Goal: Communication & Community: Answer question/provide support

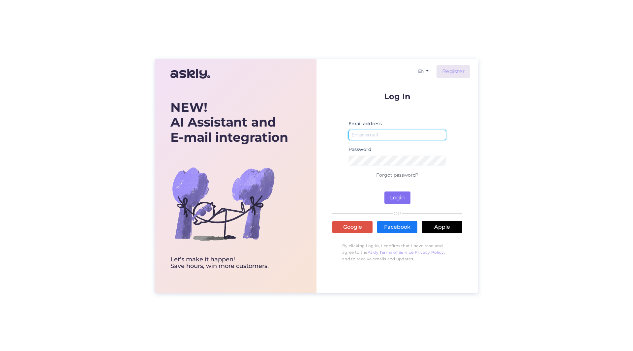
type input "[PERSON_NAME][EMAIL_ADDRESS][PERSON_NAME][DOMAIN_NAME]"
click at [392, 192] on button "Login" at bounding box center [397, 197] width 26 height 13
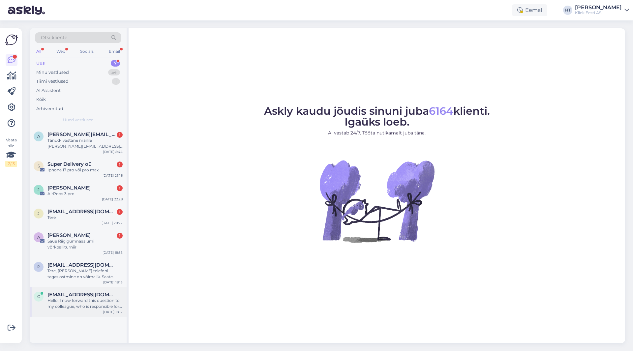
click at [93, 288] on div "c [EMAIL_ADDRESS][DOMAIN_NAME] Hello, I now forward this question to my colleag…" at bounding box center [78, 302] width 97 height 30
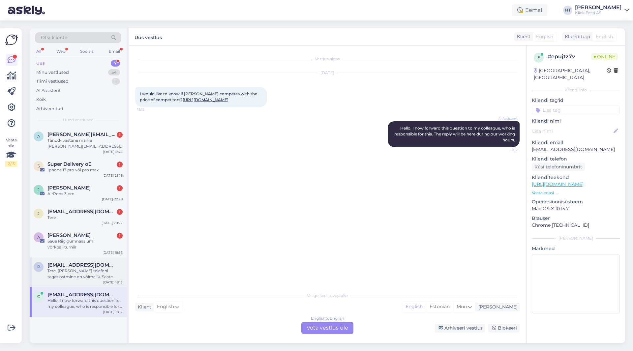
click at [94, 272] on div "Tere, [PERSON_NAME] telefoni tagasiostmine on võimalik. Saate [PERSON_NAME] tel…" at bounding box center [84, 274] width 75 height 12
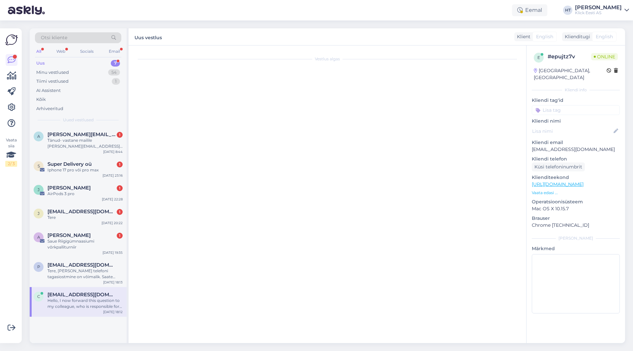
click at [158, 257] on div "Vestlus algas" at bounding box center [330, 196] width 390 height 288
click at [91, 236] on span "[PERSON_NAME]" at bounding box center [68, 235] width 43 height 6
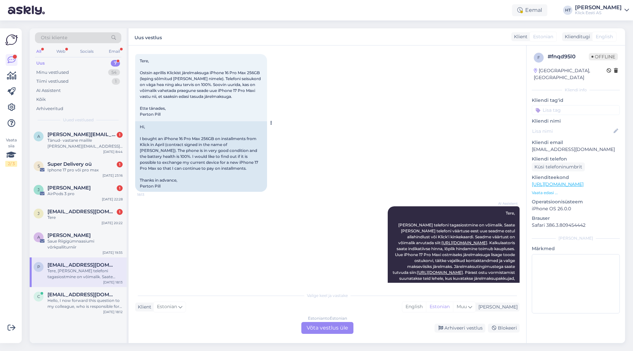
scroll to position [55, 0]
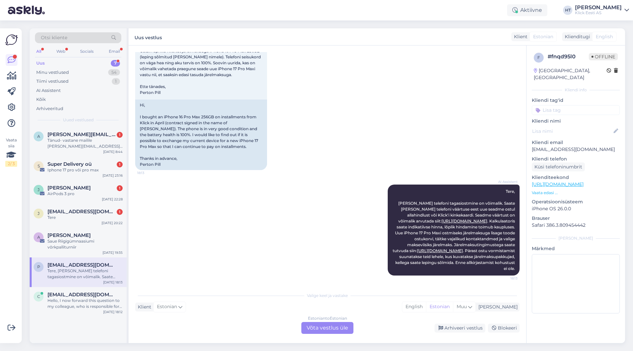
click at [327, 324] on div "Estonian to Estonian Võta vestlus üle" at bounding box center [327, 328] width 52 height 12
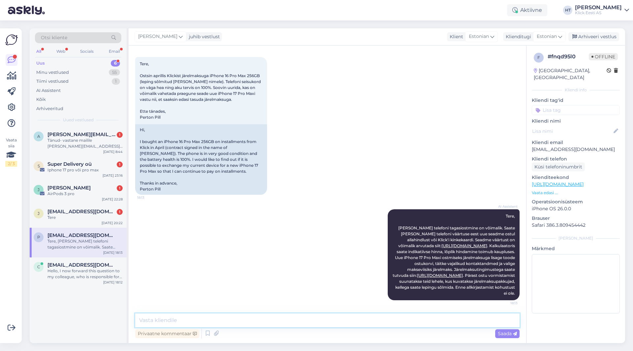
click at [328, 323] on textarea at bounding box center [327, 320] width 384 height 14
type textarea "Parandus, järelmaksuga seotud esemed ei kuulu tagasiostu programmi. Peab olema …"
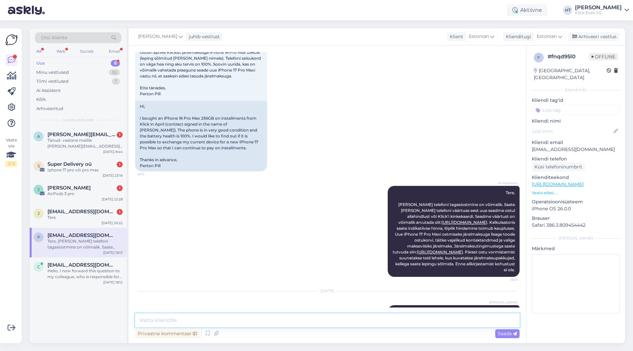
scroll to position [84, 0]
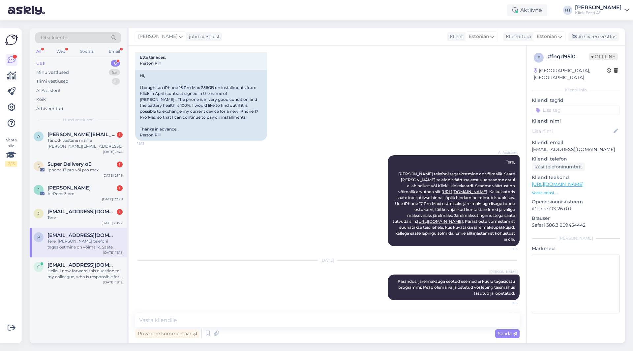
click at [554, 105] on input at bounding box center [575, 110] width 88 height 10
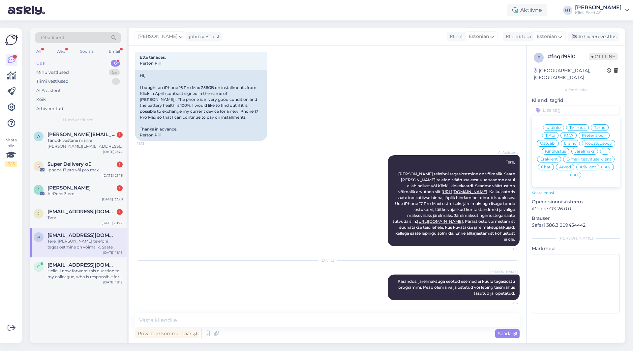
click at [611, 164] on div "AI-" at bounding box center [607, 167] width 13 height 7
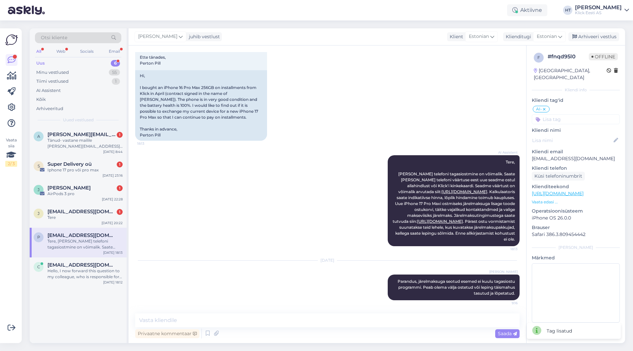
click at [568, 114] on input at bounding box center [575, 119] width 88 height 10
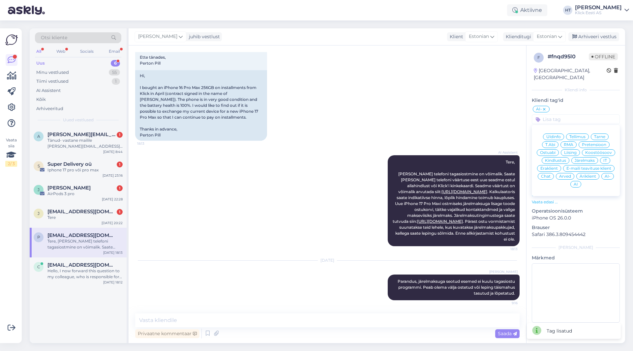
click at [556, 133] on div "Üldinfo" at bounding box center [553, 136] width 21 height 7
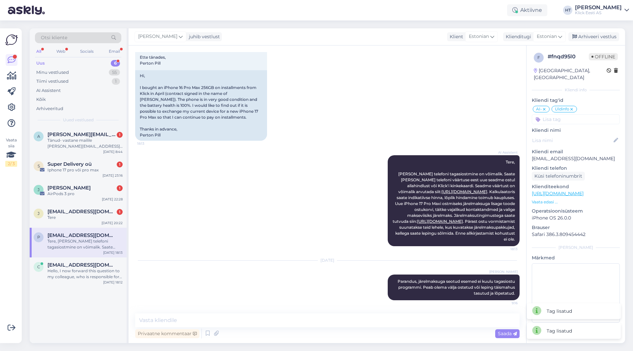
click at [560, 116] on input at bounding box center [575, 119] width 88 height 10
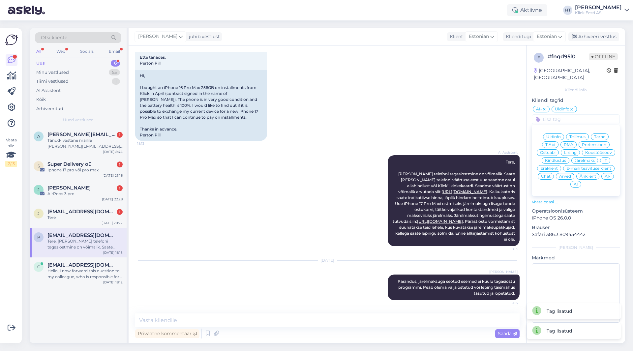
click at [552, 165] on div "Eraklient" at bounding box center [549, 168] width 24 height 7
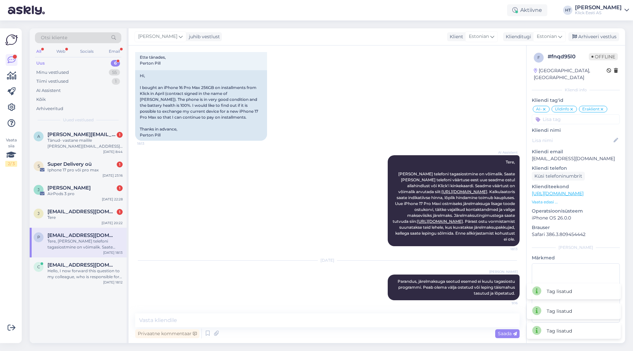
click at [356, 138] on div "[DATE] Tere, Ostsin aprillis Klickist järelmaksuga iPhone 16 Pro Max 256GB (lep…" at bounding box center [327, 65] width 384 height 166
click at [93, 220] on div "Tere" at bounding box center [84, 217] width 75 height 6
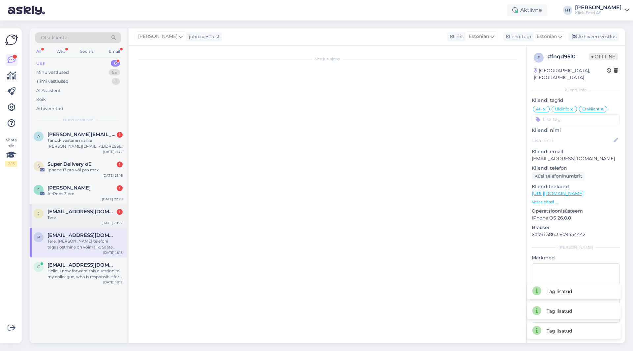
scroll to position [0, 0]
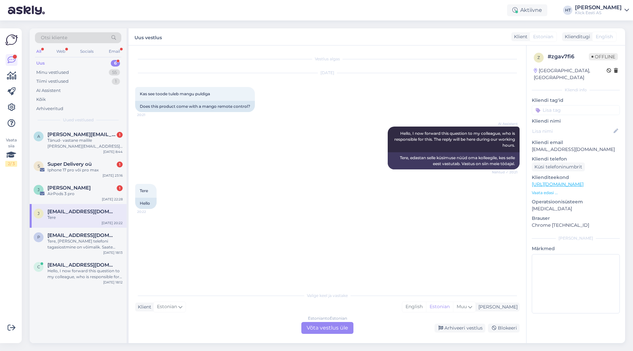
click at [258, 164] on div "AI Assistent Hello, I now forward this question to my colleague, who is respons…" at bounding box center [327, 147] width 384 height 57
click at [540, 190] on p "Vaata edasi ..." at bounding box center [575, 193] width 88 height 6
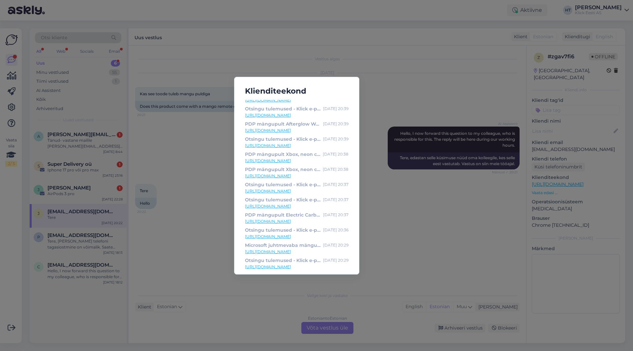
scroll to position [210, 0]
click at [395, 250] on div "Klienditeekond PDP mängupult Afterglow Wave Xbox, must - Klick e-pood [DATE] 21…" at bounding box center [316, 175] width 633 height 351
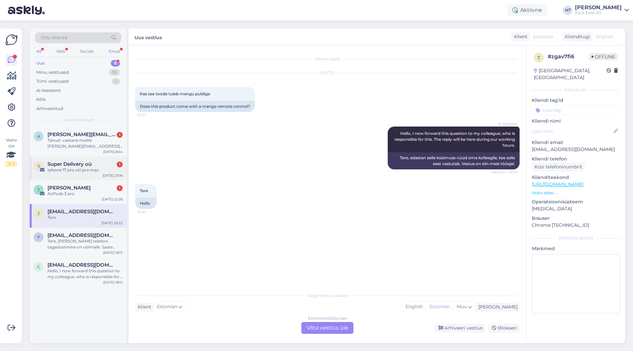
click at [97, 170] on div "Iphone 17 pro või pro max" at bounding box center [84, 170] width 75 height 6
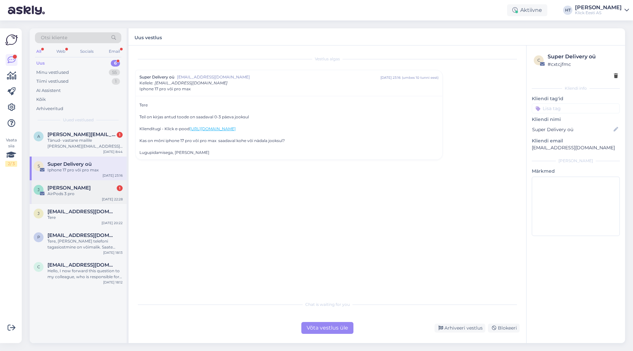
click at [95, 184] on div "[PERSON_NAME] 1 AirPods 3 pro [DATE] 22:28" at bounding box center [78, 192] width 97 height 24
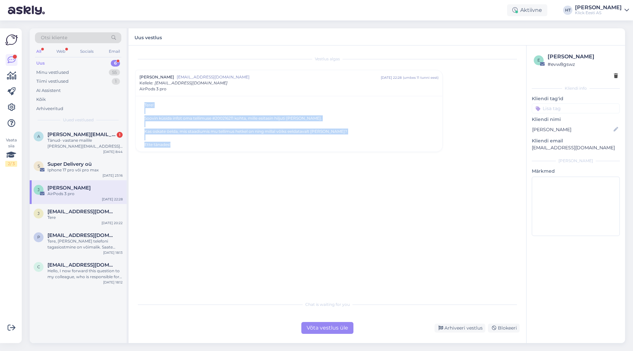
drag, startPoint x: 192, startPoint y: 142, endPoint x: 139, endPoint y: 97, distance: 69.9
click at [139, 97] on div "Tere! Soovin küsida infot oma tellimuse #200216211 kohta, mille esitasin hiljut…" at bounding box center [288, 124] width 307 height 56
click at [139, 102] on div "Tere! Soovin küsida infot oma tellimuse #200216211 kohta, mille esitasin hiljut…" at bounding box center [288, 124] width 299 height 45
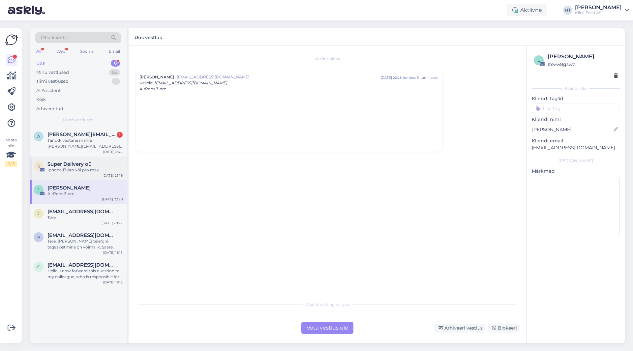
click at [89, 158] on div "S Super Delivery oü Iphone 17 pro või pro max [DATE] 23:16" at bounding box center [78, 169] width 97 height 24
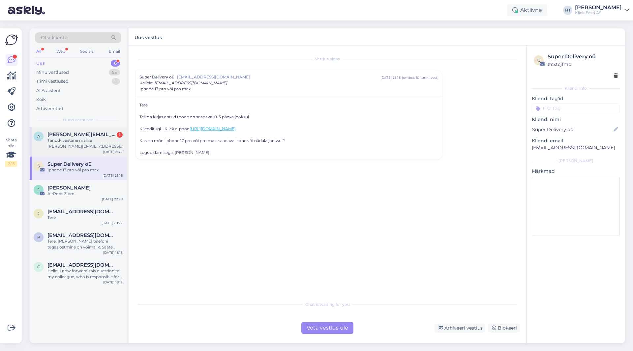
click at [91, 148] on div "Tänud- vastane mailile [PERSON_NAME][EMAIL_ADDRESS][DOMAIN_NAME]" at bounding box center [84, 143] width 75 height 12
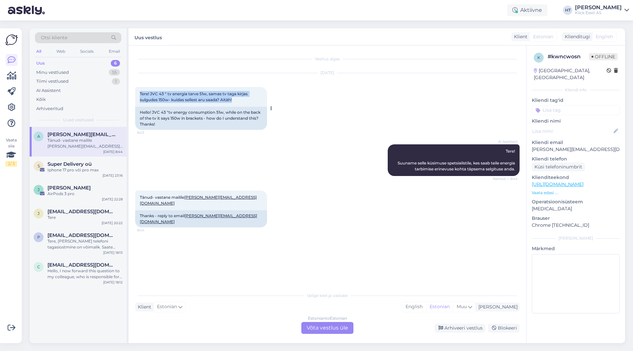
drag, startPoint x: 138, startPoint y: 92, endPoint x: 241, endPoint y: 103, distance: 102.7
click at [241, 103] on div "Tere! JVC 43 " tv energia tarve 51w, samas tv taga kirjas sulgudes 150w- kuidas…" at bounding box center [201, 97] width 132 height 20
click at [241, 102] on div "Tere! JVC 43 " tv energia tarve 51w, samas tv taga kirjas sulgudes 150w- kuidas…" at bounding box center [201, 97] width 132 height 20
drag, startPoint x: 241, startPoint y: 102, endPoint x: 144, endPoint y: 95, distance: 97.5
click at [144, 95] on div "Tere! JVC 43 " tv energia tarve 51w, samas tv taga kirjas sulgudes 150w- kuidas…" at bounding box center [201, 97] width 132 height 20
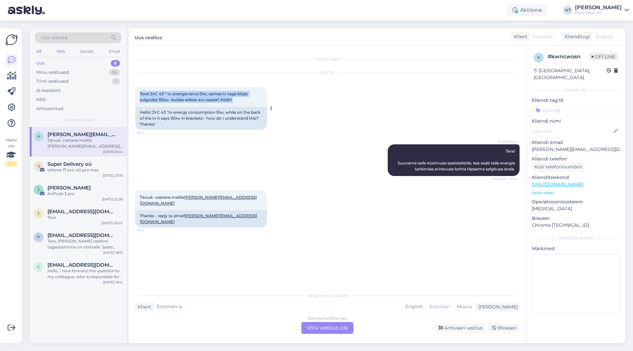
click at [140, 93] on span "Tere! JVC 43 " tv energia tarve 51w, samas tv taga kirjas sulgudes 150w- kuidas…" at bounding box center [194, 96] width 109 height 11
drag, startPoint x: 140, startPoint y: 93, endPoint x: 238, endPoint y: 103, distance: 99.0
click at [238, 103] on div "Tere! JVC 43 " tv energia tarve 51w, samas tv taga kirjas sulgudes 150w- kuidas…" at bounding box center [201, 97] width 132 height 20
click at [90, 166] on span "Super Delivery oü" at bounding box center [69, 164] width 44 height 6
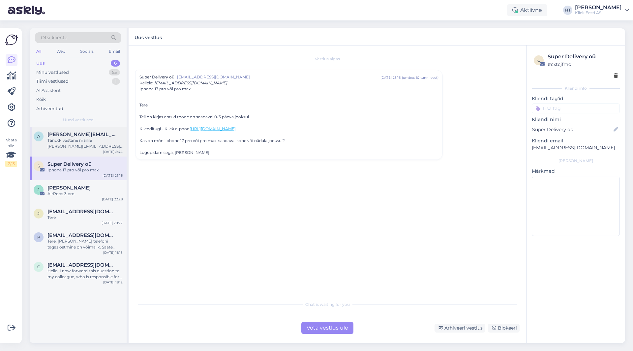
click at [91, 142] on div "Tänud- vastane mailile [PERSON_NAME][EMAIL_ADDRESS][DOMAIN_NAME]" at bounding box center [84, 143] width 75 height 12
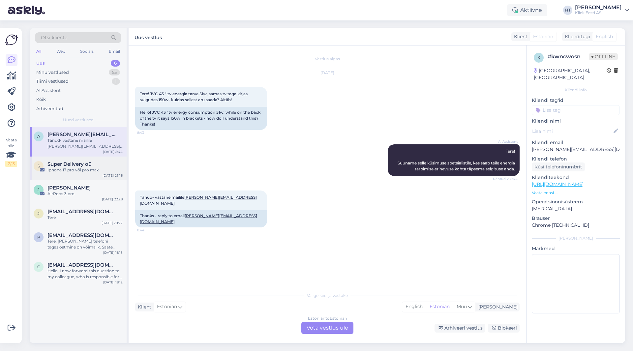
click at [95, 161] on div "Super Delivery oü" at bounding box center [84, 164] width 75 height 6
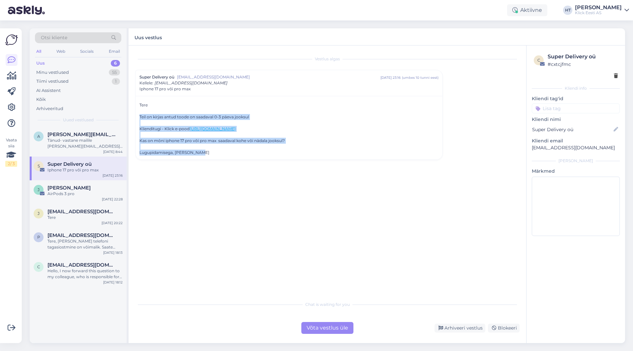
drag, startPoint x: 140, startPoint y: 118, endPoint x: 298, endPoint y: 155, distance: 162.4
click at [298, 155] on div "Tere Teil on kirjas antud toode on saadaval 0-3 päeva jooksul Klienditugi - Kli…" at bounding box center [288, 128] width 299 height 53
click at [247, 157] on div "Tere Teil on kirjas antud toode on saadaval 0-3 päeva jooksul Klienditugi - Kli…" at bounding box center [288, 128] width 307 height 64
drag, startPoint x: 201, startPoint y: 156, endPoint x: 141, endPoint y: 102, distance: 81.2
click at [141, 102] on div "Tere Teil on kirjas antud toode on saadaval 0-3 päeva jooksul Klienditugi - Kli…" at bounding box center [288, 128] width 307 height 64
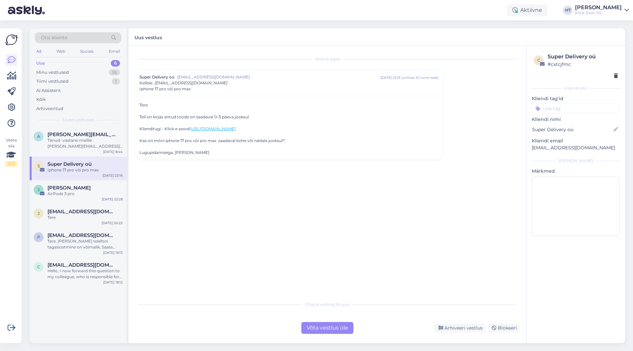
click at [140, 103] on div "Tere Teil on kirjas antud toode on saadaval 0-3 päeva jooksul Klienditugi - Kli…" at bounding box center [288, 128] width 299 height 53
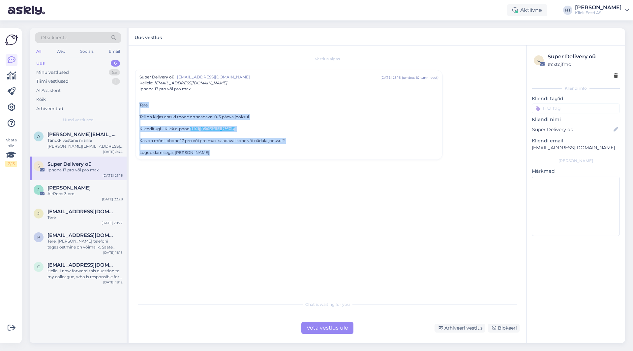
drag, startPoint x: 140, startPoint y: 103, endPoint x: 227, endPoint y: 150, distance: 98.8
click at [227, 150] on div "Tere Teil on kirjas antud toode on saadaval 0-3 päeva jooksul Klienditugi - Kli…" at bounding box center [288, 128] width 299 height 53
click at [227, 150] on div "Lugupidamisega, [PERSON_NAME]" at bounding box center [288, 153] width 299 height 6
drag, startPoint x: 139, startPoint y: 140, endPoint x: 206, endPoint y: 150, distance: 67.9
click at [206, 150] on div "Tere Teil on kirjas antud toode on saadaval 0-3 päeva jooksul Klienditugi - Kli…" at bounding box center [288, 128] width 307 height 64
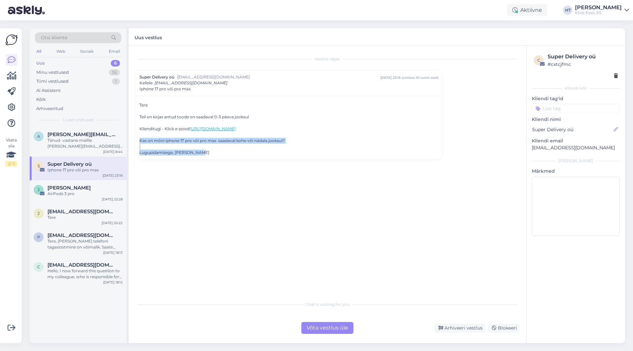
click at [206, 152] on div "Lugupidamisega, [PERSON_NAME]" at bounding box center [288, 153] width 299 height 6
drag, startPoint x: 201, startPoint y: 155, endPoint x: 140, endPoint y: 105, distance: 78.0
click at [140, 105] on div "Tere Teil on kirjas antud toode on saadaval 0-3 päeva jooksul Klienditugi - Kli…" at bounding box center [288, 128] width 299 height 53
drag, startPoint x: 139, startPoint y: 105, endPoint x: 246, endPoint y: 155, distance: 117.9
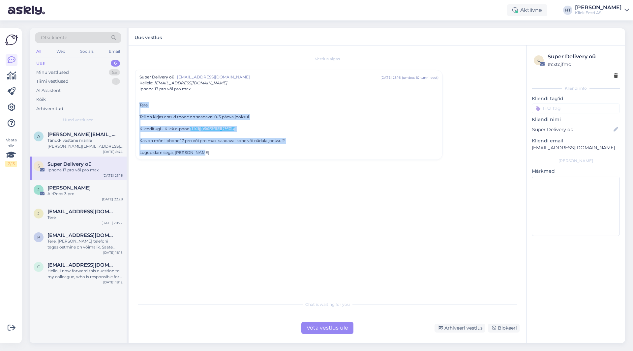
click at [246, 155] on div "Tere Teil on kirjas antud toode on saadaval 0-3 päeva jooksul Klienditugi - Kli…" at bounding box center [288, 128] width 299 height 53
click at [244, 157] on div "Tere Teil on kirjas antud toode on saadaval 0-3 päeva jooksul Klienditugi - Kli…" at bounding box center [288, 128] width 307 height 64
click at [230, 153] on div "Lugupidamisega, [PERSON_NAME]" at bounding box center [288, 153] width 299 height 6
click at [210, 154] on div "Lugupidamisega, [PERSON_NAME]" at bounding box center [288, 153] width 299 height 6
drag, startPoint x: 206, startPoint y: 154, endPoint x: 136, endPoint y: 104, distance: 85.8
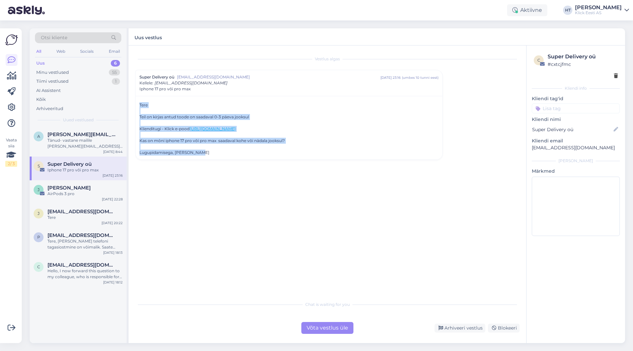
click at [136, 104] on div "Tere Teil on kirjas antud toode on saadaval 0-3 päeva jooksul Klienditugi - Kli…" at bounding box center [288, 128] width 307 height 64
click at [139, 103] on div "Tere Teil on kirjas antud toode on saadaval 0-3 päeva jooksul Klienditugi - Kli…" at bounding box center [288, 128] width 307 height 64
drag, startPoint x: 139, startPoint y: 103, endPoint x: 213, endPoint y: 157, distance: 91.7
click at [213, 157] on div "Tere Teil on kirjas antud toode on saadaval 0-3 päeva jooksul Klienditugi - Kli…" at bounding box center [288, 128] width 307 height 64
click at [212, 156] on div "Tere Teil on kirjas antud toode on saadaval 0-3 päeva jooksul Klienditugi - Kli…" at bounding box center [288, 128] width 307 height 64
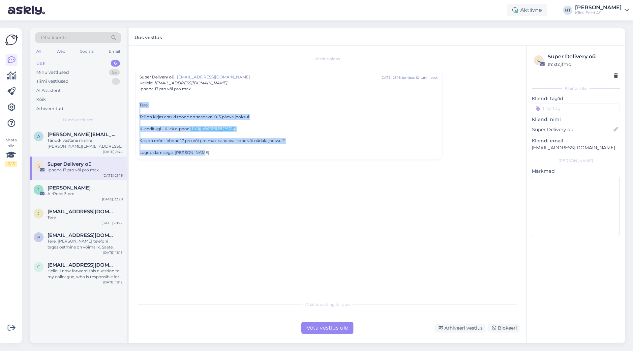
drag, startPoint x: 203, startPoint y: 154, endPoint x: 139, endPoint y: 105, distance: 80.4
click at [139, 105] on div "Tere Teil on kirjas antud toode on saadaval 0-3 päeva jooksul Klienditugi - Kli…" at bounding box center [288, 128] width 307 height 64
drag, startPoint x: 139, startPoint y: 105, endPoint x: 224, endPoint y: 154, distance: 97.9
click at [224, 154] on div "Tere Teil on kirjas antud toode on saadaval 0-3 päeva jooksul Klienditugi - Kli…" at bounding box center [288, 128] width 307 height 64
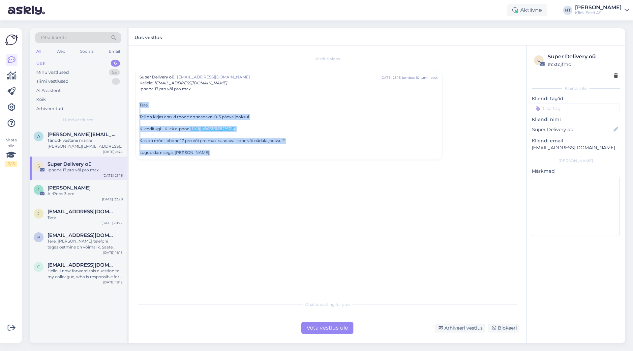
click at [224, 154] on div "Lugupidamisega, [PERSON_NAME]" at bounding box center [288, 153] width 299 height 6
drag, startPoint x: 224, startPoint y: 154, endPoint x: 139, endPoint y: 105, distance: 98.2
click at [139, 105] on div "Tere Teil on kirjas antud toode on saadaval 0-3 päeva jooksul Klienditugi - Kli…" at bounding box center [288, 128] width 307 height 64
drag, startPoint x: 139, startPoint y: 105, endPoint x: 208, endPoint y: 153, distance: 84.1
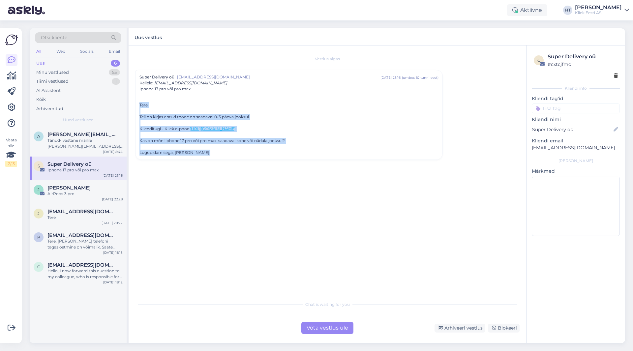
click at [208, 153] on div "Tere Teil on kirjas antud toode on saadaval 0-3 päeva jooksul Klienditugi - Kli…" at bounding box center [288, 128] width 307 height 64
click at [208, 153] on div "Lugupidamisega, [PERSON_NAME]" at bounding box center [288, 153] width 299 height 6
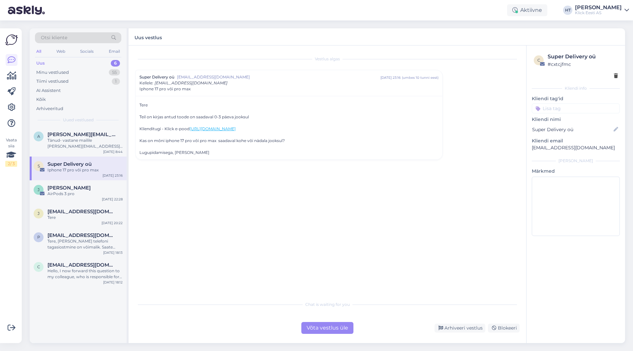
click at [558, 146] on p "[EMAIL_ADDRESS][DOMAIN_NAME]" at bounding box center [575, 147] width 88 height 7
copy div "[EMAIL_ADDRESS][DOMAIN_NAME] [PERSON_NAME]"
click at [105, 196] on div "AirPods 3 pro" at bounding box center [84, 194] width 75 height 6
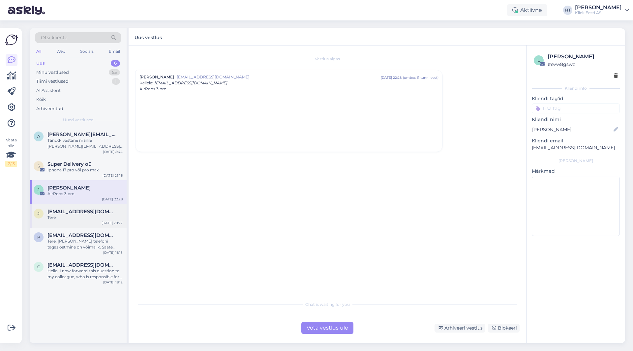
click at [100, 214] on span "[EMAIL_ADDRESS][DOMAIN_NAME]" at bounding box center [81, 212] width 69 height 6
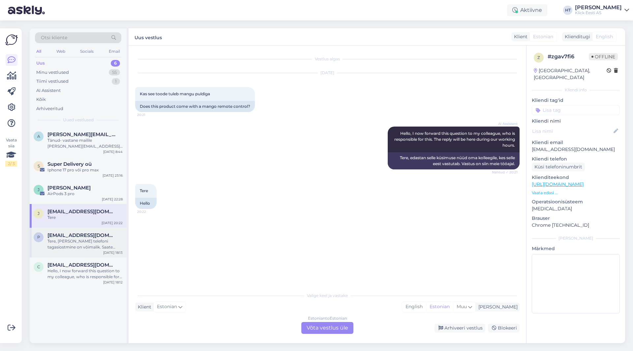
click at [97, 237] on span "[EMAIL_ADDRESS][DOMAIN_NAME]" at bounding box center [81, 235] width 69 height 6
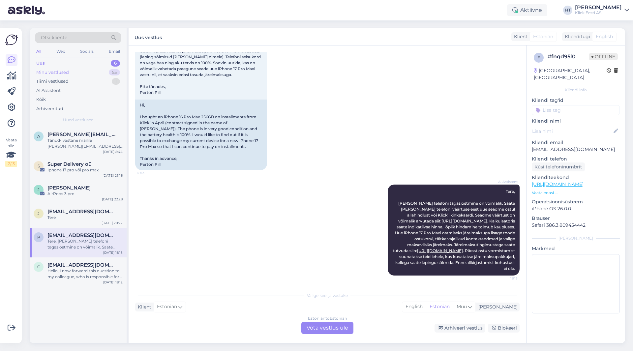
click at [106, 73] on div "Minu vestlused 55" at bounding box center [78, 72] width 86 height 9
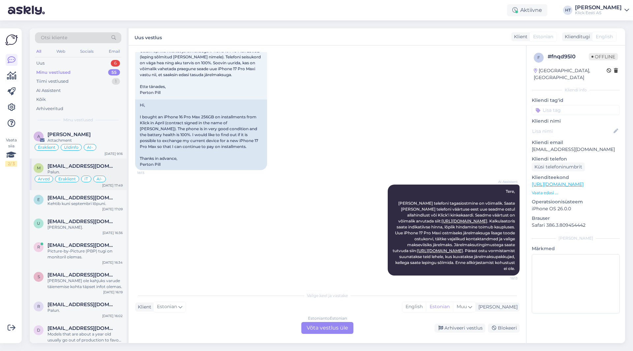
click at [106, 162] on div "m [EMAIL_ADDRESS][DOMAIN_NAME] Palun. Arved Eraklient IT AI- [DATE] 17:49" at bounding box center [78, 174] width 97 height 32
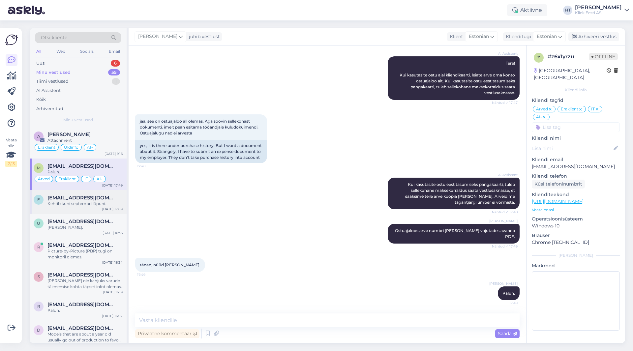
click at [109, 196] on span "[EMAIL_ADDRESS][DOMAIN_NAME]" at bounding box center [81, 198] width 69 height 6
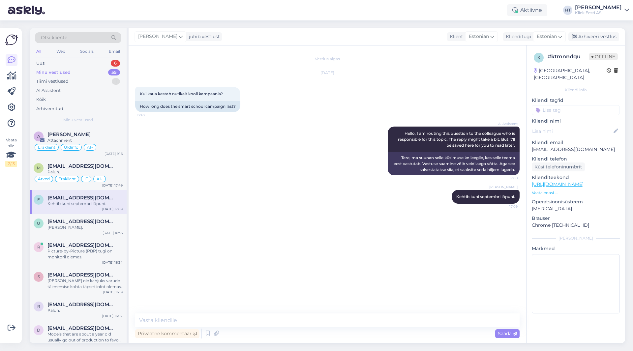
scroll to position [0, 0]
click at [103, 226] on div "[PERSON_NAME]." at bounding box center [84, 227] width 75 height 6
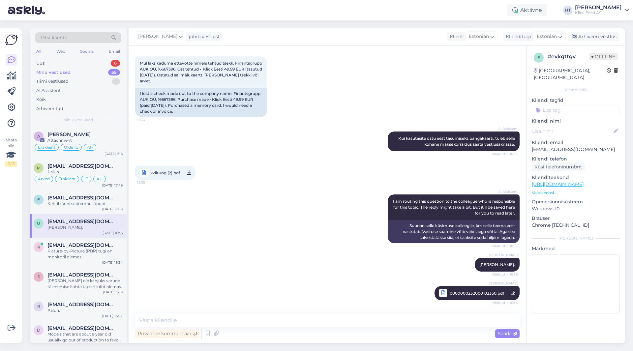
click at [92, 35] on div "Otsi kliente" at bounding box center [78, 37] width 86 height 11
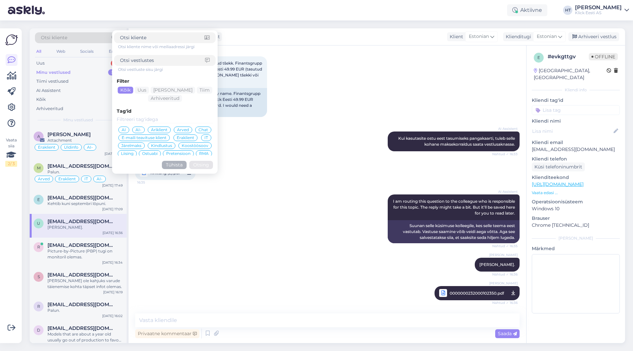
click at [138, 130] on span "AI-" at bounding box center [138, 130] width 6 height 4
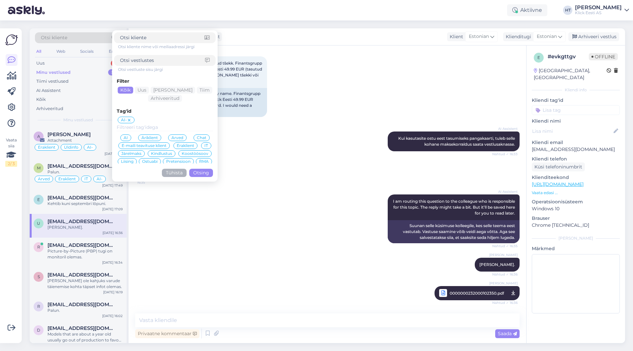
click at [203, 171] on button "Otsing" at bounding box center [201, 173] width 24 height 8
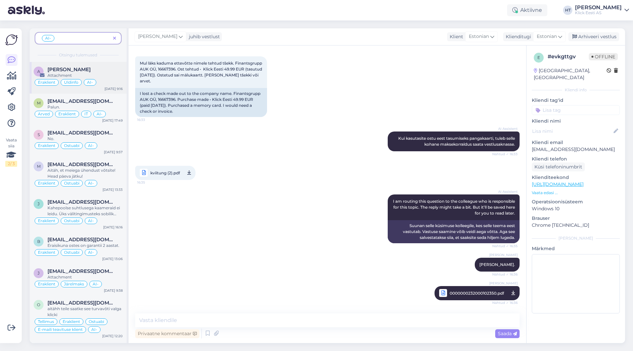
click at [98, 76] on div "Attachment" at bounding box center [84, 75] width 75 height 6
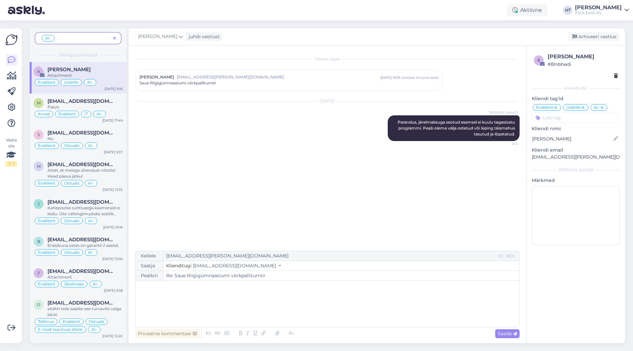
click at [303, 85] on div "Saue Riigigümnaasiumi võrkpalliturniir" at bounding box center [288, 83] width 299 height 6
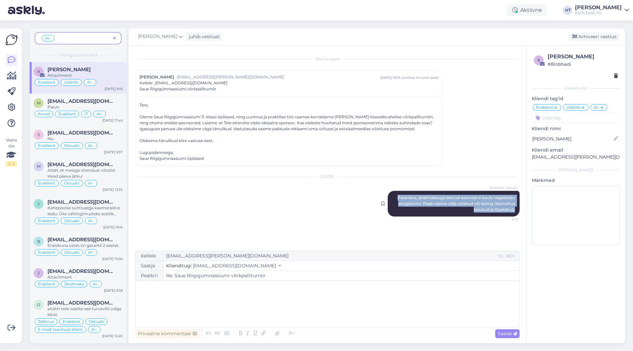
drag, startPoint x: 395, startPoint y: 197, endPoint x: 515, endPoint y: 210, distance: 120.3
click at [515, 210] on div "[PERSON_NAME] [PERSON_NAME], järelmaksuga seotud esemed ei kuulu tagasiostu pro…" at bounding box center [453, 204] width 132 height 26
click at [172, 331] on div "Privaatne kommentaar" at bounding box center [167, 333] width 64 height 9
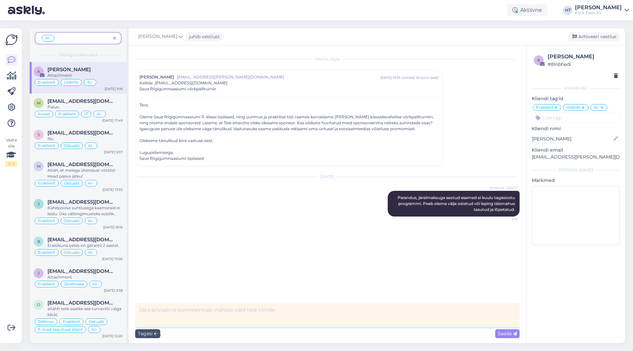
click at [185, 310] on textarea at bounding box center [327, 315] width 384 height 24
type textarea "M"
click at [143, 332] on div "Tagasi" at bounding box center [147, 333] width 25 height 9
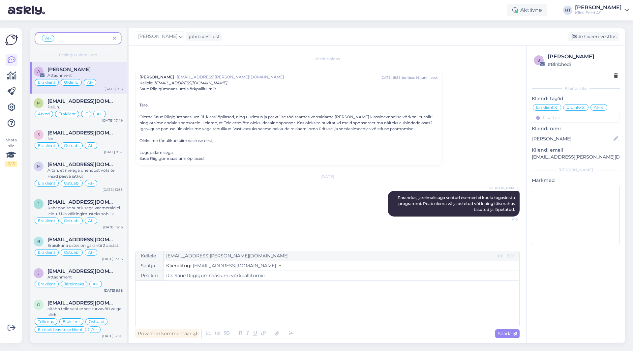
click at [297, 223] on div "[DATE] [PERSON_NAME] Parandus, järelmaksuga seotud esemed ei kuulu tagasiostu p…" at bounding box center [327, 197] width 384 height 54
click at [152, 331] on div "Privaatne kommentaar" at bounding box center [167, 333] width 64 height 9
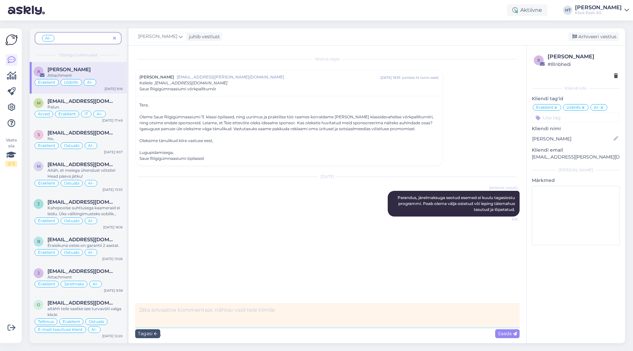
click at [165, 316] on textarea at bounding box center [327, 315] width 384 height 24
type textarea "M"
click at [153, 332] on div "Tagasi" at bounding box center [147, 333] width 25 height 9
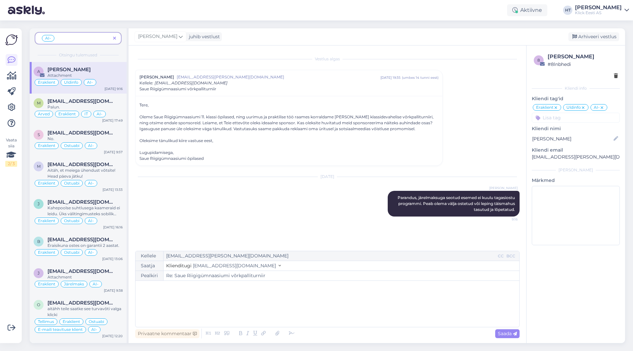
click at [76, 76] on div "Attachment" at bounding box center [84, 75] width 75 height 6
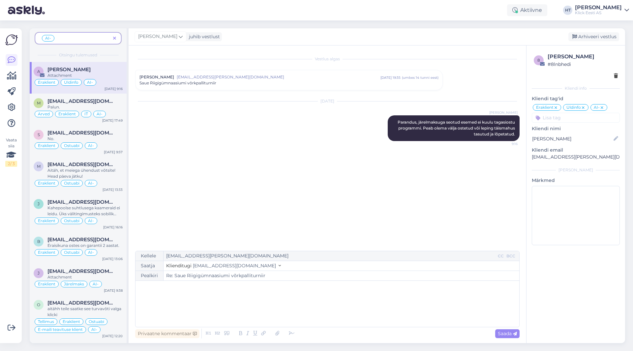
click at [17, 78] on div "Vaata siia 2 / 3" at bounding box center [11, 186] width 13 height 304
click at [114, 39] on icon at bounding box center [114, 38] width 3 height 5
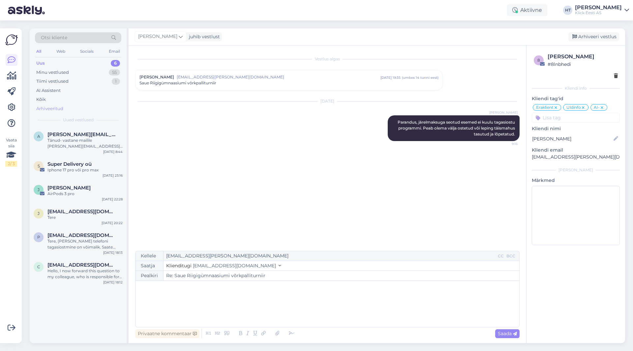
click at [79, 105] on div "Arhiveeritud" at bounding box center [78, 108] width 86 height 9
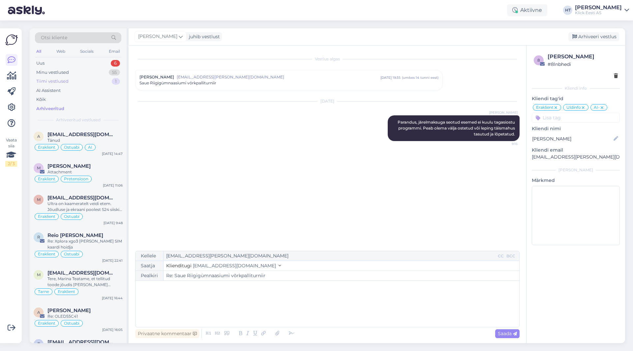
click at [76, 83] on div "Tiimi vestlused 1" at bounding box center [78, 81] width 86 height 9
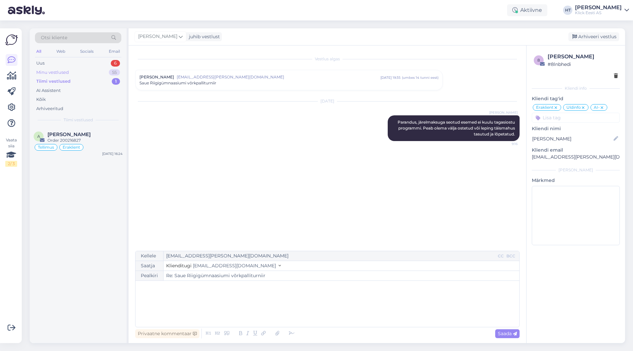
click at [76, 72] on div "Minu vestlused 55" at bounding box center [78, 72] width 86 height 9
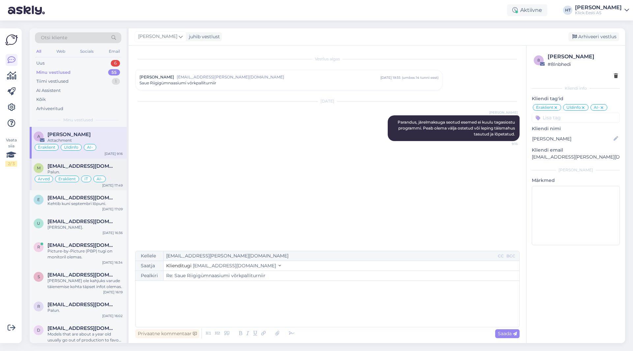
click at [89, 164] on span "[EMAIL_ADDRESS][DOMAIN_NAME]" at bounding box center [81, 166] width 69 height 6
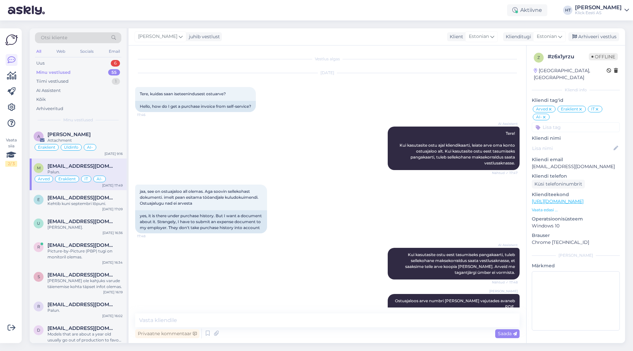
scroll to position [70, 0]
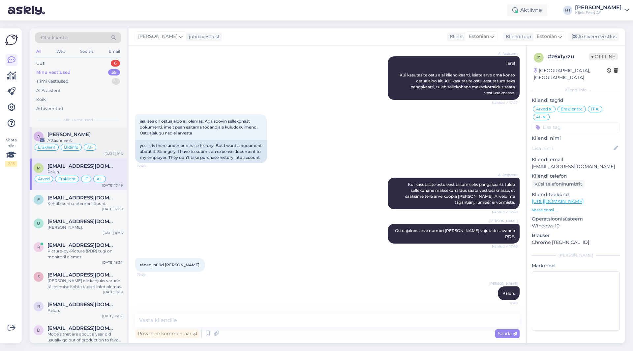
click at [91, 134] on span "[PERSON_NAME]" at bounding box center [68, 134] width 43 height 6
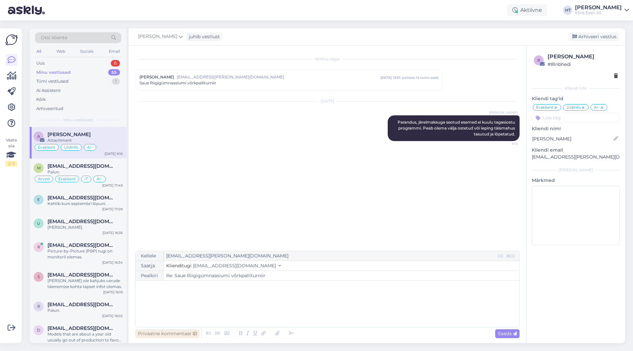
click at [148, 335] on div "Privaatne kommentaar" at bounding box center [167, 333] width 64 height 9
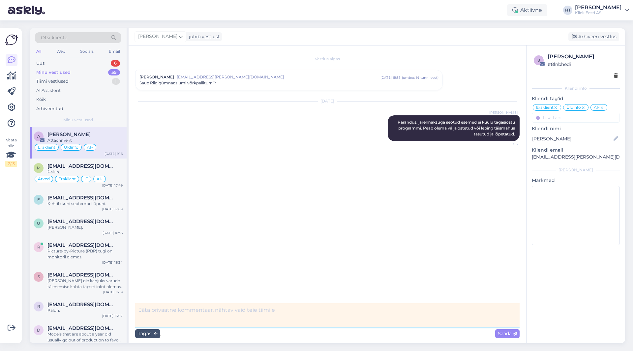
click at [167, 316] on textarea at bounding box center [327, 315] width 384 height 24
type textarea "Pole nüüd [PERSON_NAME] kuidas see vastussena kajastub, aga kahe chati vestlus …"
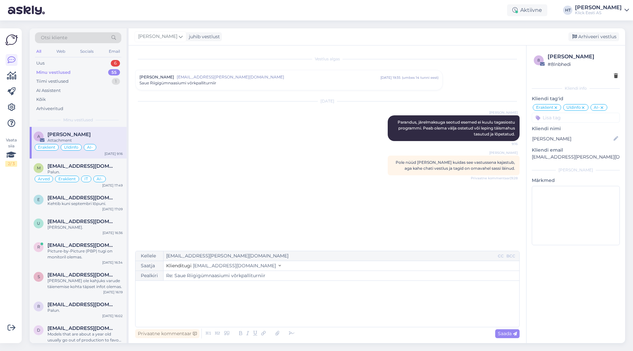
click at [89, 70] on div "Minu vestlused 55" at bounding box center [78, 72] width 86 height 9
click at [90, 61] on div "Uus 6" at bounding box center [78, 63] width 86 height 9
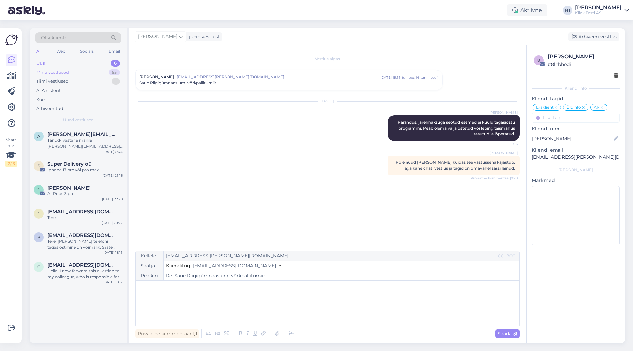
click at [70, 74] on div "Minu vestlused 55" at bounding box center [78, 72] width 86 height 9
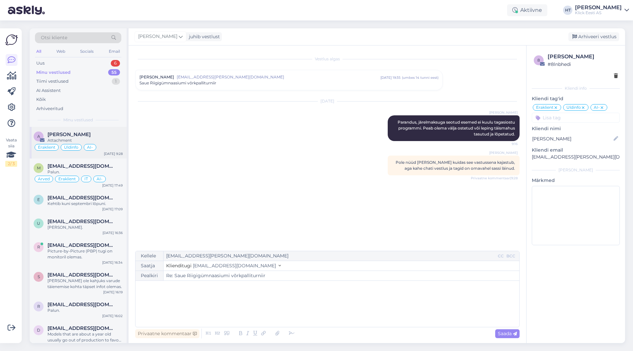
click at [83, 131] on div "A [PERSON_NAME] Attachment Eraklient Üldinfo AI- [DATE] 9:28" at bounding box center [78, 143] width 97 height 32
drag, startPoint x: 396, startPoint y: 122, endPoint x: 516, endPoint y: 135, distance: 121.1
click at [516, 135] on div "[PERSON_NAME] [PERSON_NAME], järelmaksuga seotud esemed ei kuulu tagasiostu pro…" at bounding box center [453, 128] width 132 height 26
copy span "Parandus, järelmaksuga seotud esemed ei kuulu tagasiostu programmi. Peab olema …"
click at [118, 171] on div "Palun." at bounding box center [84, 172] width 75 height 6
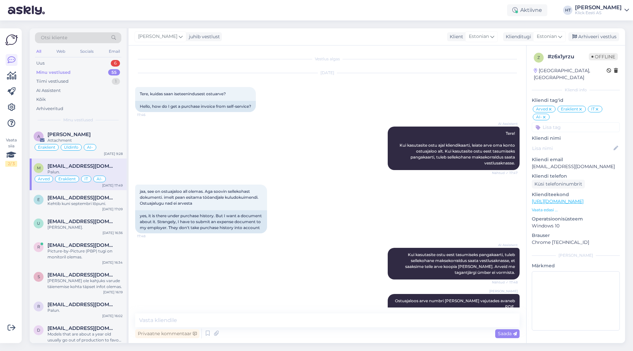
scroll to position [70, 0]
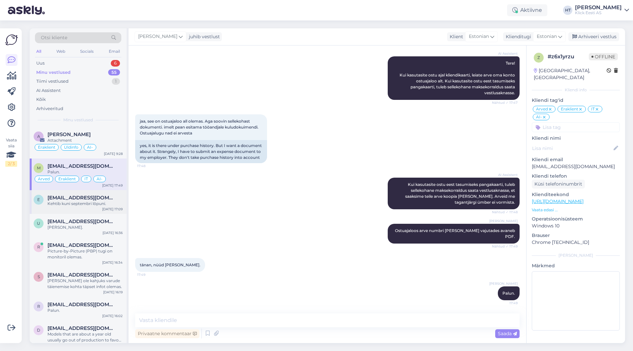
click at [105, 203] on div "Kehtib kuni septembri lõpuni." at bounding box center [84, 204] width 75 height 6
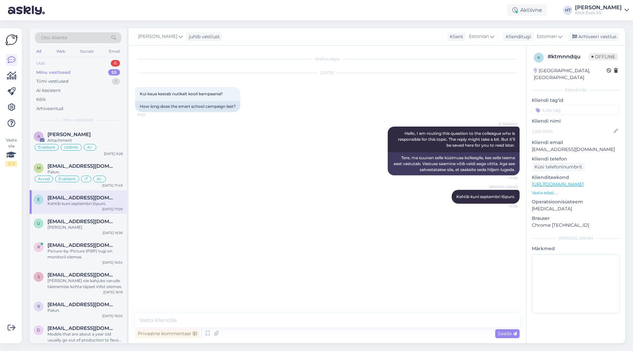
click at [115, 65] on div "6" at bounding box center [115, 63] width 9 height 7
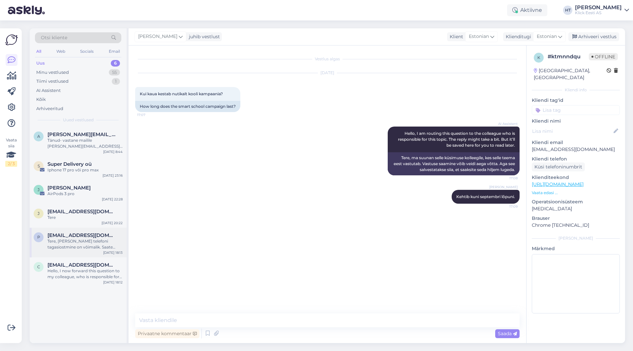
click at [90, 238] on span "[EMAIL_ADDRESS][DOMAIN_NAME]" at bounding box center [81, 235] width 69 height 6
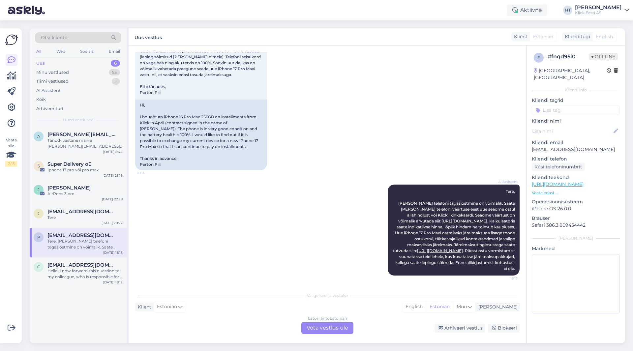
click at [313, 324] on div "Estonian to Estonian Võta vestlus üle" at bounding box center [327, 328] width 52 height 12
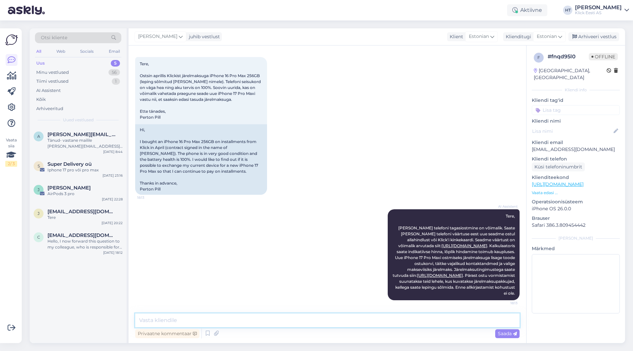
click at [297, 323] on textarea at bounding box center [327, 320] width 384 height 14
paste textarea "Parandus, järelmaksuga seotud esemed ei kuulu tagasiostu programmi. Peab olema …"
type textarea "Parandus, järelmaksuga seotud esemed ei kuulu tagasiostu programmi. Peab olema …"
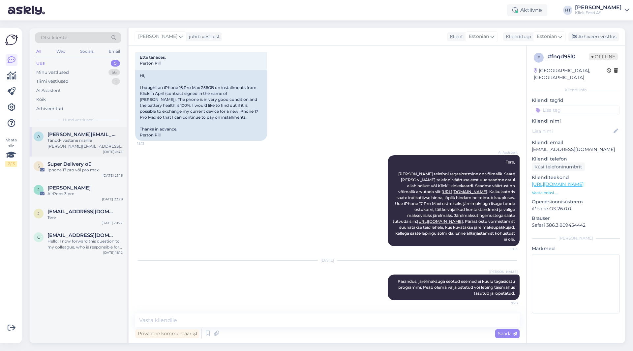
click at [91, 148] on div "Tänud- vastane mailile [PERSON_NAME][EMAIL_ADDRESS][DOMAIN_NAME]" at bounding box center [84, 143] width 75 height 12
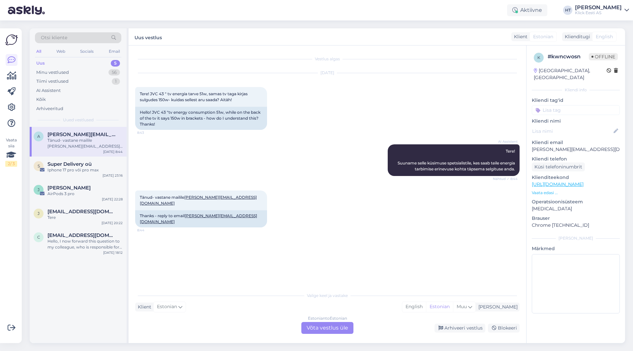
scroll to position [0, 0]
drag, startPoint x: 136, startPoint y: 93, endPoint x: 242, endPoint y: 104, distance: 106.1
click at [242, 104] on div "Tere! JVC 43 " tv energia tarve 51w, samas tv taga kirjas sulgudes 150w- kuidas…" at bounding box center [201, 97] width 132 height 20
click at [242, 101] on div "Tere! JVC 43 " tv energia tarve 51w, samas tv taga kirjas sulgudes 150w- kuidas…" at bounding box center [201, 97] width 132 height 20
click at [103, 169] on div "Iphone 17 pro või pro max" at bounding box center [84, 170] width 75 height 6
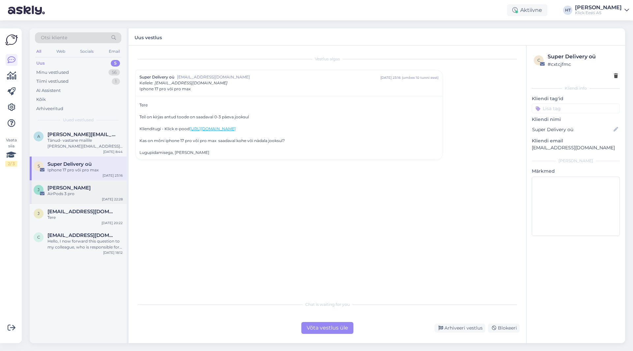
click at [103, 188] on div "[PERSON_NAME]" at bounding box center [84, 188] width 75 height 6
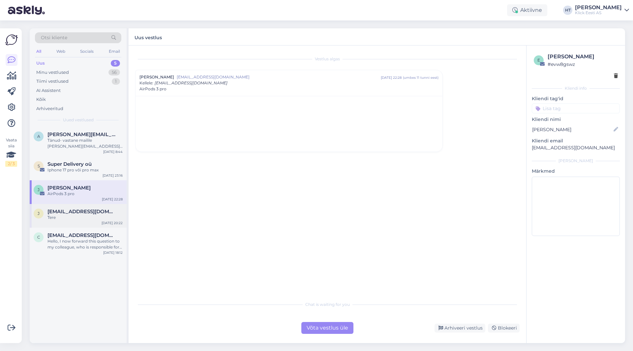
click at [102, 214] on span "[EMAIL_ADDRESS][DOMAIN_NAME]" at bounding box center [81, 212] width 69 height 6
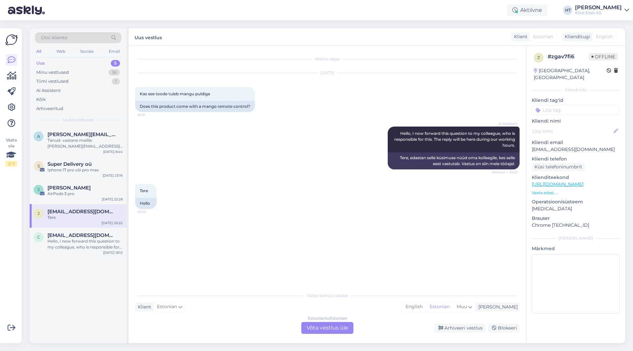
click at [545, 190] on p "Vaata edasi ..." at bounding box center [575, 193] width 88 height 6
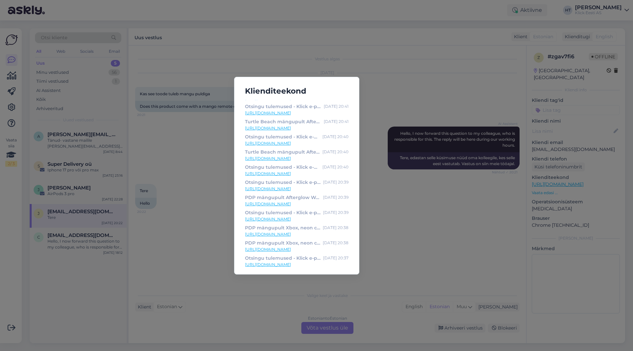
scroll to position [210, 0]
click at [398, 213] on div "Klienditeekond PDP mängupult Afterglow Wave Xbox, must - Klick e-pood [DATE] 21…" at bounding box center [316, 175] width 633 height 351
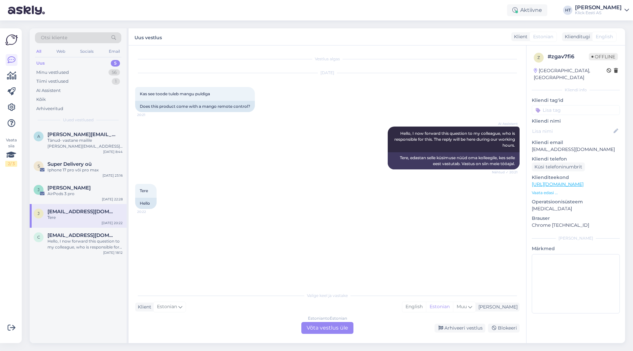
click at [315, 327] on div "Estonian to Estonian Võta vestlus üle" at bounding box center [327, 328] width 52 height 12
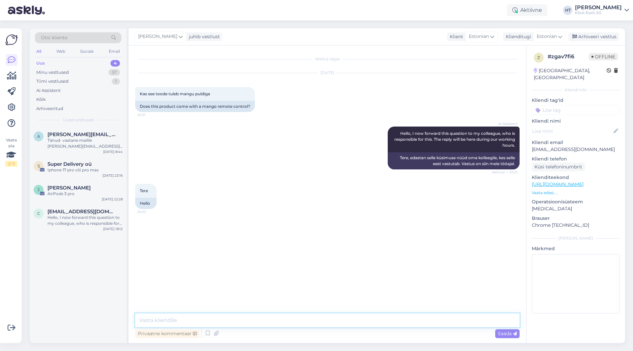
click at [312, 324] on textarea at bounding box center [327, 320] width 384 height 14
type textarea "Mis toode täpsemalt?"
click at [80, 219] on div "Hello, I now forward this question to my colleague, who is responsible for this…" at bounding box center [84, 220] width 75 height 12
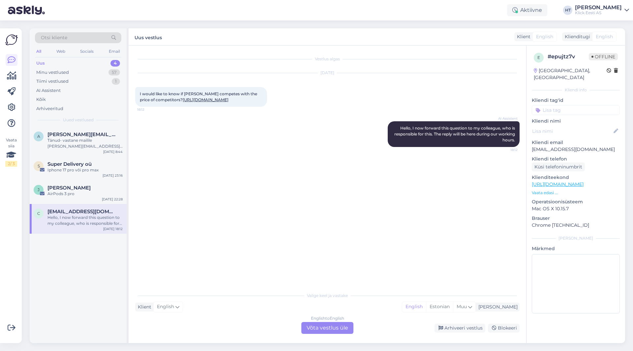
click at [269, 136] on div "AI Assistent Hello, I now forward this question to my colleague, who is respons…" at bounding box center [327, 134] width 384 height 40
click at [331, 332] on div "English to English Võta vestlus üle" at bounding box center [327, 328] width 52 height 12
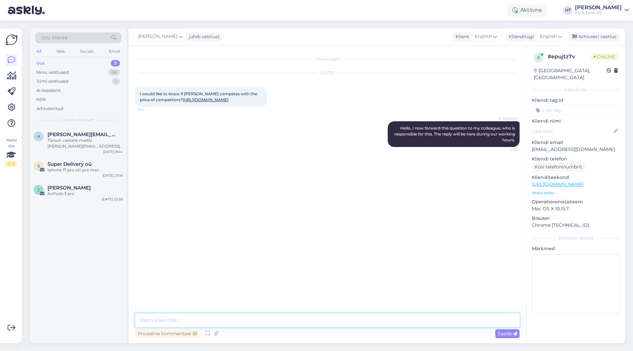
click at [314, 315] on textarea at bounding box center [327, 320] width 384 height 14
type textarea "H"
type textarea "I'm afraid we don't price match with our competitors."
click at [78, 150] on div "a [PERSON_NAME][EMAIL_ADDRESS][DOMAIN_NAME] Tänud- vastane mailile [PERSON_NAME…" at bounding box center [78, 142] width 97 height 30
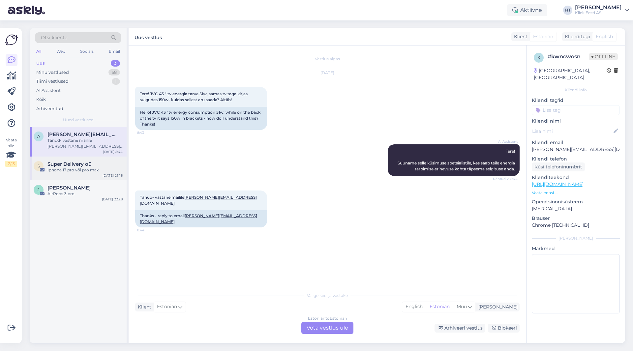
click at [82, 163] on span "Super Delivery oü" at bounding box center [69, 164] width 44 height 6
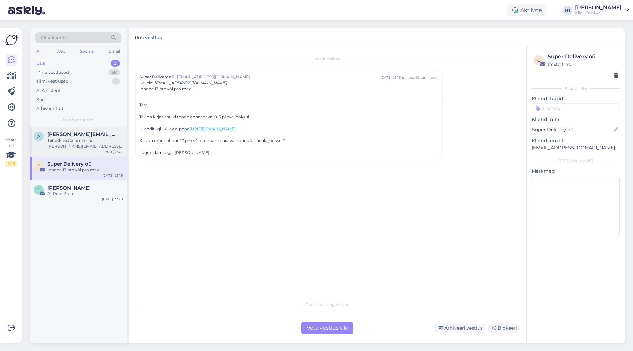
click at [80, 143] on div "Tänud- vastane mailile [PERSON_NAME][EMAIL_ADDRESS][DOMAIN_NAME]" at bounding box center [84, 143] width 75 height 12
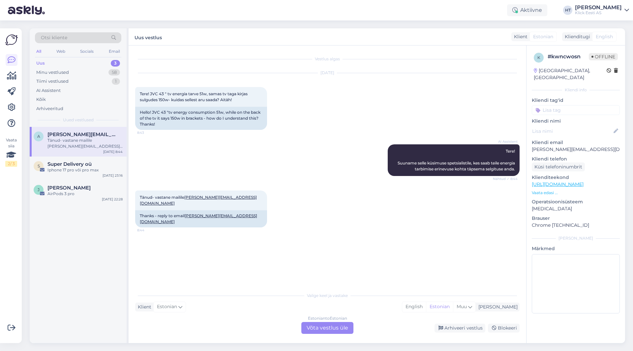
click at [326, 331] on div "Estonian to Estonian Võta vestlus üle" at bounding box center [327, 328] width 52 height 12
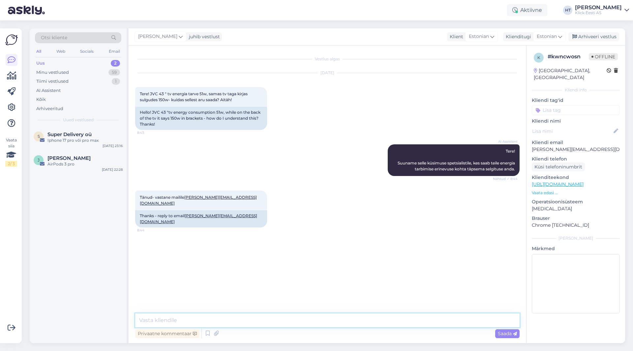
click at [323, 322] on textarea at bounding box center [327, 320] width 384 height 14
type textarea "Kas see võib olla vooluadapteri võimsus ehk?"
click at [55, 143] on div "Iphone 17 pro või pro max" at bounding box center [84, 140] width 75 height 6
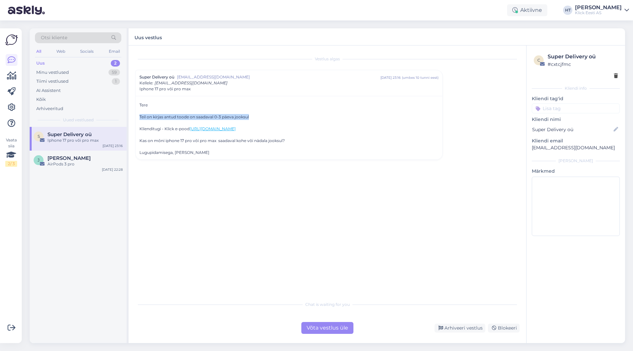
drag, startPoint x: 139, startPoint y: 116, endPoint x: 256, endPoint y: 116, distance: 116.3
click at [256, 116] on div "Teil on kirjas antud toode on saadaval 0-3 päeva jooksul" at bounding box center [288, 117] width 299 height 6
drag, startPoint x: 139, startPoint y: 116, endPoint x: 249, endPoint y: 117, distance: 110.7
click at [249, 117] on div "Tere Teil on kirjas antud toode on saadaval 0-3 päeva jooksul Klienditugi - Kli…" at bounding box center [288, 128] width 307 height 64
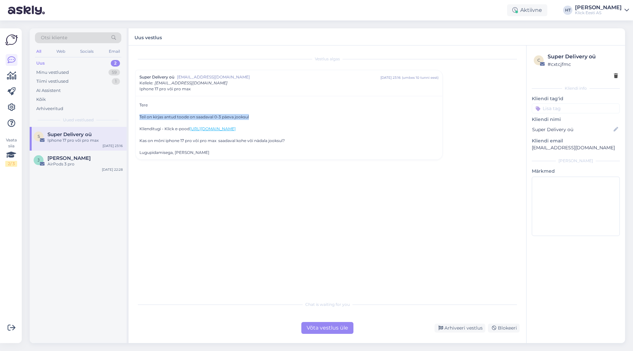
click at [249, 117] on div "Teil on kirjas antud toode on saadaval 0-3 päeva jooksul" at bounding box center [288, 117] width 299 height 6
drag, startPoint x: 249, startPoint y: 117, endPoint x: 141, endPoint y: 116, distance: 108.7
click at [141, 116] on div "Teil on kirjas antud toode on saadaval 0-3 päeva jooksul" at bounding box center [288, 117] width 299 height 6
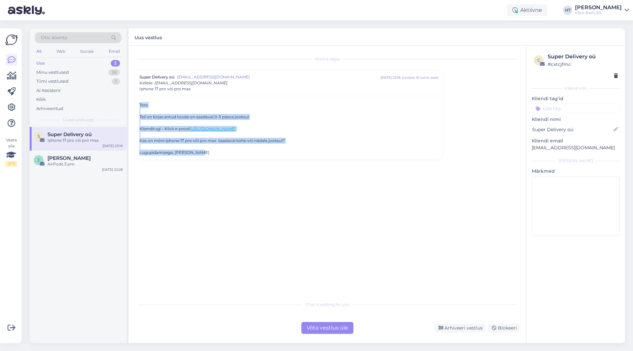
drag, startPoint x: 141, startPoint y: 104, endPoint x: 307, endPoint y: 153, distance: 173.5
click at [307, 153] on div "Tere Teil on kirjas antud toode on saadaval 0-3 päeva jooksul Klienditugi - Kli…" at bounding box center [288, 128] width 307 height 64
click at [307, 153] on div "Lugupidamisega, [PERSON_NAME]" at bounding box center [288, 153] width 299 height 6
drag, startPoint x: 202, startPoint y: 154, endPoint x: 140, endPoint y: 105, distance: 78.8
click at [140, 105] on div "Tere Teil on kirjas antud toode on saadaval 0-3 päeva jooksul Klienditugi - Kli…" at bounding box center [288, 128] width 299 height 53
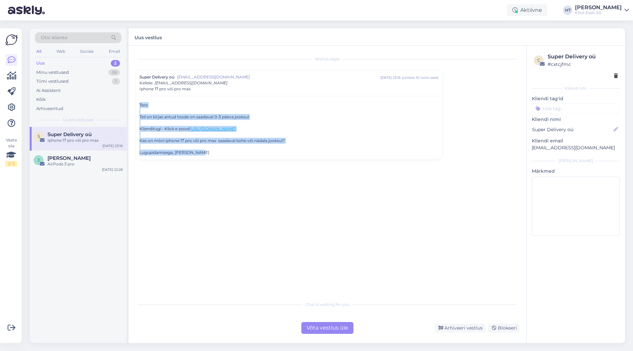
click at [140, 105] on div "Tere Teil on kirjas antud toode on saadaval 0-3 päeva jooksul Klienditugi - Kli…" at bounding box center [288, 128] width 299 height 53
drag, startPoint x: 140, startPoint y: 104, endPoint x: 302, endPoint y: 157, distance: 170.7
click at [302, 157] on div "Tere Teil on kirjas antud toode on saadaval 0-3 päeva jooksul Klienditugi - Kli…" at bounding box center [288, 128] width 307 height 64
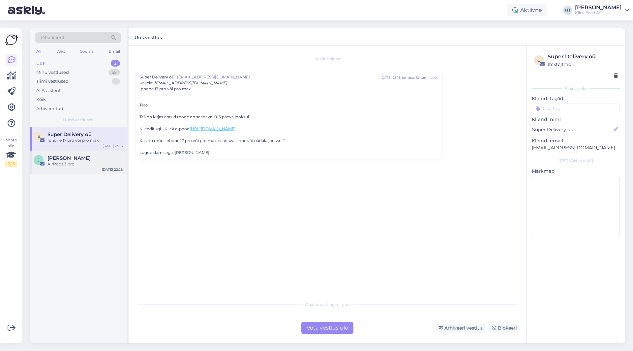
click at [74, 169] on div "[PERSON_NAME] AirPods 3 pro [DATE] 22:28" at bounding box center [78, 163] width 97 height 24
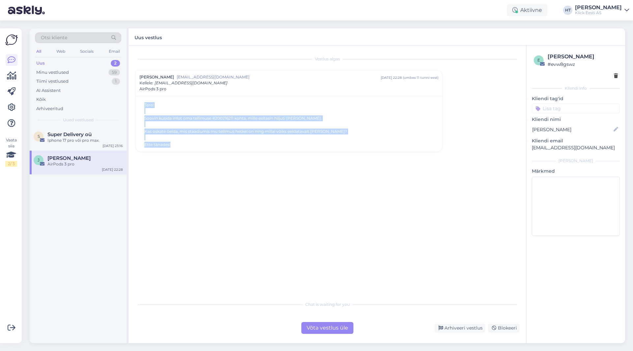
drag, startPoint x: 138, startPoint y: 104, endPoint x: 240, endPoint y: 148, distance: 111.6
click at [240, 148] on div "Tere! Soovin küsida infot oma tellimuse #200216211 kohta, mille esitasin hiljut…" at bounding box center [288, 124] width 307 height 56
click at [221, 119] on blockquote "Soovin küsida infot oma tellimuse #200216211 kohta, mille esitasin hiljuti [PER…" at bounding box center [291, 118] width 294 height 6
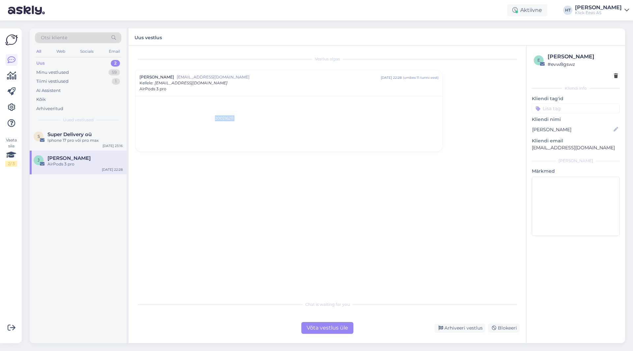
click at [221, 119] on blockquote "Soovin küsida infot oma tellimuse #200216211 kohta, mille esitasin hiljuti [PER…" at bounding box center [291, 118] width 294 height 6
click at [76, 142] on div "Iphone 17 pro või pro max" at bounding box center [84, 140] width 75 height 6
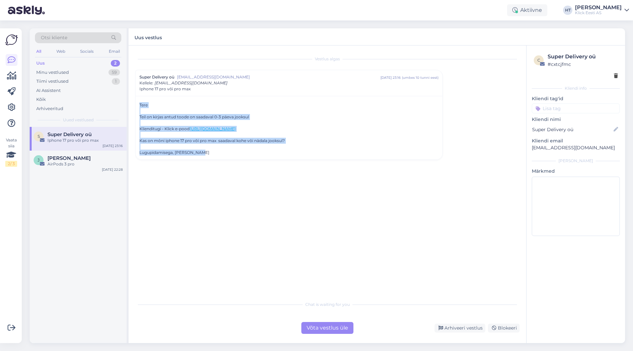
drag, startPoint x: 198, startPoint y: 151, endPoint x: 139, endPoint y: 103, distance: 75.9
click at [139, 103] on div "Tere Teil on kirjas antud toode on saadaval 0-3 päeva jooksul Klienditugi - Kli…" at bounding box center [288, 128] width 307 height 64
click at [139, 104] on div "Tere Teil on kirjas antud toode on saadaval 0-3 päeva jooksul Klienditugi - Kli…" at bounding box center [288, 128] width 299 height 53
drag, startPoint x: 139, startPoint y: 104, endPoint x: 294, endPoint y: 155, distance: 162.1
click at [294, 155] on div "Tere Teil on kirjas antud toode on saadaval 0-3 päeva jooksul Klienditugi - Kli…" at bounding box center [288, 128] width 299 height 53
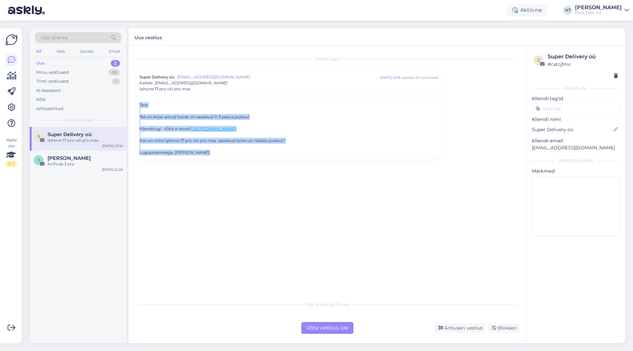
click at [269, 155] on div "Lugupidamisega, [PERSON_NAME]" at bounding box center [288, 153] width 299 height 6
drag, startPoint x: 262, startPoint y: 155, endPoint x: 140, endPoint y: 104, distance: 132.0
click at [140, 104] on div "Tere Teil on kirjas antud toode on saadaval 0-3 päeva jooksul Klienditugi - Kli…" at bounding box center [288, 128] width 299 height 53
drag, startPoint x: 140, startPoint y: 104, endPoint x: 258, endPoint y: 156, distance: 128.8
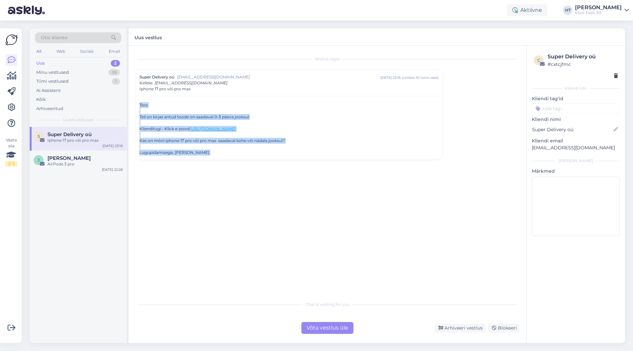
click at [258, 156] on div "Tere Teil on kirjas antud toode on saadaval 0-3 päeva jooksul Klienditugi - Kli…" at bounding box center [288, 128] width 307 height 64
drag, startPoint x: 258, startPoint y: 156, endPoint x: 139, endPoint y: 103, distance: 129.7
click at [139, 103] on div "Tere Teil on kirjas antud toode on saadaval 0-3 päeva jooksul Klienditugi - Kli…" at bounding box center [288, 128] width 307 height 64
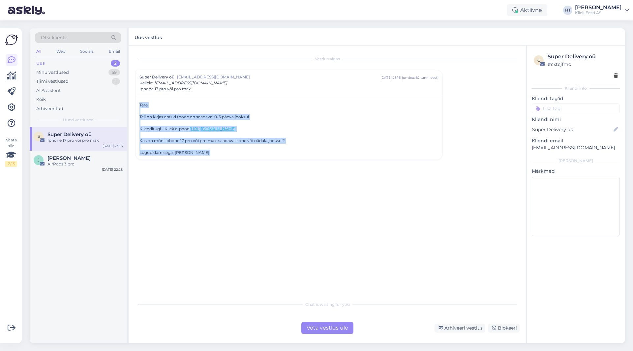
drag, startPoint x: 139, startPoint y: 103, endPoint x: 231, endPoint y: 156, distance: 106.1
click at [231, 156] on div "Tere Teil on kirjas antud toode on saadaval 0-3 päeva jooksul Klienditugi - Kli…" at bounding box center [288, 128] width 307 height 64
drag, startPoint x: 231, startPoint y: 156, endPoint x: 138, endPoint y: 105, distance: 106.4
click at [138, 105] on div "Tere Teil on kirjas antud toode on saadaval 0-3 päeva jooksul Klienditugi - Kli…" at bounding box center [288, 128] width 307 height 64
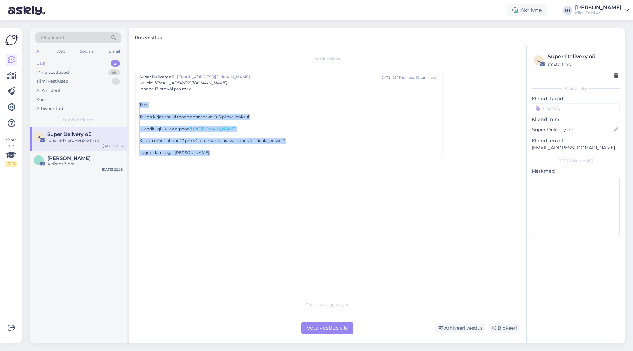
click at [138, 103] on div "Tere Teil on kirjas antud toode on saadaval 0-3 päeva jooksul Klienditugi - Kli…" at bounding box center [288, 128] width 307 height 64
click at [139, 103] on div "Tere Teil on kirjas antud toode on saadaval 0-3 päeva jooksul Klienditugi - Kli…" at bounding box center [288, 128] width 307 height 64
drag, startPoint x: 139, startPoint y: 103, endPoint x: 268, endPoint y: 153, distance: 138.1
click at [268, 153] on div "Tere Teil on kirjas antud toode on saadaval 0-3 päeva jooksul Klienditugi - Kli…" at bounding box center [288, 128] width 307 height 64
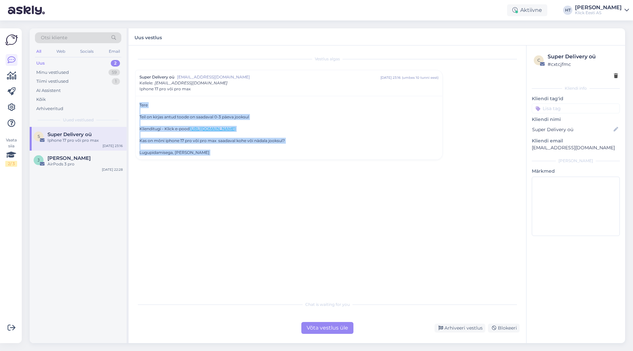
click at [268, 153] on div "Lugupidamisega, [PERSON_NAME]" at bounding box center [288, 153] width 299 height 6
drag, startPoint x: 240, startPoint y: 150, endPoint x: 138, endPoint y: 105, distance: 110.9
click at [138, 105] on div "Tere Teil on kirjas antud toode on saadaval 0-3 päeva jooksul Klienditugi - Kli…" at bounding box center [288, 128] width 307 height 64
click at [138, 104] on div "Tere Teil on kirjas antud toode on saadaval 0-3 päeva jooksul Klienditugi - Kli…" at bounding box center [288, 128] width 307 height 64
drag, startPoint x: 138, startPoint y: 104, endPoint x: 255, endPoint y: 154, distance: 126.6
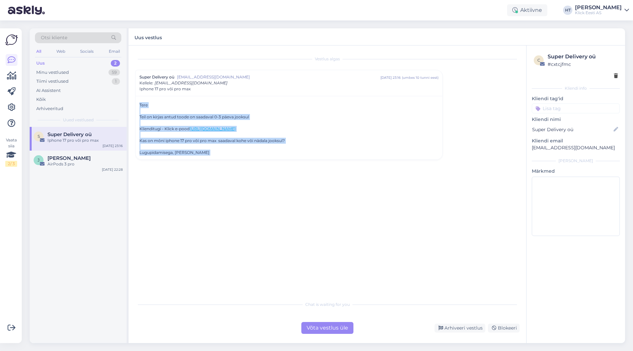
click at [255, 154] on div "Tere Teil on kirjas antud toode on saadaval 0-3 päeva jooksul Klienditugi - Kli…" at bounding box center [288, 128] width 307 height 64
click at [255, 154] on div "Lugupidamisega, [PERSON_NAME]" at bounding box center [288, 153] width 299 height 6
drag, startPoint x: 253, startPoint y: 154, endPoint x: 138, endPoint y: 103, distance: 126.0
click at [138, 103] on div "Tere Teil on kirjas antud toode on saadaval 0-3 päeva jooksul Klienditugi - Kli…" at bounding box center [288, 128] width 307 height 64
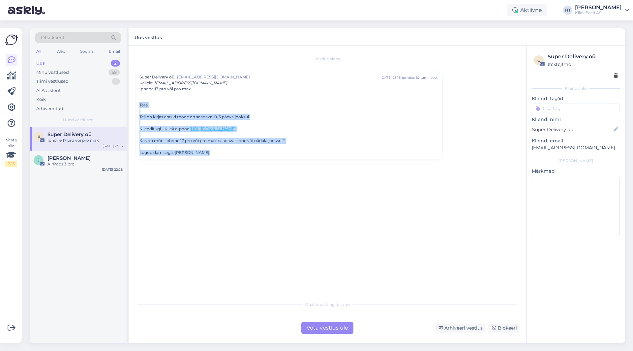
drag, startPoint x: 138, startPoint y: 103, endPoint x: 296, endPoint y: 163, distance: 168.8
click at [296, 163] on div "Vestlus algas Super Delivery oü [EMAIL_ADDRESS][DOMAIN_NAME] [DATE] 23:16 ( umb…" at bounding box center [330, 172] width 390 height 240
click at [260, 155] on div "Lugupidamisega, [PERSON_NAME]" at bounding box center [288, 153] width 299 height 6
drag, startPoint x: 256, startPoint y: 152, endPoint x: 136, endPoint y: 102, distance: 129.5
click at [136, 102] on div "Tere Teil on kirjas antud toode on saadaval 0-3 päeva jooksul Klienditugi - Kli…" at bounding box center [288, 128] width 307 height 64
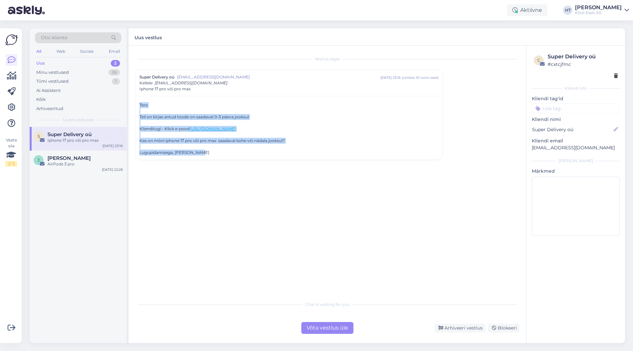
click at [139, 102] on div "Tere Teil on kirjas antud toode on saadaval 0-3 päeva jooksul Klienditugi - Kli…" at bounding box center [288, 128] width 307 height 64
drag, startPoint x: 138, startPoint y: 104, endPoint x: 317, endPoint y: 153, distance: 186.2
click at [317, 153] on div "Tere Teil on kirjas antud toode on saadaval 0-3 päeva jooksul Klienditugi - Kli…" at bounding box center [288, 128] width 307 height 64
click at [314, 155] on div "Lugupidamisega, [PERSON_NAME]" at bounding box center [288, 153] width 299 height 6
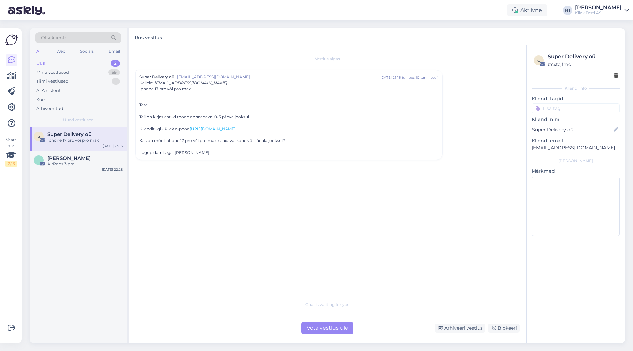
click at [232, 206] on div "Vestlus algas Super Delivery oü [EMAIL_ADDRESS][DOMAIN_NAME] [DATE] 23:16 ( umb…" at bounding box center [330, 172] width 390 height 240
click at [324, 328] on div "Võta vestlus üle" at bounding box center [327, 328] width 52 height 12
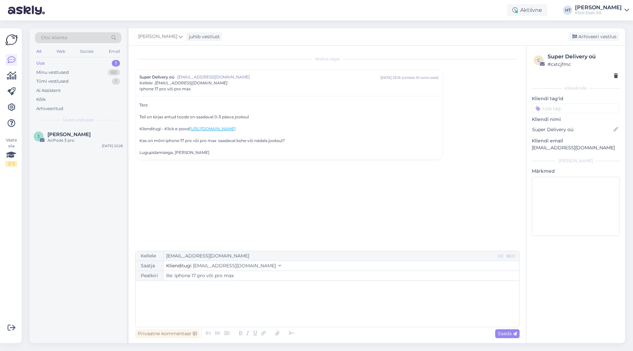
click at [238, 286] on p "﻿" at bounding box center [327, 287] width 377 height 7
click at [382, 297] on p "﻿" at bounding box center [327, 294] width 377 height 7
click at [386, 302] on p "Hetkel ei ole ühtegi 17 Pro Max mudelit saadaval. Täpne varude täienemise aeg e…" at bounding box center [327, 301] width 377 height 7
click at [190, 300] on span "Hetkel ei ole ühtegi 17 Pro Max mudelit saadaval. Täpne varude täienemise aeg e…" at bounding box center [253, 301] width 228 height 6
click at [199, 301] on span "Hetkel ei ole ühtegi 17 Pro Max mudelit saadaval. Täpne varude täienemise aeg e…" at bounding box center [253, 301] width 228 height 6
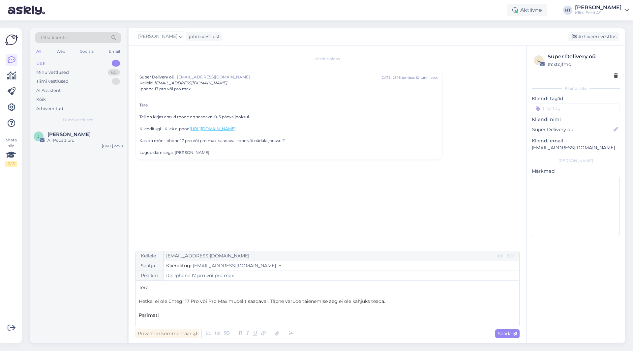
click at [273, 321] on div "Tere, ﻿ Hetkel ei ole ühtegi 17 Pro või Pro Max mudelit saadaval. Täpne varude …" at bounding box center [327, 304] width 377 height 40
click at [501, 332] on span "Saada" at bounding box center [507, 333] width 19 height 6
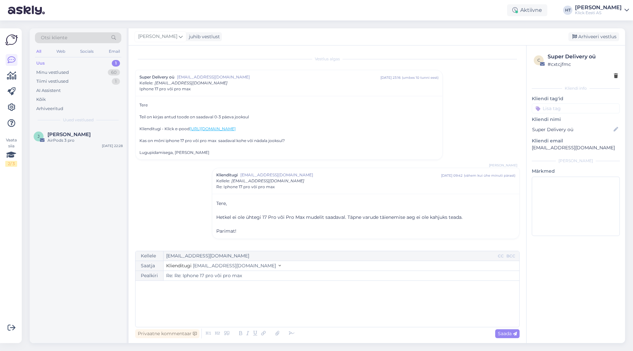
click at [556, 109] on input at bounding box center [575, 108] width 88 height 10
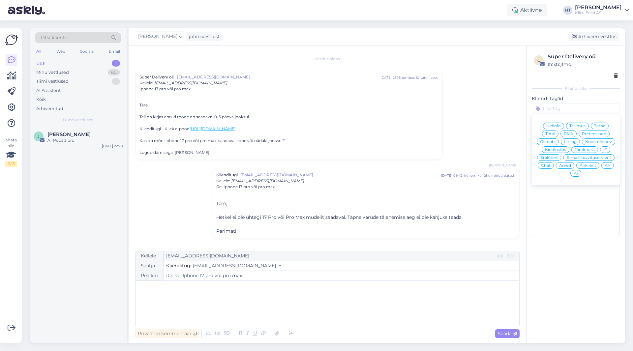
click at [548, 141] on span "Ostuabi" at bounding box center [547, 142] width 15 height 4
type input "Re: Iphone 17 pro või pro max"
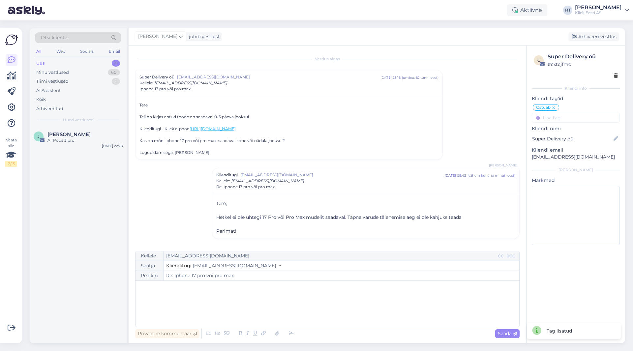
click at [560, 119] on input at bounding box center [575, 118] width 88 height 10
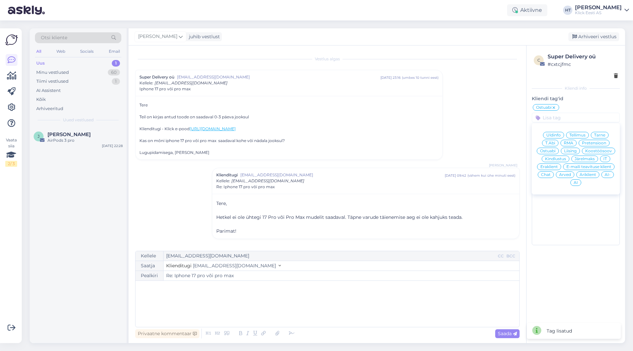
click at [589, 175] on span "Äriklient" at bounding box center [587, 175] width 16 height 4
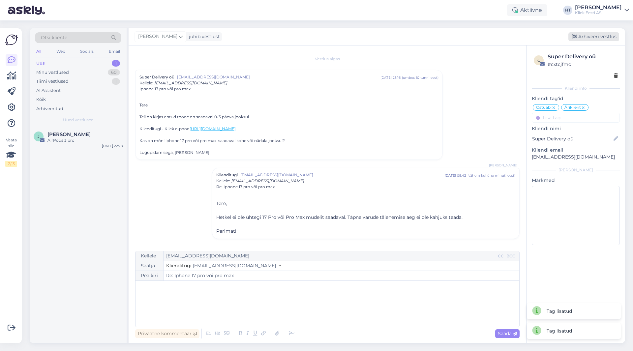
click at [584, 36] on div "Arhiveeri vestlus" at bounding box center [593, 36] width 51 height 9
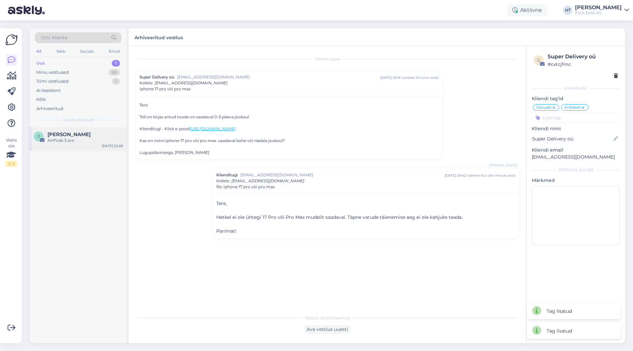
click at [101, 133] on div "[PERSON_NAME]" at bounding box center [84, 134] width 75 height 6
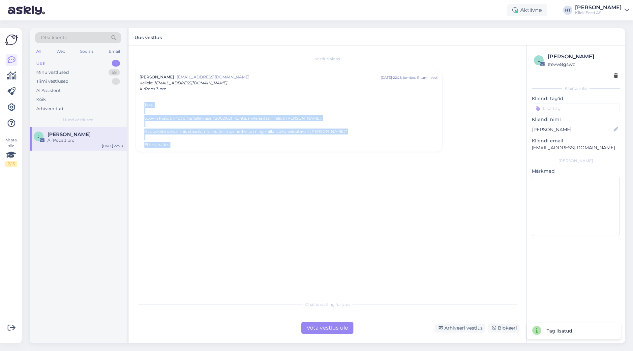
drag, startPoint x: 195, startPoint y: 144, endPoint x: 142, endPoint y: 101, distance: 67.8
click at [142, 101] on div "Tere! Soovin küsida infot oma tellimuse #200216211 kohta, mille esitasin hiljut…" at bounding box center [288, 124] width 307 height 56
click at [222, 120] on blockquote "Soovin küsida infot oma tellimuse #200216211 kohta, mille esitasin hiljuti [PER…" at bounding box center [291, 118] width 294 height 6
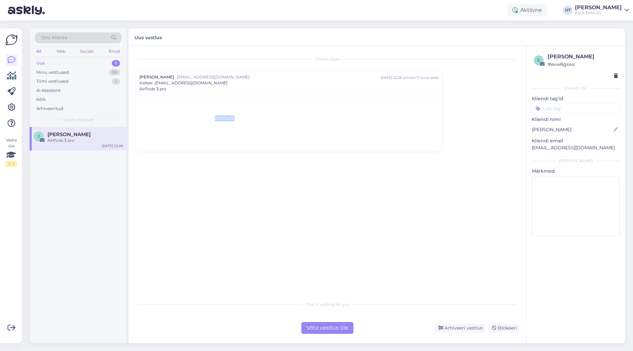
click at [222, 120] on blockquote "Soovin küsida infot oma tellimuse #200216211 kohta, mille esitasin hiljuti [PER…" at bounding box center [291, 118] width 294 height 6
click at [367, 134] on blockquote "Kas oskate öelda, mis staadiumis mu tellimus hetkel on ning millal võiks eeldat…" at bounding box center [291, 131] width 294 height 6
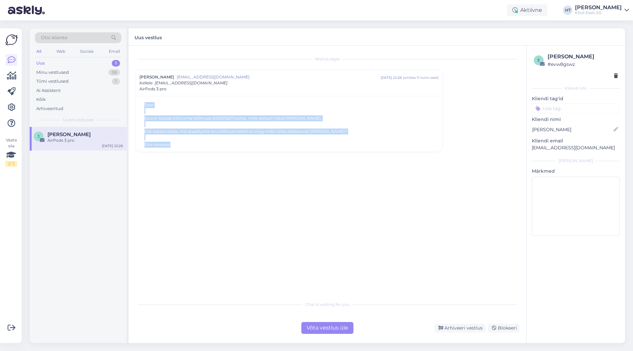
drag, startPoint x: 335, startPoint y: 146, endPoint x: 139, endPoint y: 103, distance: 200.8
click at [139, 103] on div "Tere! Soovin küsida infot oma tellimuse #200216211 kohta, mille esitasin hiljut…" at bounding box center [288, 124] width 299 height 45
drag, startPoint x: 139, startPoint y: 103, endPoint x: 285, endPoint y: 145, distance: 151.3
click at [285, 145] on div "Tere! Soovin küsida infot oma tellimuse #200216211 kohta, mille esitasin hiljut…" at bounding box center [288, 124] width 299 height 45
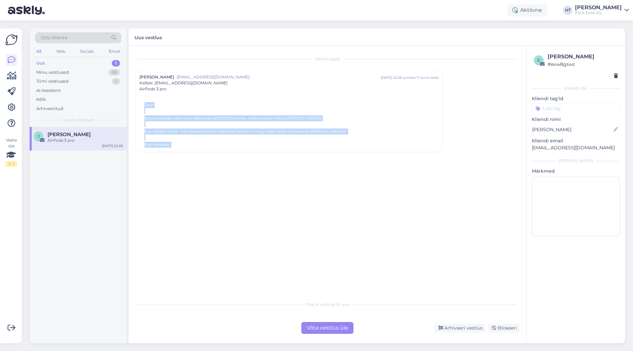
click at [285, 145] on blockquote "Ette tänades!" at bounding box center [291, 145] width 294 height 6
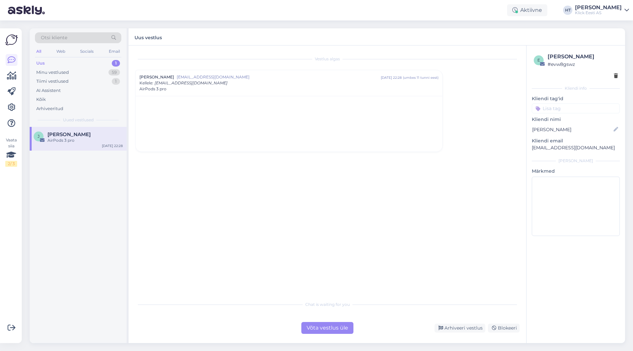
click at [285, 145] on blockquote "Ette tänades!" at bounding box center [291, 145] width 294 height 6
click at [284, 145] on blockquote "Ette tänades!" at bounding box center [291, 145] width 294 height 6
click at [171, 144] on blockquote "Ette tänades!" at bounding box center [291, 145] width 294 height 6
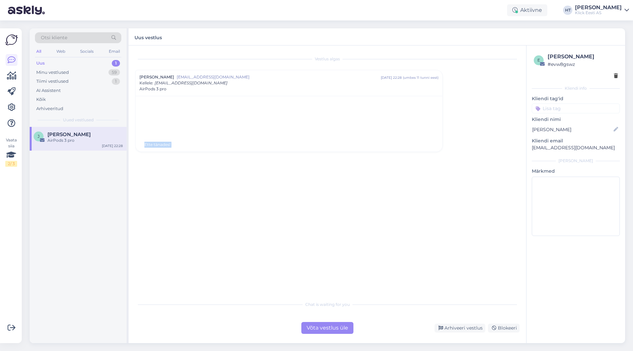
click at [171, 144] on blockquote "Ette tänades!" at bounding box center [291, 145] width 294 height 6
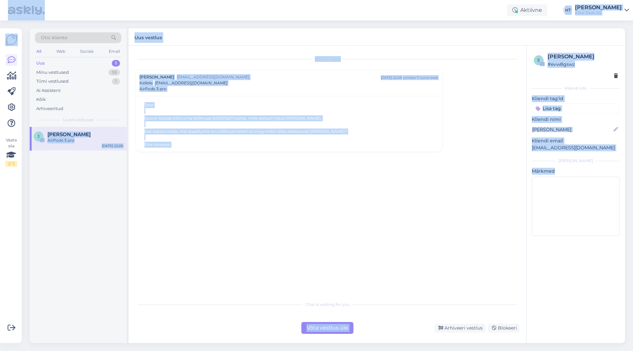
click at [206, 143] on blockquote "Ette tänades!" at bounding box center [291, 145] width 294 height 6
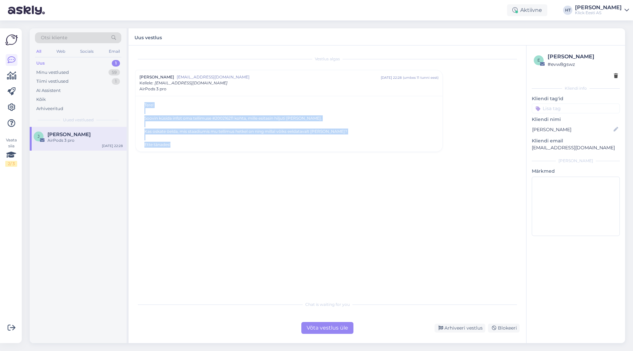
drag, startPoint x: 200, startPoint y: 146, endPoint x: 136, endPoint y: 101, distance: 77.9
click at [136, 101] on div "Tere! Soovin küsida infot oma tellimuse #200216211 kohta, mille esitasin hiljut…" at bounding box center [288, 124] width 307 height 56
click at [143, 108] on div "Tere! Soovin küsida infot oma tellimuse #200216211 kohta, mille esitasin hiljut…" at bounding box center [288, 124] width 299 height 45
drag, startPoint x: 141, startPoint y: 105, endPoint x: 255, endPoint y: 157, distance: 125.3
click at [255, 157] on div "Vestlus algas [PERSON_NAME] [EMAIL_ADDRESS][DOMAIN_NAME] [DATE] 22:28 ( umbes 1…" at bounding box center [330, 172] width 390 height 240
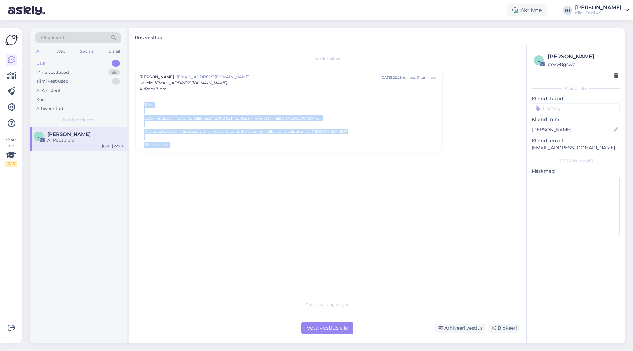
click at [251, 149] on div "Tere! Soovin küsida infot oma tellimuse #200216211 kohta, mille esitasin hiljut…" at bounding box center [288, 124] width 307 height 56
drag, startPoint x: 251, startPoint y: 149, endPoint x: 144, endPoint y: 103, distance: 116.6
click at [144, 103] on div "Tere! Soovin küsida infot oma tellimuse #200216211 kohta, mille esitasin hiljut…" at bounding box center [288, 124] width 307 height 56
click at [144, 103] on div "Tere! Soovin küsida infot oma tellimuse #200216211 kohta, mille esitasin hiljut…" at bounding box center [288, 124] width 299 height 45
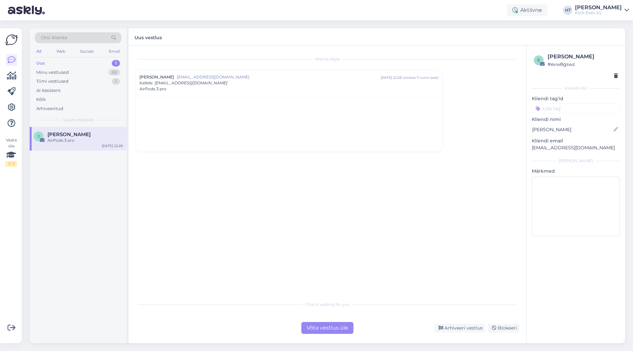
click at [106, 135] on div "[PERSON_NAME]" at bounding box center [84, 134] width 75 height 6
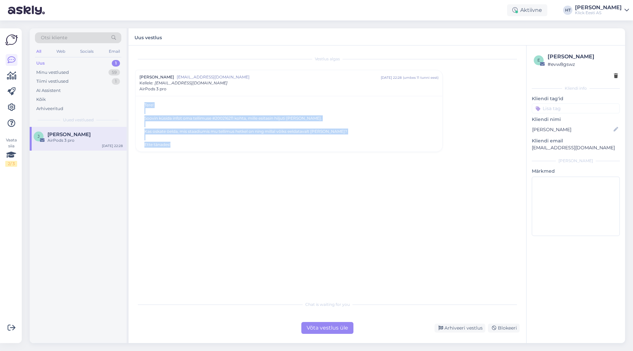
drag, startPoint x: 140, startPoint y: 104, endPoint x: 223, endPoint y: 145, distance: 92.7
click at [223, 145] on div "Tere! Soovin küsida infot oma tellimuse #200216211 kohta, mille esitasin hiljut…" at bounding box center [288, 124] width 299 height 45
click at [222, 145] on blockquote "Ette tänades!" at bounding box center [291, 145] width 294 height 6
click at [222, 146] on blockquote "Ette tänades!" at bounding box center [291, 145] width 294 height 6
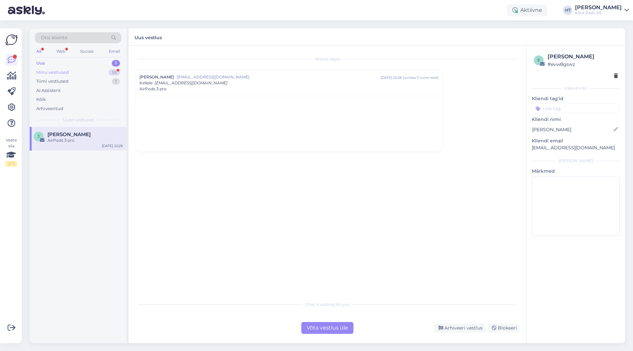
click at [110, 69] on div "Minu vestlused 59" at bounding box center [78, 72] width 86 height 9
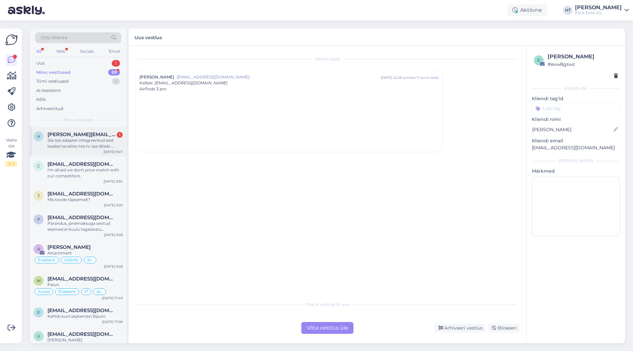
click at [99, 134] on span "[PERSON_NAME][EMAIL_ADDRESS][DOMAIN_NAME]" at bounding box center [81, 134] width 69 height 6
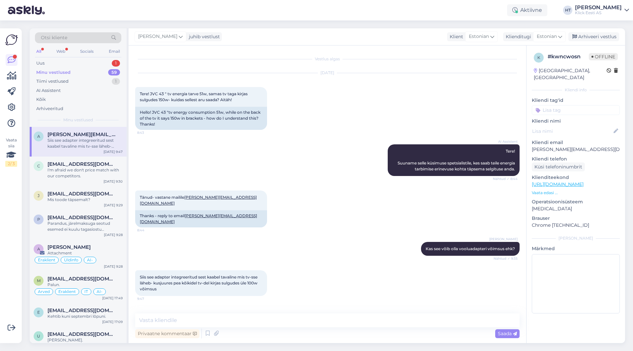
click at [198, 221] on div "Tänud- vastane mailile [PERSON_NAME][EMAIL_ADDRESS][DOMAIN_NAME] 8:44 Thanks - …" at bounding box center [327, 208] width 384 height 51
click at [119, 64] on div "1" at bounding box center [116, 63] width 8 height 7
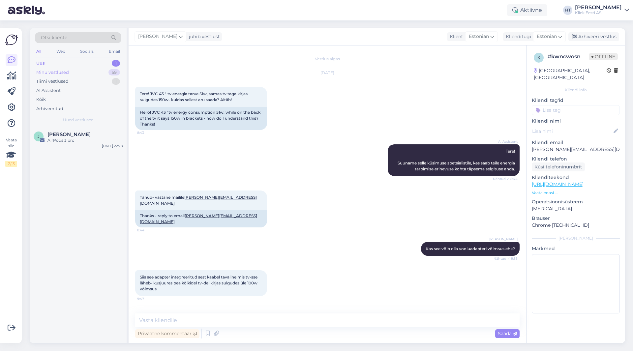
click at [111, 73] on div "59" at bounding box center [114, 72] width 12 height 7
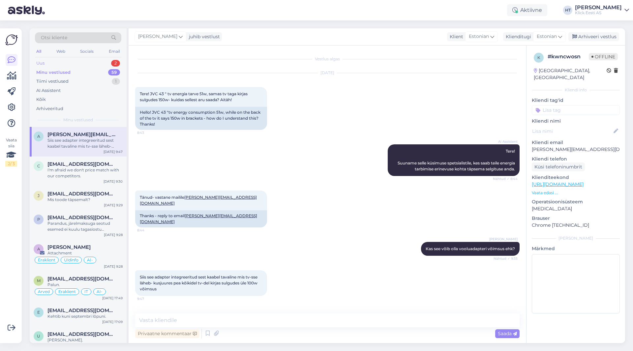
click at [117, 65] on div "2" at bounding box center [115, 63] width 9 height 7
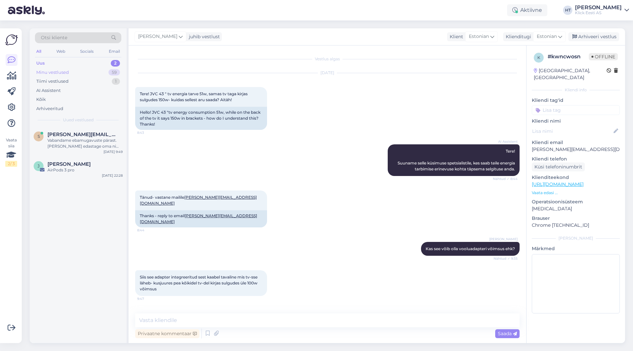
click at [115, 71] on div "59" at bounding box center [114, 72] width 12 height 7
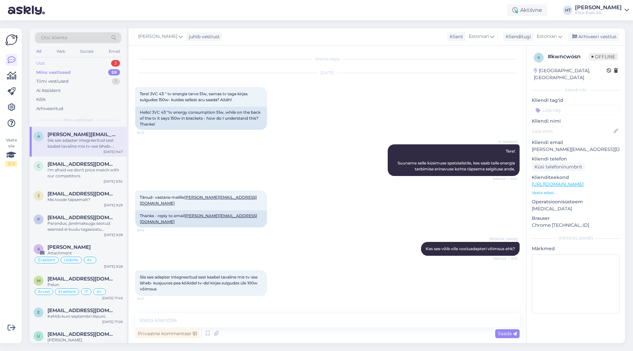
click at [110, 64] on div "Uus 2" at bounding box center [78, 63] width 86 height 9
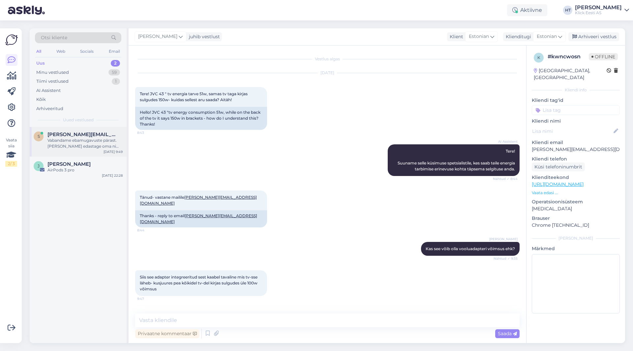
click at [94, 132] on span "[PERSON_NAME][EMAIL_ADDRESS][DOMAIN_NAME]" at bounding box center [81, 134] width 69 height 6
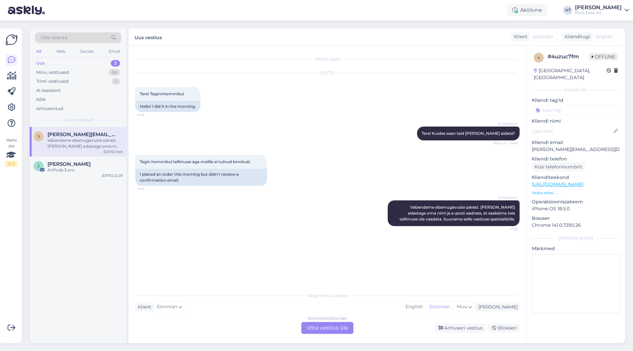
click at [557, 146] on p "[PERSON_NAME][EMAIL_ADDRESS][DOMAIN_NAME]" at bounding box center [575, 149] width 88 height 7
copy p "[PERSON_NAME][EMAIL_ADDRESS][DOMAIN_NAME]"
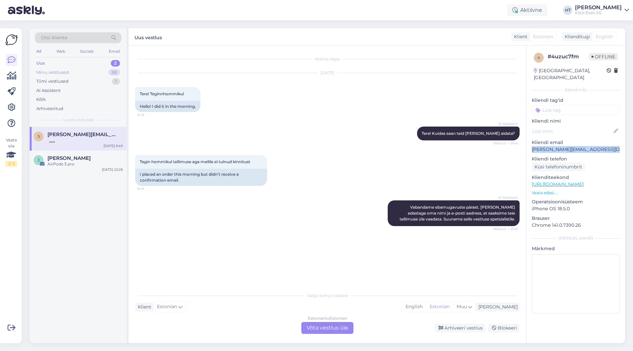
click at [88, 71] on div "Minu vestlused 59" at bounding box center [78, 72] width 86 height 9
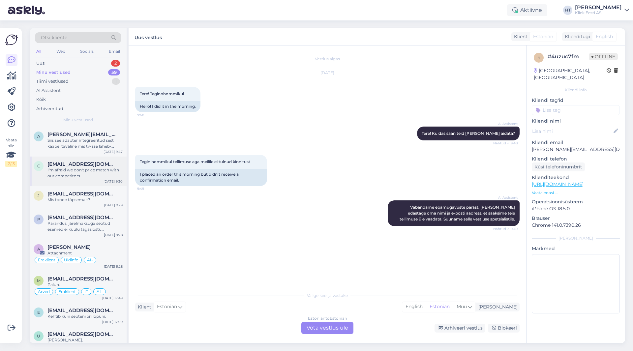
click at [88, 161] on div "c [EMAIL_ADDRESS][DOMAIN_NAME] I'm afraid we don't price match with our competi…" at bounding box center [78, 172] width 97 height 30
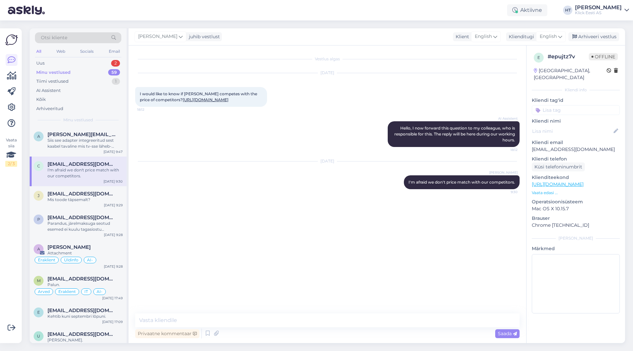
click at [263, 151] on div "AI Assistent Hello, I now forward this question to my colleague, who is respons…" at bounding box center [327, 134] width 384 height 40
click at [90, 148] on div "Siis see adapter integreeritud sest kaabel tavaline mis tv-sse läheb- kusjuures…" at bounding box center [84, 143] width 75 height 12
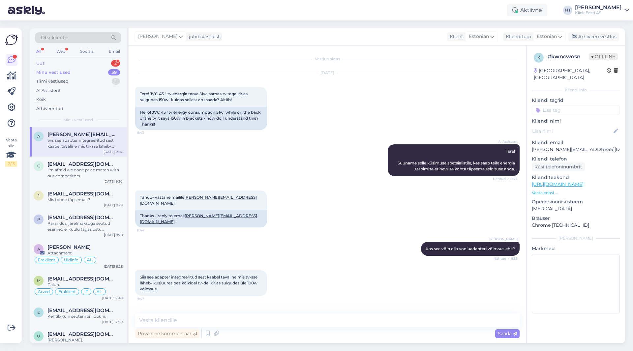
click at [116, 63] on div "2" at bounding box center [115, 63] width 9 height 7
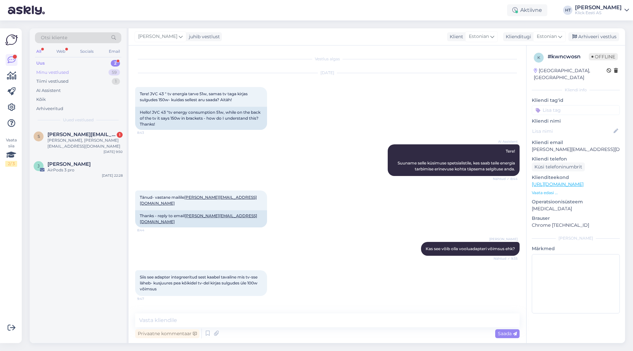
click at [108, 71] on div "Minu vestlused 59" at bounding box center [78, 72] width 86 height 9
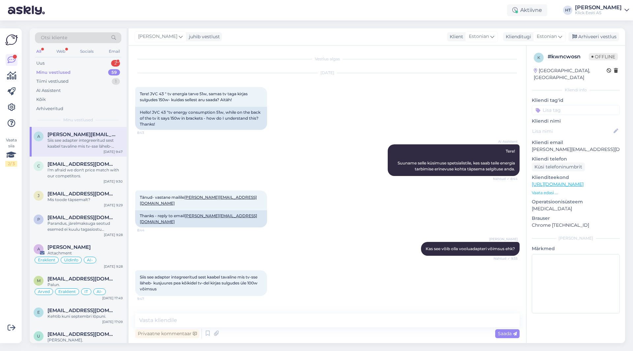
click at [211, 168] on div "AI Assistent Tere! Suuname selle küsimuse spetsialistile, kes saab teile energi…" at bounding box center [327, 160] width 384 height 46
click at [79, 142] on div "Siis see adapter integreeritud sest kaabel tavaline mis tv-sse läheb- kusjuures…" at bounding box center [84, 143] width 75 height 12
drag, startPoint x: 139, startPoint y: 265, endPoint x: 266, endPoint y: 276, distance: 127.0
click at [266, 276] on div "Siis see adapter integreeritud sest kaabel tavaline mis tv-sse läheb- kusjuures…" at bounding box center [201, 283] width 132 height 26
click at [257, 278] on div "Siis see adapter integreeritud sest kaabel tavaline mis tv-sse läheb- kusjuures…" at bounding box center [201, 283] width 132 height 26
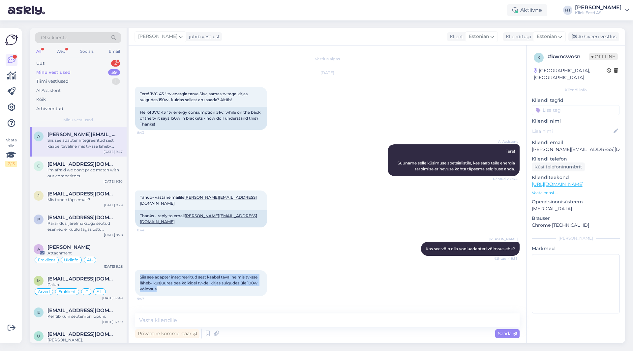
drag, startPoint x: 219, startPoint y: 279, endPoint x: 139, endPoint y: 264, distance: 81.5
click at [138, 270] on div "Siis see adapter integreeritud sest kaabel tavaline mis tv-sse läheb- kusjuures…" at bounding box center [201, 283] width 132 height 26
click at [139, 270] on div "Siis see adapter integreeritud sest kaabel tavaline mis tv-sse läheb- kusjuures…" at bounding box center [201, 283] width 132 height 26
drag, startPoint x: 140, startPoint y: 264, endPoint x: 262, endPoint y: 277, distance: 122.9
click at [262, 277] on div "Siis see adapter integreeritud sest kaabel tavaline mis tv-sse läheb- kusjuures…" at bounding box center [201, 283] width 132 height 26
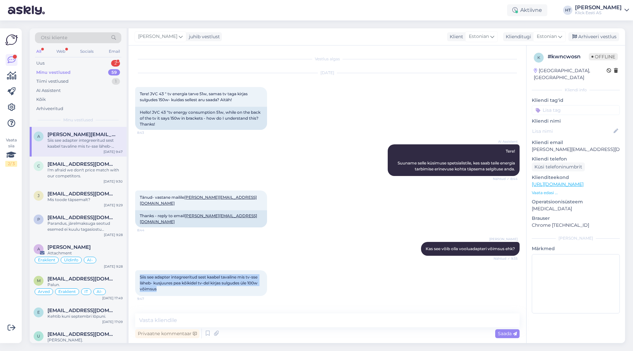
click at [262, 278] on div "Siis see adapter integreeritud sest kaabel tavaline mis tv-sse läheb- kusjuures…" at bounding box center [201, 283] width 132 height 26
drag, startPoint x: 262, startPoint y: 278, endPoint x: 138, endPoint y: 265, distance: 124.3
click at [138, 270] on div "Siis see adapter integreeritud sest kaabel tavaline mis tv-sse läheb- kusjuures…" at bounding box center [201, 283] width 132 height 26
click at [139, 270] on div "Siis see adapter integreeritud sest kaabel tavaline mis tv-sse läheb- kusjuures…" at bounding box center [201, 283] width 132 height 26
drag, startPoint x: 139, startPoint y: 264, endPoint x: 165, endPoint y: 278, distance: 30.1
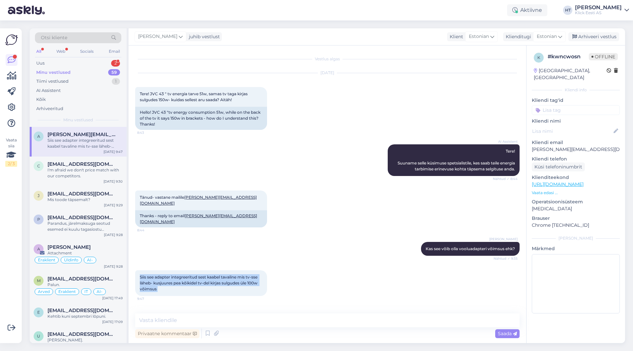
click at [165, 278] on div "Siis see adapter integreeritud sest kaabel tavaline mis tv-sse läheb- kusjuures…" at bounding box center [201, 283] width 132 height 26
click at [290, 287] on div "Siis see adapter integreeritud sest kaabel tavaline mis tv-sse läheb- kusjuures…" at bounding box center [327, 283] width 384 height 40
click at [540, 190] on p "Vaata edasi ..." at bounding box center [575, 193] width 88 height 6
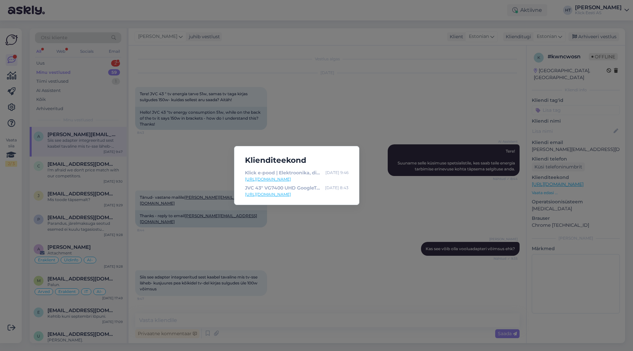
click at [340, 222] on div "Klienditeekond Klick e-pood | Elektroonika, digikaup, kodutehnika [DATE] 9:46 […" at bounding box center [316, 175] width 633 height 351
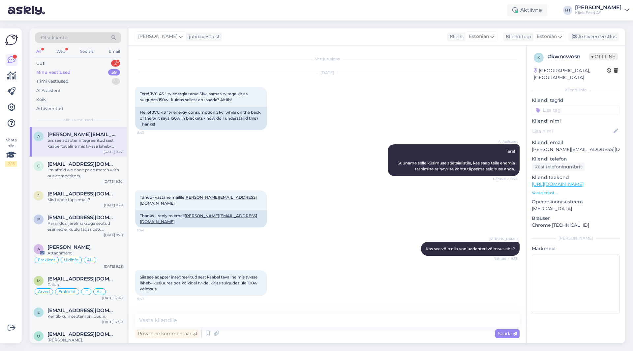
click at [283, 263] on div "Siis see adapter integreeritud sest kaabel tavaline mis tv-sse läheb- kusjuures…" at bounding box center [327, 283] width 384 height 40
click at [293, 325] on textarea at bounding box center [327, 320] width 384 height 14
click at [262, 315] on textarea at bounding box center [327, 320] width 384 height 14
click at [380, 316] on textarea "Sel juhul peakski viitama maksimaalsele voolutarbele töö ajal. Või siis on kirj…" at bounding box center [327, 320] width 384 height 14
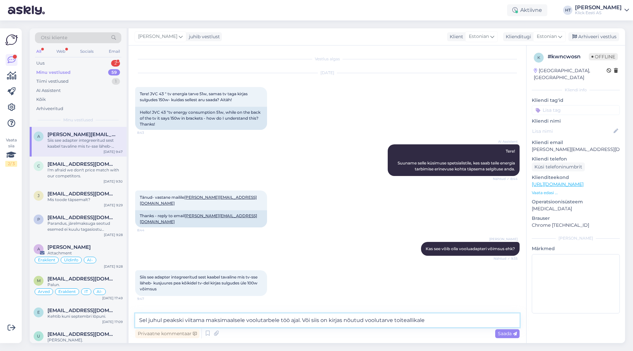
type textarea "Sel juhul peakski viitama maksimaalsele voolutarbele töö ajal. Või siis on kirj…"
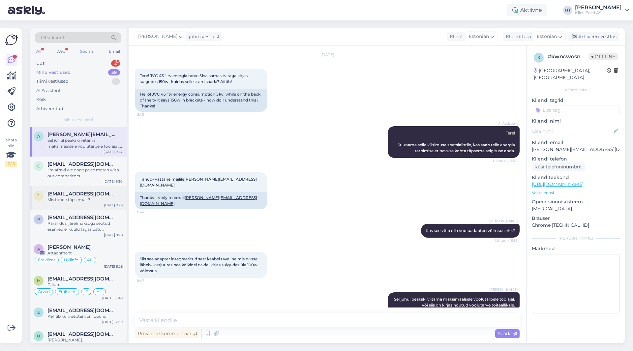
click at [95, 187] on div "J [EMAIL_ADDRESS][DOMAIN_NAME] Mis toode täpsemalt? [DATE] 9:29" at bounding box center [78, 198] width 97 height 24
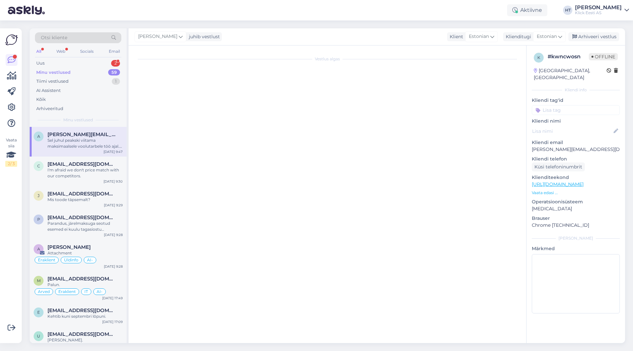
scroll to position [0, 0]
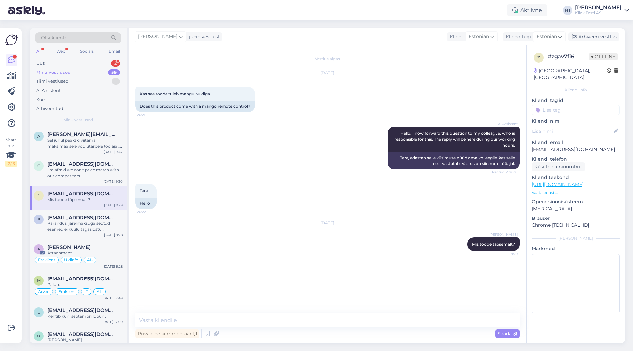
click at [105, 69] on div "Minu vestlused 59" at bounding box center [78, 72] width 86 height 9
click at [106, 63] on div "Uus 2" at bounding box center [78, 63] width 86 height 9
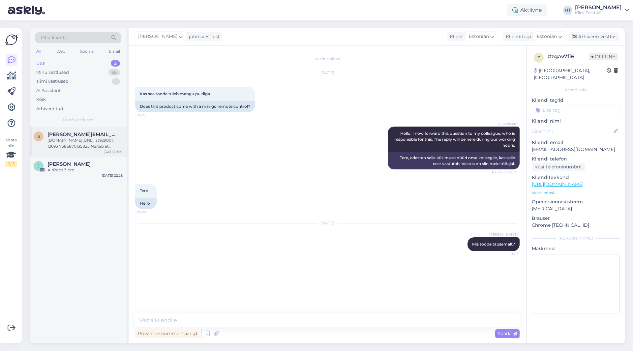
click at [98, 130] on div "S [PERSON_NAME][EMAIL_ADDRESS][DOMAIN_NAME] [DOMAIN_NAME][URL], st929001, 12693…" at bounding box center [78, 142] width 97 height 30
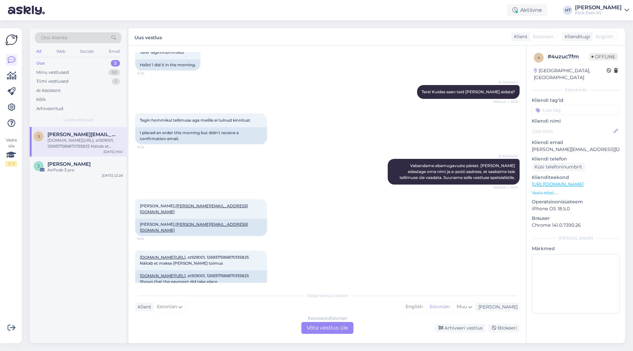
click at [318, 325] on div "Estonian to Estonian Võta vestlus üle" at bounding box center [327, 328] width 52 height 12
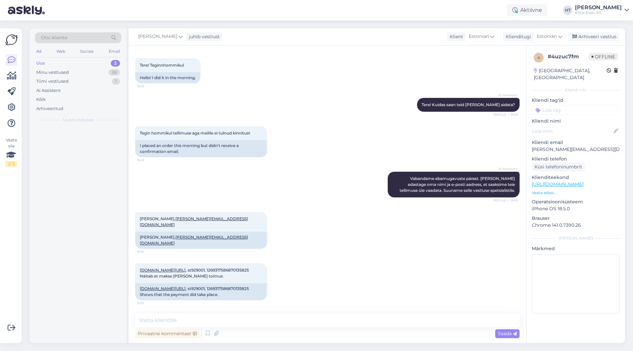
scroll to position [17, 0]
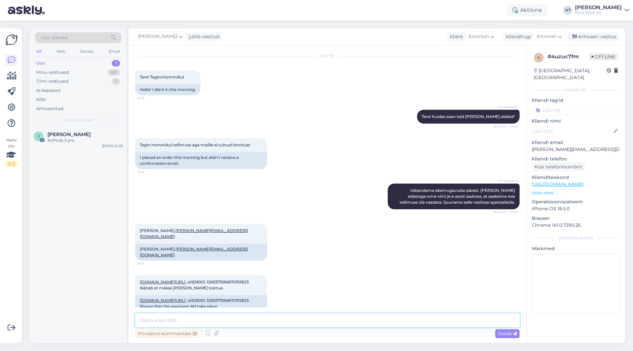
click at [301, 319] on textarea at bounding box center [327, 320] width 384 height 14
paste textarea "@hotmail.fom"
click at [199, 279] on span "[DOMAIN_NAME][URL] , st929001, 1269317586870135825 Näitab et makse [PERSON_NAME…" at bounding box center [195, 284] width 110 height 11
copy span "1269317586870135825"
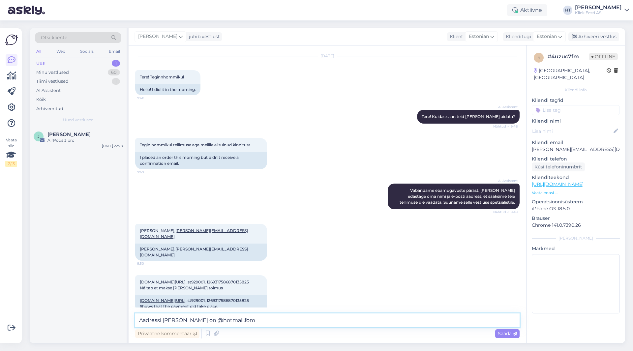
click at [278, 320] on textarea "Aadressi [PERSON_NAME] on @hotmail.fom" at bounding box center [327, 320] width 384 height 14
type textarea "Aadressi [PERSON_NAME] on @hotmail.fom, seetõttu kinnitus ei jõudnud [PERSON_NA…"
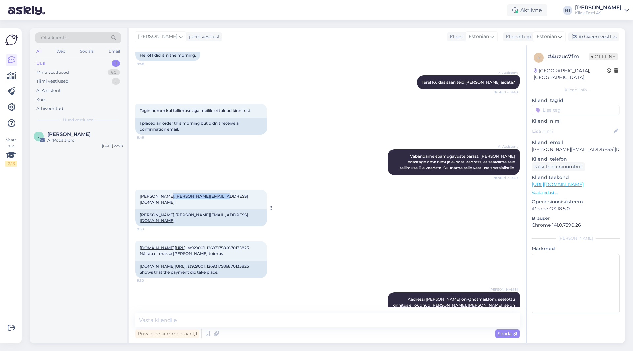
drag, startPoint x: 165, startPoint y: 197, endPoint x: 212, endPoint y: 196, distance: 47.1
click at [212, 196] on span "[PERSON_NAME], [PERSON_NAME][EMAIL_ADDRESS][DOMAIN_NAME]" at bounding box center [194, 199] width 108 height 11
click at [242, 192] on div "[PERSON_NAME], [PERSON_NAME][EMAIL_ADDRESS][DOMAIN_NAME] 9:50 [PERSON_NAME], [P…" at bounding box center [327, 207] width 384 height 51
click at [431, 203] on div "[PERSON_NAME], [PERSON_NAME][EMAIL_ADDRESS][DOMAIN_NAME] 9:50 [PERSON_NAME], [P…" at bounding box center [327, 207] width 384 height 51
click at [103, 130] on div "a [EMAIL_ADDRESS][DOMAIN_NAME] Здравствуйте! Чтобы уточнить приблизительную дат…" at bounding box center [78, 142] width 97 height 30
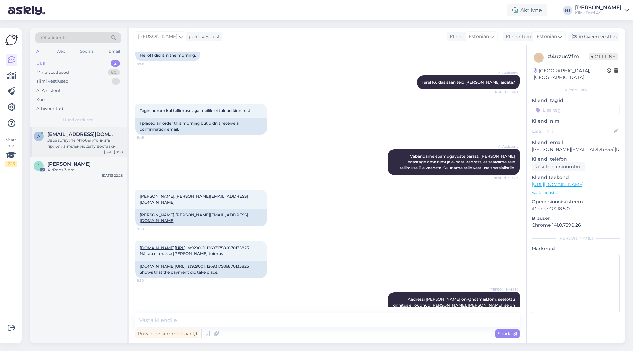
scroll to position [0, 0]
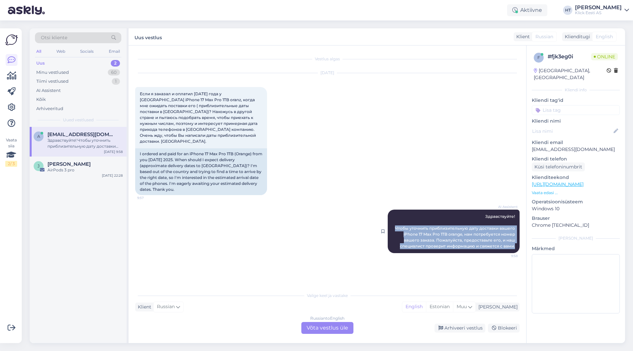
drag, startPoint x: 395, startPoint y: 220, endPoint x: 514, endPoint y: 242, distance: 121.4
click at [514, 242] on div "AI Assistent Здравствуйте! Чтобы уточнить приблизительную дату доставки вашего …" at bounding box center [453, 231] width 132 height 43
copy span "Чтобы уточнить приблизительную дату доставки вашего iPhone 17 Max Pro 1TB orang…"
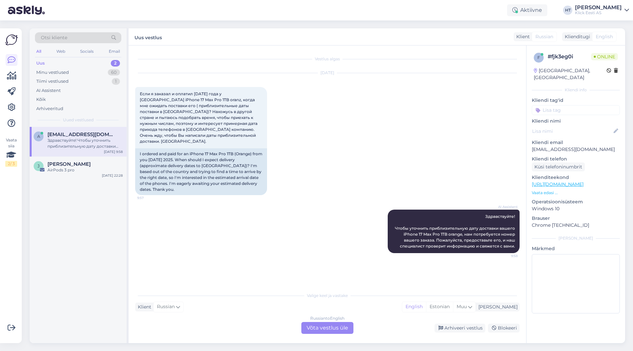
click at [327, 173] on div "[DATE] Если я заказал и оплатил [DATE] года у [GEOGRAPHIC_DATA] iPhone 17 Max P…" at bounding box center [327, 134] width 384 height 136
click at [92, 158] on div "[PERSON_NAME] AirPods 3 pro [DATE] 22:28" at bounding box center [78, 169] width 97 height 24
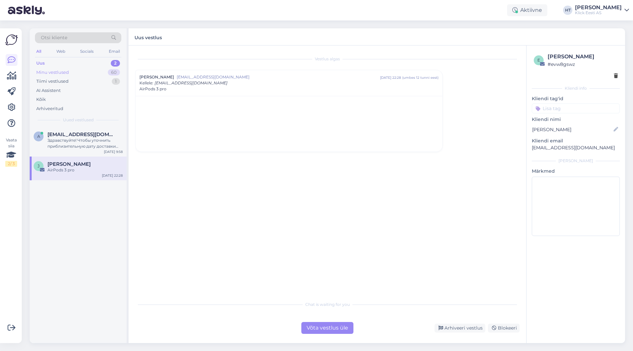
click at [105, 70] on div "Minu vestlused 60" at bounding box center [78, 72] width 86 height 9
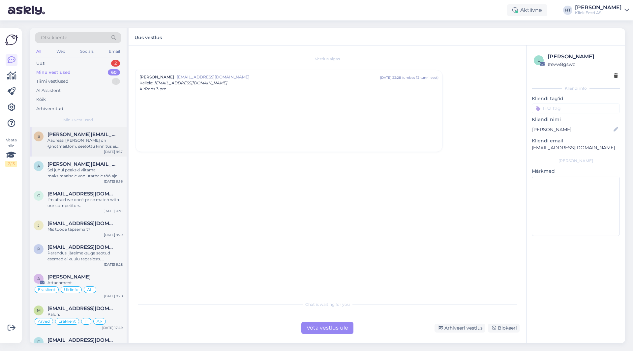
click at [96, 152] on div "S [PERSON_NAME][EMAIL_ADDRESS][DOMAIN_NAME] Aadressi [PERSON_NAME] on @hotmail.…" at bounding box center [78, 142] width 97 height 30
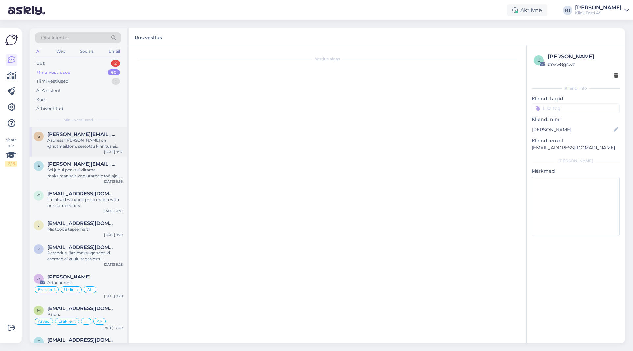
scroll to position [51, 0]
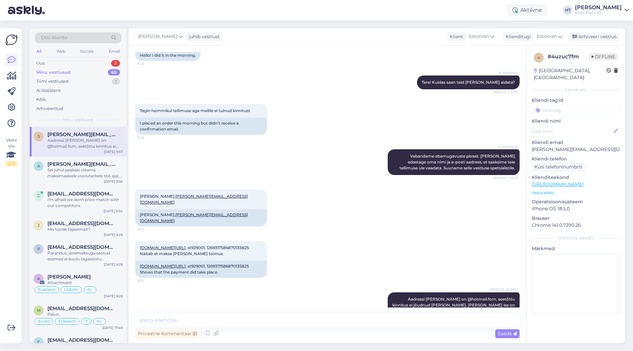
click at [286, 327] on div "Privaatne kommentaar Saada" at bounding box center [327, 333] width 384 height 13
click at [283, 318] on textarea at bounding box center [327, 320] width 384 height 14
type textarea "Nüüdseks on ka komplekteeritud, võib kauplusesse järgi minna."
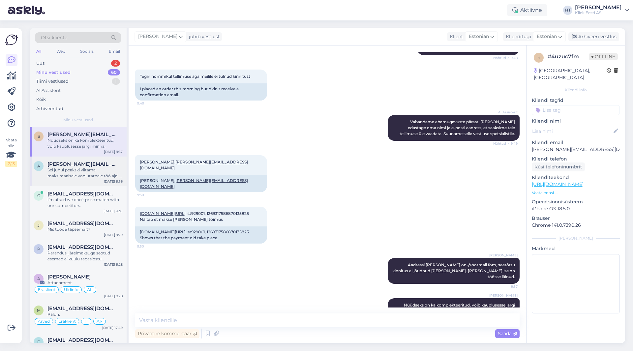
click at [91, 163] on span "[PERSON_NAME][EMAIL_ADDRESS][DOMAIN_NAME]" at bounding box center [81, 164] width 69 height 6
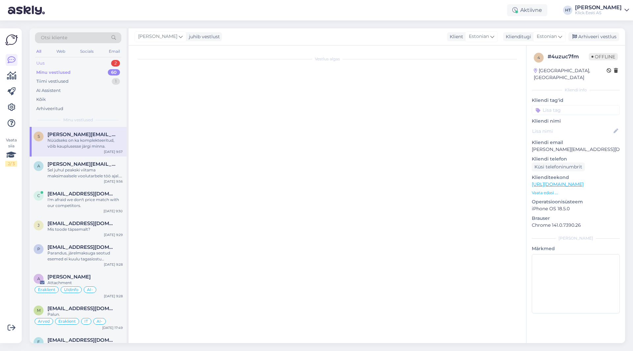
click at [110, 60] on div "Uus 2" at bounding box center [78, 63] width 86 height 9
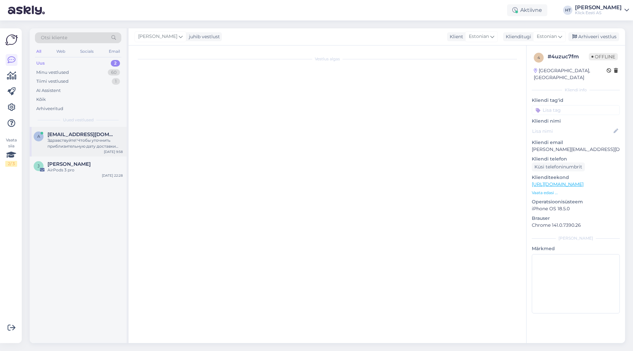
scroll to position [18, 0]
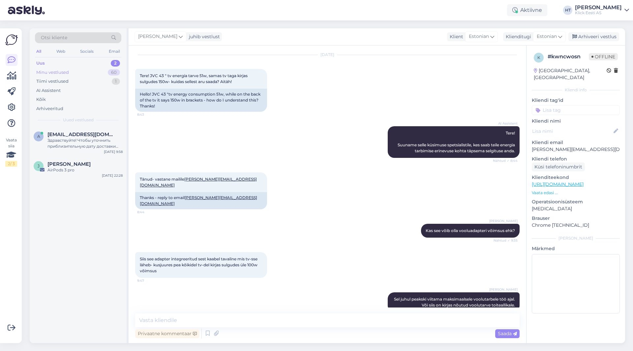
click at [114, 71] on div "60" at bounding box center [114, 72] width 12 height 7
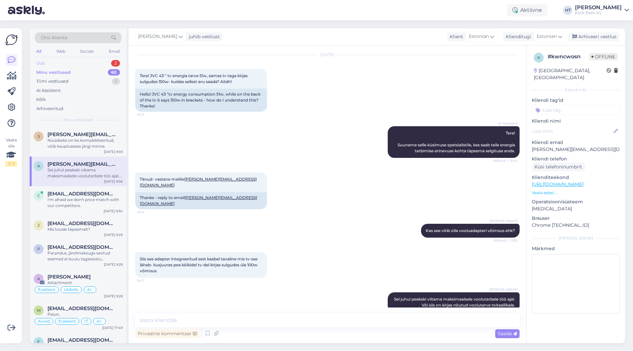
click at [112, 64] on div "2" at bounding box center [115, 63] width 9 height 7
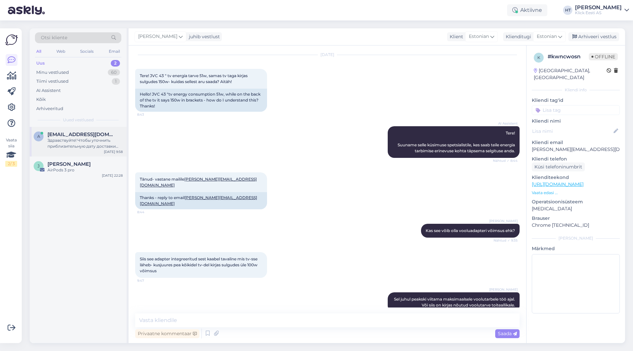
click at [99, 139] on div "Здравствуйте! Чтобы уточнить приблизительную дату доставки вашего iPhone 17 Max…" at bounding box center [84, 143] width 75 height 12
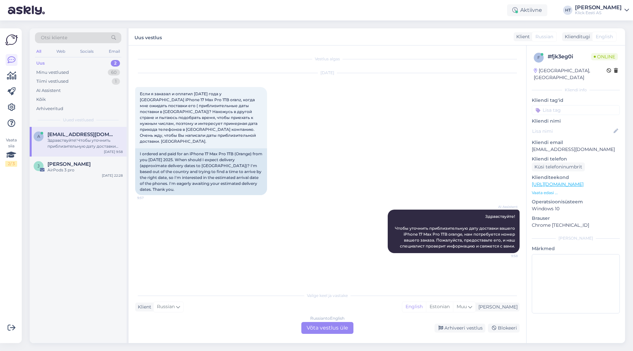
scroll to position [0, 0]
click at [96, 163] on div "[PERSON_NAME]" at bounding box center [84, 164] width 75 height 6
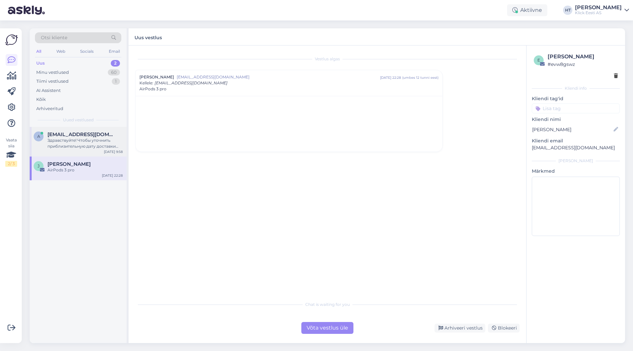
click at [71, 134] on span "[EMAIL_ADDRESS][DOMAIN_NAME]" at bounding box center [81, 134] width 69 height 6
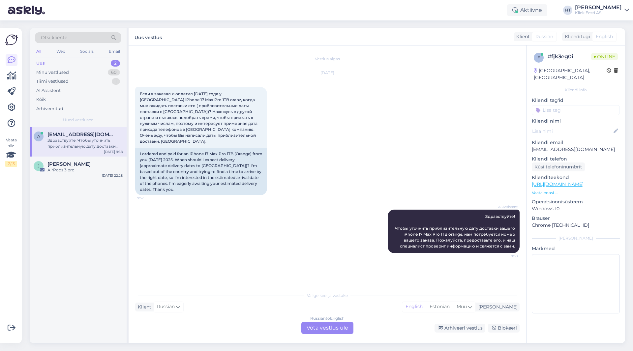
click at [88, 273] on div "a [EMAIL_ADDRESS][DOMAIN_NAME] Здравствуйте! Чтобы уточнить приблизительную дат…" at bounding box center [78, 235] width 97 height 216
click at [307, 323] on div "Russian to English Võta vestlus üle" at bounding box center [327, 328] width 52 height 12
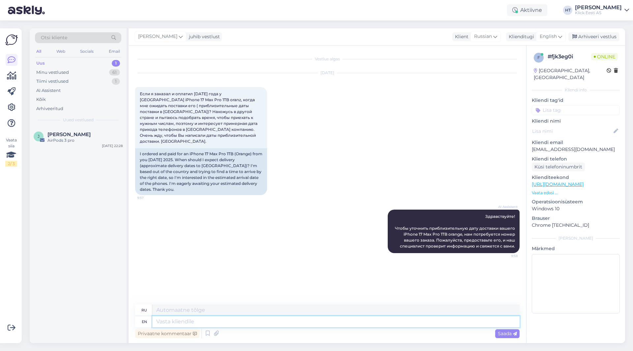
click at [288, 323] on textarea at bounding box center [335, 321] width 367 height 11
type textarea "The"
type textarea "The exact"
type textarea "Точный"
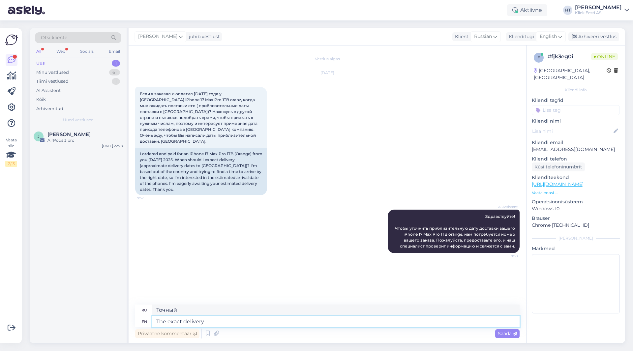
type textarea "The exact delivery t"
type textarea "Точная доставка"
type textarea "The exact delivery times a"
type textarea "Точные сроки доставки"
type textarea "The exact delivery times are u"
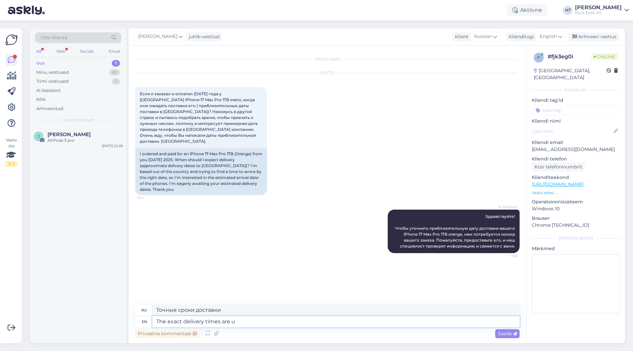
type textarea "Точные сроки доставки:"
type textarea "The exact delivery times are unknown"
type textarea "Точные сроки доставки неизвестны."
type textarea "The exact delivery times are unknown. You'll"
type textarea "Точные сроки доставки неизвестны. Вы будете"
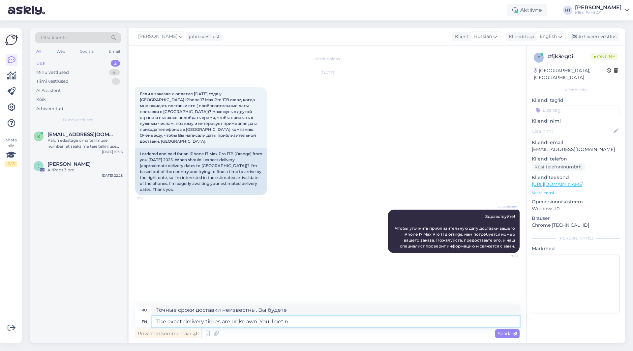
type textarea "The exact delivery times are unknown. You'll get no"
type textarea "Точные сроки доставки неизвестны. Вы получите"
type textarea "The exact delivery times are unknown. You'll get notified"
type textarea "Точные сроки доставки неизвестны. Вы получите уведомление."
type textarea "The exact delivery times are unknown. You'll get notified by e-mail on"
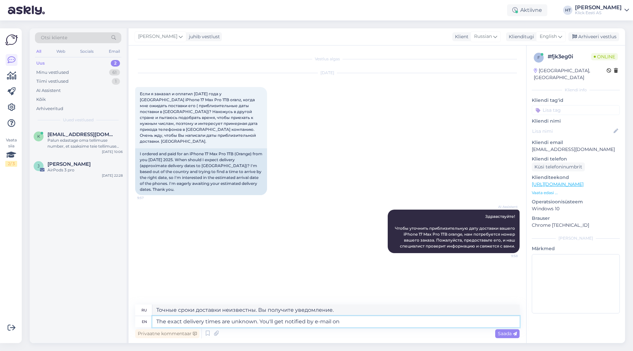
type textarea "Точные сроки доставки неизвестны. Вы получите уведомление по электронной почте."
type textarea "The exact delivery times are unknown. You'll get notified by e-mail once th"
type textarea "Точные сроки доставки неизвестны. Вы получите уведомление по электронной почте,…"
type textarea "The exact delivery times are unknown. You'll get notified by e-mail once the or…"
type textarea "Точные сроки доставки неизвестны. Вы получите уведомление по электронной почте …"
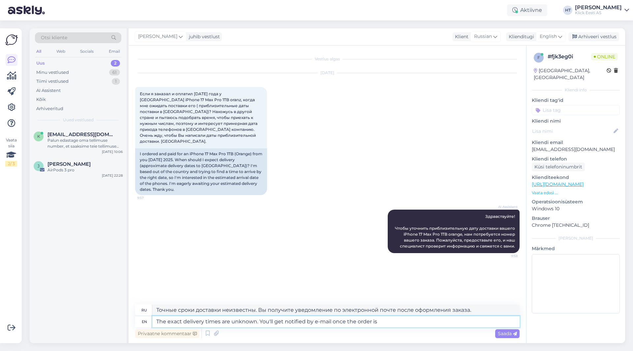
type textarea "The exact delivery times are unknown. You'll get notified by e-mail once the or…"
type textarea "Точные сроки доставки неизвестны. Вы получите уведомление по электронной почте,…"
type textarea "The exact delivery times are unknown. You'll get notified by e-mail once the or…"
type textarea "Точные сроки доставки неизвестны. Вы получите уведомление по электронной почте,…"
type textarea "The exact delivery times are unknown. You'll get notified by e-mail once the or…"
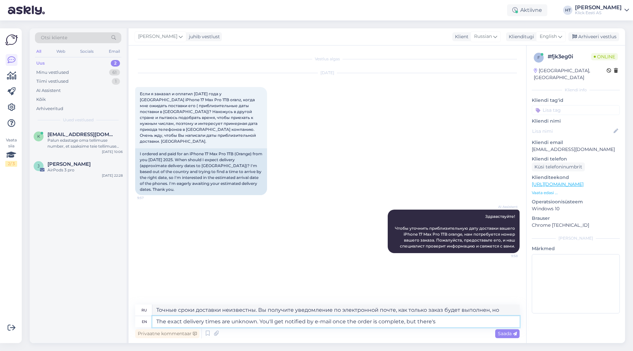
type textarea "Точные сроки доставки неизвестны. Вы получите уведомление по электронной почте,…"
type textarea "The exact delivery times are unknown. You'll get notified by e-mail once the or…"
type textarea "Точные сроки доставки неизвестны. Вы получите уведомление по электронной почте,…"
type textarea "The exact delivery times are unknown. You'll get notified by e-mail once the or…"
type textarea "Точные сроки доставки неизвестны. Вы получите уведомление по электронной почте,…"
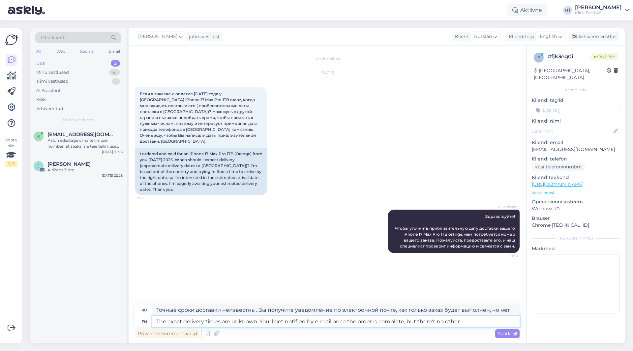
type textarea "The exact delivery times are unknown. You'll get notified by e-mail once the or…"
type textarea "Точные сроки доставки неизвестны. Вы получите уведомление по электронной почте,…"
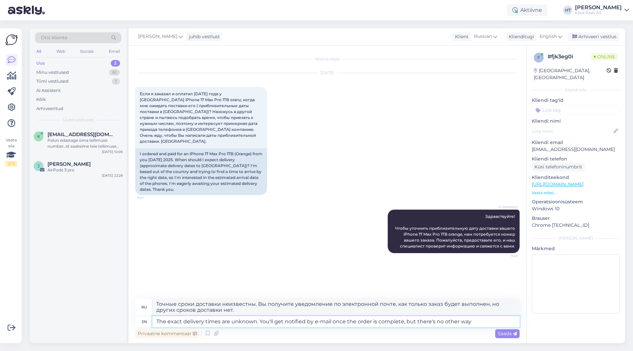
type textarea "The exact delivery times are unknown. You'll get notified by e-mail once the or…"
type textarea "Точные сроки доставки неизвестны. Вы получите уведомление по электронной почте,…"
type textarea "The exact delivery times are unknown. You'll get notified by e-mail once the or…"
type textarea "Точные сроки доставки неизвестны. Вы получите уведомление по электронной почте,…"
type textarea "The exact delivery times are unknown. You'll get notified by e-mail once the or…"
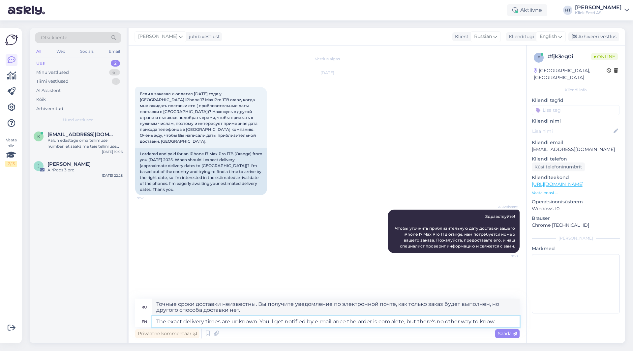
type textarea "Точные сроки доставки неизвестны. Вы получите уведомление по электронной почте,…"
type textarea "The exact delivery times are unknown. You'll get notified by e-mail once the or…"
type textarea "Точные сроки доставки неизвестны. Вы получите уведомление по электронной почте,…"
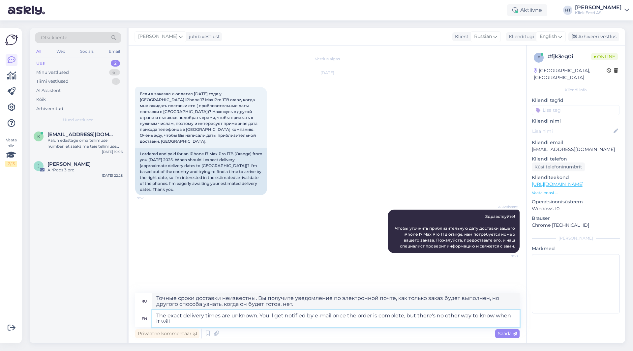
type textarea "The exact delivery times are unknown. You'll get notified by e-mail once the or…"
type textarea "Точные сроки доставки неизвестны. Вы получите уведомление по электронной почте,…"
type textarea "The exact delivery times are unknown. You'll get notified by e-mail once the or…"
type textarea "Точные сроки доставки неизвестны. Вы получите уведомление по электронной почте,…"
type textarea "The exact delivery times are unknown. You'll get notified by e-mail once the or…"
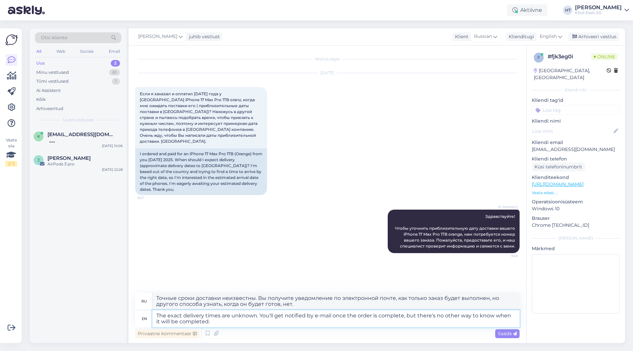
type textarea "Точные сроки доставки неизвестны. Вы получите уведомление по электронной почте,…"
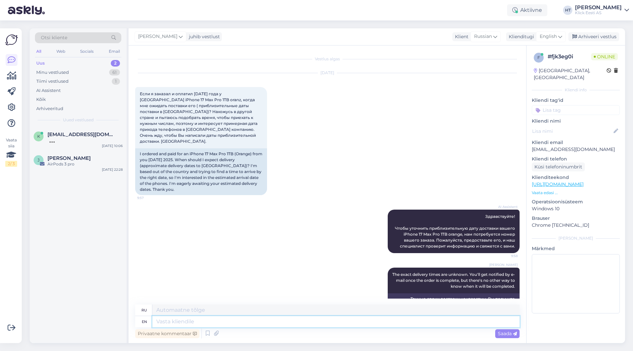
scroll to position [25, 0]
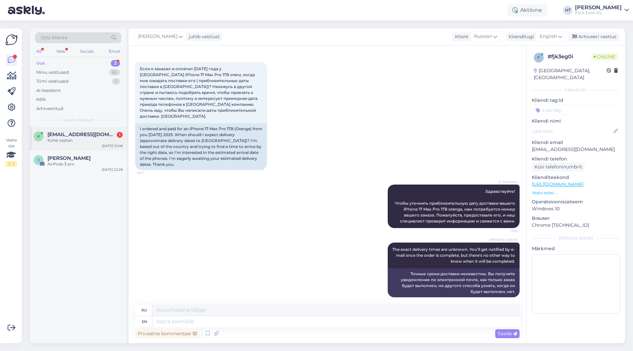
click at [73, 144] on div "k [EMAIL_ADDRESS][DOMAIN_NAME] 1 Kohe vaatan [DATE] 10:06" at bounding box center [78, 139] width 97 height 24
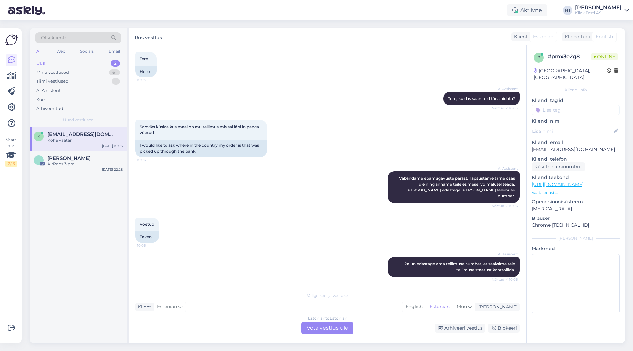
scroll to position [0, 0]
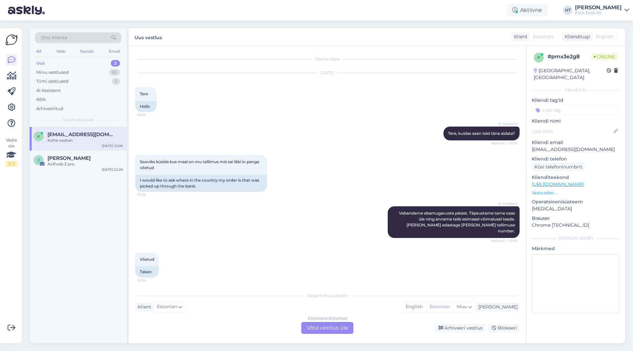
click at [560, 146] on p "[EMAIL_ADDRESS][DOMAIN_NAME]" at bounding box center [575, 149] width 88 height 7
copy p "[EMAIL_ADDRESS][DOMAIN_NAME]"
click at [486, 158] on div "Sooviks küsida kus maal on mu tellimus mis sai läbi in panga võetud 10:06 I wou…" at bounding box center [327, 173] width 384 height 51
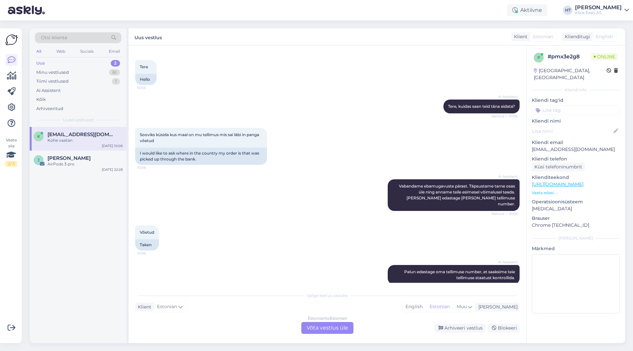
scroll to position [70, 0]
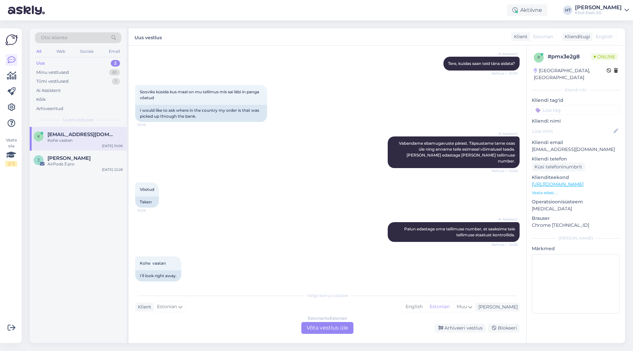
click at [360, 103] on div "Sooviks küsida kus maal on mu tellimus mis sai läbi in panga võetud 10:06 I wou…" at bounding box center [327, 103] width 384 height 51
click at [84, 151] on div "[PERSON_NAME] AirPods 3 pro [DATE] 22:28" at bounding box center [78, 163] width 97 height 24
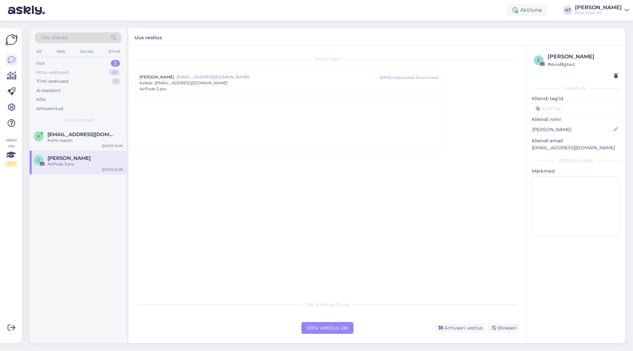
click at [102, 71] on div "Minu vestlused 61" at bounding box center [78, 72] width 86 height 9
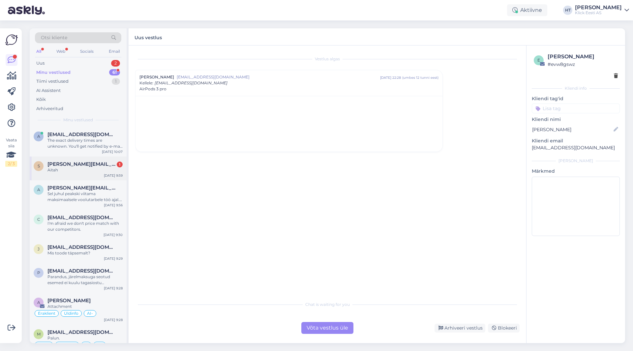
click at [92, 161] on span "[PERSON_NAME][EMAIL_ADDRESS][DOMAIN_NAME]" at bounding box center [81, 164] width 69 height 6
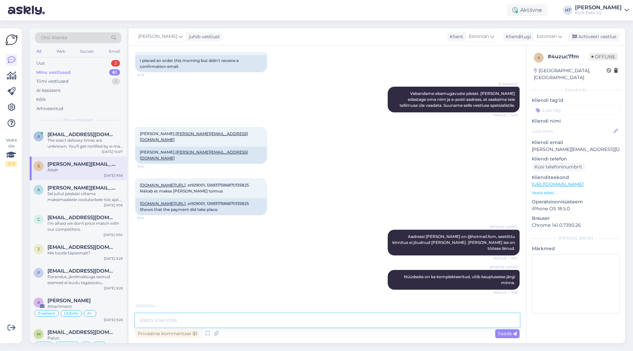
click at [215, 314] on textarea at bounding box center [327, 320] width 384 height 14
type textarea "Palun."
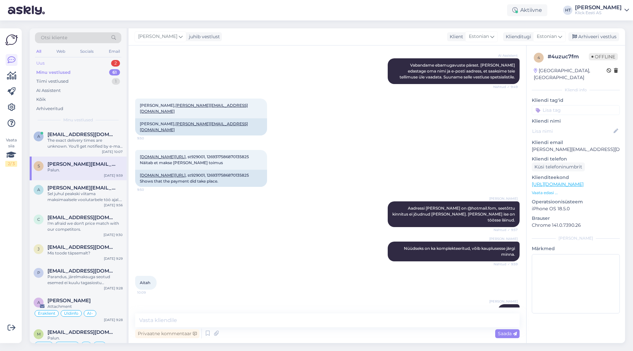
click at [94, 60] on div "Uus 2" at bounding box center [78, 63] width 86 height 9
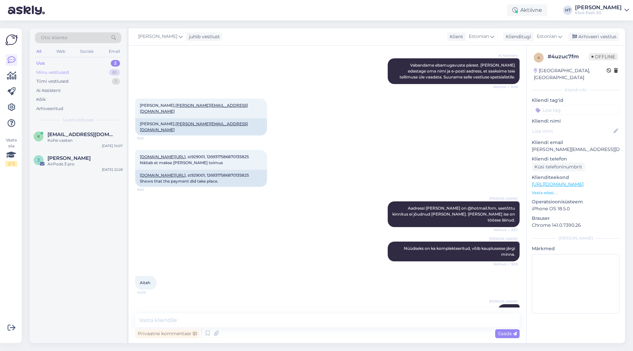
click at [106, 69] on div "Minu vestlused 61" at bounding box center [78, 72] width 86 height 9
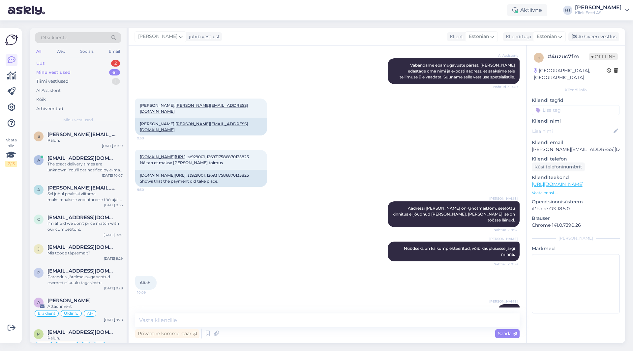
click at [89, 63] on div "Uus 2" at bounding box center [78, 63] width 86 height 9
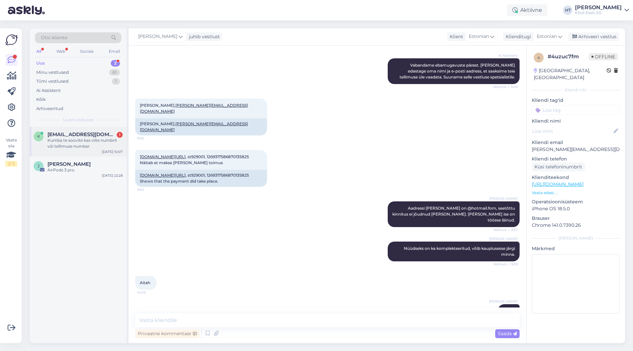
click at [110, 139] on div "Kumba te soovite kas viite numbrit või tellimuse number" at bounding box center [84, 143] width 75 height 12
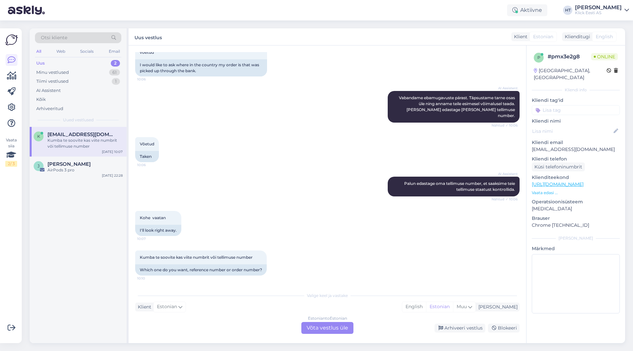
click at [327, 328] on div "Estonian to Estonian Võta vestlus üle" at bounding box center [327, 328] width 52 height 12
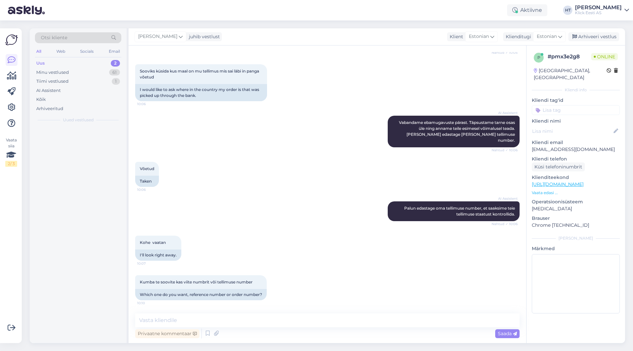
scroll to position [91, 0]
click at [323, 325] on textarea at bounding box center [327, 320] width 384 height 14
type textarea "Tellimuse numbrit on [PERSON_NAME]."
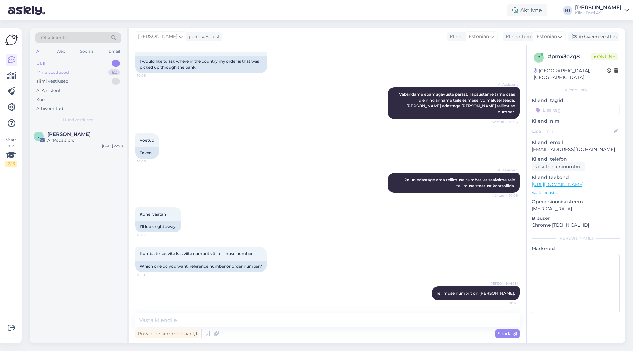
click at [110, 73] on div "62" at bounding box center [114, 72] width 12 height 7
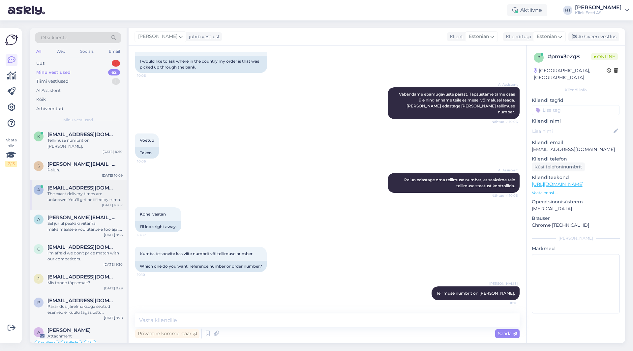
click at [78, 180] on div "a [EMAIL_ADDRESS][DOMAIN_NAME] The exact delivery times are unknown. You'll get…" at bounding box center [78, 195] width 97 height 30
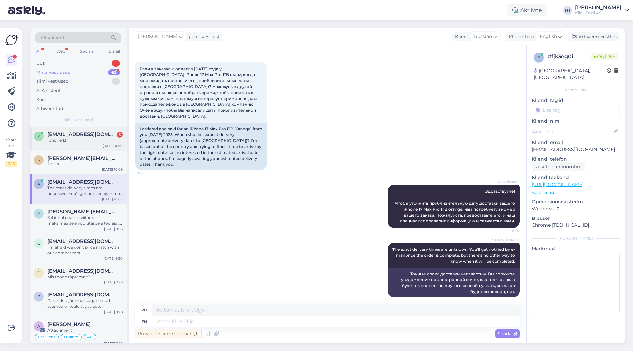
click at [73, 149] on div "k [EMAIL_ADDRESS][DOMAIN_NAME] 3 Iphone [DATE] 10:10" at bounding box center [78, 139] width 97 height 24
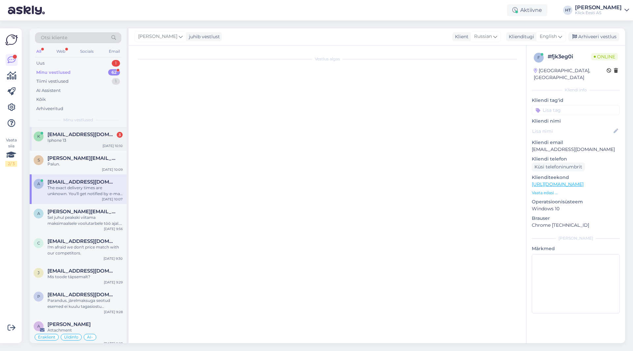
scroll to position [204, 0]
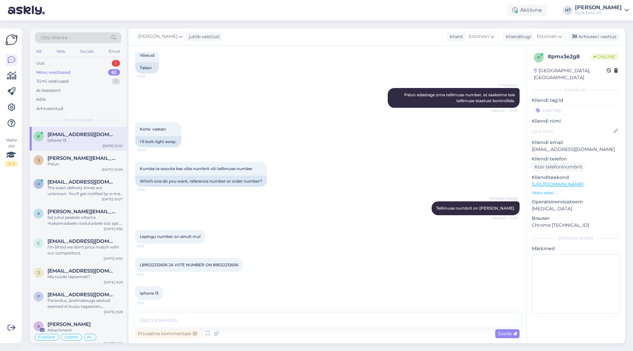
click at [220, 261] on div "L89022212606 JA VIITE NUMBER ON 89022212606 10:11" at bounding box center [189, 265] width 108 height 14
click at [222, 267] on span "L89022212606 JA VIITE NUMBER ON 89022212606" at bounding box center [189, 264] width 99 height 5
copy div "89022212606 10:11"
click at [267, 261] on div "L89022212606 JA VIITE NUMBER ON 89022212606 10:11" at bounding box center [327, 265] width 384 height 28
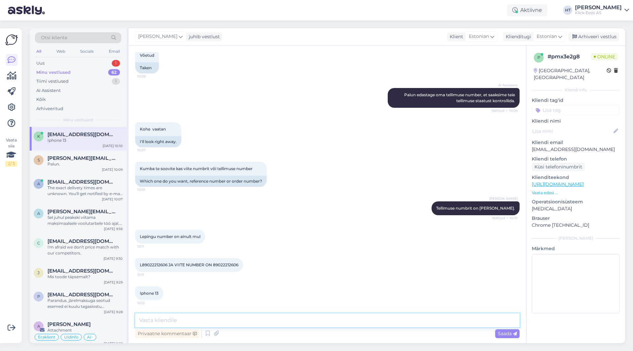
click at [259, 321] on textarea at bounding box center [327, 320] width 384 height 14
type textarea "[PERSON_NAME] nimele vormistatud on?"
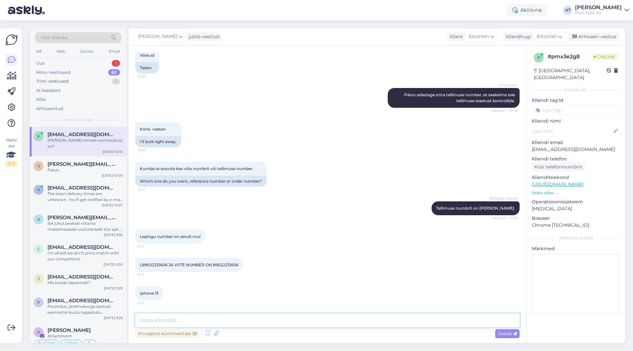
scroll to position [232, 0]
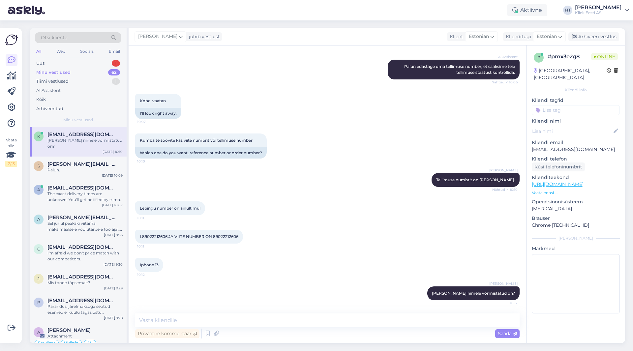
click at [566, 146] on p "[EMAIL_ADDRESS][DOMAIN_NAME]" at bounding box center [575, 149] width 88 height 7
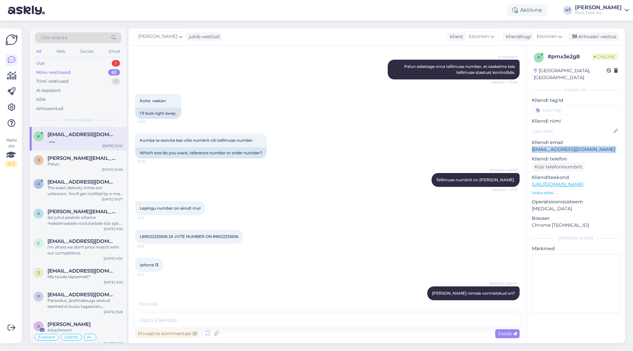
copy p "[EMAIL_ADDRESS][DOMAIN_NAME]"
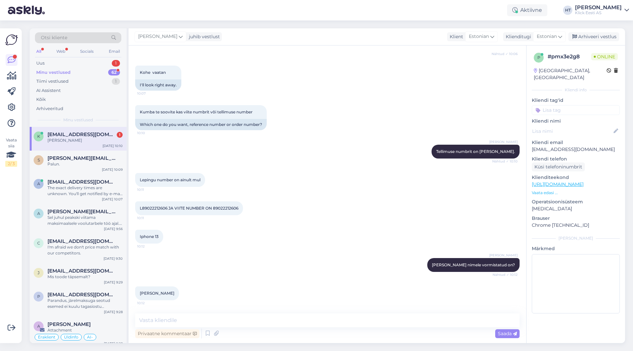
click at [239, 253] on div "[PERSON_NAME] [PERSON_NAME] nimele vormistatud on? Nähtud ✓ 10:12" at bounding box center [327, 265] width 384 height 28
drag, startPoint x: 139, startPoint y: 293, endPoint x: 168, endPoint y: 293, distance: 28.7
click at [168, 293] on div "[PERSON_NAME] 10:12" at bounding box center [157, 293] width 44 height 14
copy span "[PERSON_NAME]"
click at [231, 280] on div "[PERSON_NAME] 10:12" at bounding box center [327, 293] width 384 height 28
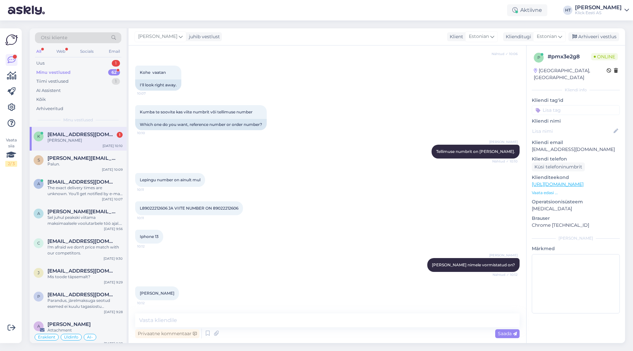
click at [116, 139] on div "[PERSON_NAME]" at bounding box center [84, 140] width 75 height 6
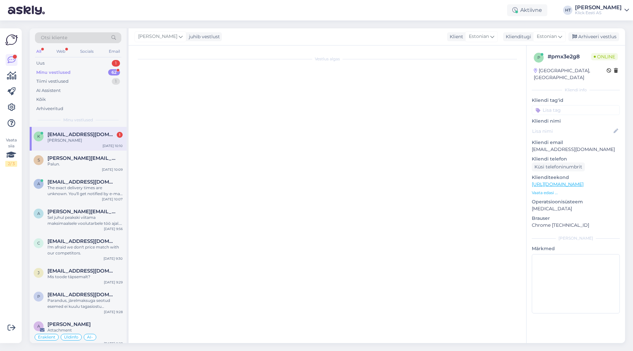
scroll to position [0, 0]
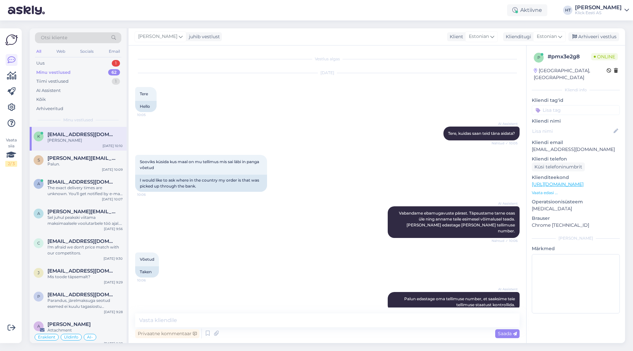
click at [72, 36] on div "Otsi kliente" at bounding box center [78, 37] width 86 height 11
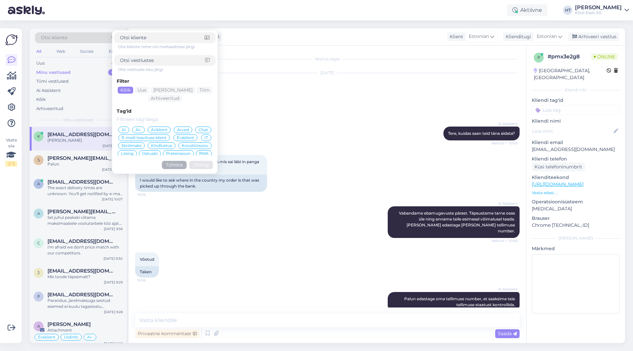
click at [146, 40] on input at bounding box center [162, 37] width 84 height 7
type input "[EMAIL_ADDRESS][DOMAIN_NAME]"
click button "Otsing" at bounding box center [201, 165] width 24 height 8
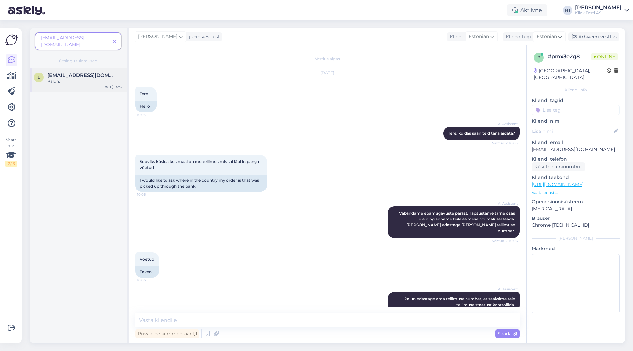
click at [94, 78] on div "Palun." at bounding box center [84, 81] width 75 height 6
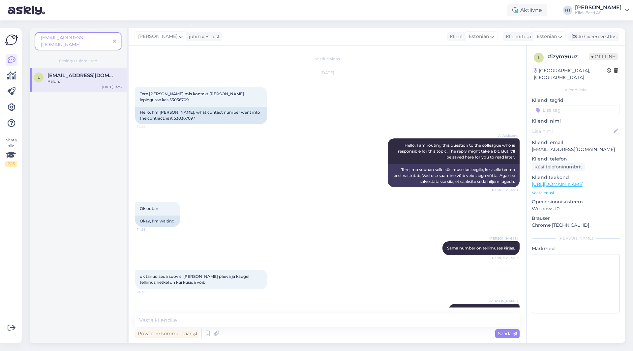
scroll to position [74, 0]
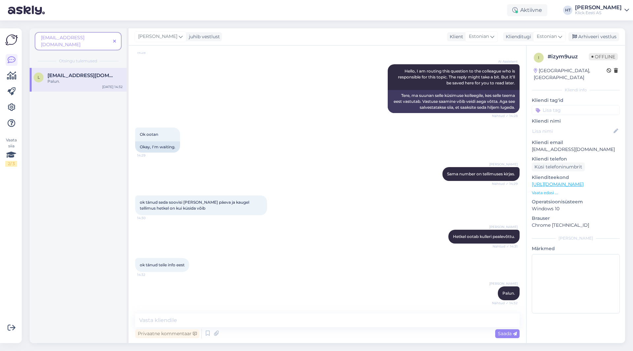
click at [116, 38] on span at bounding box center [114, 41] width 8 height 7
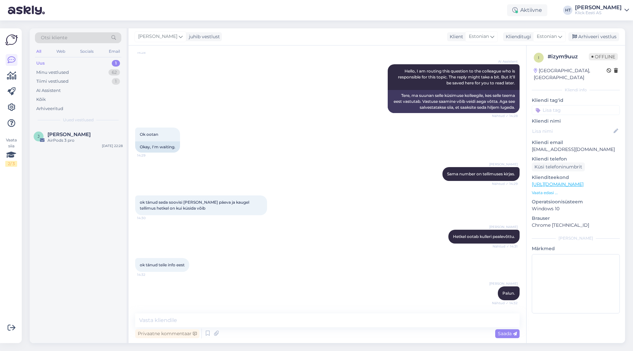
click at [108, 64] on div "Uus 1" at bounding box center [78, 63] width 86 height 9
click at [105, 70] on div "Minu vestlused 62" at bounding box center [78, 72] width 86 height 9
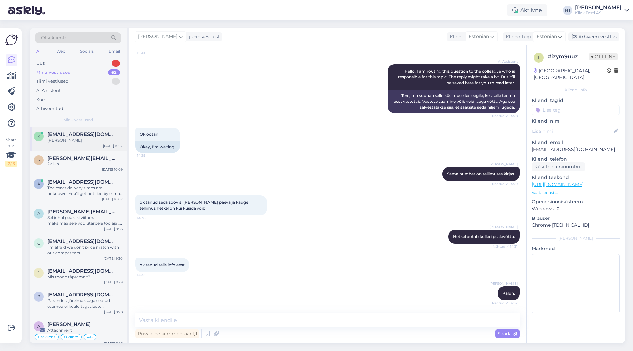
click at [97, 145] on div "k [EMAIL_ADDRESS][DOMAIN_NAME] [PERSON_NAME] [DATE] 10:12" at bounding box center [78, 139] width 97 height 24
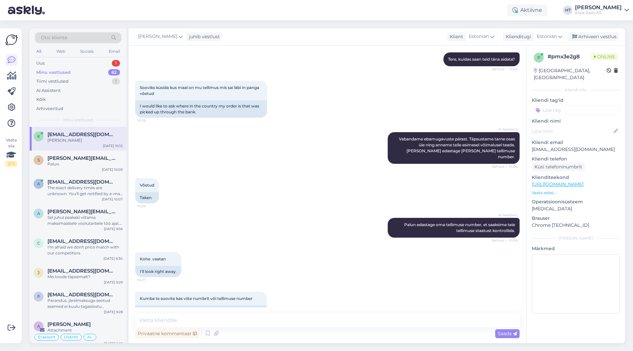
scroll to position [261, 0]
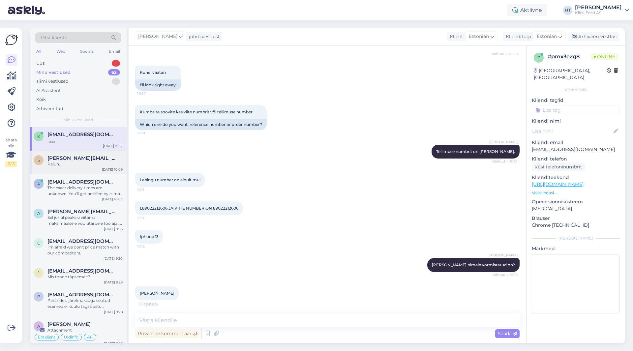
click at [64, 161] on div "Palun." at bounding box center [84, 164] width 75 height 6
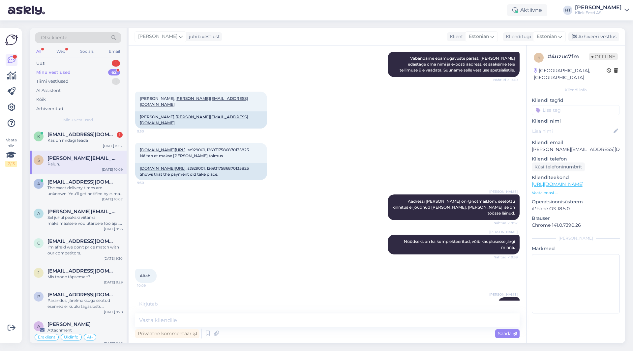
scroll to position [142, 0]
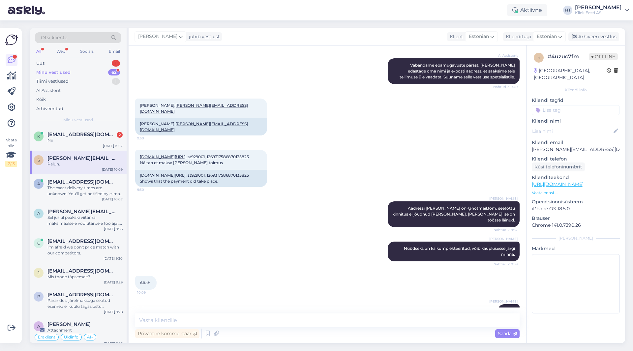
click at [105, 70] on div "Minu vestlused 62" at bounding box center [78, 72] width 86 height 9
click at [111, 63] on div "Uus 1" at bounding box center [78, 63] width 86 height 9
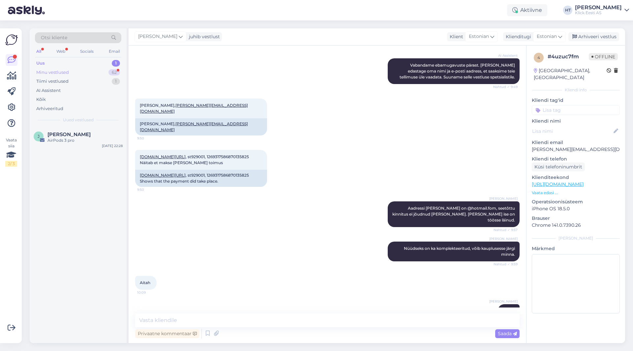
click at [99, 70] on div "Minu vestlused 62" at bounding box center [78, 72] width 86 height 9
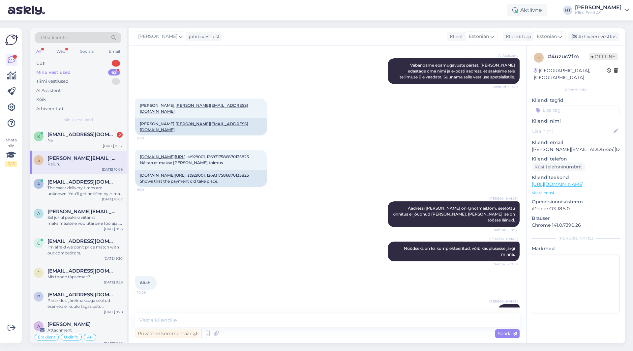
click at [104, 70] on div "Minu vestlused 62" at bounding box center [78, 72] width 86 height 9
click at [88, 132] on span "[EMAIL_ADDRESS][DOMAIN_NAME]" at bounding box center [81, 134] width 69 height 6
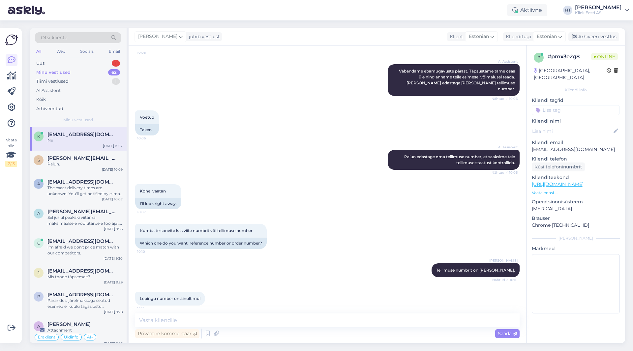
scroll to position [317, 0]
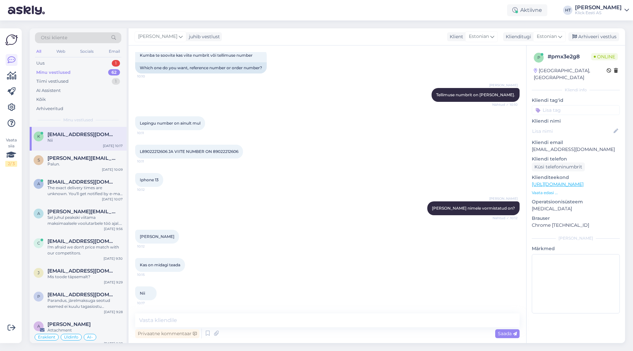
click at [332, 143] on div "L89022212606 JA VIITE NUMBER ON 89022212606 10:11" at bounding box center [327, 151] width 384 height 28
click at [220, 317] on textarea at bounding box center [327, 320] width 384 height 14
type textarea "Suhelge tellimuse esitajaga selles osas."
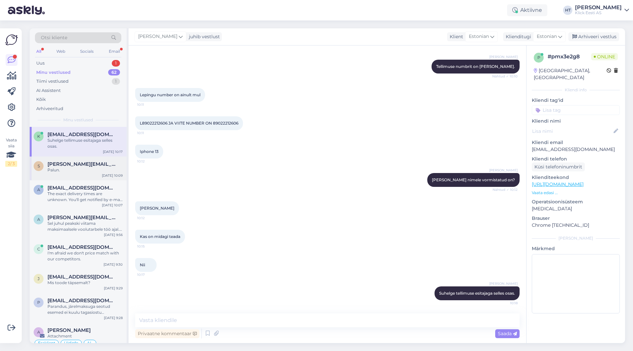
click at [90, 170] on div "Palun." at bounding box center [84, 170] width 75 height 6
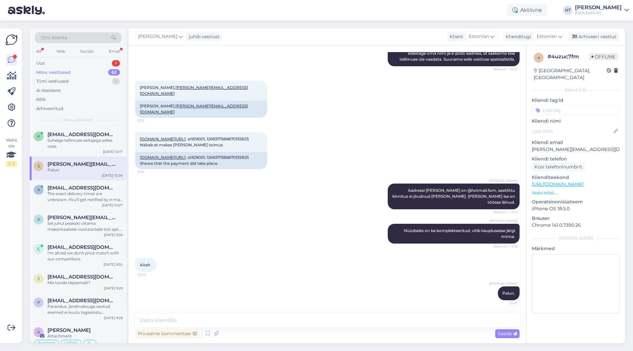
scroll to position [142, 0]
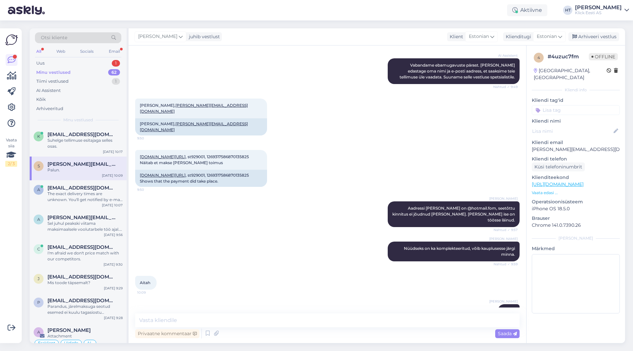
click at [102, 71] on div "Minu vestlused 62" at bounding box center [78, 72] width 86 height 9
click at [107, 60] on div "Uus 2" at bounding box center [78, 63] width 86 height 9
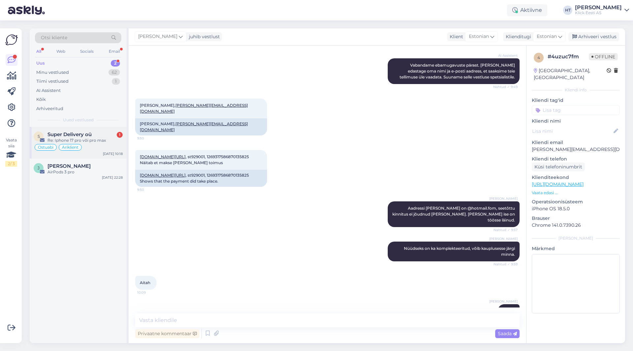
click at [101, 137] on div "Re: Iphone 17 pro või pro max" at bounding box center [84, 140] width 75 height 6
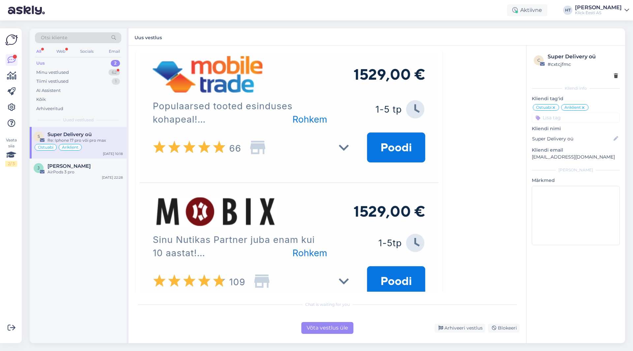
scroll to position [593, 0]
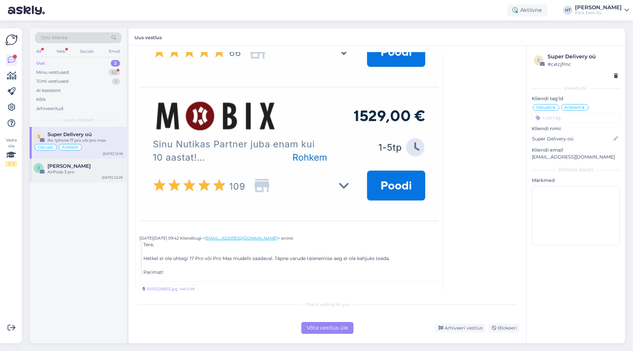
click at [98, 160] on div "[PERSON_NAME] AirPods 3 pro [DATE] 22:28" at bounding box center [78, 170] width 97 height 24
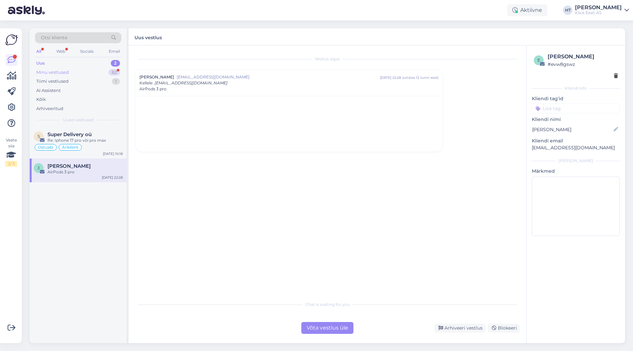
click at [99, 73] on div "Minu vestlused 62" at bounding box center [78, 72] width 86 height 9
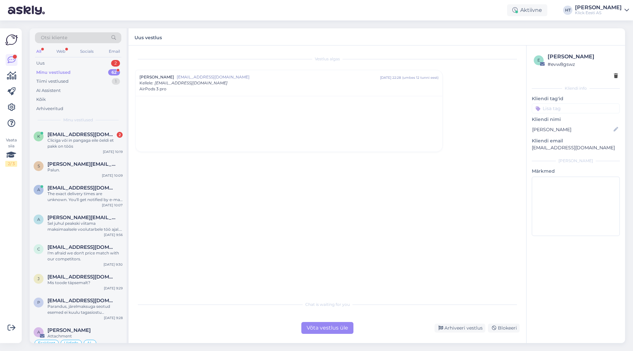
click at [130, 138] on div "Vestlus algas [PERSON_NAME] [EMAIL_ADDRESS][DOMAIN_NAME] [DATE] 22:28 ( umbes 1…" at bounding box center [326, 194] width 397 height 298
click at [113, 62] on div "3" at bounding box center [115, 63] width 9 height 7
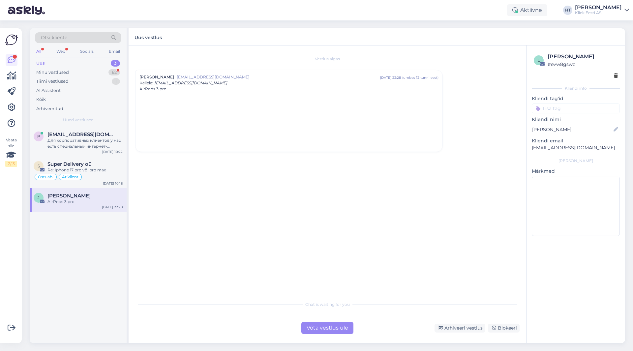
click at [92, 41] on div "Otsi kliente" at bounding box center [78, 37] width 86 height 11
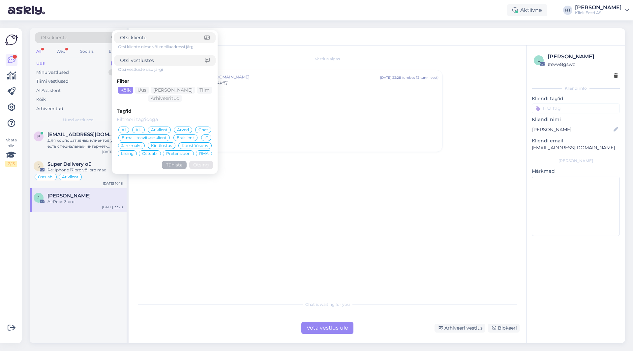
type input "[EMAIL_ADDRESS][DOMAIN_NAME]"
click button "Otsing" at bounding box center [201, 165] width 24 height 8
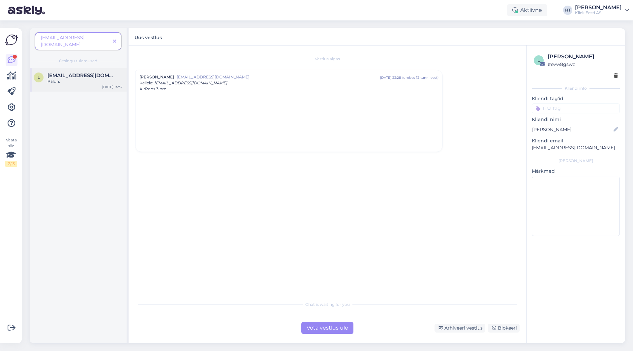
click at [78, 78] on div "Palun." at bounding box center [84, 81] width 75 height 6
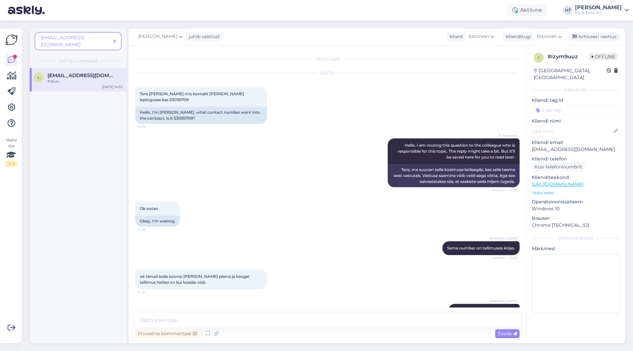
click at [115, 39] on icon at bounding box center [114, 41] width 3 height 5
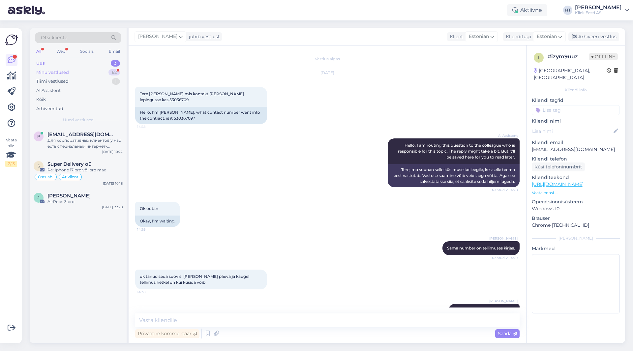
click at [113, 71] on div "62" at bounding box center [114, 72] width 12 height 7
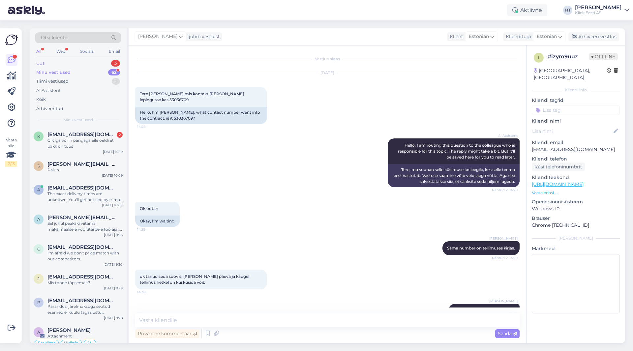
click at [107, 62] on div "Uus 3" at bounding box center [78, 63] width 86 height 9
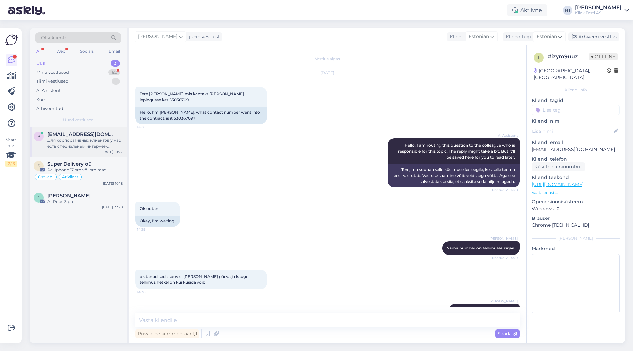
click at [102, 148] on div "Для корпоративных клиентов у нас есть специальный интернет-магазин [DOMAIN_NAME…" at bounding box center [84, 143] width 75 height 12
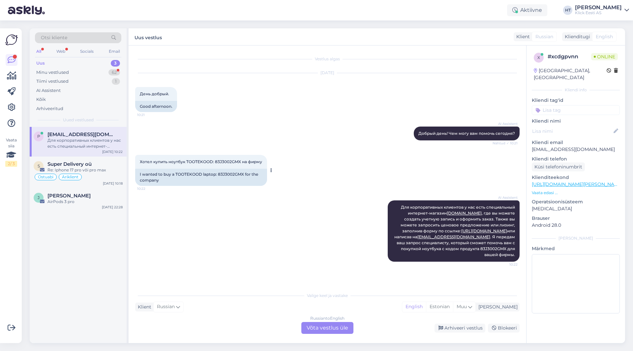
click at [225, 175] on div "I wanted to buy a TOOTEKOOD laptop: 83J3002GMX for the company" at bounding box center [201, 177] width 132 height 17
copy div "83J3002GMX"
click at [382, 199] on div "AI Assistent Для корпоративных клиентов у нас есть специальный интернет-магазин…" at bounding box center [327, 231] width 384 height 76
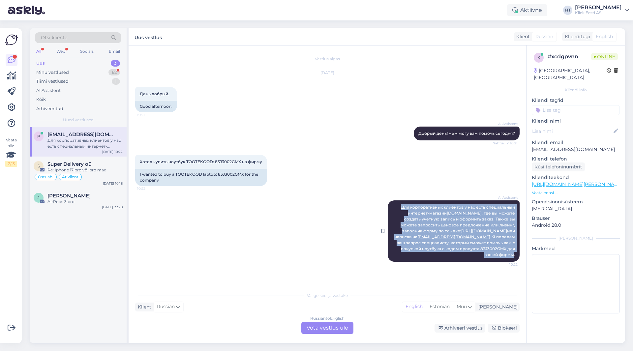
drag, startPoint x: 400, startPoint y: 206, endPoint x: 515, endPoint y: 255, distance: 124.8
click at [514, 255] on div "AI Assistent Для корпоративных клиентов у нас есть специальный интернет-магазин…" at bounding box center [453, 230] width 132 height 61
click at [307, 241] on div "AI Assistent Для корпоративных клиентов у нас есть специальный интернет-магазин…" at bounding box center [327, 231] width 384 height 76
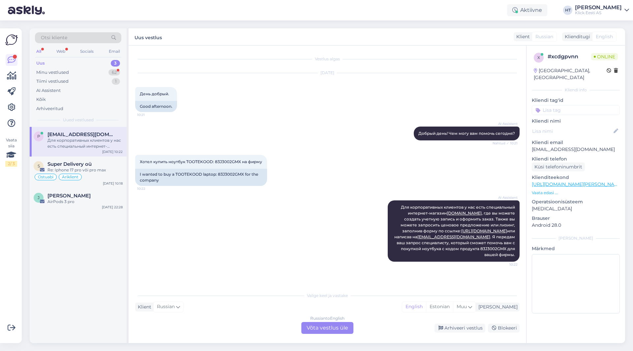
click at [326, 328] on div "Russian to English Võta vestlus üle" at bounding box center [327, 328] width 52 height 12
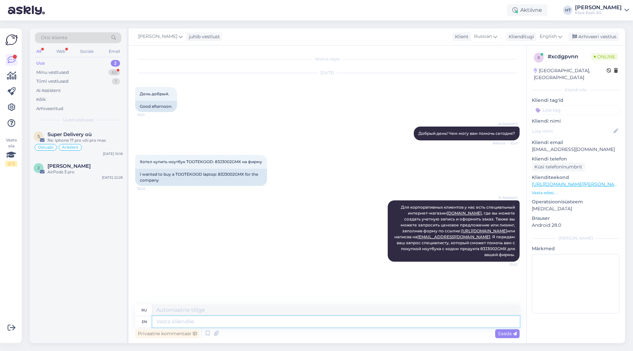
click at [324, 322] on textarea at bounding box center [335, 321] width 367 height 11
type textarea "It's"
type textarea "Его"
type textarea "It's also"
type textarea "Это также"
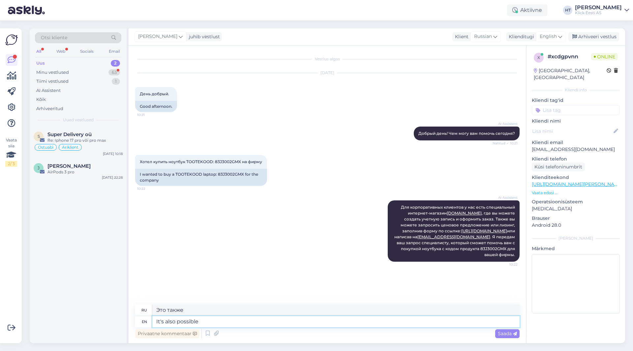
type textarea "It's also possible t"
type textarea "Это также возможно"
type textarea "It's also possible to"
type textarea "Также возможно"
type textarea "It's also possible to add t"
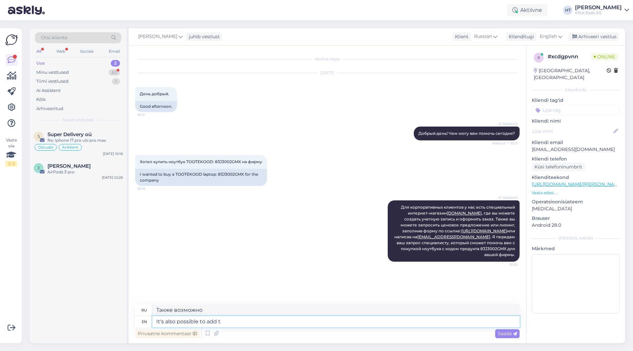
type textarea "Также возможно добавить"
type textarea "It's also possible to add the company i"
type textarea "Также возможно добавить компанию"
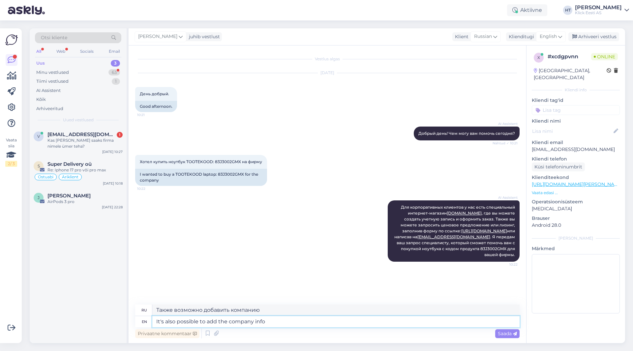
type textarea "It's also possible to add the company info i"
type textarea "Также возможно добавить информацию о компании."
type textarea "It's also possible to add the company info in"
type textarea "Также возможно добавить информацию о компании в"
type textarea "It's also possible to add the company info in checkout"
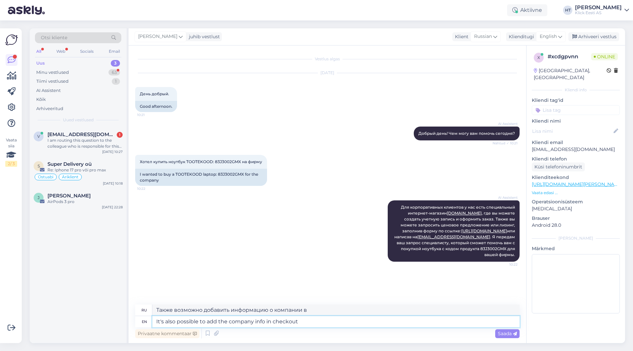
type textarea "Также возможно добавить информацию о компании при оформлении заказа."
type textarea "It's also possible to add the company info in checkout through"
type textarea "Также возможно добавить информацию о компании в форму оформления заказа через"
type textarea "It's also possible to add the company info in checkout through [DOMAIN_NAME]"
type textarea "Также возможно добавить информацию о компании при оформлении заказа через [DOMA…"
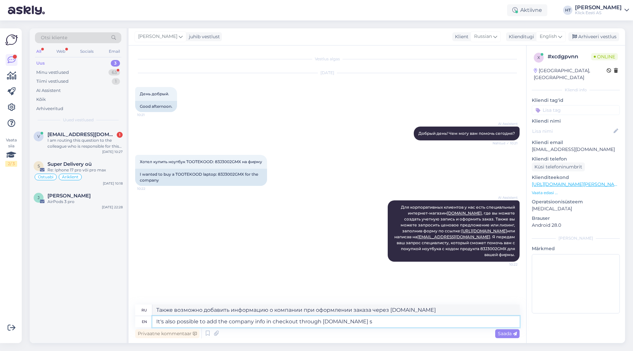
type textarea "It's also possible to add the company info in checkout through [DOMAIN_NAME] so"
type textarea "Также возможно добавить информацию о компании в форму оформления заказа через […"
type textarea "It's also possible to add the company info in checkout through [DOMAIN_NAME] so…"
type textarea "Также возможно добавить информацию о компании в форму оформления заказа через […"
type textarea "It's also possible to add the company info in checkout through [DOMAIN_NAME] so…"
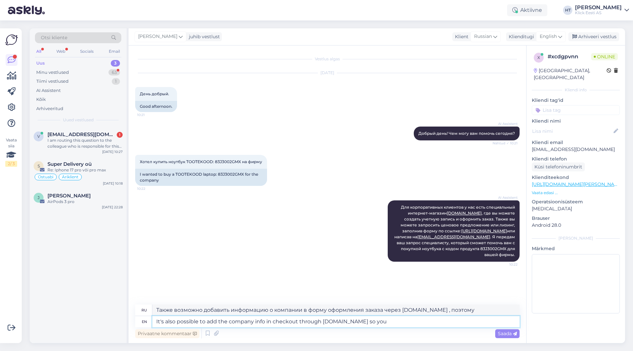
type textarea "Также возможно добавить информацию о компании в форму оформления заказа через […"
type textarea "It's also possible to add the company info in checkout through [DOMAIN_NAME] so…"
type textarea "Также возможно добавить информацию о компании в форму оформления заказа через […"
type textarea "It's also possible to add the company info in checkout through [DOMAIN_NAME] so…"
type textarea "Также возможно добавить информацию о компании в форму оформления заказа через […"
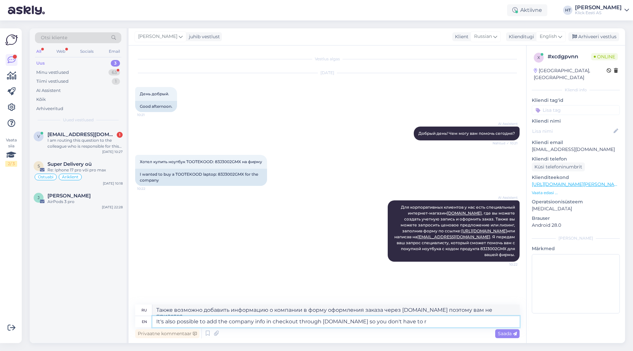
type textarea "It's also possible to add the company info in checkout through [DOMAIN_NAME] so…"
type textarea "Также можно добавить информацию о компании в форму оформления заказа через [DOM…"
type textarea "It's also possible to add the company info in checkout through [DOMAIN_NAME] so…"
type textarea "Также возможно добавить информацию о компании в форму оформления заказа через […"
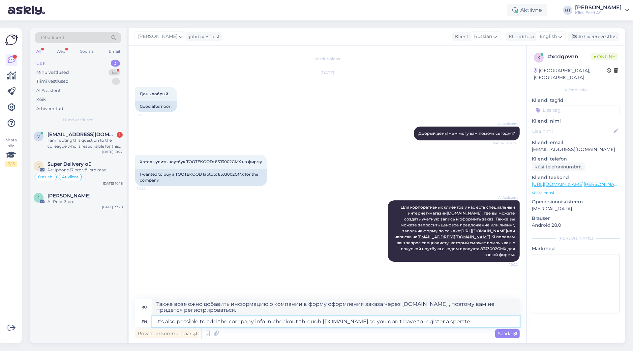
type textarea "It's also possible to add the company info in checkout through [DOMAIN_NAME] so…"
type textarea "Также возможно добавить информацию о компании в форму оформления заказа через […"
type textarea "It's also possible to add the company info in checkout through [DOMAIN_NAME] so…"
type textarea "Также возможно добавить информацию о компании в форму оформления заказа через […"
type textarea "It's also possible to add the company info in checkout through [DOMAIN_NAME] so…"
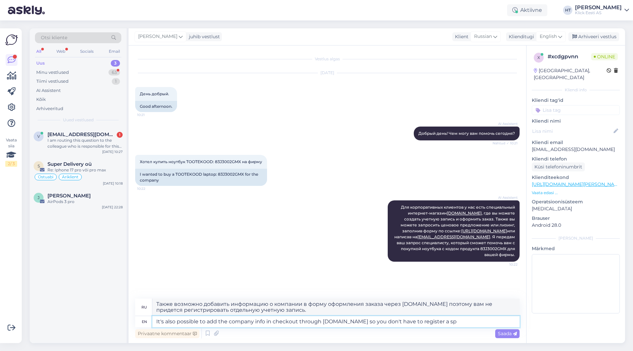
type textarea "Также возможно добавить информацию о компании в форму оформления заказа через […"
type textarea "It's also possible to add the company info in checkout through [DOMAIN_NAME] so…"
type textarea "Также возможно добавить информацию о компании в форму оформления заказа через […"
type textarea "It's also possible to add the company info in checkout through [DOMAIN_NAME] so…"
type textarea "Также можно добавить информацию о компании в форму оформления заказа через [DOM…"
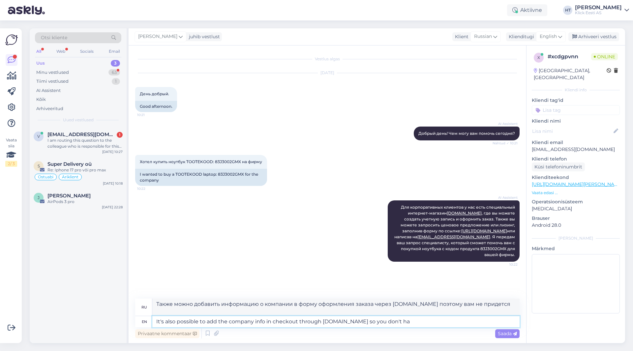
type textarea "It's also possible to add the company info in checkout through [DOMAIN_NAME] so…"
type textarea "Также возможно добавить информацию о компании в форму оформления заказа через […"
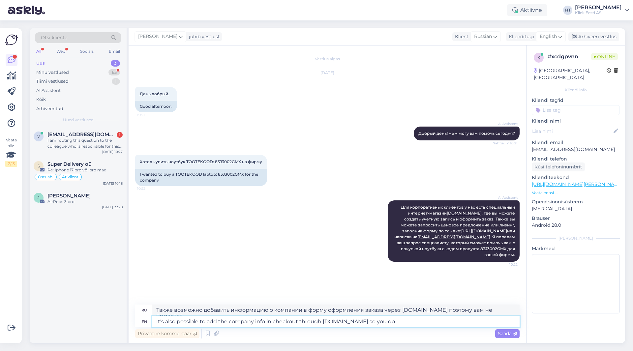
type textarea "It's also possible to add the company info in checkout through [DOMAIN_NAME] so…"
type textarea "Также возможно добавить информацию о компании при оформлении заказа через [DOMA…"
type textarea "It's also possible to add the company info in checkout through [DOMAIN_NAME] so"
type textarea "Также возможно добавить информацию о компании в форму оформления заказа через […"
type textarea "It's also possible to add the company info in checkout through [DOMAIN_NAME]"
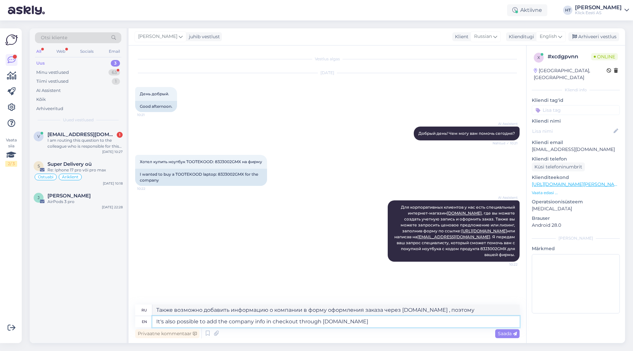
type textarea "Также возможно добавить информацию о компании в форму оформления заказа через […"
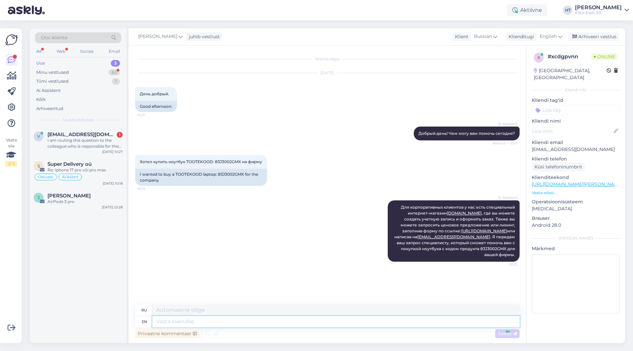
scroll to position [22, 0]
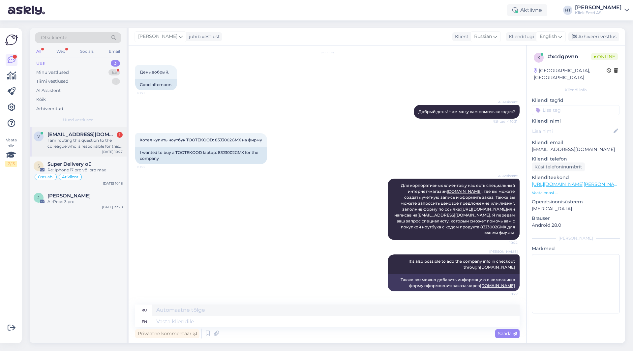
click at [117, 137] on div "1" at bounding box center [120, 135] width 6 height 6
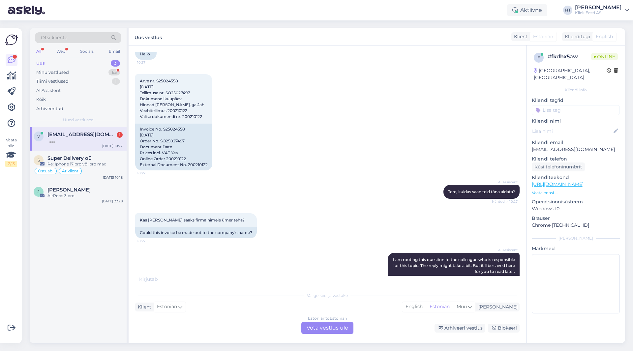
scroll to position [19, 0]
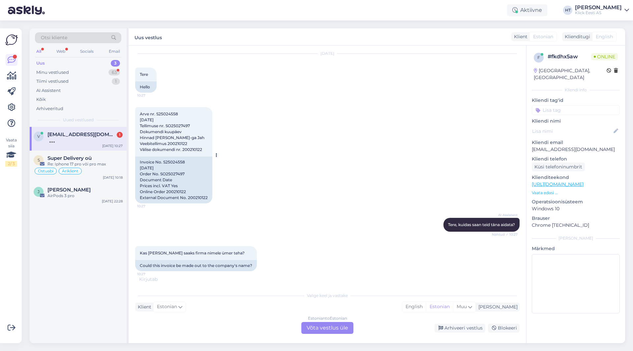
click at [189, 151] on span "Arve nr. S25024558 [DATE] Tellimuse nr. SO25027497 Dokumendi kuupäev Hinnad [PE…" at bounding box center [172, 131] width 65 height 41
click at [108, 157] on div "Super Delivery oü" at bounding box center [84, 158] width 75 height 6
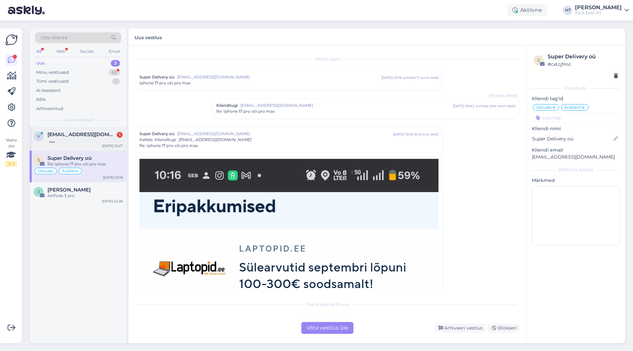
click at [114, 131] on div "v [EMAIL_ADDRESS][DOMAIN_NAME] [DATE] 10:27" at bounding box center [78, 139] width 97 height 24
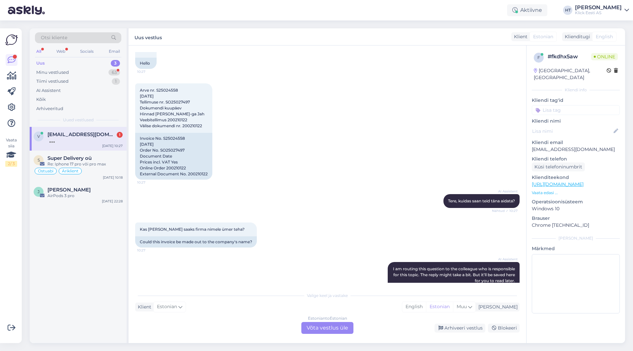
scroll to position [78, 0]
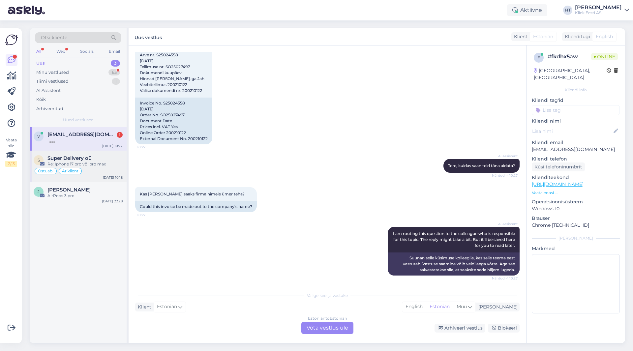
click at [103, 172] on div "Ostuabi Äriklient" at bounding box center [78, 171] width 89 height 8
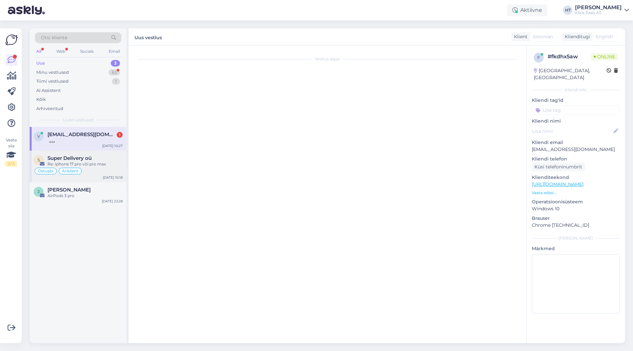
scroll to position [74, 0]
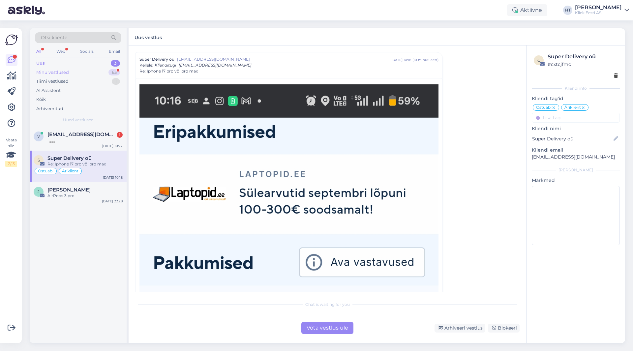
click at [103, 72] on div "Minu vestlused 63" at bounding box center [78, 72] width 86 height 9
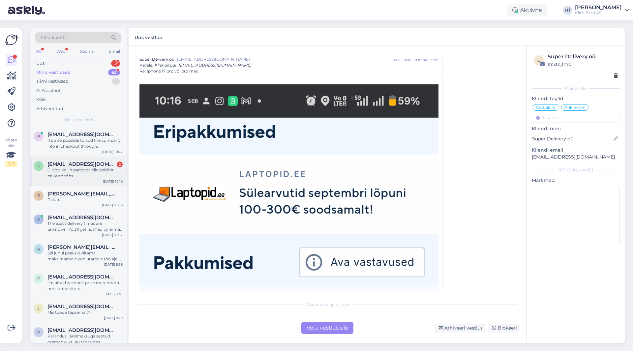
click at [99, 167] on span "[EMAIL_ADDRESS][DOMAIN_NAME]" at bounding box center [81, 164] width 69 height 6
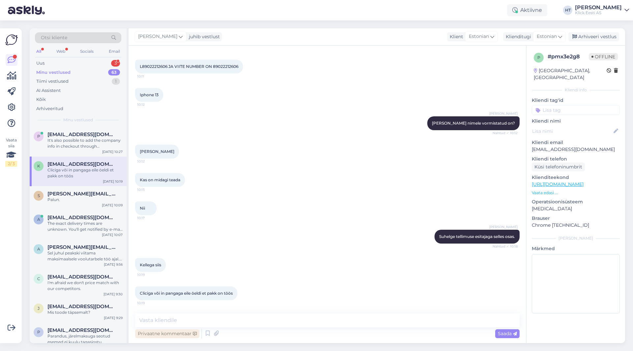
click at [175, 333] on div "Privaatne kommentaar" at bounding box center [167, 333] width 64 height 9
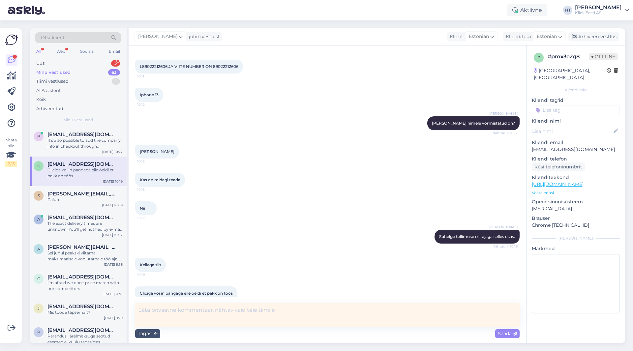
click at [176, 311] on textarea at bounding box center [327, 315] width 384 height 24
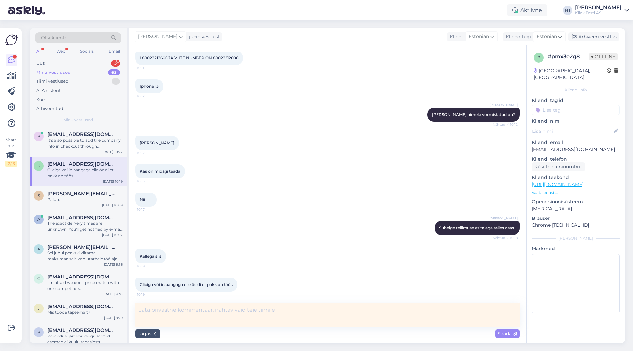
scroll to position [413, 0]
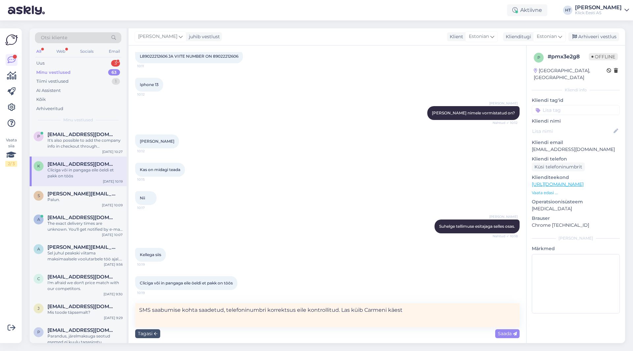
type textarea "SMS saabumise kohta saadetud, telefoninumbri korrektsus eile kontrollitud. Las …"
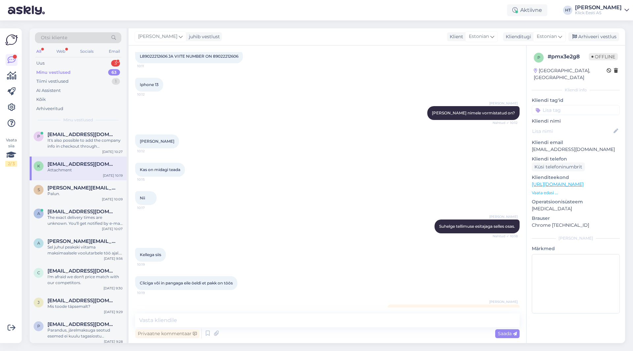
scroll to position [437, 0]
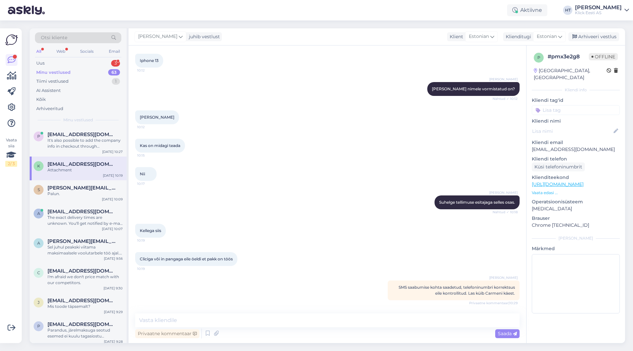
click at [565, 108] on input at bounding box center [575, 110] width 88 height 10
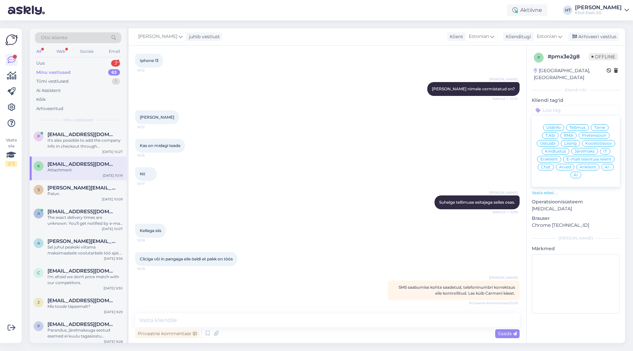
click at [605, 124] on div "Tarne" at bounding box center [599, 127] width 18 height 7
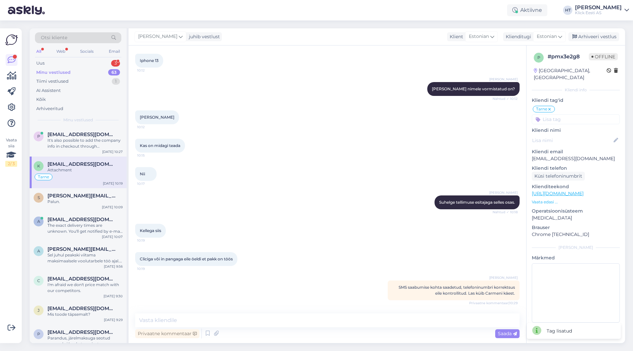
click at [583, 114] on input at bounding box center [575, 119] width 88 height 10
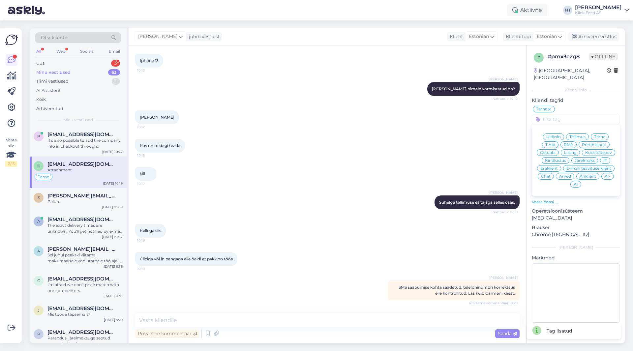
click at [553, 166] on span "Eraklient" at bounding box center [548, 168] width 17 height 4
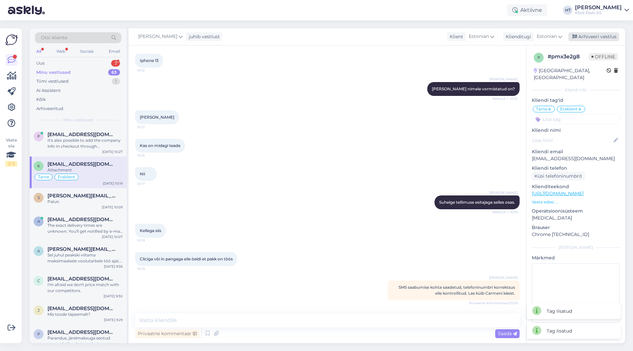
click at [604, 34] on div "Arhiveeri vestlus" at bounding box center [593, 36] width 51 height 9
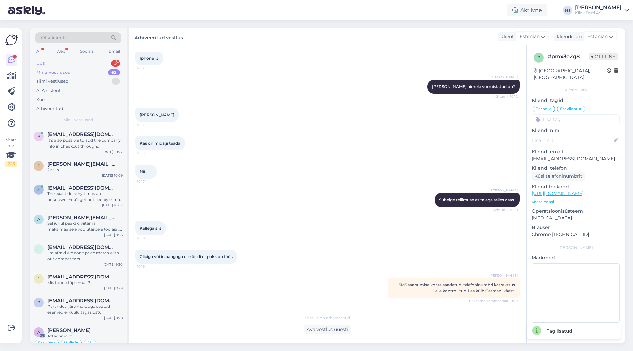
click at [108, 63] on div "Uus 3" at bounding box center [78, 63] width 86 height 9
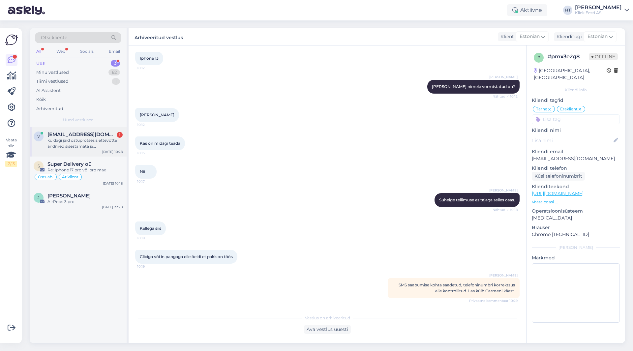
click at [85, 131] on div "v [EMAIL_ADDRESS][DOMAIN_NAME] 1 kuidagi jäid ostuprotsesis ettevõtte andmed si…" at bounding box center [78, 142] width 97 height 30
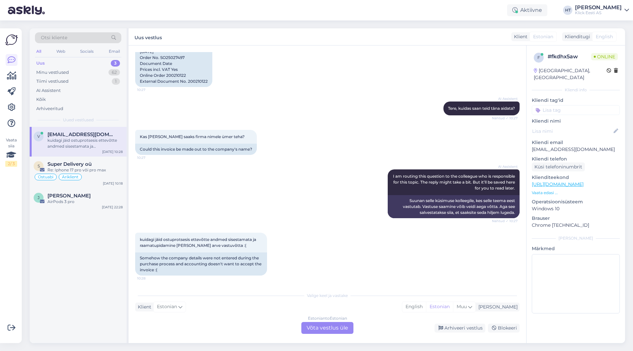
click at [328, 249] on div "kuidagi jäid ostuprotsesis ettevõtte andmed sisestamata ja raamatupidamine [PER…" at bounding box center [327, 253] width 384 height 57
click at [327, 327] on div "Estonian to Estonian Võta vestlus üle" at bounding box center [327, 328] width 52 height 12
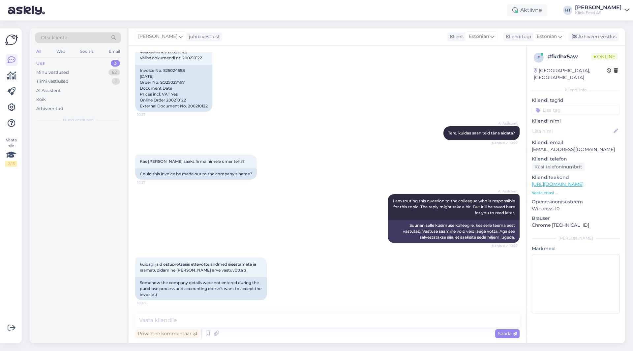
scroll to position [111, 0]
click at [326, 322] on textarea at bounding box center [327, 320] width 384 height 14
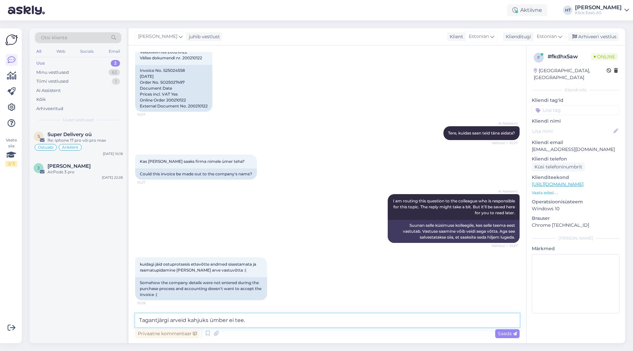
type textarea "Tagantjärgi arveid kahjuks ümber ei tee."
click at [276, 318] on textarea "Tagantjärgi arveid kahjuks ümber ei tee." at bounding box center [327, 320] width 384 height 14
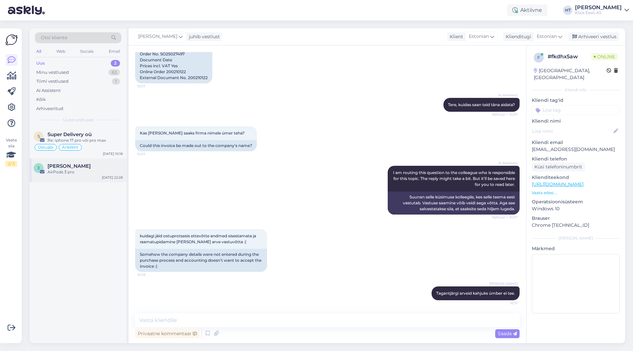
click at [90, 160] on div "[PERSON_NAME] AirPods 3 pro [DATE] 22:28" at bounding box center [78, 170] width 97 height 24
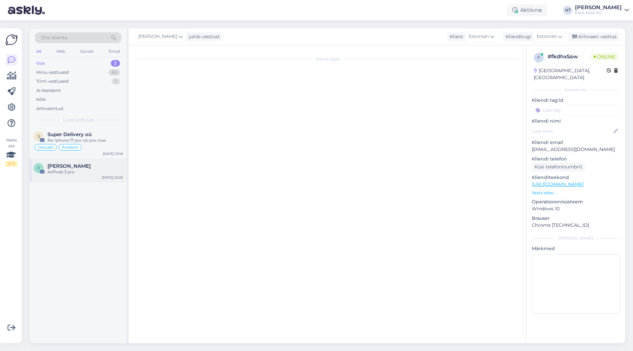
scroll to position [0, 0]
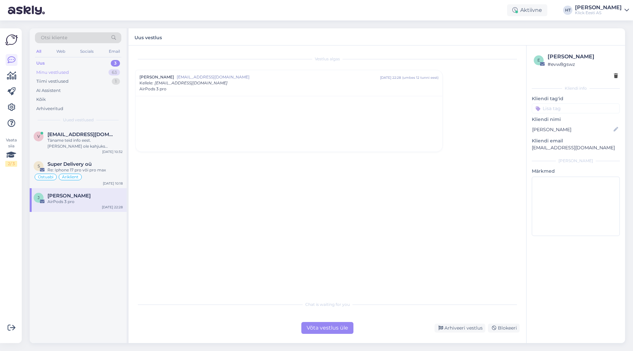
click at [102, 72] on div "Minu vestlused 63" at bounding box center [78, 72] width 86 height 9
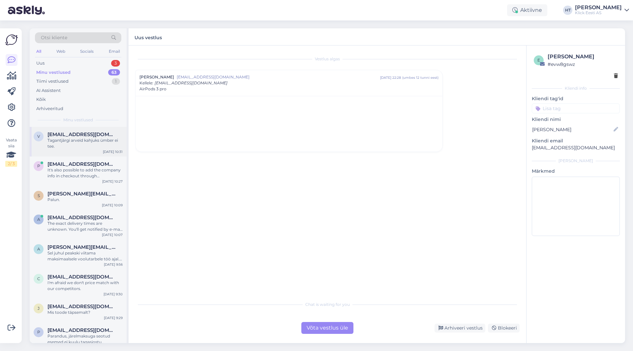
click at [93, 132] on span "[EMAIL_ADDRESS][DOMAIN_NAME]" at bounding box center [81, 134] width 69 height 6
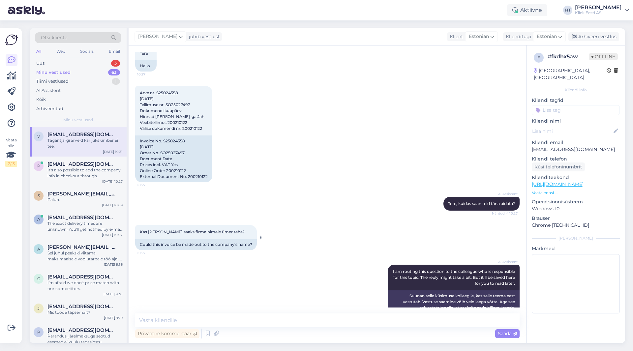
scroll to position [8, 0]
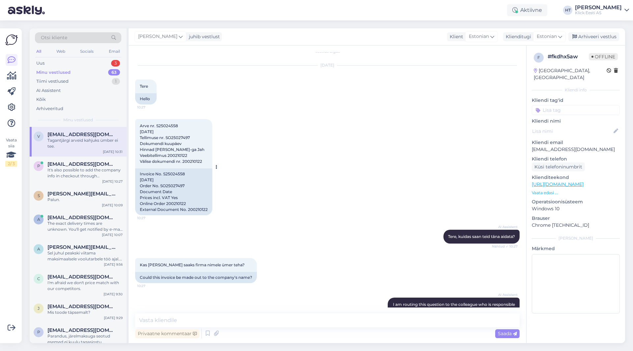
click at [177, 156] on span "Arve nr. S25024558 [DATE] Tellimuse nr. SO25027497 Dokumendi kuupäev Hinnad [PE…" at bounding box center [172, 143] width 65 height 41
click at [322, 301] on div "AI Assistent I am routing this question to the colleague who is responsible for…" at bounding box center [327, 321] width 384 height 63
click at [78, 140] on div "Tagantjärgi arveid kahjuks ümber ei tee." at bounding box center [84, 143] width 75 height 12
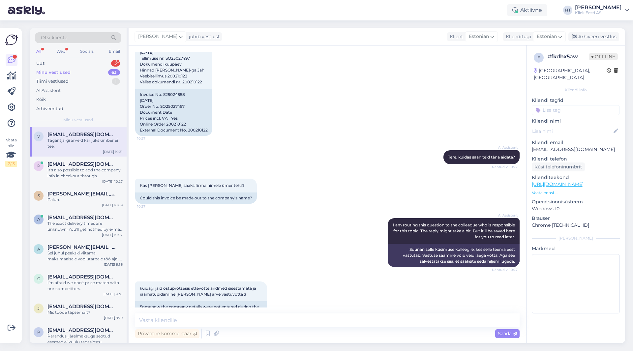
scroll to position [139, 0]
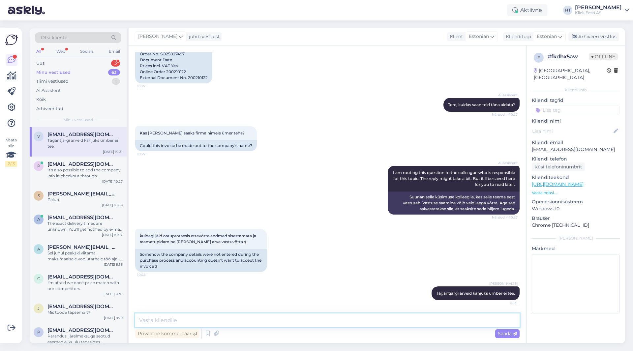
click at [305, 322] on textarea at bounding box center [327, 320] width 384 height 14
paste textarea "Nimelt arve saajat on võimalik muuta enne tellimuse väljastamist. Kuna tellimus…"
type textarea "Nimelt arve saajat on võimalik muuta enne tellimuse väljastamist. Kuna tellimus…"
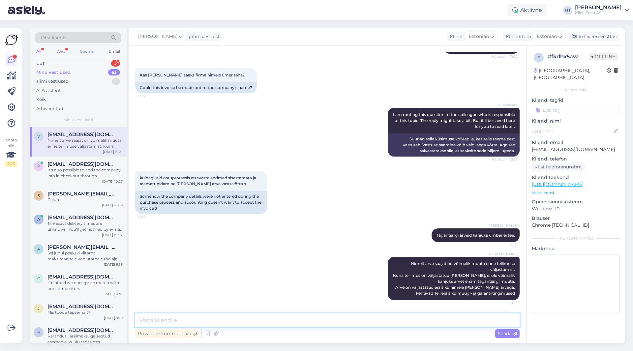
click at [235, 320] on textarea at bounding box center [327, 320] width 384 height 14
click at [213, 319] on textarea at bounding box center [327, 320] width 384 height 14
click at [207, 331] on icon at bounding box center [208, 333] width 8 height 10
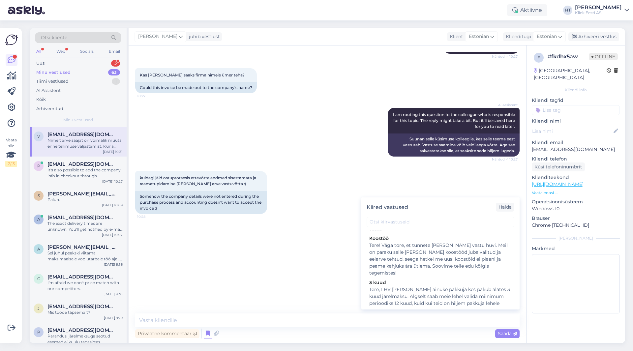
scroll to position [0, 0]
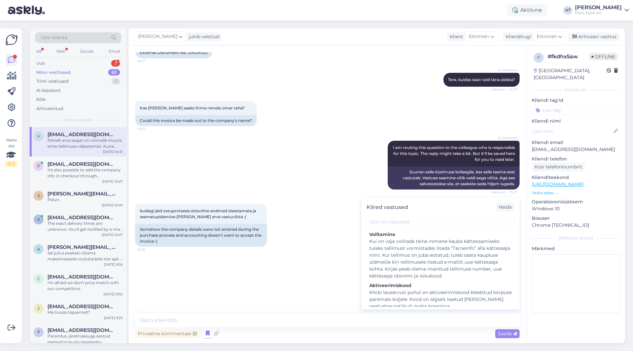
click at [310, 265] on div "[PERSON_NAME] Tagantjärgi arveid kahjuks ümber ei tee. 10:31" at bounding box center [327, 268] width 384 height 28
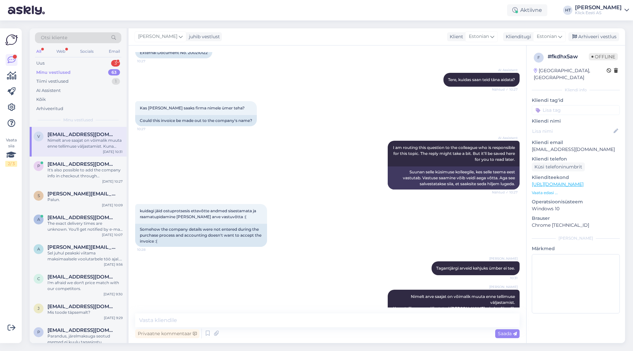
scroll to position [197, 0]
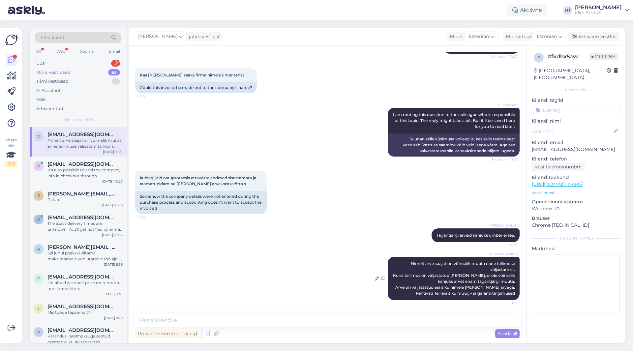
click at [381, 279] on icon at bounding box center [382, 278] width 3 height 4
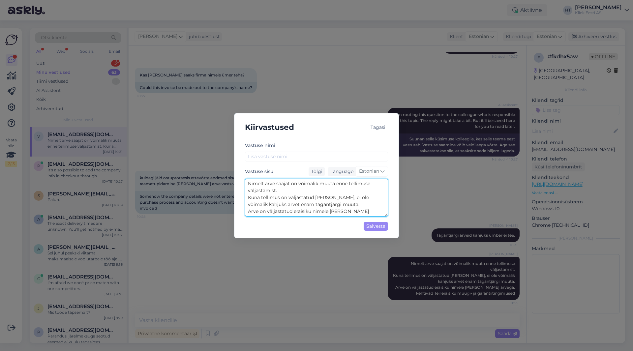
drag, startPoint x: 313, startPoint y: 197, endPoint x: 346, endPoint y: 197, distance: 33.6
click at [346, 197] on textarea "Nimelt arve saajat on võimalik muuta enne tellimuse väljastamist. Kuna tellimus…" at bounding box center [316, 198] width 143 height 38
click at [287, 197] on textarea "Nimelt arve saajat on võimalik muuta enne tellimuse väljastamist. Kuna tellimus…" at bounding box center [316, 198] width 143 height 38
drag, startPoint x: 367, startPoint y: 211, endPoint x: 239, endPoint y: 206, distance: 128.3
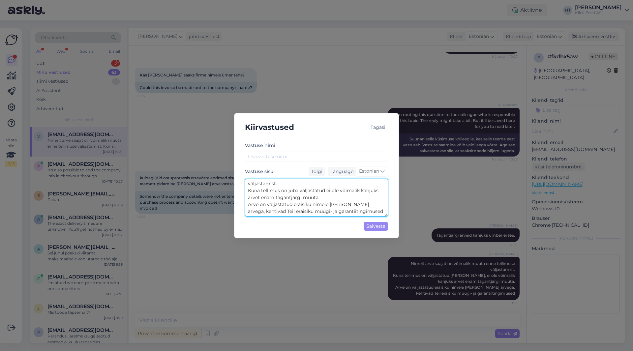
click at [239, 206] on div "Kiirvastused Tagasi [PERSON_NAME] nimi Vastuse sisu Tõlgi Language Estonian Nim…" at bounding box center [316, 175] width 165 height 125
click at [247, 183] on textarea "Nimelt arve saajat on võimalik muuta enne tellimuse väljastamist. Kuna tellimus…" at bounding box center [316, 198] width 143 height 38
click at [327, 206] on textarea "Arveid me tagantjärgi ümber ei tee. Nimelt arve saajat on võimalik muuta enne t…" at bounding box center [316, 198] width 143 height 38
type textarea "Arveid me tagantjärgi ümber ei tee. Nimelt arve saajat on võimalik muuta enne t…"
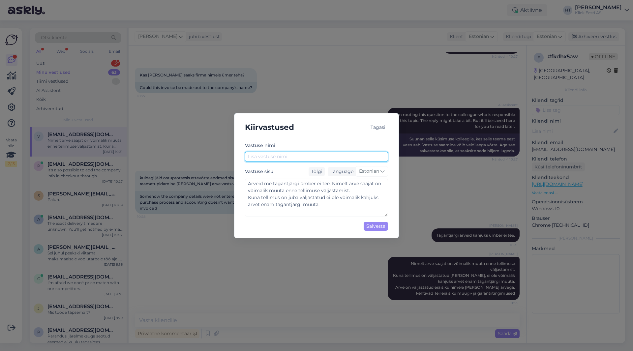
click at [288, 158] on input "text" at bounding box center [316, 157] width 143 height 10
type input "[PERSON_NAME]"
click at [369, 227] on div "Salvesta" at bounding box center [375, 226] width 24 height 9
click at [296, 267] on div "Kiirvastused Tagasi [PERSON_NAME] nimi [PERSON_NAME] Vastuse sisu Tõlgi Languag…" at bounding box center [316, 175] width 633 height 351
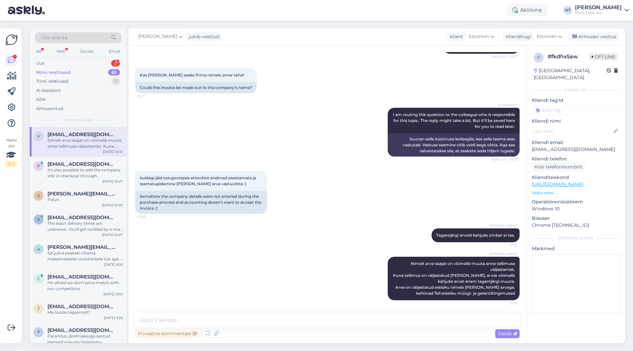
click at [118, 144] on div "Nimelt arve saajat on võimalik muuta enne tellimuse väljastamist. Kuna tellimus…" at bounding box center [84, 143] width 75 height 12
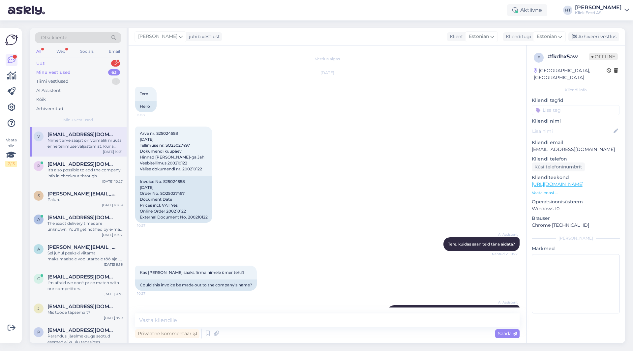
click at [97, 61] on div "Uus 3" at bounding box center [78, 63] width 86 height 9
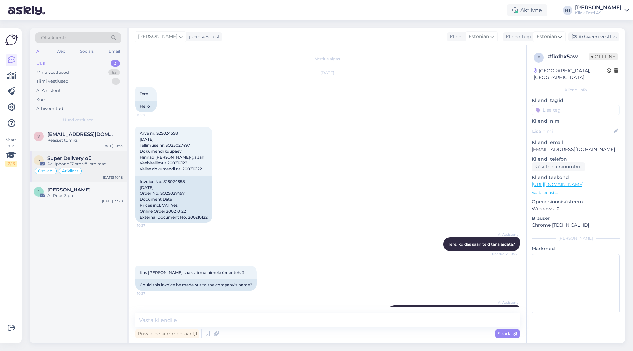
click at [93, 152] on div "S Super Delivery oü Re: Iphone 17 pro või pro max Ostuabi Äriklient [DATE] 10:18" at bounding box center [78, 167] width 97 height 32
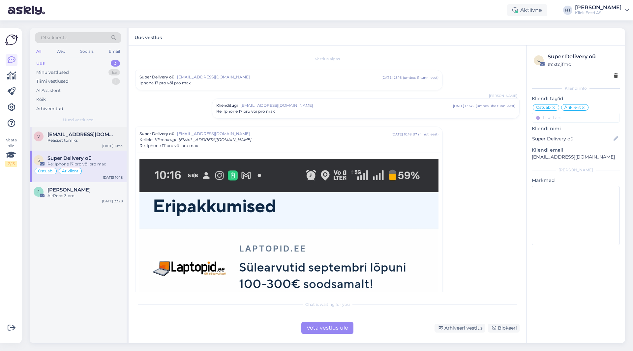
click at [93, 145] on div "V [EMAIL_ADDRESS][DOMAIN_NAME] Peasi,et tomiks [DATE] 10:33" at bounding box center [78, 139] width 97 height 24
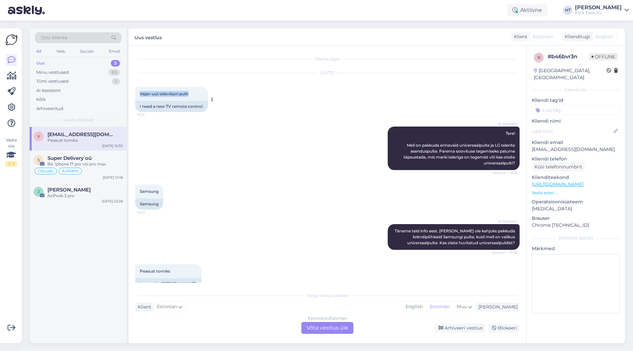
drag, startPoint x: 141, startPoint y: 94, endPoint x: 193, endPoint y: 93, distance: 52.4
click at [193, 93] on div "Vajan uut televiisori pulti 10:31" at bounding box center [171, 94] width 73 height 14
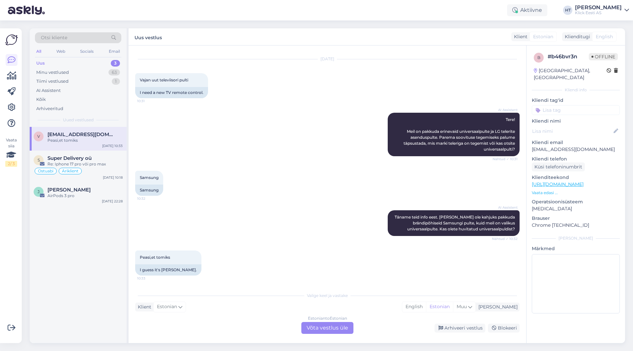
click at [315, 326] on div "Estonian to Estonian Võta vestlus üle" at bounding box center [327, 328] width 52 height 12
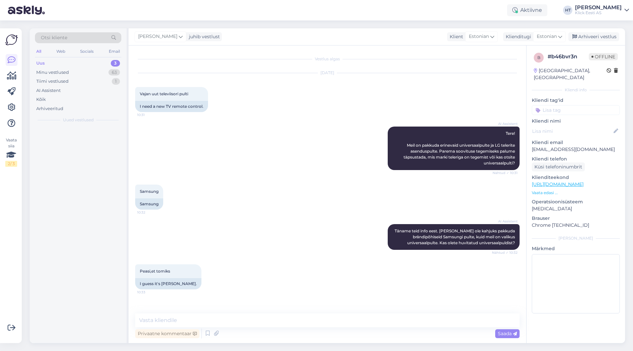
scroll to position [0, 0]
click at [305, 320] on textarea at bounding box center [327, 320] width 384 height 14
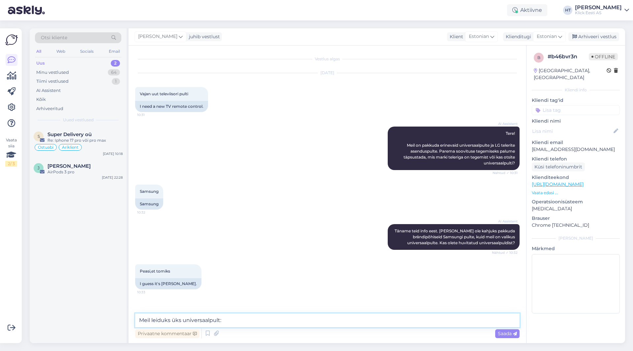
paste textarea "[URL][DOMAIN_NAME]"
type textarea "Meil leiduks üks universaalpult: [URL][DOMAIN_NAME]"
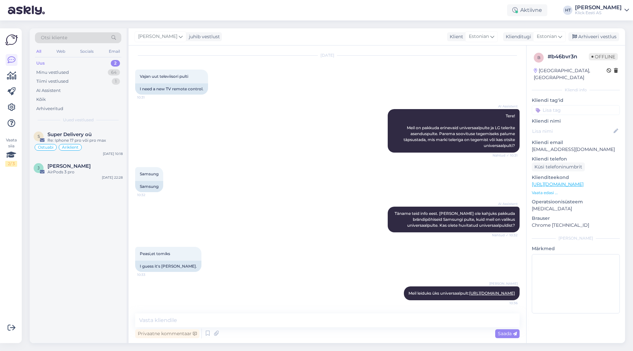
click at [89, 233] on div "S Super Delivery oü Re: Iphone 17 pro või pro [PERSON_NAME] Äriklient [DATE] 10…" at bounding box center [78, 235] width 97 height 216
click at [76, 177] on div "[PERSON_NAME] AirPods 3 pro [DATE] 22:28" at bounding box center [78, 170] width 97 height 24
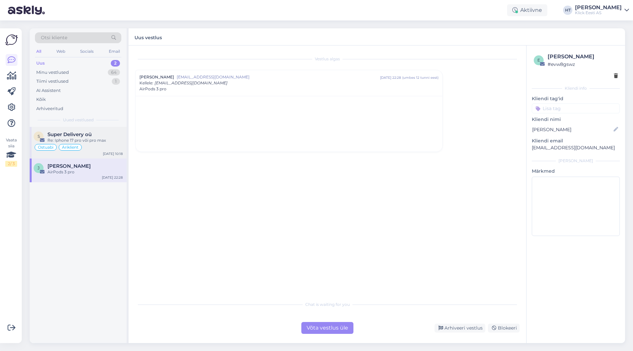
click at [109, 141] on div "Re: Iphone 17 pro või pro max" at bounding box center [84, 140] width 75 height 6
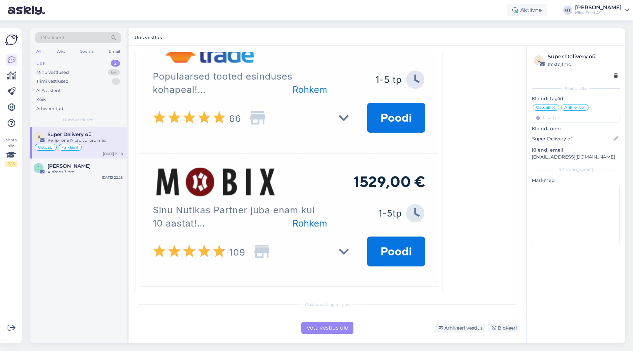
scroll to position [593, 0]
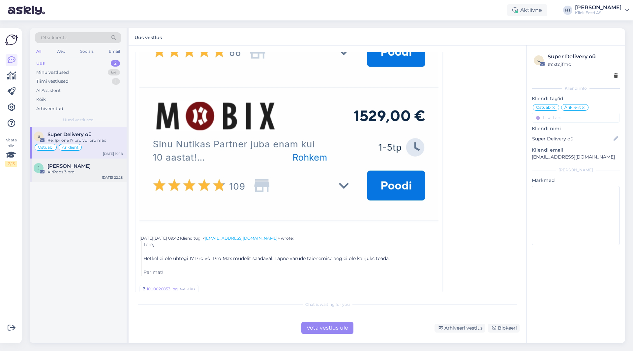
click at [48, 170] on div "AirPods 3 pro" at bounding box center [84, 172] width 75 height 6
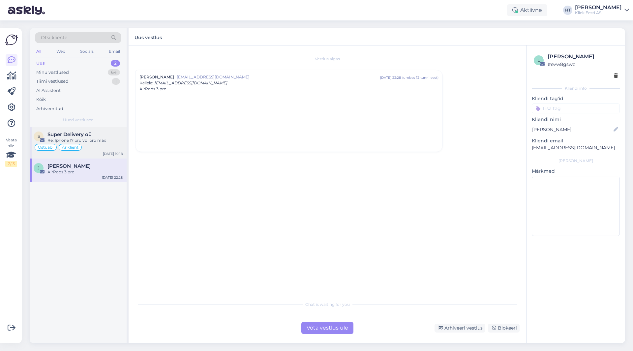
click at [93, 131] on div "Super Delivery oü" at bounding box center [84, 134] width 75 height 6
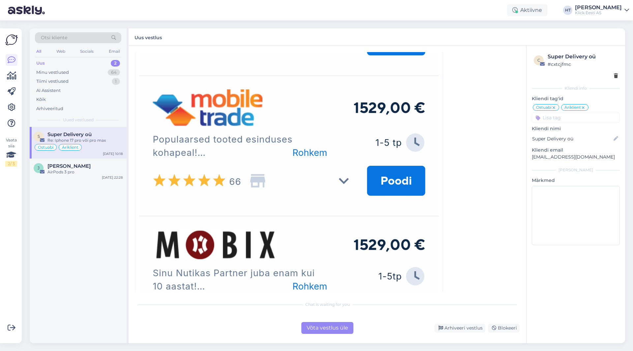
scroll to position [593, 0]
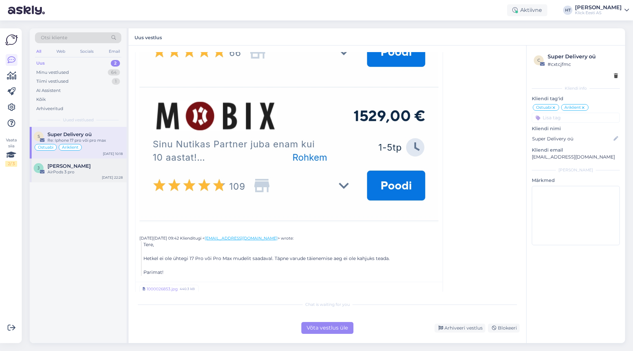
click at [96, 166] on div "[PERSON_NAME]" at bounding box center [84, 166] width 75 height 6
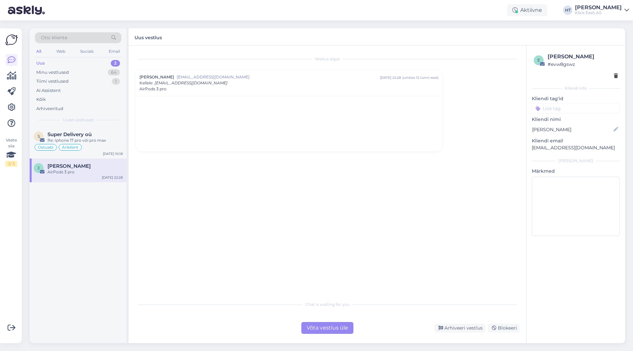
click at [103, 227] on div "S Super Delivery oü Re: Iphone 17 pro või pro [PERSON_NAME] Äriklient [DATE] 10…" at bounding box center [78, 235] width 97 height 216
click at [49, 314] on div "S Super Delivery oü Re: Iphone 17 pro või pro [PERSON_NAME] Äriklient [DATE] 10…" at bounding box center [78, 235] width 97 height 216
click at [98, 75] on div "Minu vestlused 64" at bounding box center [78, 72] width 86 height 9
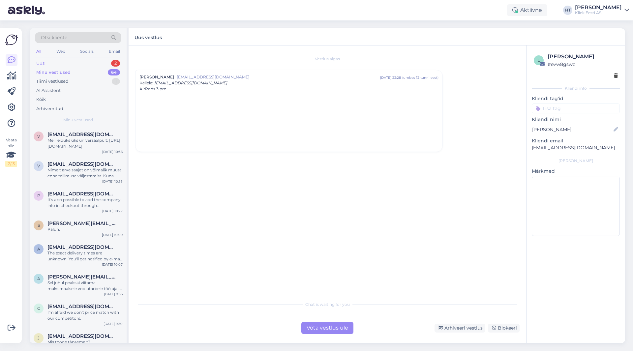
click at [96, 63] on div "Uus 2" at bounding box center [78, 63] width 86 height 9
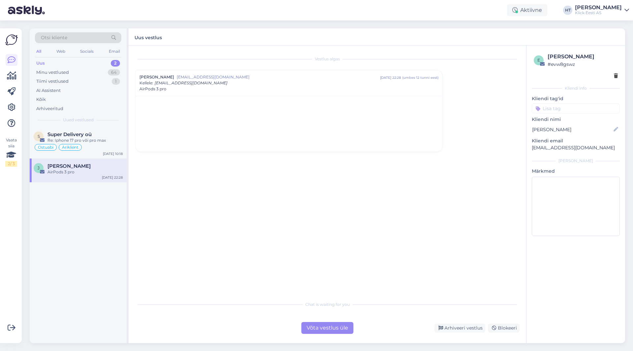
click at [90, 171] on div "AirPods 3 pro" at bounding box center [84, 172] width 75 height 6
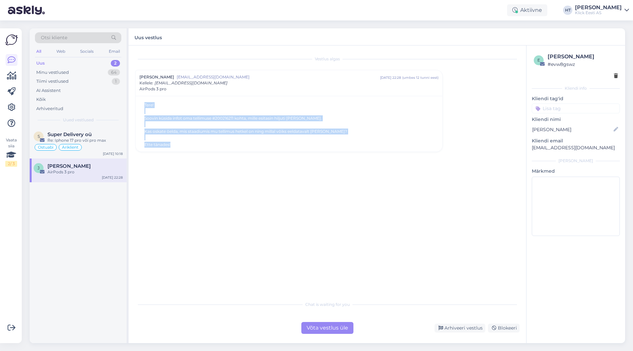
drag, startPoint x: 140, startPoint y: 103, endPoint x: 230, endPoint y: 147, distance: 99.9
click at [230, 147] on div "Tere! Soovin küsida infot oma tellimuse #200216211 kohta, mille esitasin hiljut…" at bounding box center [288, 124] width 299 height 45
click at [217, 123] on blockquote at bounding box center [291, 124] width 294 height 7
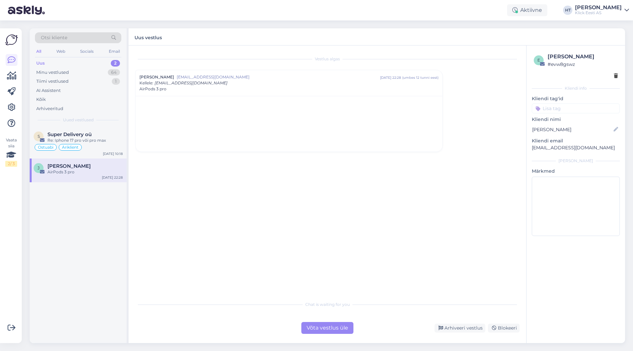
click at [216, 119] on blockquote "Soovin küsida infot oma tellimuse #200216211 kohta, mille esitasin hiljuti [PER…" at bounding box center [291, 118] width 294 height 6
click at [198, 134] on blockquote at bounding box center [291, 137] width 294 height 7
click at [210, 120] on blockquote "Soovin küsida infot oma tellimuse #200216211 kohta, mille esitasin hiljuti [PER…" at bounding box center [291, 118] width 294 height 6
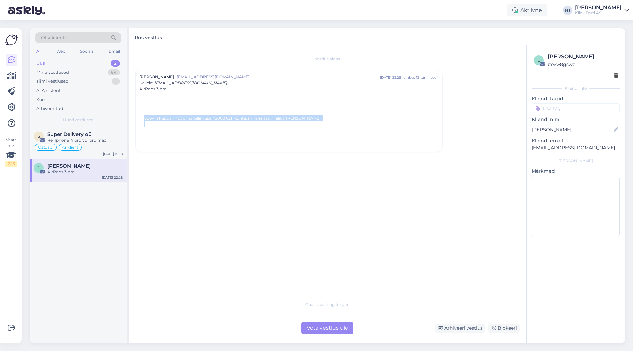
click at [210, 120] on blockquote "Soovin küsida infot oma tellimuse #200216211 kohta, mille esitasin hiljuti [PER…" at bounding box center [291, 118] width 294 height 6
click at [200, 118] on blockquote "Soovin küsida infot oma tellimuse #200216211 kohta, mille esitasin hiljuti [PER…" at bounding box center [291, 118] width 294 height 6
click at [177, 105] on blockquote "Tere!" at bounding box center [291, 105] width 294 height 6
click at [176, 105] on blockquote "Tere!" at bounding box center [291, 105] width 294 height 6
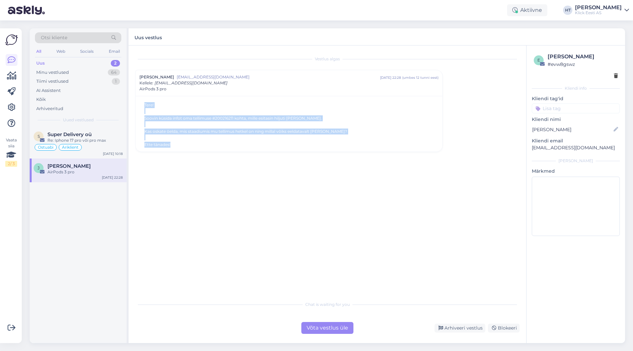
drag, startPoint x: 142, startPoint y: 101, endPoint x: 208, endPoint y: 147, distance: 80.1
click at [208, 147] on div "Tere! Soovin küsida infot oma tellimuse #200216211 kohta, mille esitasin hiljut…" at bounding box center [288, 124] width 307 height 56
click at [196, 147] on blockquote "Ette tänades!" at bounding box center [291, 145] width 294 height 6
drag, startPoint x: 196, startPoint y: 147, endPoint x: 143, endPoint y: 101, distance: 69.8
click at [143, 101] on div "Tere! Soovin küsida infot oma tellimuse #200216211 kohta, mille esitasin hiljut…" at bounding box center [288, 124] width 307 height 56
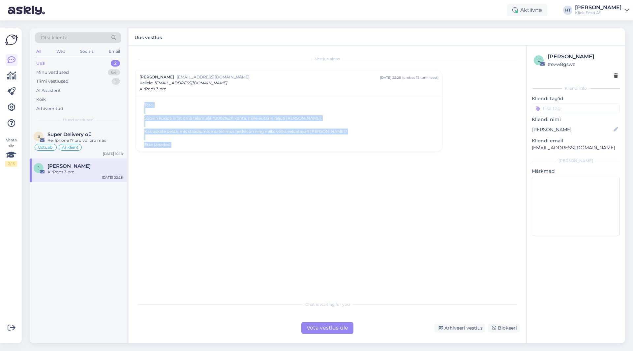
click at [143, 101] on div "Tere! Soovin küsida infot oma tellimuse #200216211 kohta, mille esitasin hiljut…" at bounding box center [288, 124] width 307 height 56
drag, startPoint x: 143, startPoint y: 101, endPoint x: 198, endPoint y: 144, distance: 69.8
click at [198, 144] on div "Tere! Soovin küsida infot oma tellimuse #200216211 kohta, mille esitasin hiljut…" at bounding box center [288, 124] width 307 height 56
click at [207, 166] on div "Vestlus algas [PERSON_NAME] [EMAIL_ADDRESS][DOMAIN_NAME] [DATE] 22:28 ( umbes 1…" at bounding box center [330, 172] width 390 height 240
drag, startPoint x: 196, startPoint y: 146, endPoint x: 139, endPoint y: 102, distance: 72.0
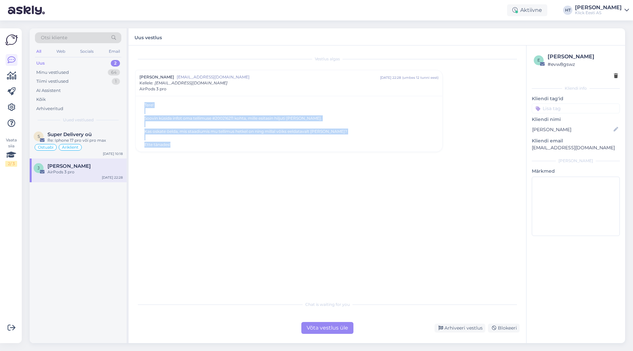
click at [139, 102] on div "Tere! Soovin küsida infot oma tellimuse #200216211 kohta, mille esitasin hiljut…" at bounding box center [288, 124] width 307 height 56
drag, startPoint x: 139, startPoint y: 102, endPoint x: 201, endPoint y: 145, distance: 75.3
click at [201, 145] on div "Tere! Soovin küsida infot oma tellimuse #200216211 kohta, mille esitasin hiljut…" at bounding box center [288, 124] width 307 height 56
click at [201, 145] on blockquote "Ette tänades!" at bounding box center [291, 145] width 294 height 6
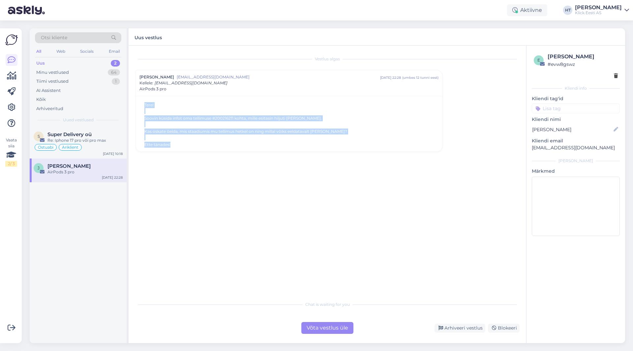
drag, startPoint x: 201, startPoint y: 146, endPoint x: 143, endPoint y: 101, distance: 73.7
click at [143, 101] on div "Tere! Soovin küsida infot oma tellimuse #200216211 kohta, mille esitasin hiljut…" at bounding box center [288, 124] width 307 height 56
click at [142, 101] on div "Tere! Soovin küsida infot oma tellimuse #200216211 kohta, mille esitasin hiljut…" at bounding box center [288, 124] width 307 height 56
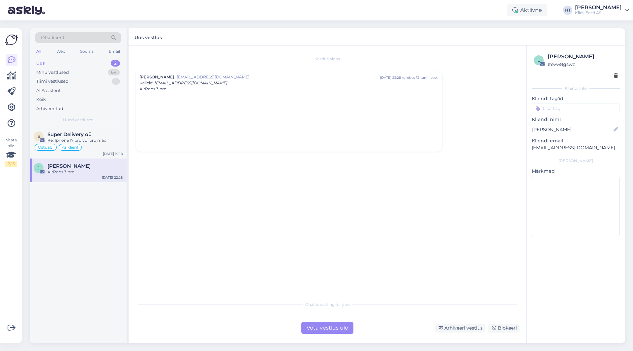
click at [76, 37] on div "Otsi kliente" at bounding box center [78, 37] width 86 height 11
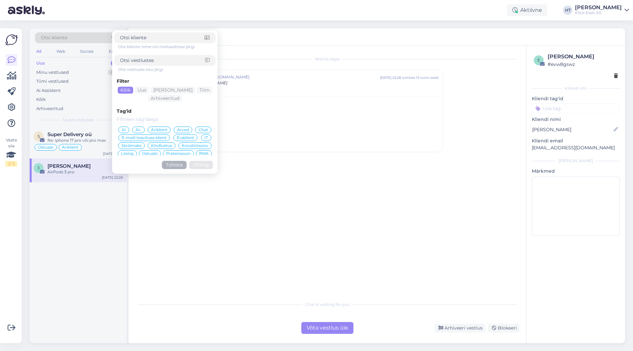
click at [153, 58] on input at bounding box center [162, 60] width 85 height 7
type input "varude"
click button "Otsing" at bounding box center [201, 165] width 24 height 8
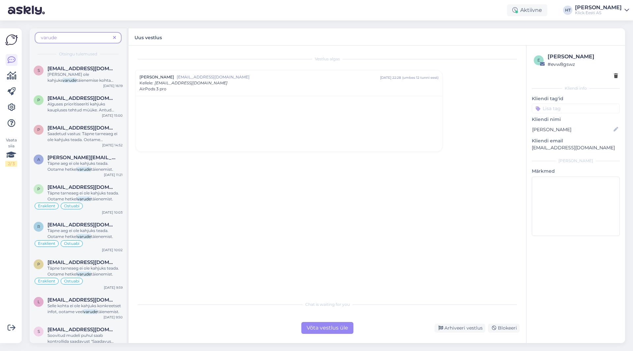
click at [68, 37] on span "varude" at bounding box center [76, 37] width 70 height 7
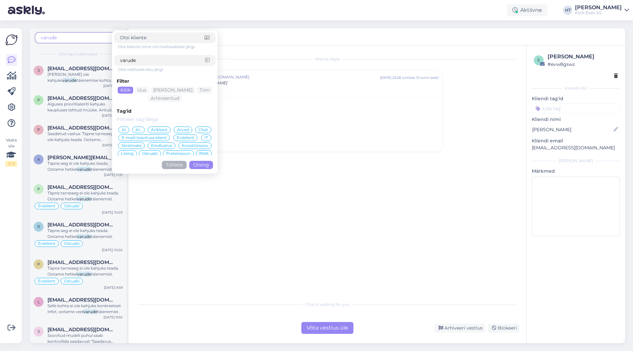
drag, startPoint x: 137, startPoint y: 59, endPoint x: 111, endPoint y: 59, distance: 25.7
click at [111, 59] on div "varude Otsi kliente nime või meiliaadressi järgi varude Otsi vestluste sisu jär…" at bounding box center [78, 44] width 97 height 33
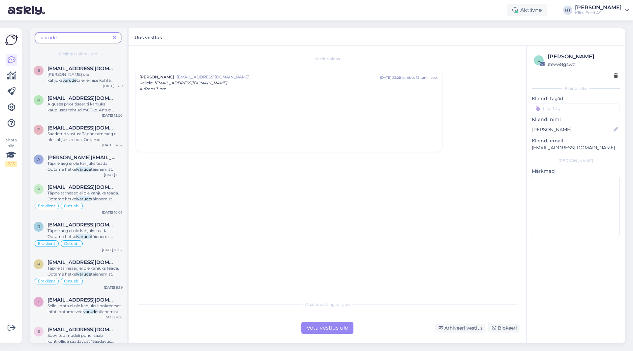
click at [81, 39] on span "varude" at bounding box center [76, 37] width 70 height 7
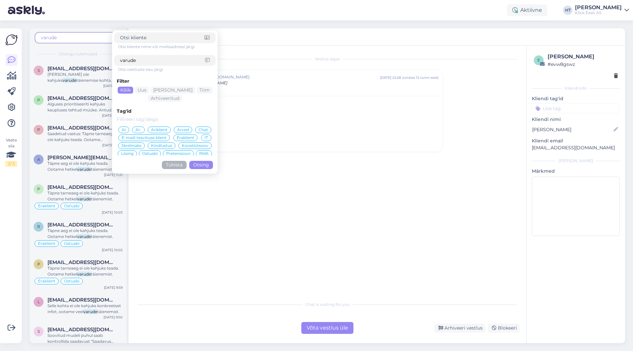
click at [151, 64] on div "varude" at bounding box center [164, 60] width 101 height 11
click at [151, 63] on div "varude" at bounding box center [164, 60] width 101 height 11
click at [151, 63] on input "varude" at bounding box center [162, 60] width 85 height 7
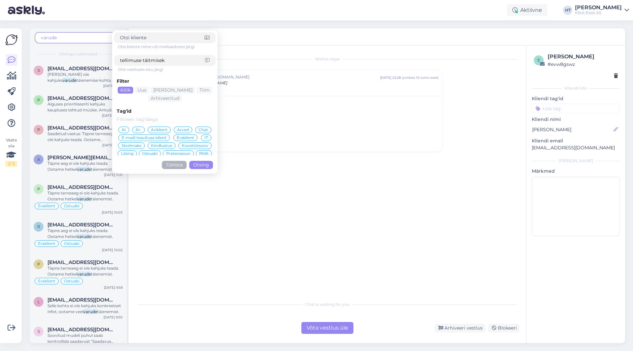
type input "tellimuse täitmiseks"
click button "Otsing" at bounding box center [201, 165] width 24 height 8
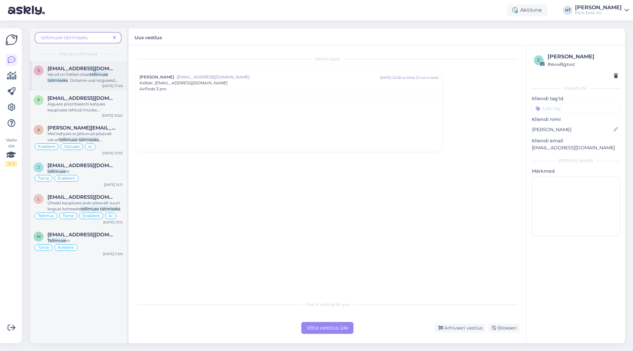
click at [81, 75] on span "Varud on hetkel otsas" at bounding box center [68, 74] width 43 height 5
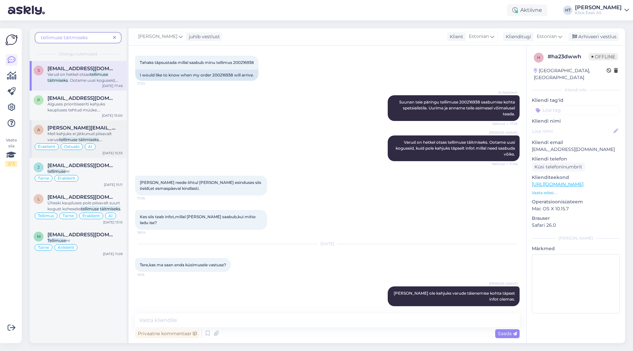
click at [102, 125] on span "[PERSON_NAME][EMAIL_ADDRESS][PERSON_NAME][DOMAIN_NAME]" at bounding box center [81, 128] width 69 height 6
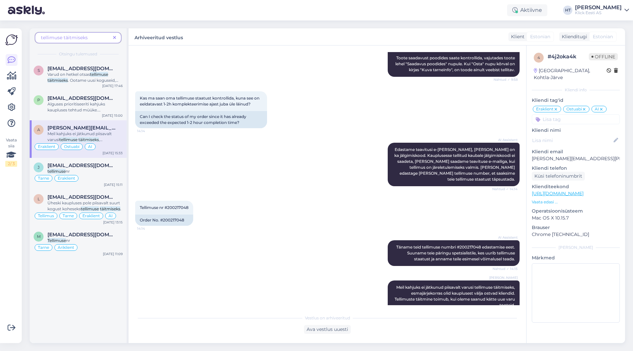
scroll to position [314, 0]
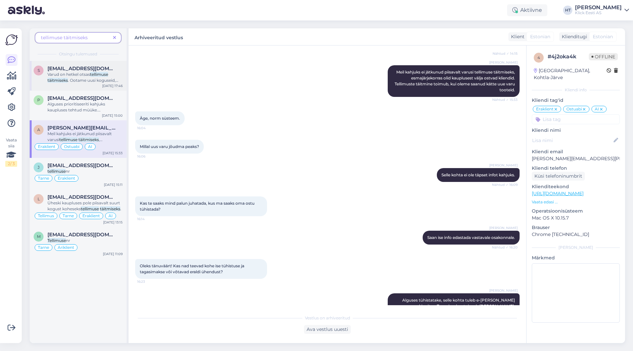
click at [86, 87] on div "s [EMAIL_ADDRESS][DOMAIN_NAME] Varud on hetkel otsas tellimuse täitmiseks . Oot…" at bounding box center [78, 76] width 97 height 30
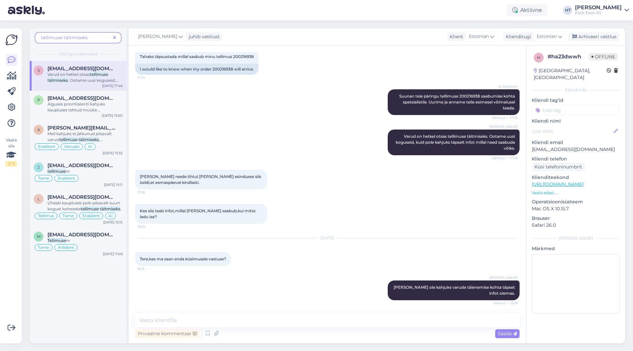
scroll to position [99, 0]
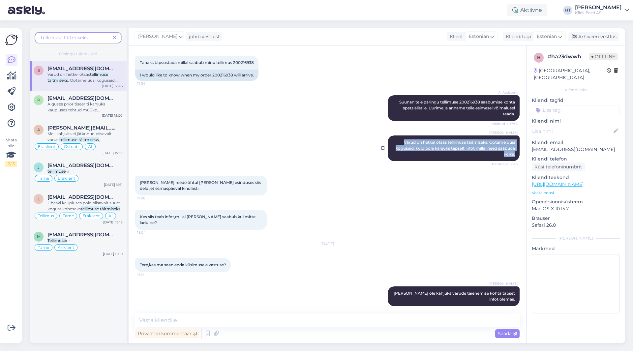
drag, startPoint x: 398, startPoint y: 142, endPoint x: 513, endPoint y: 159, distance: 116.9
click at [513, 159] on div "[PERSON_NAME] [PERSON_NAME] on hetkel otsas tellimuse täitmiseks. Ootame uusi k…" at bounding box center [453, 148] width 132 height 26
click at [341, 178] on div "[PERSON_NAME] reede õhtul [PERSON_NAME] esinduses siis öeldi,et esmaspäeval kin…" at bounding box center [327, 185] width 384 height 34
click at [117, 37] on span at bounding box center [114, 37] width 8 height 7
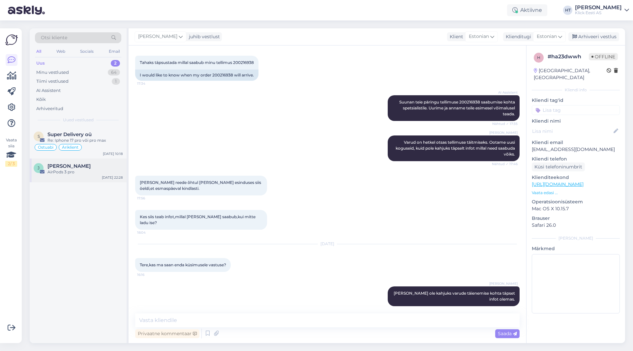
click at [91, 167] on span "[PERSON_NAME]" at bounding box center [68, 166] width 43 height 6
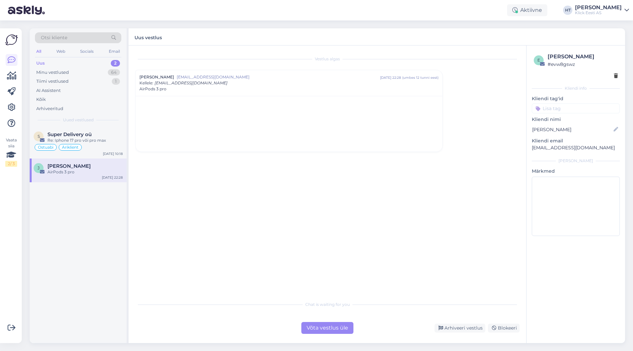
click at [101, 178] on div "[PERSON_NAME] AirPods 3 pro [DATE] 22:28" at bounding box center [78, 170] width 97 height 24
click at [170, 139] on blockquote at bounding box center [291, 137] width 294 height 7
click at [168, 144] on blockquote "Ette tänades!" at bounding box center [291, 145] width 294 height 6
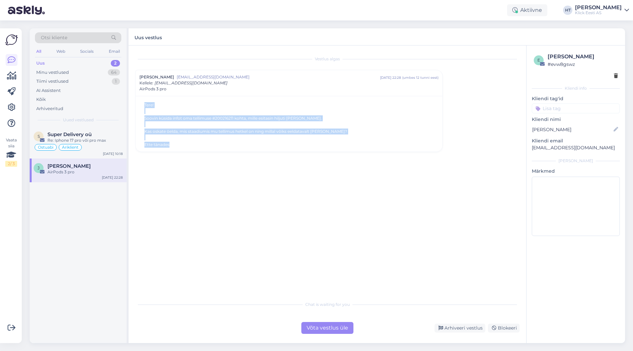
drag, startPoint x: 168, startPoint y: 144, endPoint x: 143, endPoint y: 105, distance: 45.9
click at [143, 105] on div "Tere! Soovin küsida infot oma tellimuse #200216211 kohta, mille esitasin hiljut…" at bounding box center [288, 124] width 299 height 45
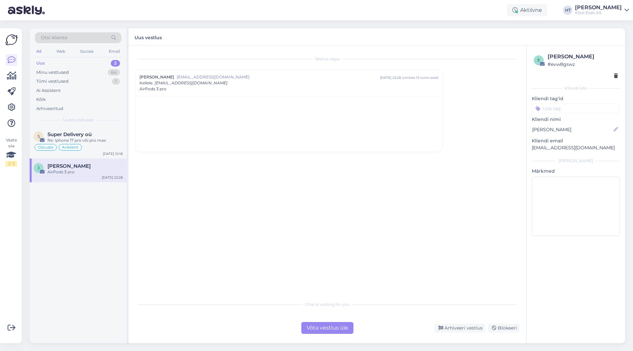
click at [324, 331] on div "Võta vestlus üle" at bounding box center [327, 328] width 52 height 12
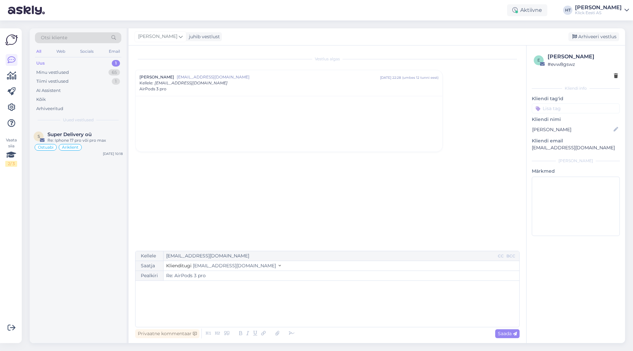
click at [286, 289] on p "﻿" at bounding box center [327, 287] width 377 height 7
click at [223, 291] on p "﻿" at bounding box center [327, 287] width 377 height 7
click at [500, 336] on span "Saada" at bounding box center [507, 333] width 19 height 6
type input "Re: Re: AirPods 3 pro"
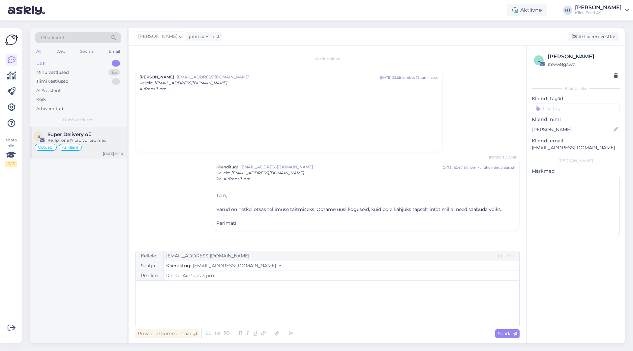
click at [92, 134] on span "Super Delivery oü" at bounding box center [69, 134] width 44 height 6
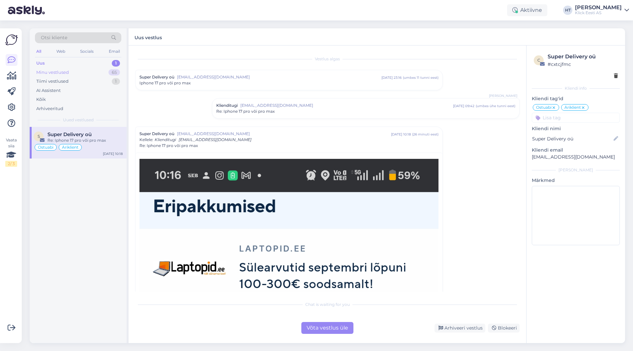
click at [87, 74] on div "Minu vestlused 65" at bounding box center [78, 72] width 86 height 9
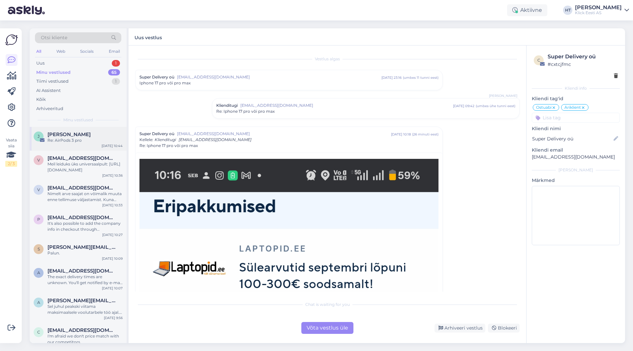
click at [104, 141] on div "Re: AirPods 3 pro" at bounding box center [84, 140] width 75 height 6
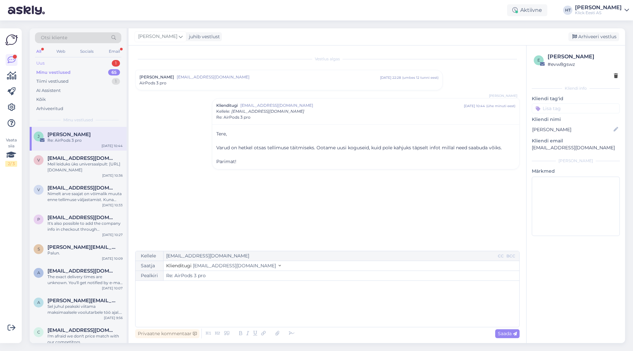
click at [81, 61] on div "Uus 1" at bounding box center [78, 63] width 86 height 9
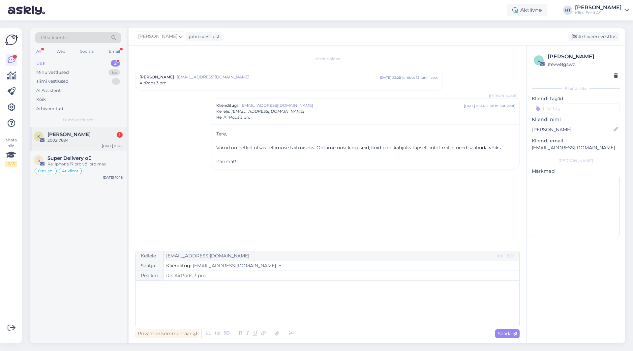
click at [92, 143] on div "200217684" at bounding box center [84, 140] width 75 height 6
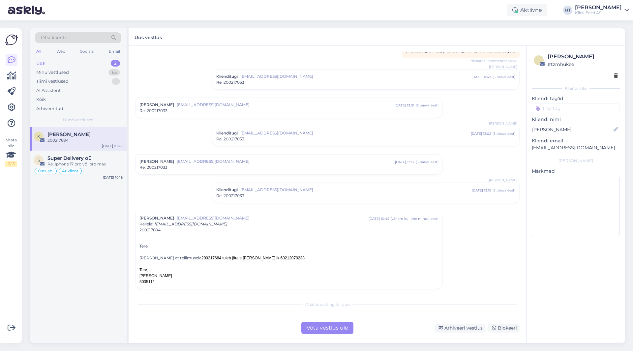
scroll to position [59, 0]
click at [202, 256] on font "200217684 tuleb järele [PERSON_NAME] ik 60212070238" at bounding box center [252, 256] width 103 height 5
click at [326, 196] on div "Re: 200217033" at bounding box center [365, 194] width 299 height 6
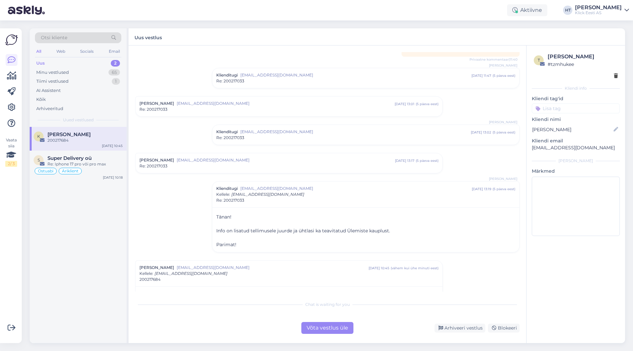
scroll to position [109, 0]
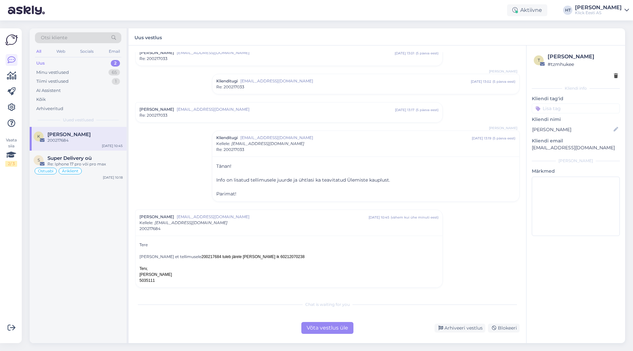
click at [205, 255] on font "200217684 tuleb järele [PERSON_NAME] ik 60212070238" at bounding box center [252, 256] width 103 height 5
click at [217, 260] on div at bounding box center [288, 263] width 299 height 6
drag, startPoint x: 214, startPoint y: 257, endPoint x: 297, endPoint y: 256, distance: 83.0
click at [297, 256] on div "[PERSON_NAME] et tellimusele 200217684 tuleb järele [PERSON_NAME] ik 60212070238" at bounding box center [288, 257] width 299 height 6
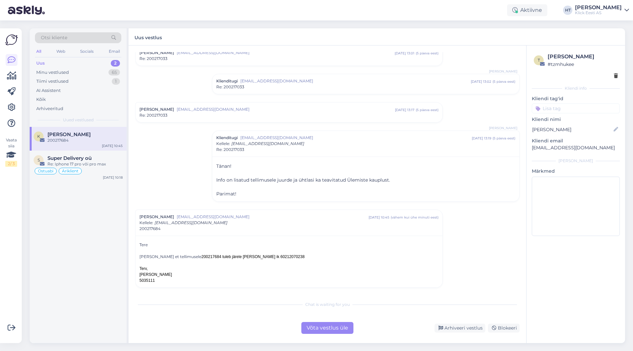
click at [301, 258] on div "[PERSON_NAME] et tellimusele 200217684 tuleb järele [PERSON_NAME] ik 60212070238" at bounding box center [288, 257] width 299 height 6
drag, startPoint x: 214, startPoint y: 256, endPoint x: 295, endPoint y: 256, distance: 81.7
click at [295, 256] on font "200217684 tuleb järele [PERSON_NAME] ik 60212070238" at bounding box center [252, 256] width 103 height 5
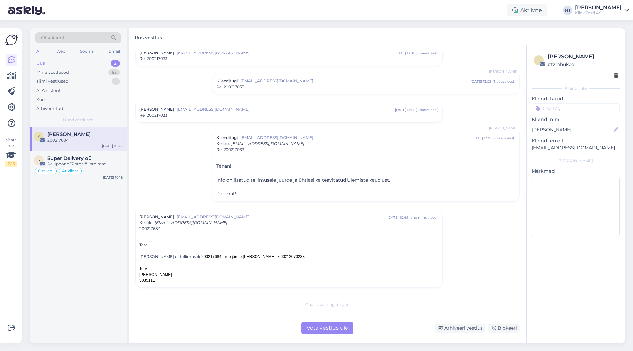
click at [286, 256] on font "200217684 tuleb järele [PERSON_NAME] ik 60212070238" at bounding box center [252, 256] width 103 height 5
click at [212, 254] on div "[PERSON_NAME] et tellimusele 200217684 tuleb järele [PERSON_NAME] ik 60212070238" at bounding box center [288, 257] width 299 height 6
drag, startPoint x: 214, startPoint y: 255, endPoint x: 307, endPoint y: 256, distance: 92.9
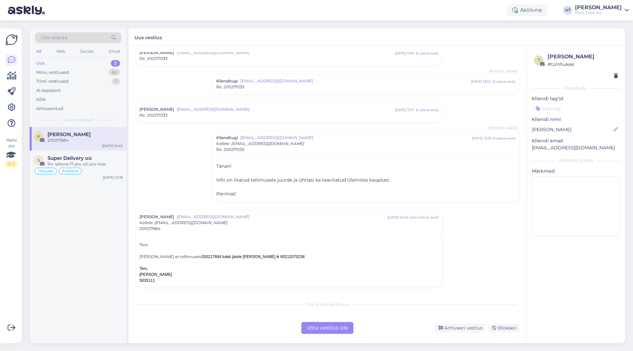
click at [307, 256] on div "[PERSON_NAME] et tellimusele 200217684 tuleb järele [PERSON_NAME] ik 60212070238" at bounding box center [288, 257] width 299 height 6
click at [178, 184] on div "Vestlus algas [PERSON_NAME] [EMAIL_ADDRESS][DOMAIN_NAME] [DATE] 11:19 ( 5 päeva…" at bounding box center [330, 172] width 390 height 240
drag, startPoint x: 140, startPoint y: 256, endPoint x: 295, endPoint y: 258, distance: 154.5
click at [295, 258] on div "[PERSON_NAME] et tellimusele 200217684 tuleb järele [PERSON_NAME] ik 60212070238" at bounding box center [288, 257] width 299 height 6
click at [450, 260] on div "Vestlus algas [PERSON_NAME] [EMAIL_ADDRESS][DOMAIN_NAME] [DATE] 11:19 ( 5 päeva…" at bounding box center [330, 172] width 390 height 240
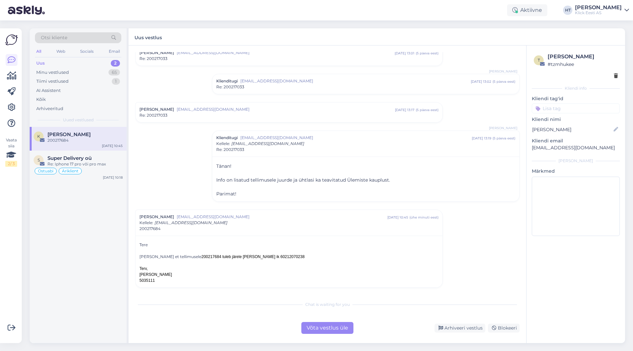
click at [330, 328] on div "Võta vestlus üle" at bounding box center [327, 328] width 52 height 12
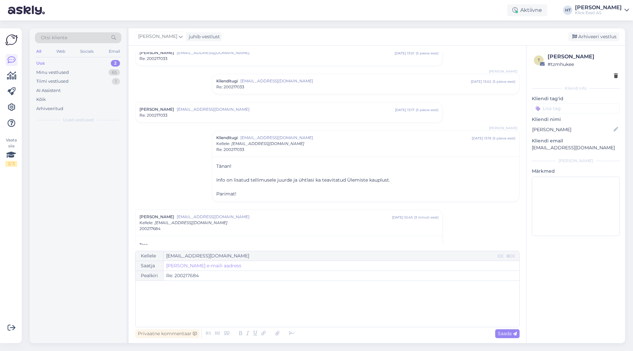
scroll to position [156, 0]
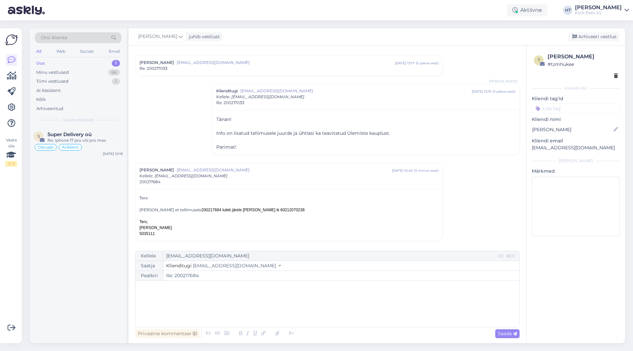
click at [258, 291] on p "﻿" at bounding box center [327, 287] width 377 height 7
click at [498, 333] on span "Saada" at bounding box center [507, 333] width 19 height 6
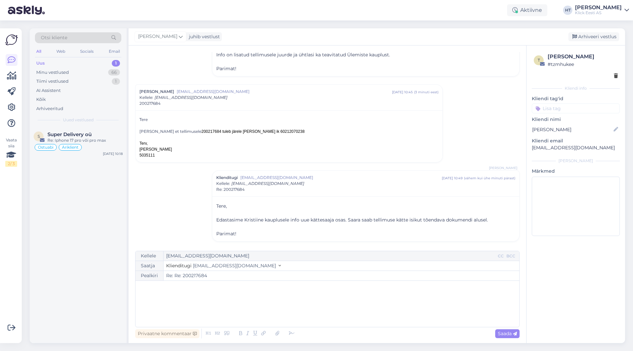
scroll to position [235, 0]
click at [565, 112] on input at bounding box center [575, 108] width 88 height 10
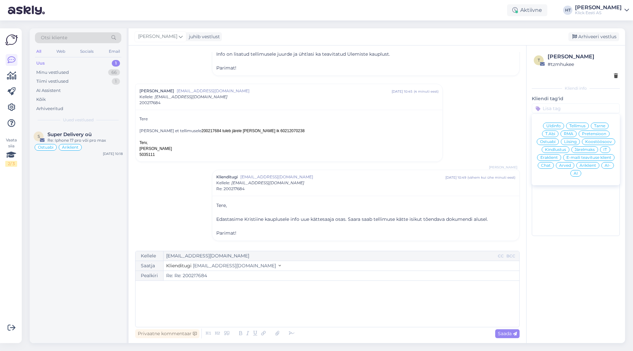
click at [594, 124] on span "Tarne" at bounding box center [599, 126] width 11 height 4
type input "Re: 200217684"
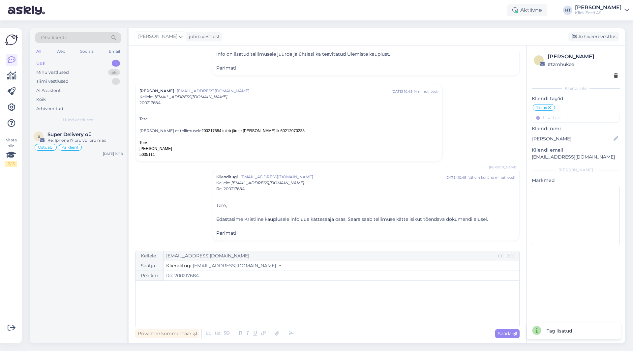
click at [583, 118] on input at bounding box center [575, 118] width 88 height 10
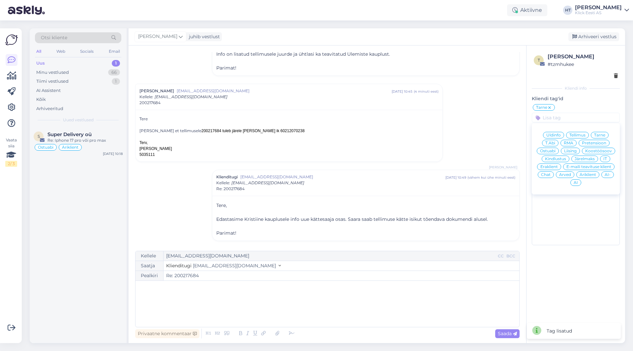
click at [590, 174] on span "Äriklient" at bounding box center [587, 175] width 16 height 4
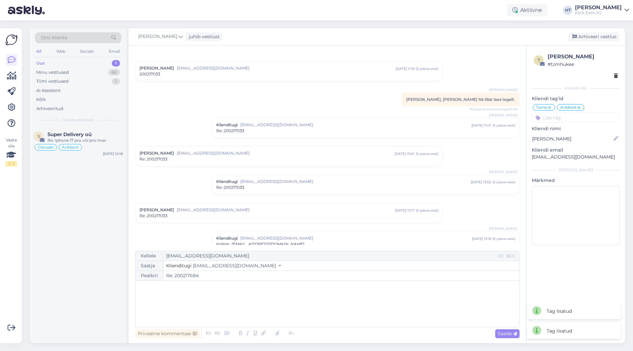
scroll to position [0, 0]
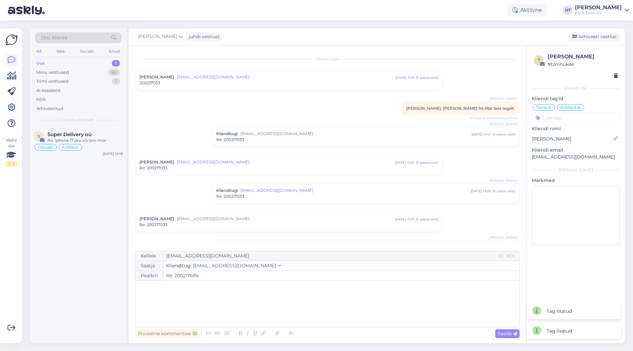
click at [252, 166] on div "Re: 200217033" at bounding box center [288, 168] width 299 height 6
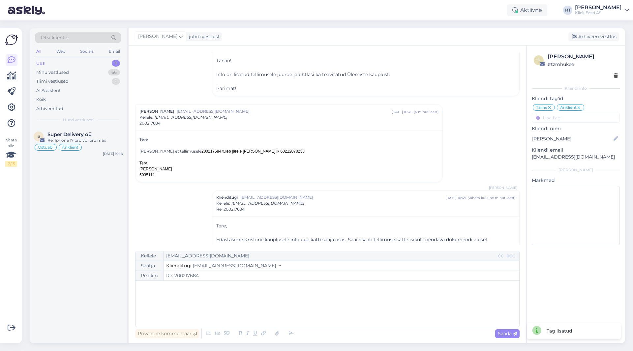
scroll to position [403, 0]
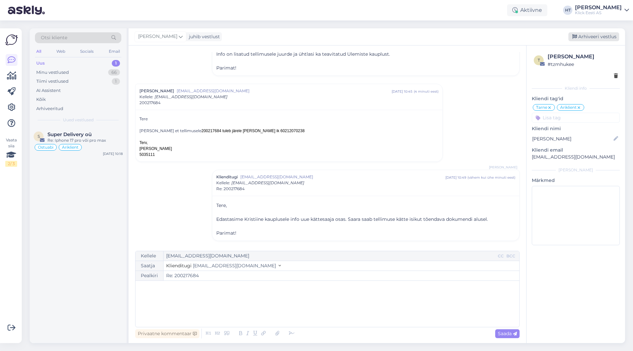
click at [579, 39] on div "Arhiveeri vestlus" at bounding box center [593, 36] width 51 height 9
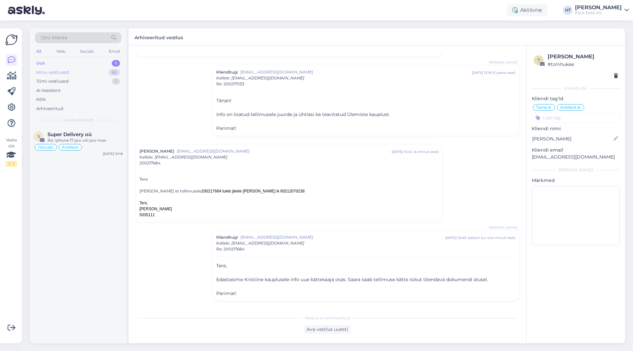
click at [113, 74] on div "65" at bounding box center [114, 72] width 12 height 7
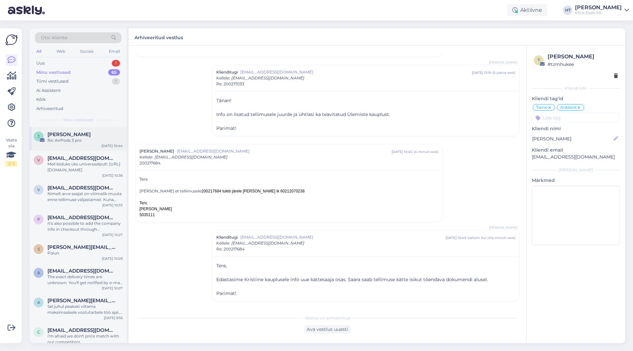
click at [108, 145] on div "[DATE] 10:44" at bounding box center [111, 145] width 21 height 5
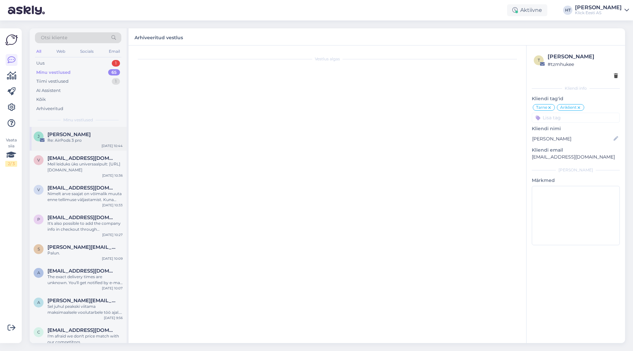
scroll to position [0, 0]
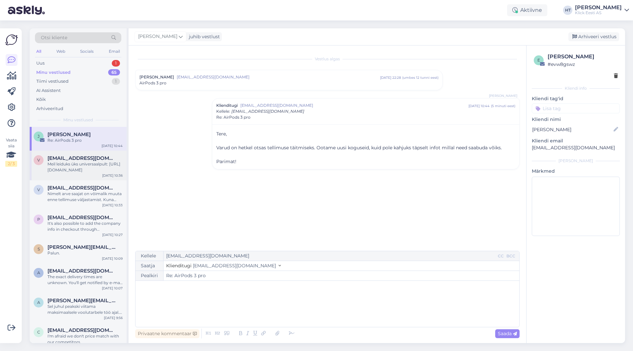
click at [106, 167] on div "Meil leiduks üks universaalpult: [URL][DOMAIN_NAME]" at bounding box center [84, 167] width 75 height 12
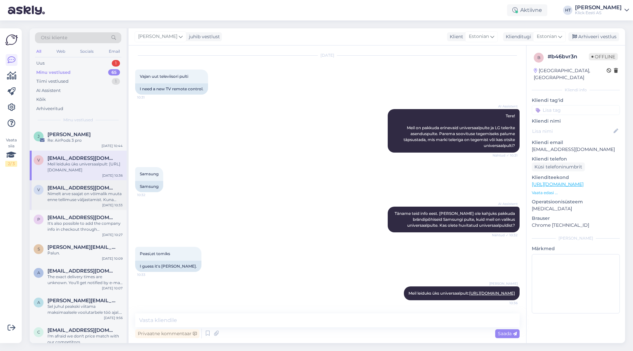
click at [106, 186] on div "[EMAIL_ADDRESS][DOMAIN_NAME]" at bounding box center [84, 188] width 75 height 6
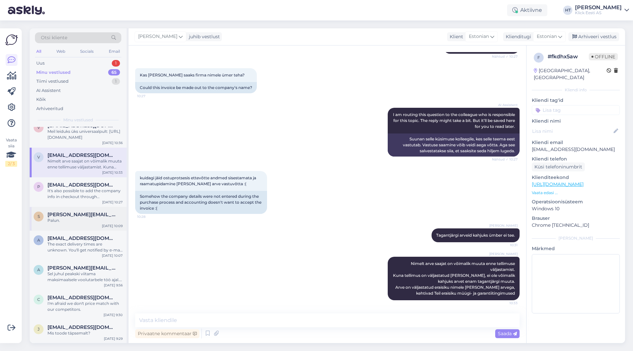
scroll to position [33, 0]
click at [83, 218] on div "Palun." at bounding box center [84, 220] width 75 height 6
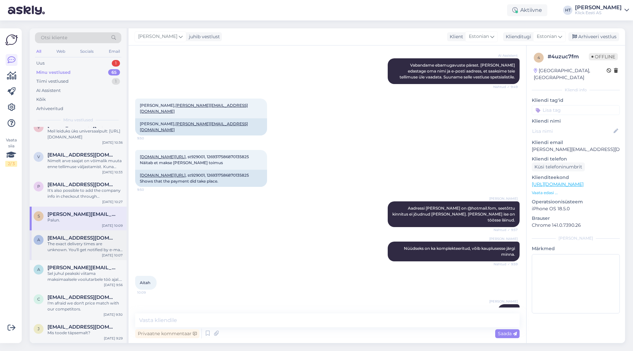
click at [91, 238] on span "[EMAIL_ADDRESS][DOMAIN_NAME]" at bounding box center [81, 238] width 69 height 6
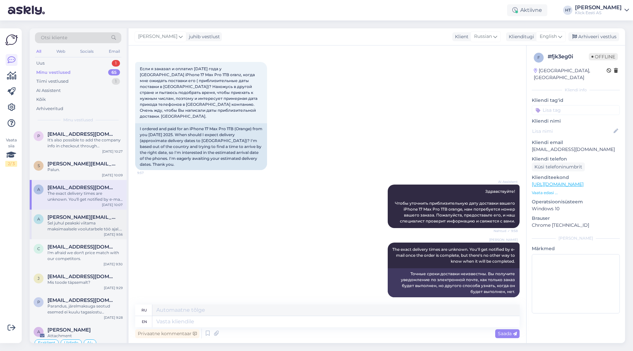
scroll to position [99, 0]
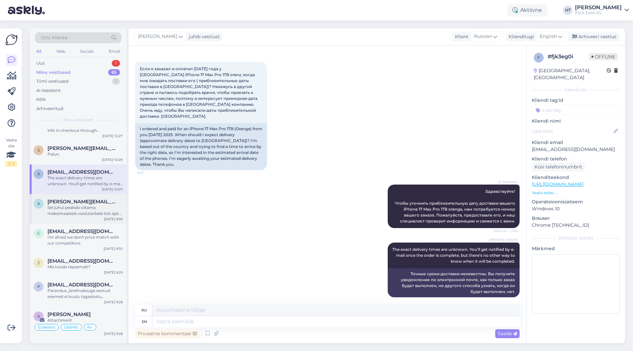
click at [95, 214] on div "Sel juhul peakski viitama maksimaalsele voolutarbele töö ajal. Või siis on kirj…" at bounding box center [84, 211] width 75 height 12
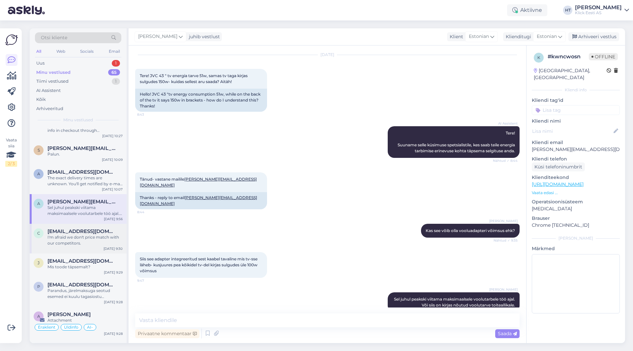
click at [92, 233] on span "[EMAIL_ADDRESS][DOMAIN_NAME]" at bounding box center [81, 231] width 69 height 6
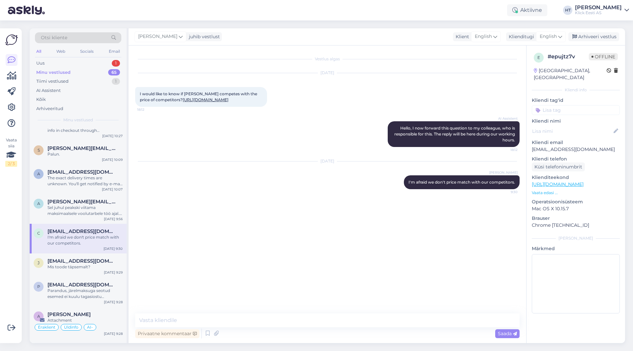
scroll to position [0, 0]
click at [90, 208] on div "Sel juhul peakski viitama maksimaalsele voolutarbele töö ajal. Või siis on kirj…" at bounding box center [84, 211] width 75 height 12
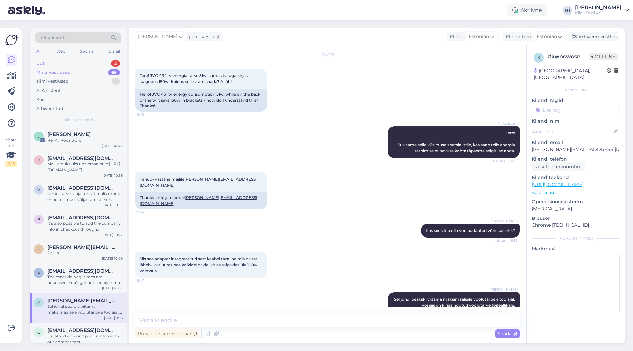
click at [90, 64] on div "Uus 2" at bounding box center [78, 63] width 86 height 9
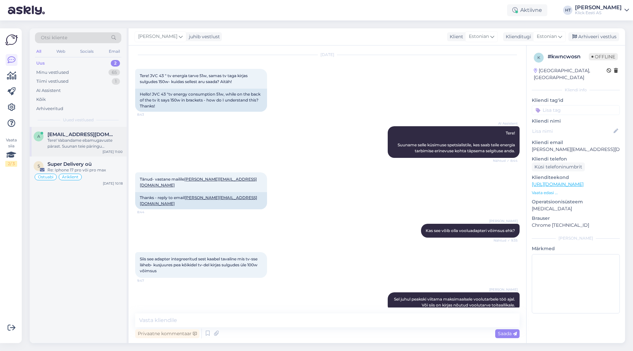
click at [93, 141] on div "Tere! Vabandame ebamugavuste pärast. Suunan teie päringu spetsialistile, kes tä…" at bounding box center [84, 143] width 75 height 12
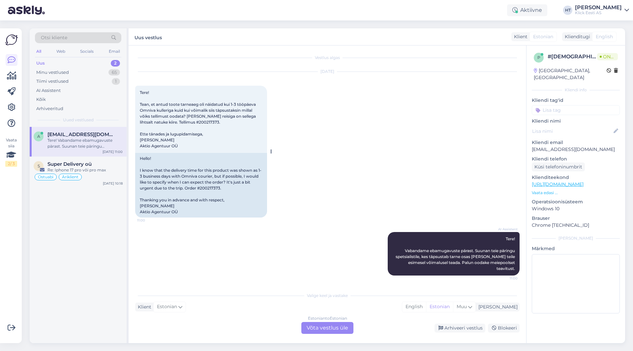
click at [196, 122] on span "Tere! Tean, et antud toote tarneaeg oli näidatud kui 1-3 tööpäeva Omniva kuller…" at bounding box center [198, 119] width 117 height 58
click at [291, 134] on div "[DATE] Tere! Tean, et antud toote tarneaeg oli näidatud kui 1-3 tööpäeva Omniva…" at bounding box center [327, 145] width 384 height 160
click at [329, 327] on div "Estonian to Estonian Võta vestlus üle" at bounding box center [327, 328] width 52 height 12
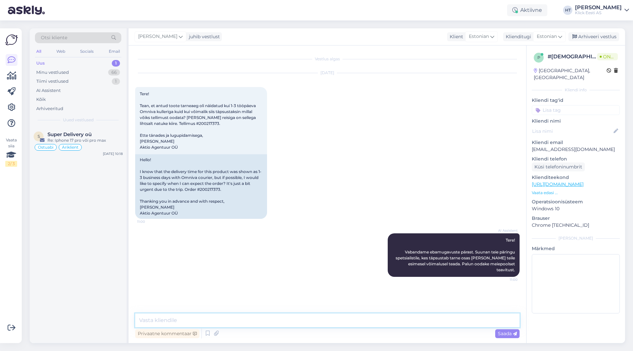
click at [329, 323] on textarea at bounding box center [327, 320] width 384 height 14
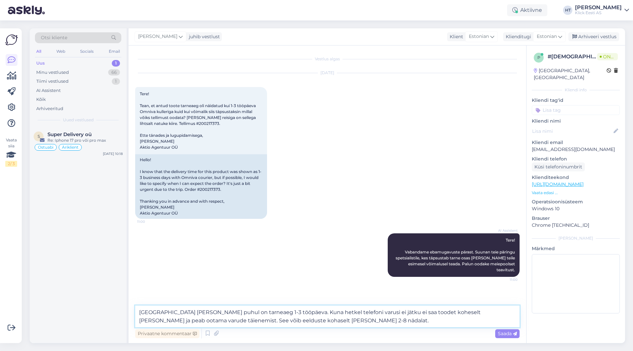
click at [258, 322] on textarea "[GEOGRAPHIC_DATA] [PERSON_NAME] puhul on tarneaeg 1-3 tööpäeva. Kuna hetkel tel…" at bounding box center [327, 316] width 384 height 22
type textarea "[GEOGRAPHIC_DATA] [PERSON_NAME] puhul on tarneaeg 1-3 tööpäeva. Kuna hetkel tel…"
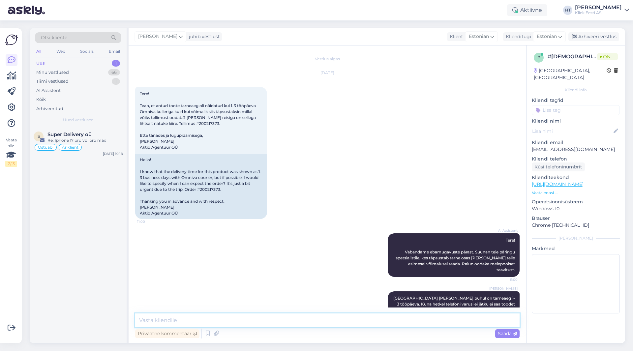
scroll to position [23, 0]
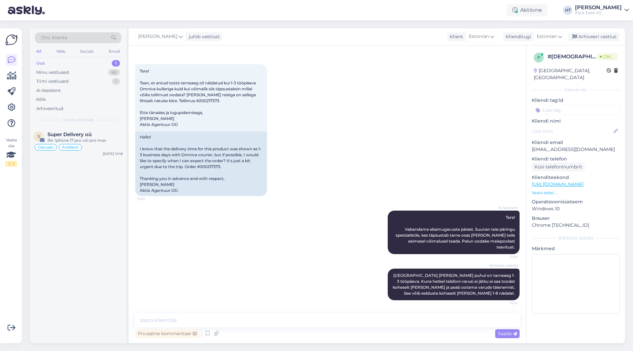
click at [96, 237] on div "S Super Delivery oü Re: Iphone 17 pro või pro max Ostuabi Äriklient [DATE] 10:18" at bounding box center [78, 235] width 97 height 216
click at [95, 139] on div "Ärikliendid saavad [PERSON_NAME] soetada liisinguga. Võimalik on täita päringuv…" at bounding box center [84, 143] width 75 height 12
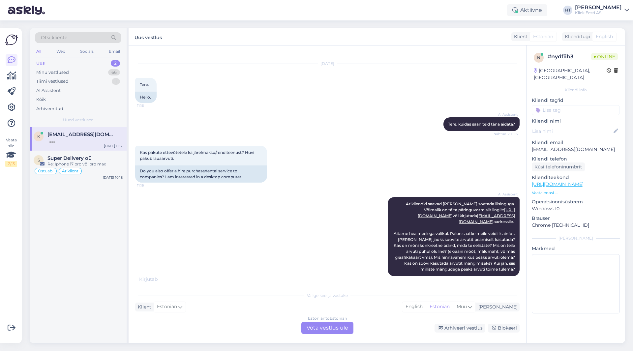
scroll to position [11, 0]
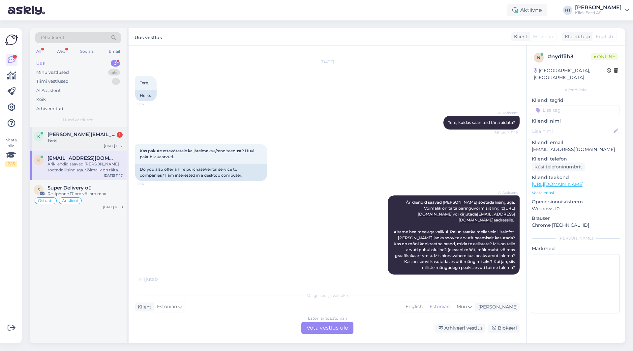
click at [100, 146] on div "k [PERSON_NAME][EMAIL_ADDRESS][DOMAIN_NAME] 1 Tere! [DATE] 11:17" at bounding box center [78, 139] width 97 height 24
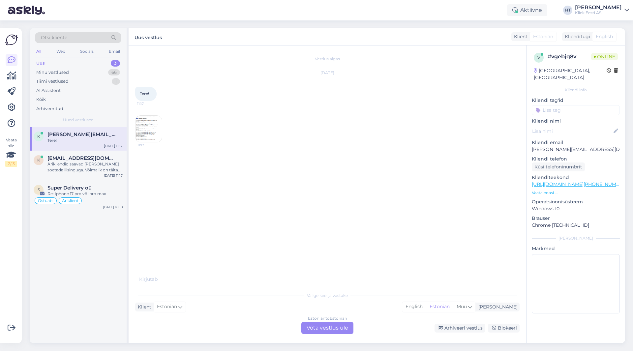
click at [150, 132] on img at bounding box center [148, 129] width 26 height 26
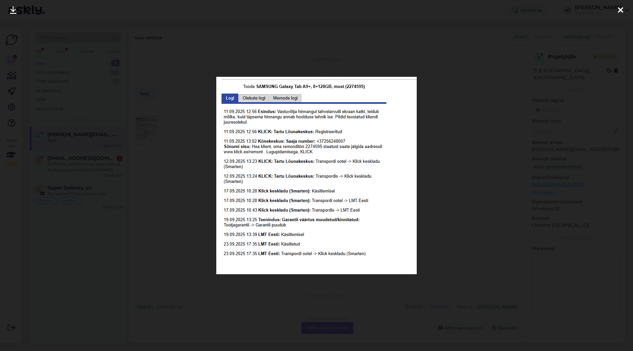
click at [168, 178] on div at bounding box center [316, 175] width 633 height 351
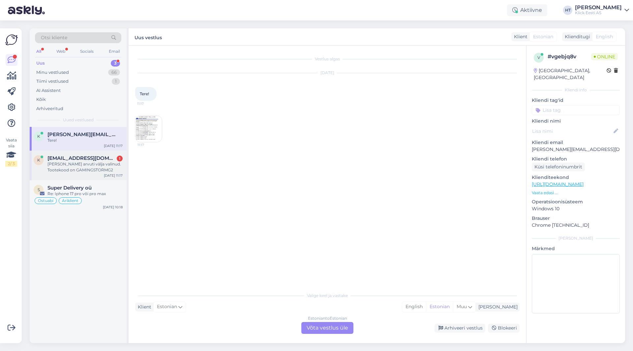
click at [115, 169] on div "[PERSON_NAME] arvuti välja valinud. Tootekood on GAMINGSTORMG2" at bounding box center [84, 167] width 75 height 12
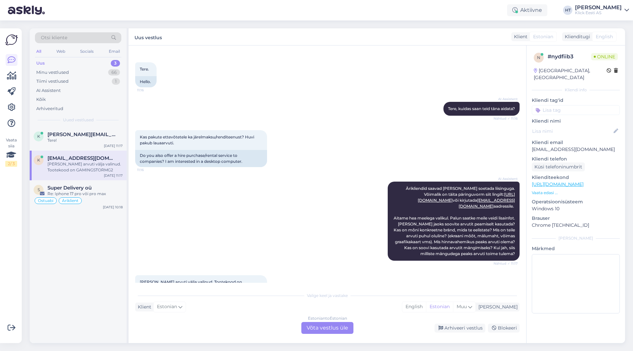
scroll to position [49, 0]
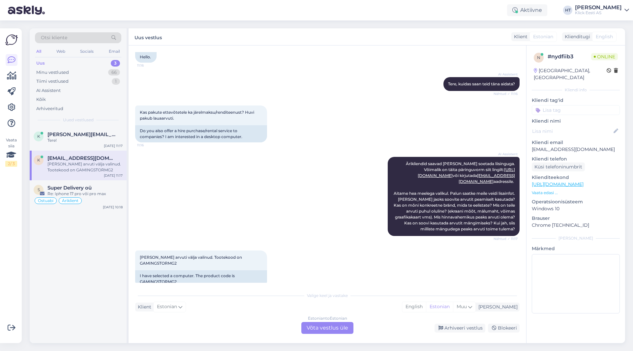
click at [325, 329] on div "Estonian to Estonian Võta vestlus üle" at bounding box center [327, 328] width 52 height 12
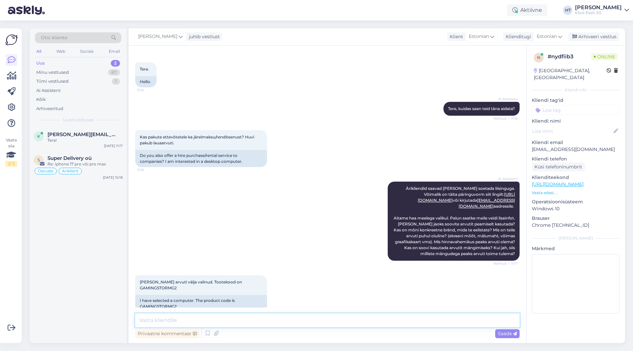
click at [328, 317] on textarea at bounding box center [327, 320] width 384 height 14
click at [326, 321] on textarea "Okei, sel juhul tasub otse ärikliendiosakonnaga ühendust [PERSON_NAME]. Sealtpp…" at bounding box center [327, 320] width 384 height 14
type textarea "Okei, sel juhul tasub otse ärikliendiosakonnaga ühendust [PERSON_NAME]. Sealtpo…"
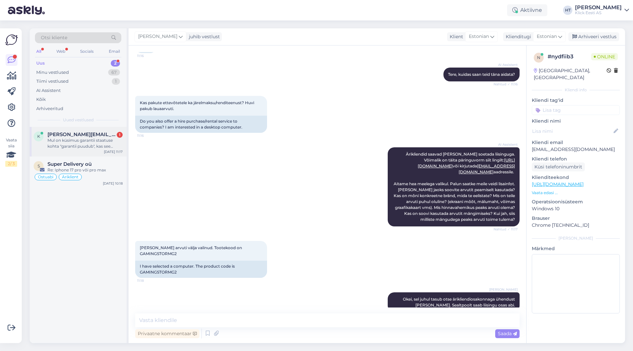
click at [103, 144] on div "Mul on küsimus garantii staatuse kohta "garantii puudub", kas see tähendab siis…" at bounding box center [84, 143] width 75 height 12
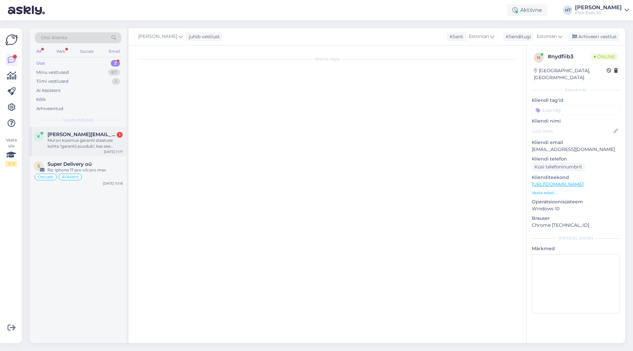
scroll to position [0, 0]
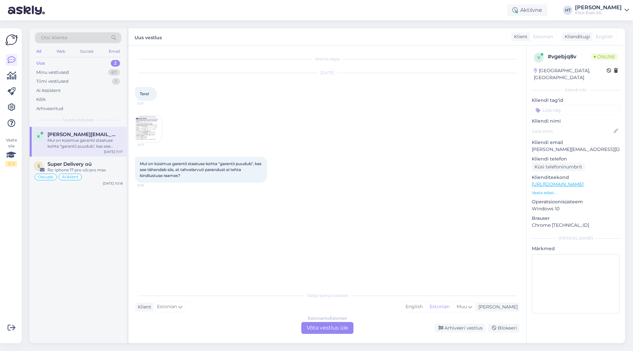
click at [158, 125] on img at bounding box center [148, 129] width 26 height 26
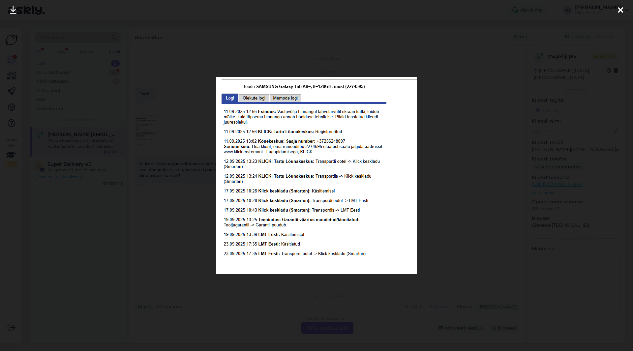
click at [430, 223] on div at bounding box center [316, 175] width 633 height 351
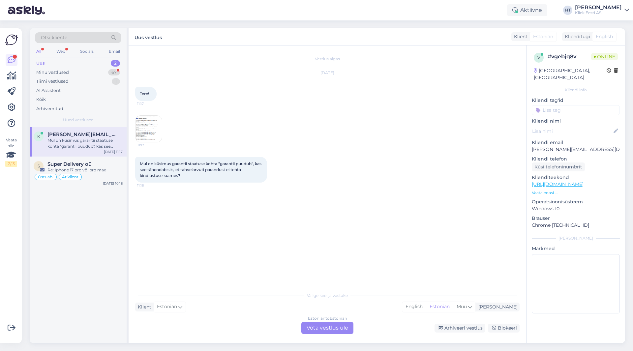
click at [317, 326] on div "Estonian to Estonian Võta vestlus üle" at bounding box center [327, 328] width 52 height 12
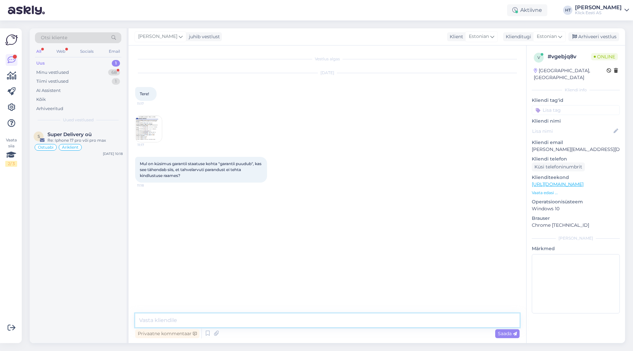
click at [316, 323] on textarea at bounding box center [327, 320] width 384 height 14
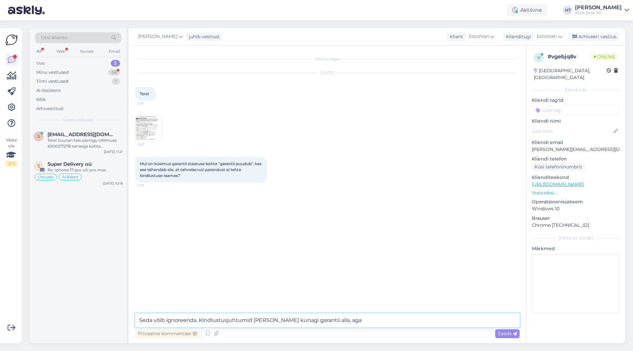
click at [358, 318] on textarea "Seda võib ignoreerida. Kindlustusjuhtumid [PERSON_NAME] kunagi garantii alla, a…" at bounding box center [327, 320] width 384 height 14
click at [355, 320] on textarea "Seda võib ignoreerida. Kindlustusjuhtumid [PERSON_NAME] kunagi garantii alla, a…" at bounding box center [327, 320] width 384 height 14
click at [353, 319] on textarea "Seda võib ignoreerida. Kindlustusjuhtumid [PERSON_NAME] kunagi garantii alla, a…" at bounding box center [327, 320] width 384 height 14
drag, startPoint x: 351, startPoint y: 320, endPoint x: 339, endPoint y: 324, distance: 12.2
click at [339, 324] on textarea "Seda võib ignoreerida. Kindlustusjuhtumid [PERSON_NAME] kunagi garantii alla, a…" at bounding box center [327, 320] width 384 height 14
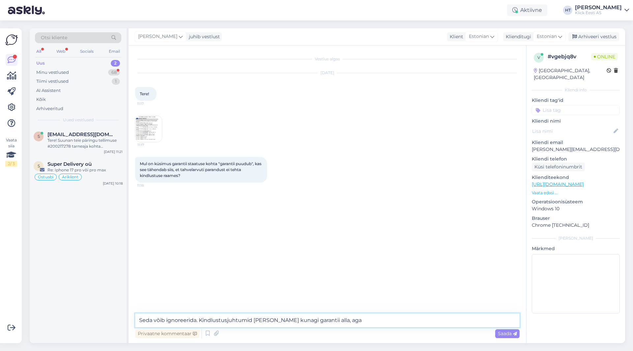
click at [344, 320] on textarea "Seda võib ignoreerida. Kindlustusjuhtumid [PERSON_NAME] kunagi garantii alla, a…" at bounding box center [327, 320] width 384 height 14
drag, startPoint x: 345, startPoint y: 323, endPoint x: 200, endPoint y: 320, distance: 145.3
click at [200, 320] on textarea "Seda võib ignoreerida. Kindlustusjuhtumid [PERSON_NAME] kunagi garantii alla, a…" at bounding box center [327, 320] width 384 height 14
type textarea "Seda võib ignoreerida. Tootjagarantii puudumine ei ole seotud kindlustusega."
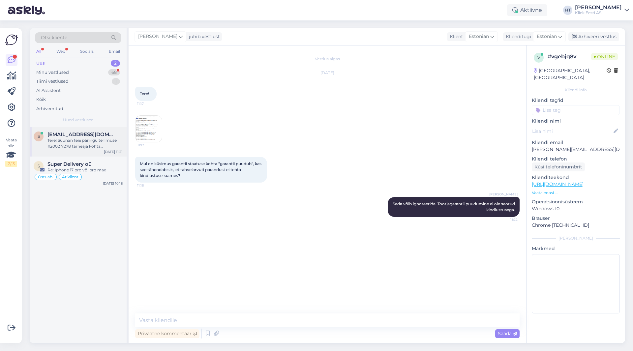
click at [103, 141] on div "Tere! Suunan teie päringu tellimuse #200217278 tarneaja kohta spetsialistile. U…" at bounding box center [84, 143] width 75 height 12
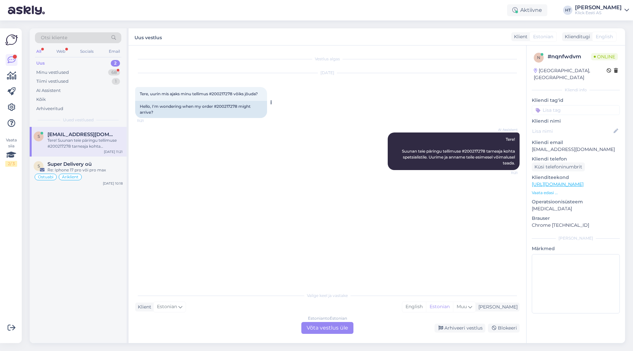
click at [224, 92] on span "Tere, uurin mis ajaks minu tellimus #200217278 võiks jõuda?" at bounding box center [199, 93] width 118 height 5
click at [345, 104] on div "[DATE] Tere, uurin mis ajaks minu tellimus #200217278 võiks jõuda? 11:21 Hello,…" at bounding box center [327, 95] width 384 height 59
click at [117, 71] on div "68" at bounding box center [114, 72] width 12 height 7
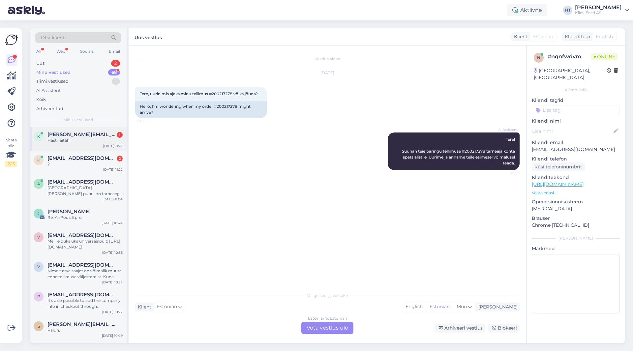
click at [111, 133] on div "[PERSON_NAME][EMAIL_ADDRESS][DOMAIN_NAME] 1" at bounding box center [84, 134] width 75 height 6
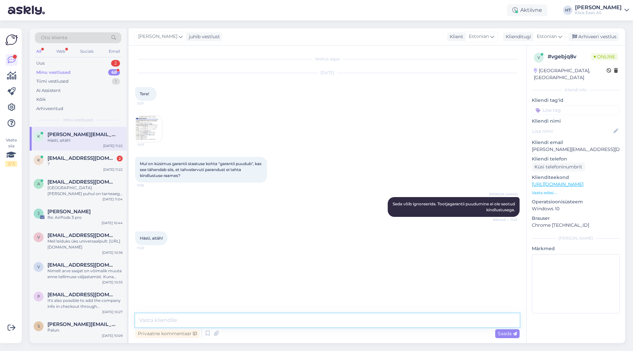
click at [248, 321] on textarea at bounding box center [327, 320] width 384 height 14
type textarea "Palun!"
click at [104, 154] on div "k [EMAIL_ADDRESS][DOMAIN_NAME] 2 ? [DATE] 11:22" at bounding box center [78, 163] width 97 height 24
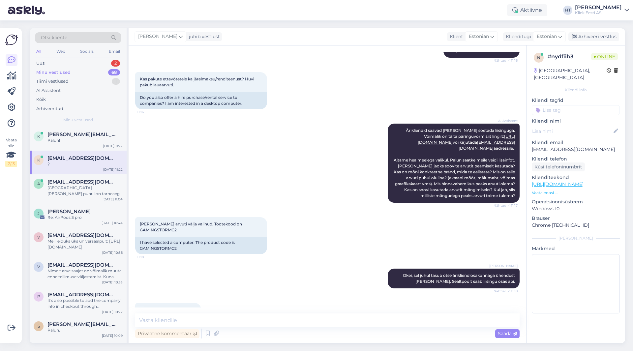
scroll to position [116, 0]
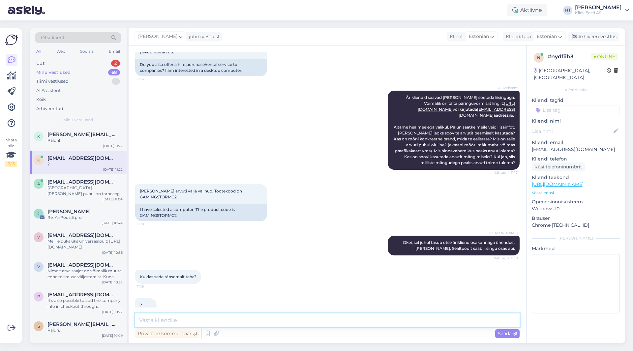
click at [295, 319] on textarea at bounding box center [327, 320] width 384 height 14
drag, startPoint x: 450, startPoint y: 109, endPoint x: 487, endPoint y: 110, distance: 36.6
click at [487, 110] on span "Ärikliendid saavad [PERSON_NAME] soetada liisinguga. Võimalik on täita päringuv…" at bounding box center [454, 130] width 122 height 70
click at [191, 321] on textarea "Tuleb kirjutada otse aadressile soovitud [PERSON_NAME] liisingu osas" at bounding box center [327, 320] width 384 height 14
paste textarea "[EMAIL_ADDRESS][DOMAIN_NAME] a"
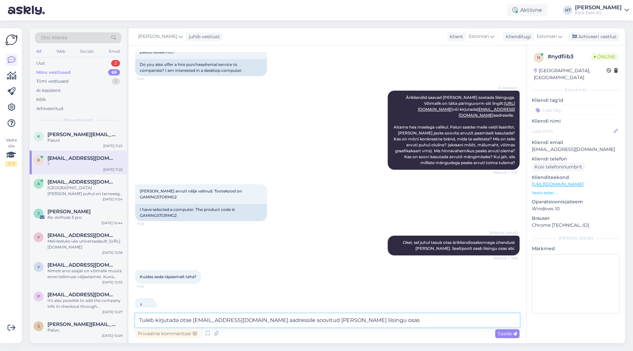
click at [363, 324] on textarea "Tuleb kirjutada otse [EMAIL_ADDRESS][DOMAIN_NAME] aadressile soovitud [PERSON_N…" at bounding box center [327, 320] width 384 height 14
drag, startPoint x: 445, startPoint y: 101, endPoint x: 511, endPoint y: 102, distance: 65.2
click at [511, 102] on span "Ärikliendid saavad [PERSON_NAME] soetada liisinguga. Võimalik on täita päringuv…" at bounding box center [454, 130] width 122 height 70
click at [356, 319] on textarea "Tuleb kirjutada otse [EMAIL_ADDRESS][DOMAIN_NAME] aadressile soovitud [PERSON_N…" at bounding box center [327, 320] width 384 height 14
paste textarea "[URL][DOMAIN_NAME]"
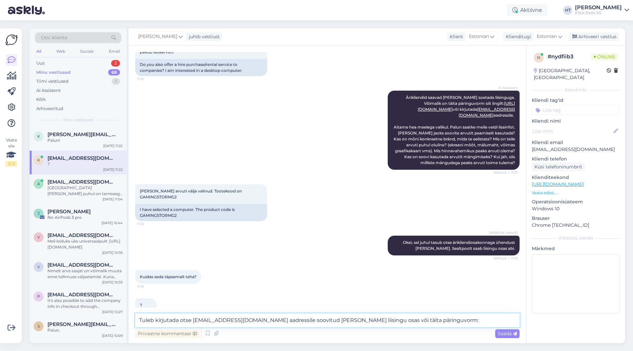
type textarea "Tuleb kirjutada otse [EMAIL_ADDRESS][DOMAIN_NAME] aadressile soovitud [PERSON_N…"
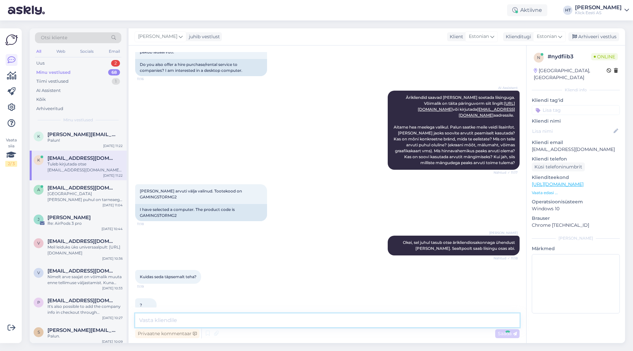
scroll to position [156, 0]
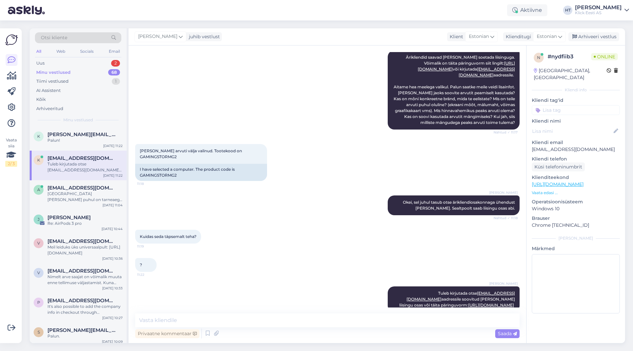
click at [236, 194] on div "[PERSON_NAME] Okei, sel juhul tasub otse ärikliendiosakonnaga ühendust [PERSON_…" at bounding box center [327, 205] width 384 height 34
click at [78, 140] on div "Palun!" at bounding box center [84, 140] width 75 height 6
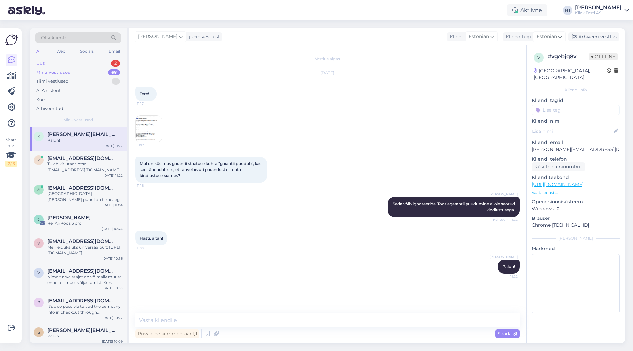
click at [105, 62] on div "Uus 2" at bounding box center [78, 63] width 86 height 9
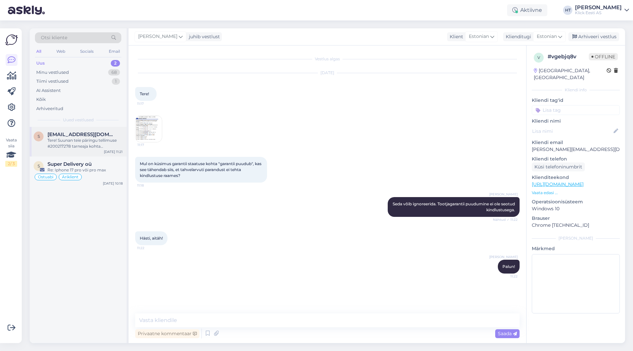
click at [105, 133] on span "[EMAIL_ADDRESS][DOMAIN_NAME]" at bounding box center [81, 134] width 69 height 6
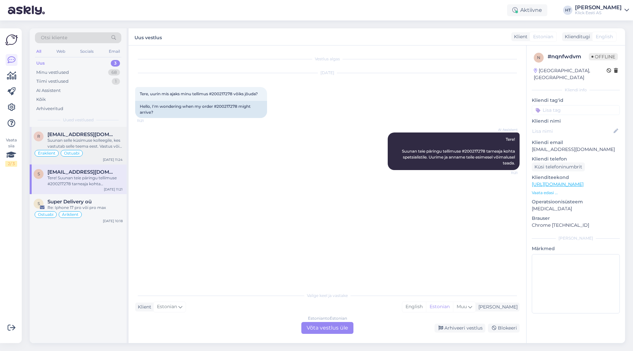
click at [115, 132] on div "[EMAIL_ADDRESS][DOMAIN_NAME]" at bounding box center [84, 134] width 75 height 6
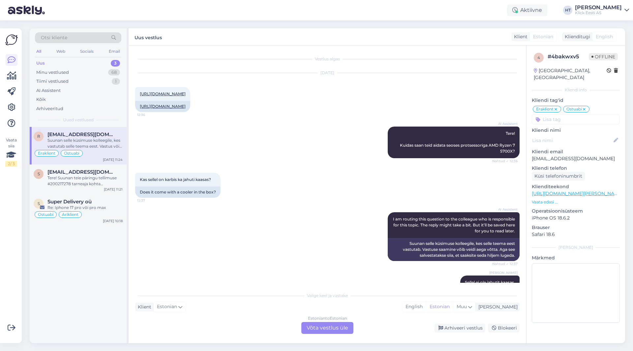
scroll to position [302, 0]
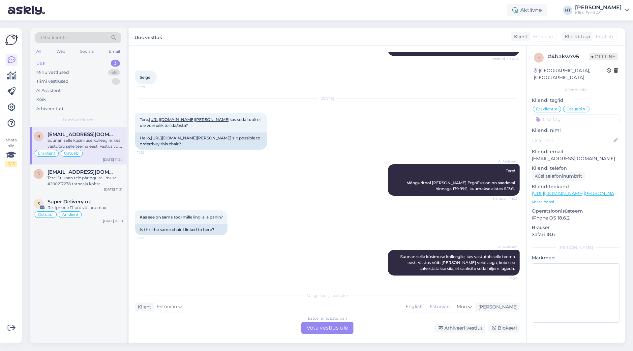
click at [343, 159] on div "AI Assistent Tere! Mänguritool [PERSON_NAME] ErgoFusion on saadaval hinnaga 179…" at bounding box center [327, 180] width 384 height 46
click at [109, 71] on div "68" at bounding box center [114, 72] width 12 height 7
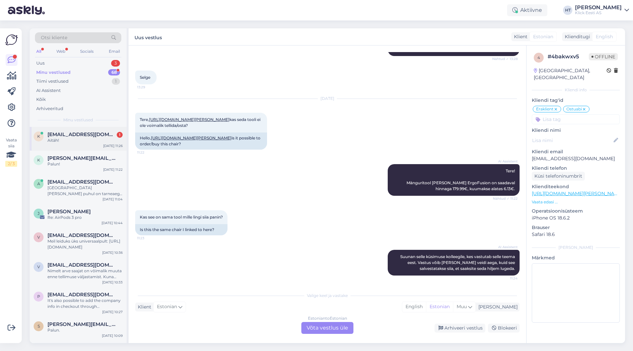
click at [104, 137] on span "[EMAIL_ADDRESS][DOMAIN_NAME]" at bounding box center [81, 134] width 69 height 6
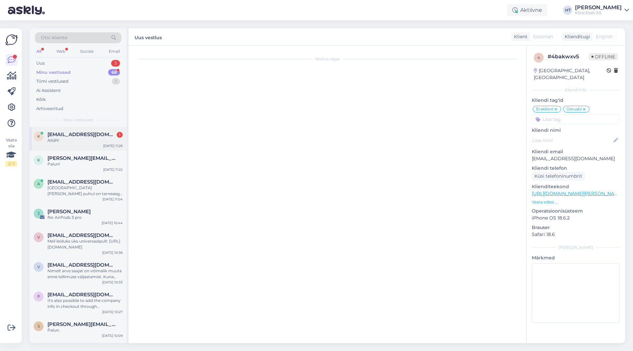
scroll to position [184, 0]
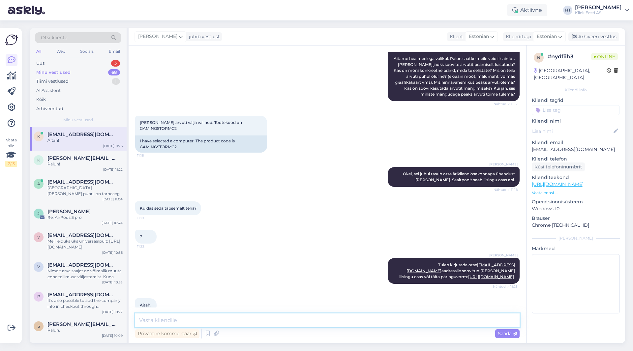
click at [229, 318] on textarea at bounding box center [327, 320] width 384 height 14
type textarea "Palun!"
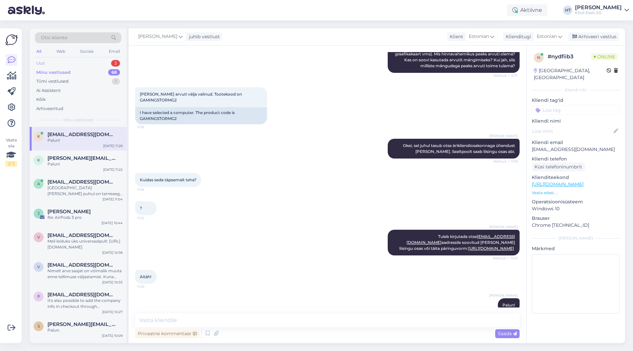
click at [110, 64] on div "Uus 3" at bounding box center [78, 63] width 86 height 9
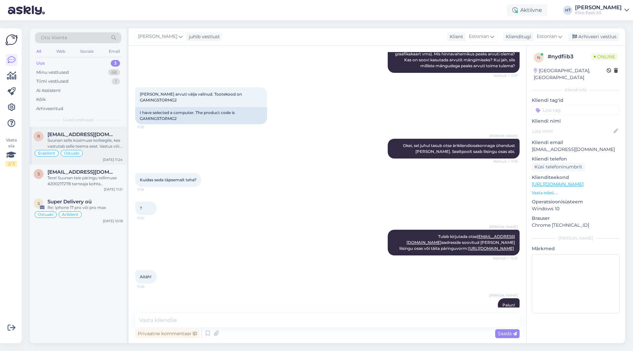
click at [104, 133] on div "[EMAIL_ADDRESS][DOMAIN_NAME]" at bounding box center [84, 134] width 75 height 6
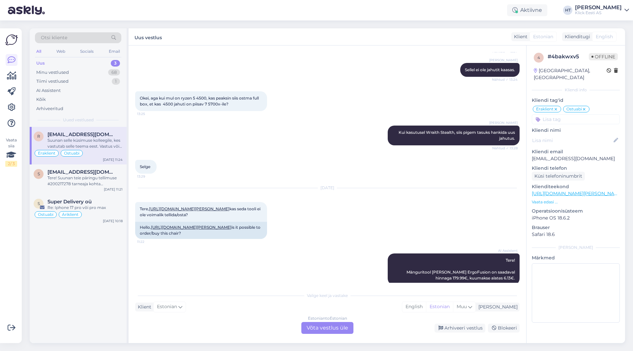
scroll to position [302, 0]
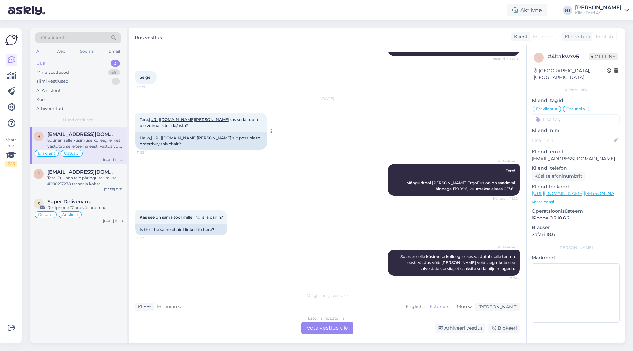
drag, startPoint x: 244, startPoint y: 145, endPoint x: 139, endPoint y: 116, distance: 108.9
click at [139, 116] on div "Tere, [URL][DOMAIN_NAME][PERSON_NAME] kas seda tooli ei ole voimalik tellida/os…" at bounding box center [201, 131] width 132 height 37
click at [139, 116] on div "Tere, [URL][DOMAIN_NAME][PERSON_NAME] kas seda tooli ei ole voimalik tellida/os…" at bounding box center [201, 123] width 132 height 20
drag, startPoint x: 139, startPoint y: 118, endPoint x: 242, endPoint y: 128, distance: 103.4
click at [242, 128] on div "Tere, [URL][DOMAIN_NAME][PERSON_NAME] kas seda tooli ei ole voimalik tellida/os…" at bounding box center [201, 123] width 132 height 20
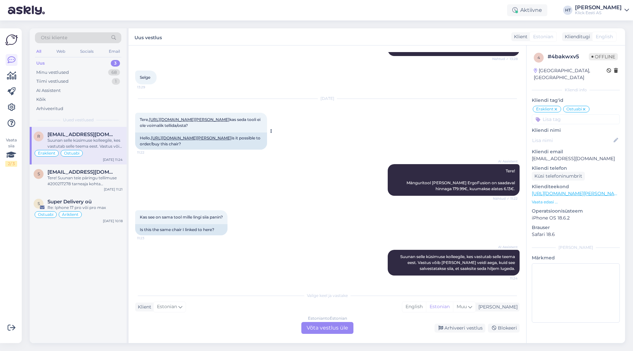
click at [242, 128] on div "Tere, [URL][DOMAIN_NAME][PERSON_NAME] kas seda tooli ei ole voimalik tellida/os…" at bounding box center [201, 123] width 132 height 20
drag, startPoint x: 242, startPoint y: 128, endPoint x: 139, endPoint y: 118, distance: 103.3
click at [139, 118] on div "Tere, [URL][DOMAIN_NAME][PERSON_NAME] kas seda tooli ei ole voimalik tellida/os…" at bounding box center [201, 123] width 132 height 20
click at [106, 143] on div "Suunan selle küsimuse kolleegile, kes vastutab selle teema eest. Vastus võib [P…" at bounding box center [84, 143] width 75 height 12
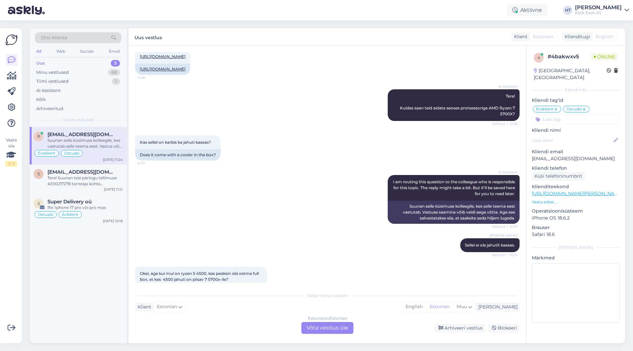
scroll to position [0, 0]
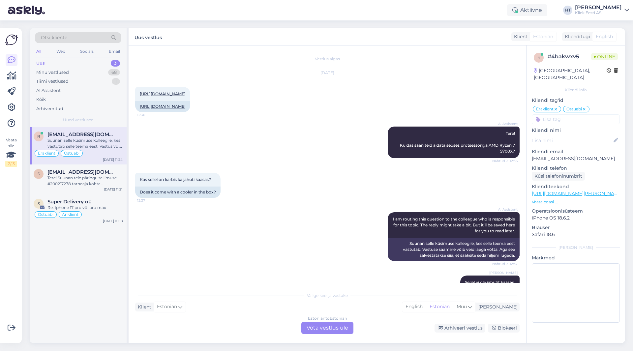
click at [103, 144] on div "Suunan selle küsimuse kolleegile, kes vastutab selle teema eest. Vastus võib [P…" at bounding box center [84, 143] width 75 height 12
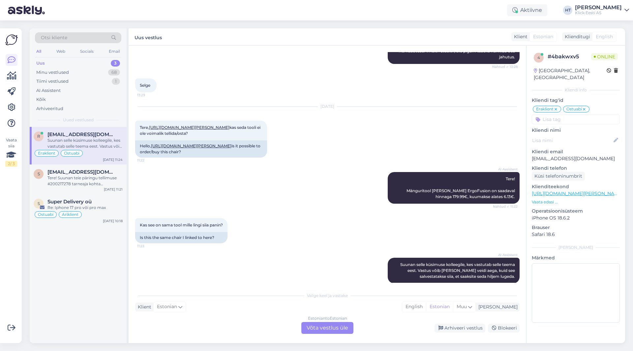
scroll to position [302, 0]
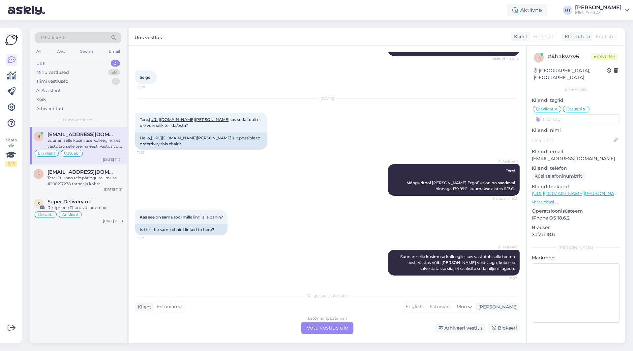
click at [339, 325] on div "Estonian to Estonian Võta vestlus üle" at bounding box center [327, 328] width 52 height 12
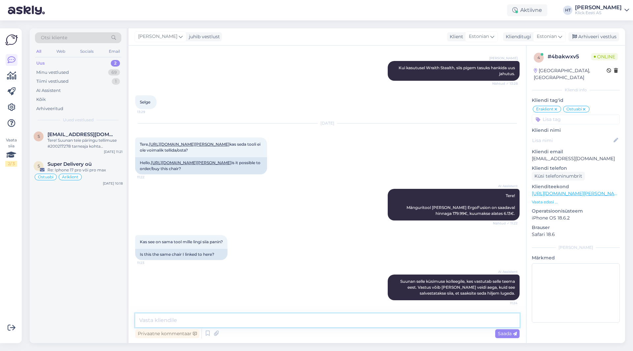
click at [333, 318] on textarea at bounding box center [327, 320] width 384 height 14
type textarea "ErgoFusion Pro tooli ei ole hetkel juurde tulemas, seega ei õnnestu ka tellida."
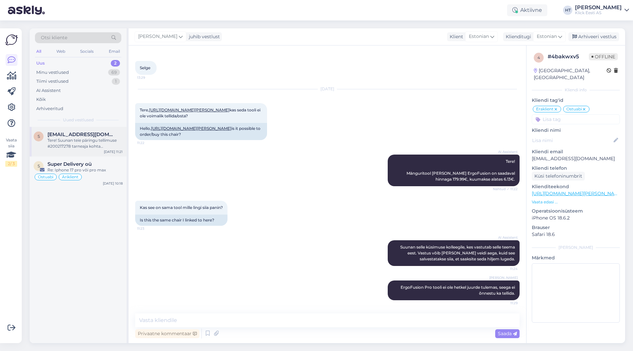
click at [82, 140] on div "Tere! Suunan teie päringu tellimuse #200217278 tarneaja kohta spetsialistile. U…" at bounding box center [84, 143] width 75 height 12
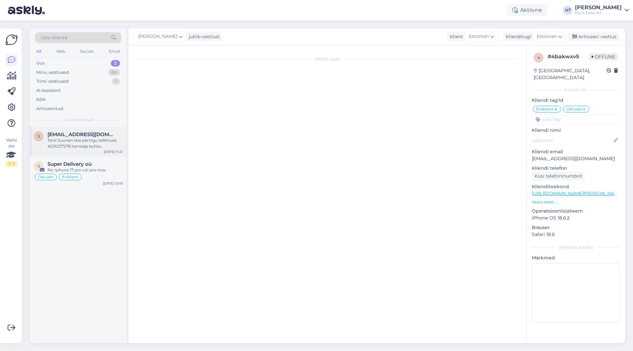
scroll to position [0, 0]
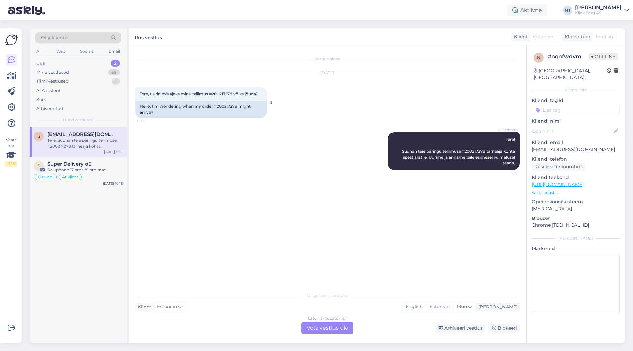
click at [224, 105] on div "Hello, I'm wondering when my order #200217278 might arrive?" at bounding box center [201, 109] width 132 height 17
click at [229, 153] on div "AI Assistent Tere! Suunan teie päringu tellimuse #200217278 tarneaja kohta spet…" at bounding box center [327, 151] width 384 height 52
click at [152, 172] on div "AI Assistent Tere! Suunan teie päringu tellimuse #200217278 tarneaja kohta spet…" at bounding box center [327, 151] width 384 height 52
click at [265, 165] on div "AI Assistent Tere! Suunan teie päringu tellimuse #200217278 tarneaja kohta spet…" at bounding box center [327, 151] width 384 height 52
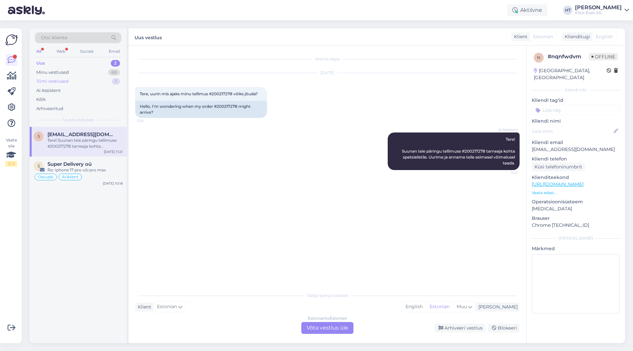
click at [81, 85] on div "Tiimi vestlused 1" at bounding box center [78, 81] width 86 height 9
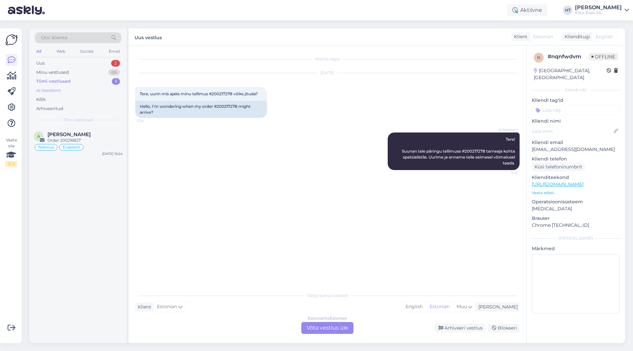
click at [81, 88] on div "AI Assistent" at bounding box center [78, 90] width 86 height 9
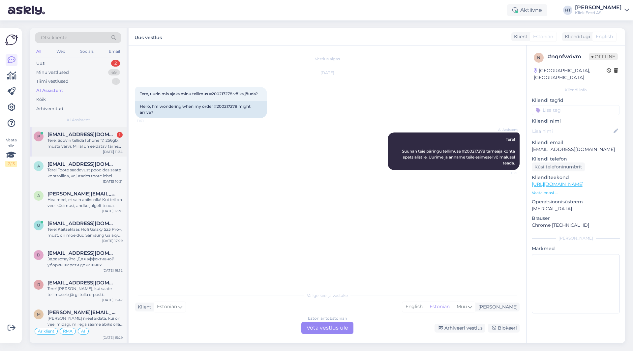
click at [93, 135] on span "[EMAIL_ADDRESS][DOMAIN_NAME]" at bounding box center [81, 134] width 69 height 6
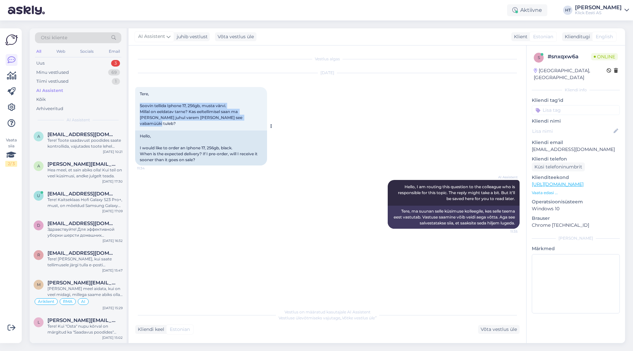
drag, startPoint x: 228, startPoint y: 118, endPoint x: 139, endPoint y: 104, distance: 89.3
click at [139, 104] on div "Tere, Soovin tellida Iphone 17, 256gb, musta värvi. Millal on eeldatav tarne? K…" at bounding box center [201, 108] width 132 height 43
click at [220, 204] on div "AI Assistent Hello, I am routing this question to the colleague who is responsi…" at bounding box center [327, 204] width 384 height 63
click at [100, 65] on div "Uus 3" at bounding box center [78, 63] width 86 height 9
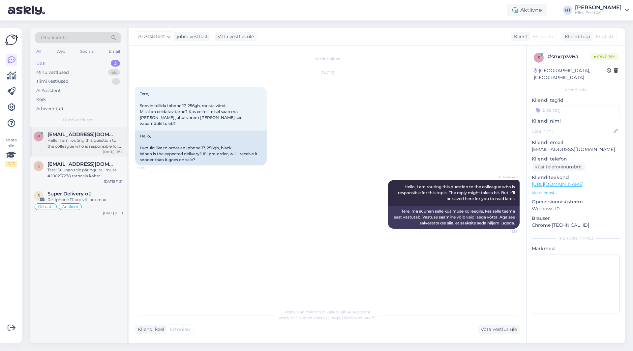
click at [97, 133] on span "[EMAIL_ADDRESS][DOMAIN_NAME]" at bounding box center [81, 134] width 69 height 6
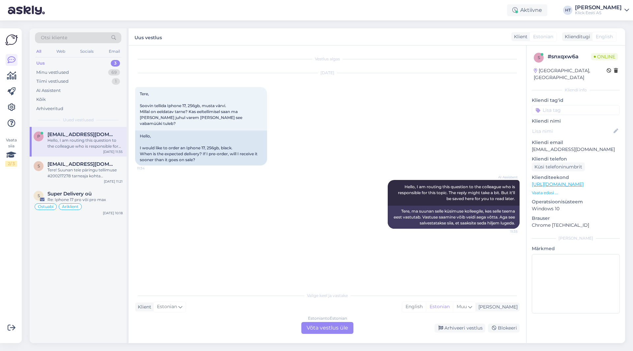
click at [310, 328] on div "Estonian to Estonian Võta vestlus üle" at bounding box center [327, 328] width 52 height 12
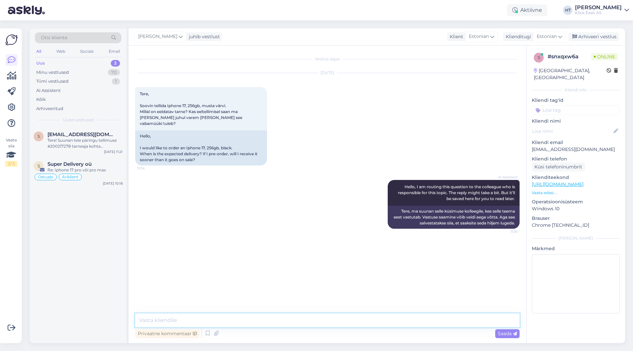
click at [305, 317] on textarea at bounding box center [327, 320] width 384 height 14
paste textarea "tarne 1-8 nädala jooksul."
type textarea "Kuna [PERSON_NAME] pole hetkel [GEOGRAPHIC_DATA] toimub [PERSON_NAME] 1-8 nädal…"
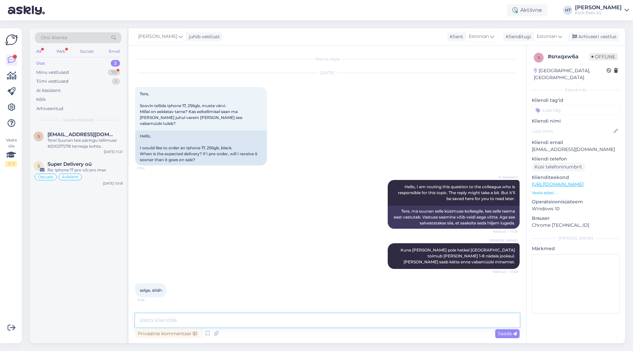
click at [305, 317] on textarea at bounding box center [327, 320] width 384 height 14
type textarea "Palun."
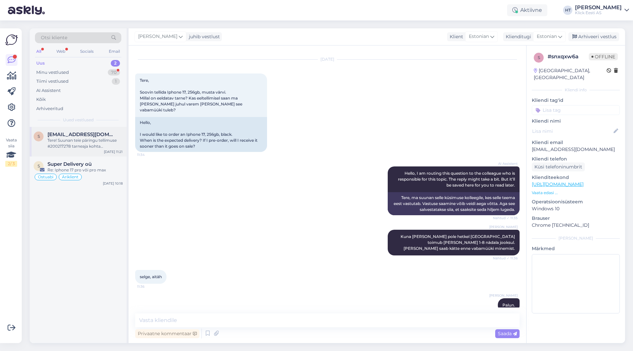
click at [119, 142] on div "Tere! Suunan teie päringu tellimuse #200217278 tarneaja kohta spetsialistile. U…" at bounding box center [84, 143] width 75 height 12
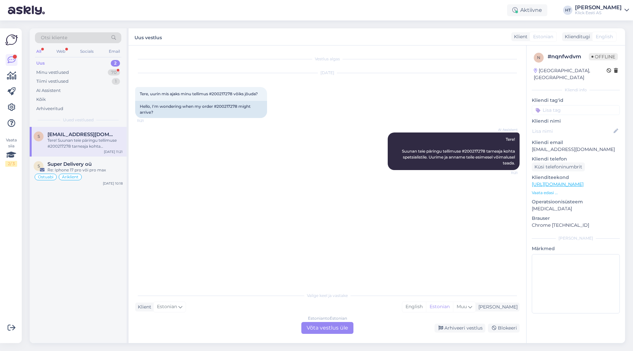
scroll to position [0, 0]
click at [219, 93] on span "Tere, uurin mis ajaks minu tellimus #200217278 võiks jõuda?" at bounding box center [199, 93] width 118 height 5
click at [296, 120] on div "[DATE] Tere, uurin mis ajaks minu tellimus #200217278 võiks jõuda? 11:21 Hello,…" at bounding box center [327, 95] width 384 height 59
click at [93, 71] on div "Minu vestlused 70" at bounding box center [78, 72] width 86 height 9
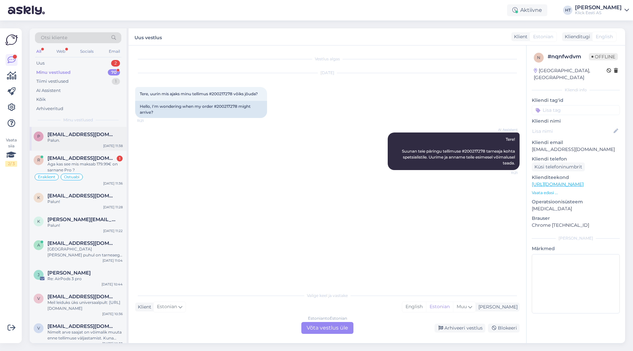
click at [106, 142] on div "Palun." at bounding box center [84, 140] width 75 height 6
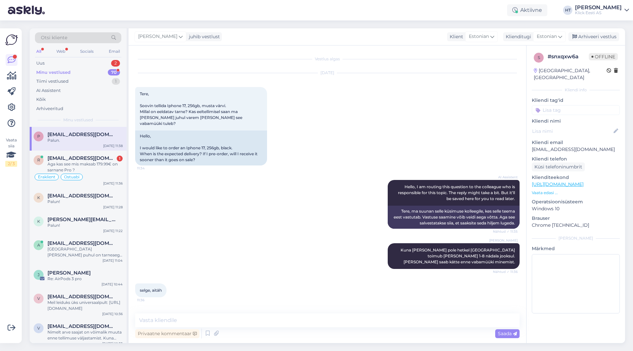
scroll to position [14, 0]
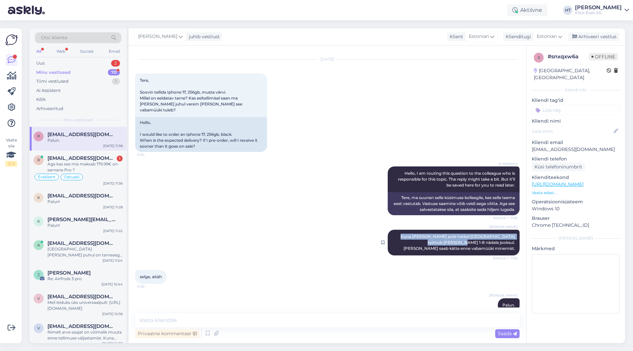
drag, startPoint x: 394, startPoint y: 230, endPoint x: 415, endPoint y: 238, distance: 22.9
click at [415, 238] on span "Kuna [PERSON_NAME] pole hetkel [GEOGRAPHIC_DATA] toimub [PERSON_NAME] 1-8 nädal…" at bounding box center [457, 242] width 115 height 17
click at [392, 231] on div "[PERSON_NAME] Kuna [PERSON_NAME] pole hetkel [GEOGRAPHIC_DATA] toimub [PERSON_N…" at bounding box center [453, 243] width 132 height 26
drag, startPoint x: 393, startPoint y: 230, endPoint x: 416, endPoint y: 238, distance: 24.2
click at [416, 238] on span "Kuna [PERSON_NAME] pole hetkel [GEOGRAPHIC_DATA] toimub [PERSON_NAME] 1-8 nädal…" at bounding box center [457, 242] width 115 height 17
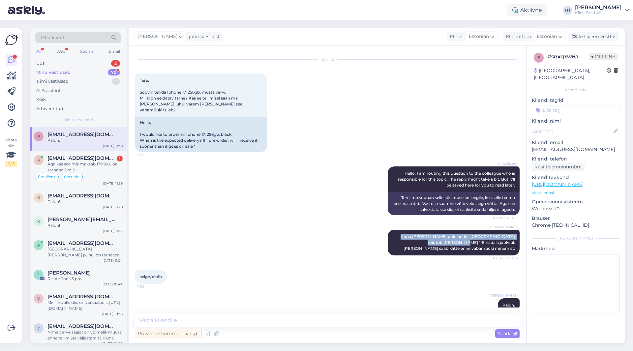
click at [318, 234] on div "[PERSON_NAME] Kuna [PERSON_NAME] pole hetkel [GEOGRAPHIC_DATA] toimub [PERSON_N…" at bounding box center [327, 242] width 384 height 40
click at [54, 131] on div "p [EMAIL_ADDRESS][DOMAIN_NAME] Palun. [DATE] 11:38" at bounding box center [78, 139] width 97 height 24
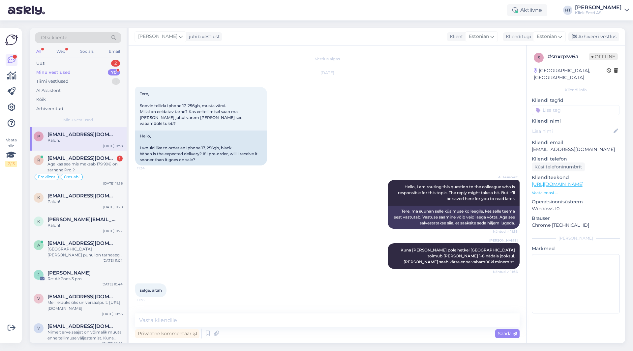
click at [88, 71] on div "Minu vestlused 70" at bounding box center [78, 72] width 86 height 9
click at [112, 63] on div "2" at bounding box center [115, 63] width 9 height 7
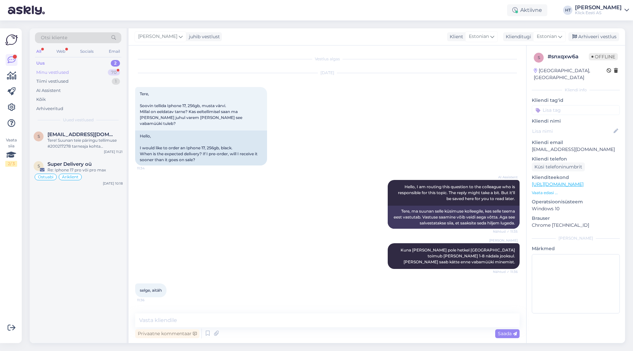
click at [74, 73] on div "Minu vestlused 70" at bounding box center [78, 72] width 86 height 9
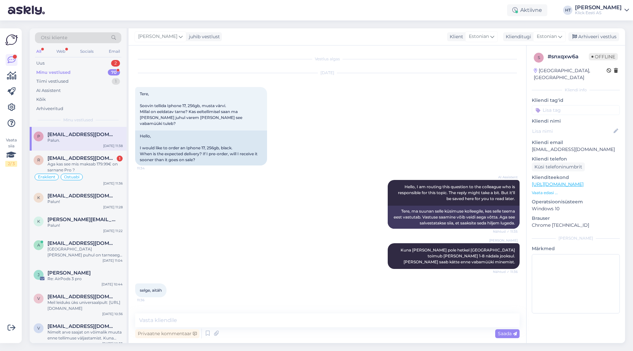
click at [115, 131] on div "[EMAIL_ADDRESS][DOMAIN_NAME]" at bounding box center [84, 134] width 75 height 6
drag, startPoint x: 393, startPoint y: 243, endPoint x: 416, endPoint y: 250, distance: 23.8
click at [416, 250] on span "Kuna [PERSON_NAME] pole hetkel [GEOGRAPHIC_DATA] toimub [PERSON_NAME] 1-8 nädal…" at bounding box center [457, 255] width 115 height 17
click at [94, 62] on div "Uus 2" at bounding box center [78, 63] width 86 height 9
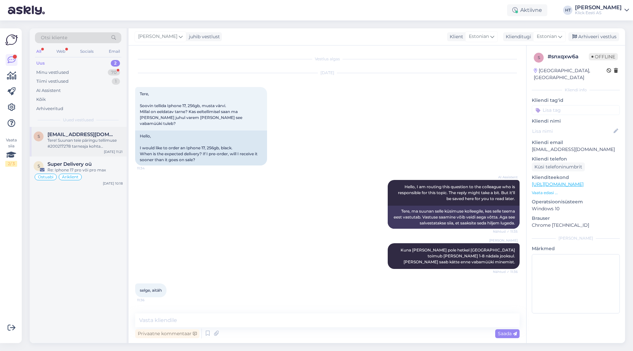
click at [94, 144] on div "Tere! Suunan teie päringu tellimuse #200217278 tarneaja kohta spetsialistile. U…" at bounding box center [84, 143] width 75 height 12
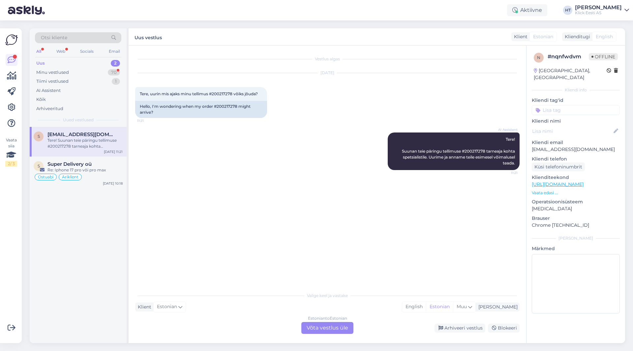
click at [342, 328] on div "Estonian to Estonian Võta vestlus üle" at bounding box center [327, 328] width 52 height 12
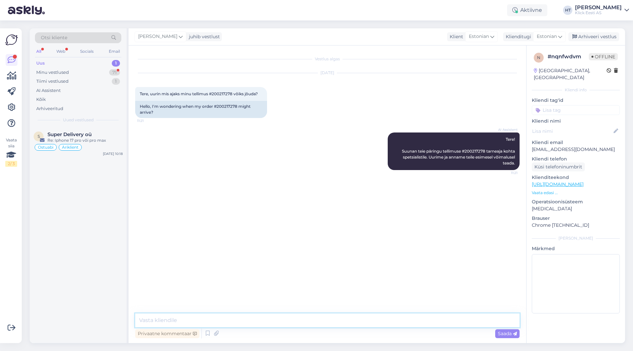
click at [336, 324] on textarea at bounding box center [327, 320] width 384 height 14
paste textarea "Kuna [PERSON_NAME] pole hetkel [GEOGRAPHIC_DATA] toimub [PERSON_NAME] 1-8 nädal…"
type textarea "Kuna [PERSON_NAME] pole hetkel [GEOGRAPHIC_DATA] toimub [PERSON_NAME] 1-8 nädal…"
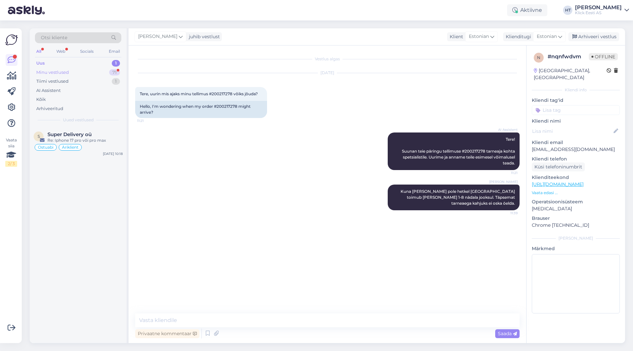
click at [100, 71] on div "Minu vestlused 71" at bounding box center [78, 72] width 86 height 9
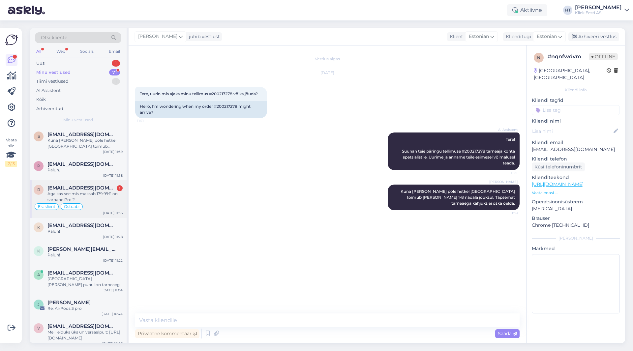
click at [106, 181] on div "r [EMAIL_ADDRESS][DOMAIN_NAME] 1 Aga kas see mis maksab 179.99€ on sarnane Pro …" at bounding box center [78, 199] width 97 height 38
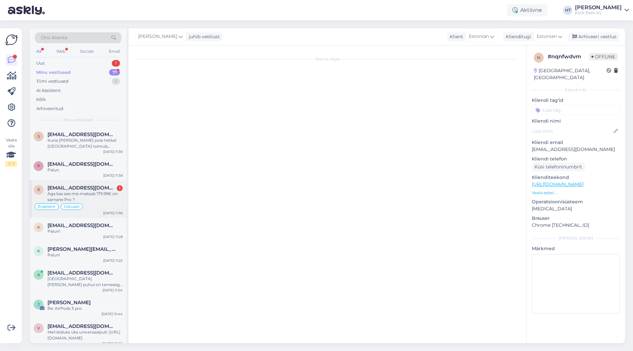
scroll to position [340, 0]
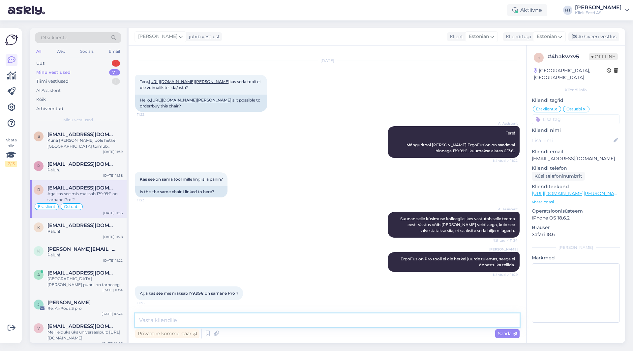
click at [293, 326] on textarea at bounding box center [327, 320] width 384 height 14
type textarea "[PERSON_NAME], kuid reguleerimisvõimalusi on vähem ja iste pole polsterdatud."
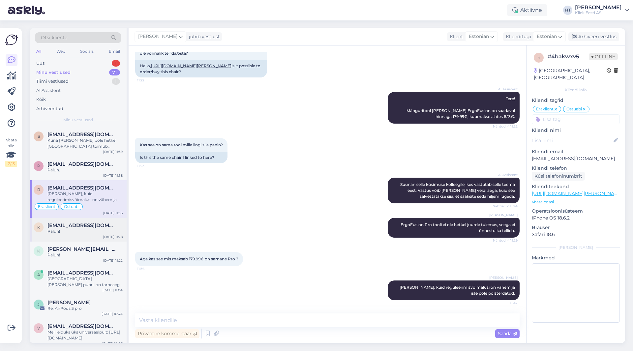
click at [68, 238] on div "k [EMAIL_ADDRESS][DOMAIN_NAME] Palun! [DATE] 11:28" at bounding box center [78, 230] width 97 height 24
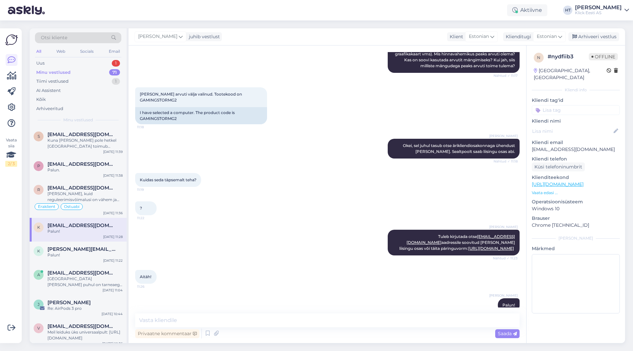
click at [288, 194] on div "? 11:22" at bounding box center [327, 208] width 384 height 28
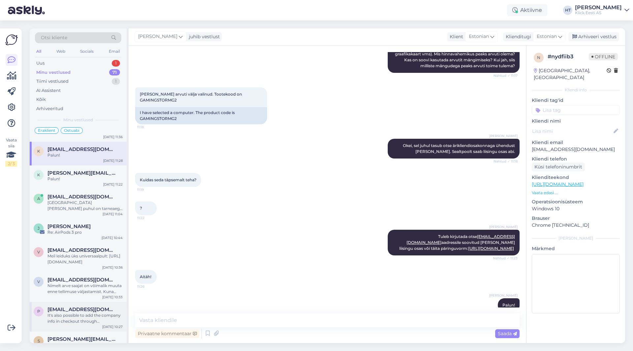
scroll to position [0, 0]
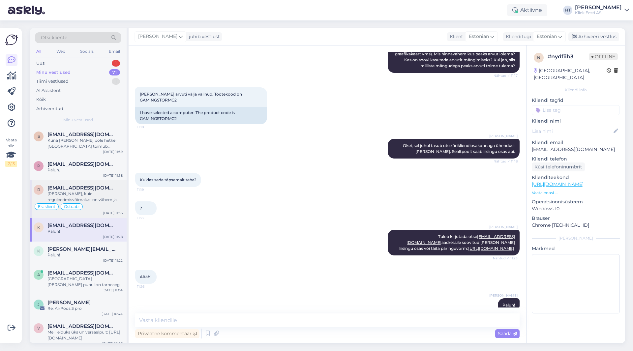
click at [106, 192] on div "[PERSON_NAME], kuid reguleerimisvõimalusi on vähem ja iste pole polsterdatud." at bounding box center [84, 197] width 75 height 12
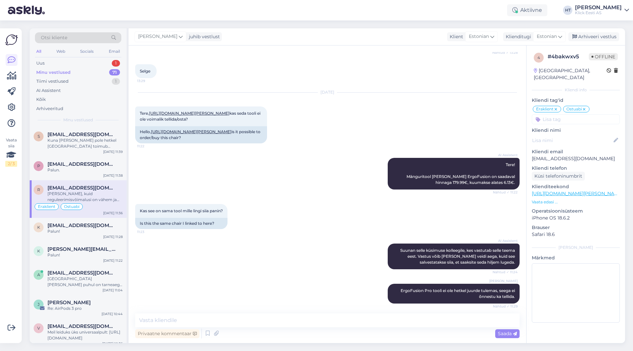
scroll to position [374, 0]
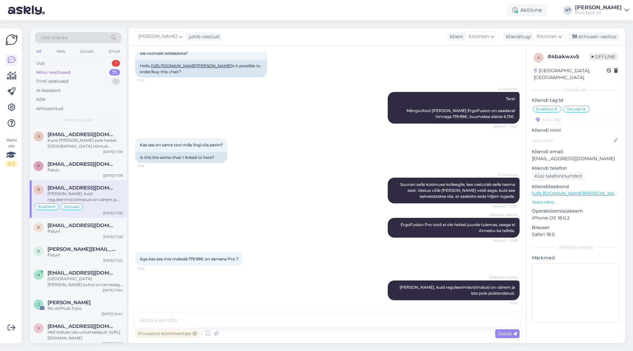
click at [69, 201] on div "[PERSON_NAME], kuid reguleerimisvõimalusi on vähem ja iste pole polsterdatud." at bounding box center [84, 197] width 75 height 12
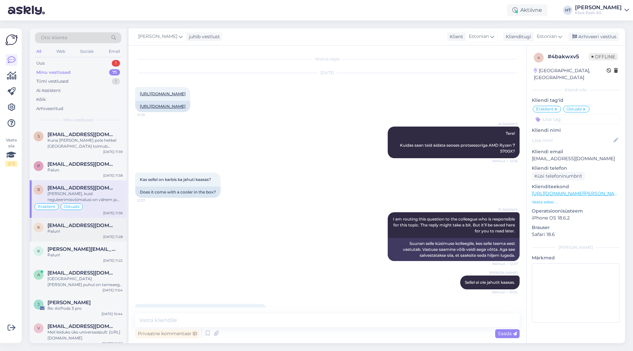
click at [81, 232] on div "Palun!" at bounding box center [84, 231] width 75 height 6
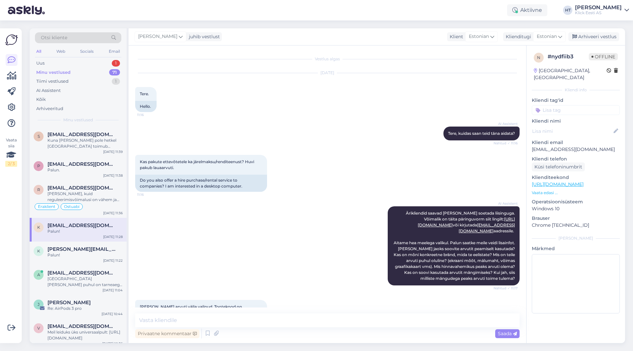
scroll to position [213, 0]
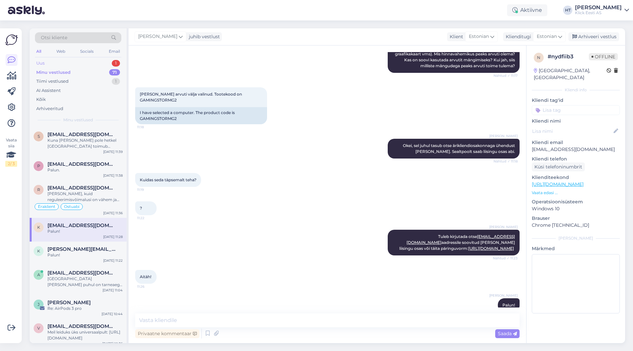
click at [81, 60] on div "Uus 1" at bounding box center [78, 63] width 86 height 9
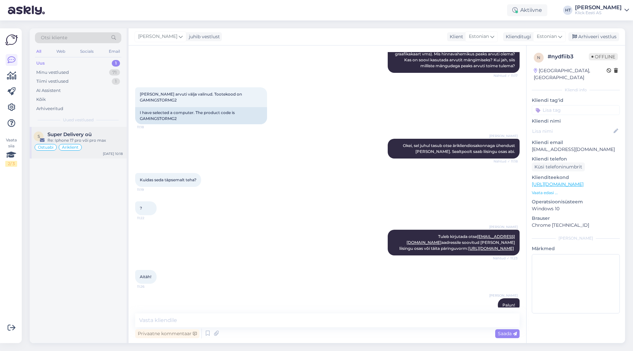
click at [119, 140] on div "Re: Iphone 17 pro või pro max" at bounding box center [84, 140] width 75 height 6
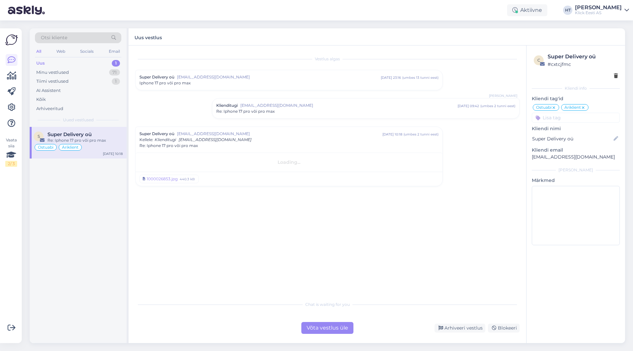
scroll to position [0, 0]
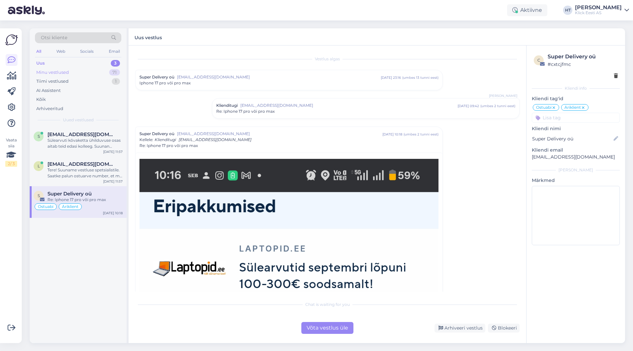
click at [94, 74] on div "Minu vestlused 71" at bounding box center [78, 72] width 86 height 9
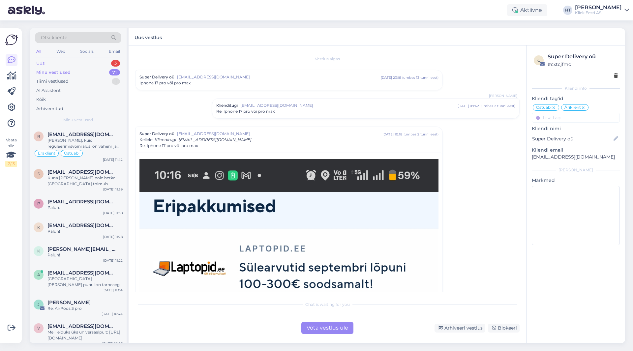
click at [94, 67] on div "Uus 3" at bounding box center [78, 63] width 86 height 9
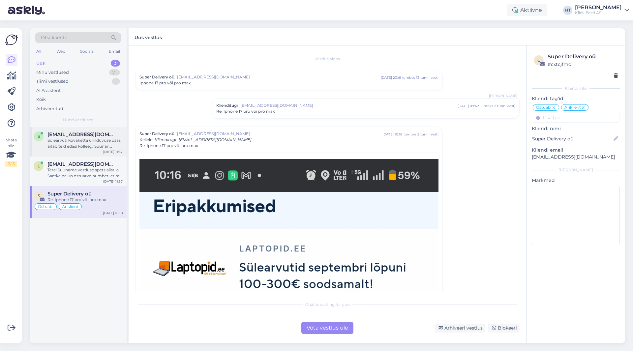
click at [94, 140] on div "Sülearvuti kõvaketta ühilduvuse osas aitab teid edasi kolleeg. Suunan vestluse …" at bounding box center [84, 143] width 75 height 12
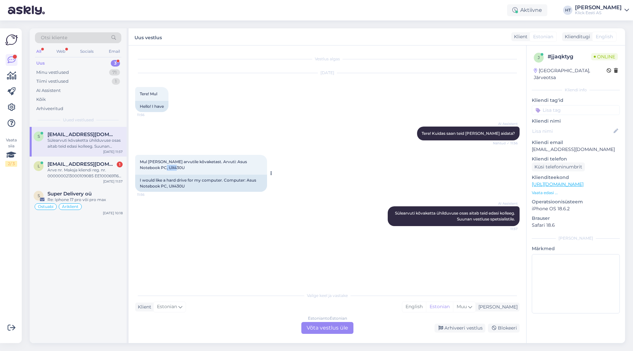
drag, startPoint x: 142, startPoint y: 169, endPoint x: 155, endPoint y: 168, distance: 12.5
click at [155, 168] on span "Mul [PERSON_NAME] arvutile kõvaketast. Arvuti: Asus Notebook PC, UX430U" at bounding box center [194, 164] width 108 height 11
click at [151, 171] on div "Mul [PERSON_NAME] arvutile kõvaketast. Arvuti: Asus Notebook PC, UX430U 11:56" at bounding box center [201, 165] width 132 height 20
drag, startPoint x: 141, startPoint y: 167, endPoint x: 155, endPoint y: 167, distance: 14.2
click at [155, 167] on span "Mul [PERSON_NAME] arvutile kõvaketast. Arvuti: Asus Notebook PC, UX430U" at bounding box center [194, 164] width 108 height 11
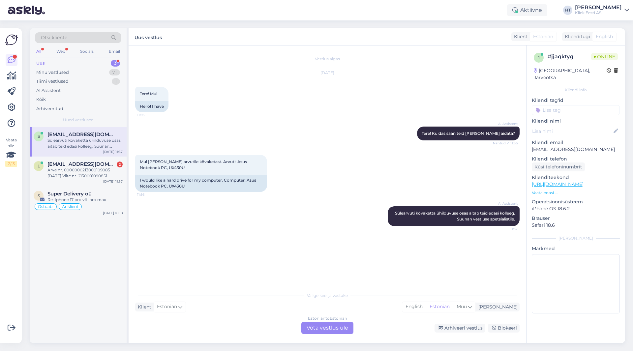
click at [237, 107] on div "[DATE] Tere! Mul 11:56 Hello! I have" at bounding box center [327, 92] width 384 height 53
click at [109, 166] on div "[EMAIL_ADDRESS][DOMAIN_NAME] 2" at bounding box center [84, 164] width 75 height 6
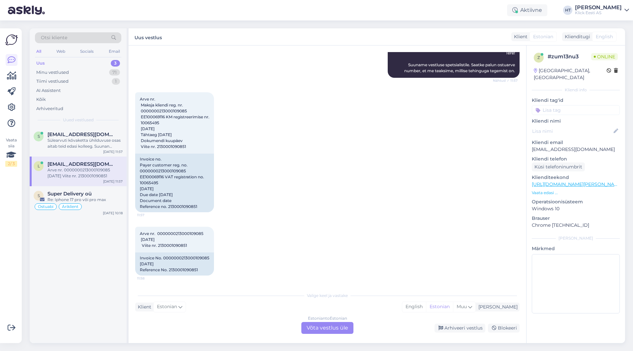
scroll to position [104, 0]
click at [314, 330] on div "Estonian to Estonian Võta vestlus üle" at bounding box center [327, 328] width 52 height 12
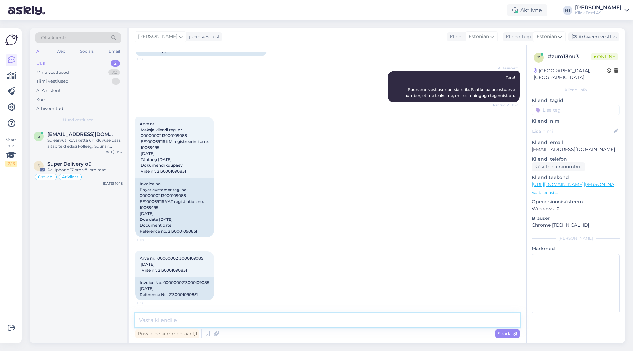
click at [281, 318] on textarea at bounding box center [327, 320] width 384 height 14
paste textarea "Garantiijuhtumi korral tuleb [PERSON_NAME] [PERSON_NAME] ostuarvega viia endale…"
drag, startPoint x: 229, startPoint y: 320, endPoint x: 273, endPoint y: 321, distance: 44.5
click at [273, 321] on textarea "Garantiijuhtumi korral tuleb [PERSON_NAME] [PERSON_NAME] ostuarvega viia endale…" at bounding box center [327, 320] width 384 height 14
click at [327, 322] on textarea "Garantiijuhtumi korral tuleb [PERSON_NAME] viia [PERSON_NAME] sobivasse esindus…" at bounding box center [327, 320] width 384 height 14
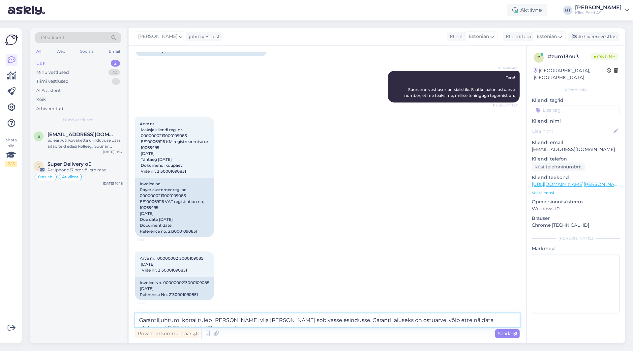
scroll to position [87, 0]
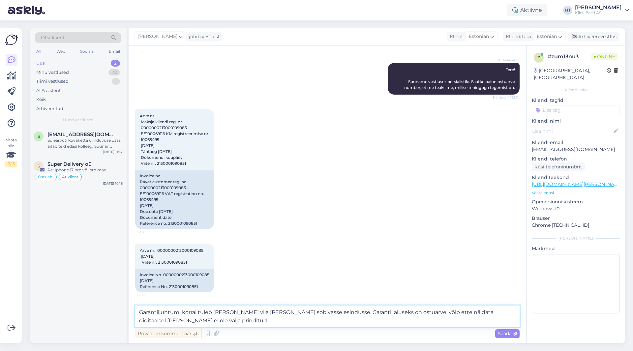
type textarea "Garantiijuhtumi korral tuleb [PERSON_NAME] viia [PERSON_NAME] sobivasse esindus…"
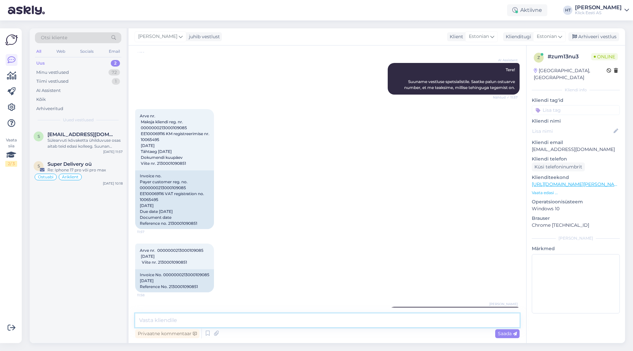
scroll to position [120, 0]
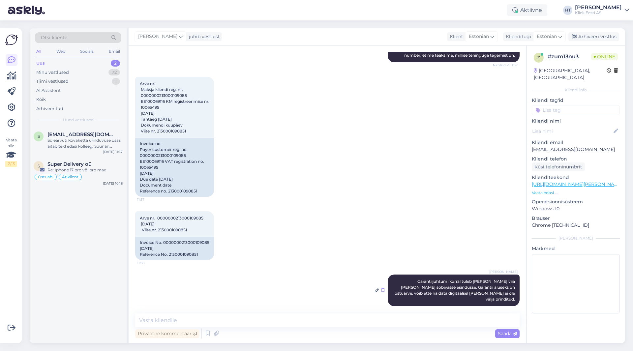
click at [381, 288] on icon at bounding box center [382, 290] width 3 height 4
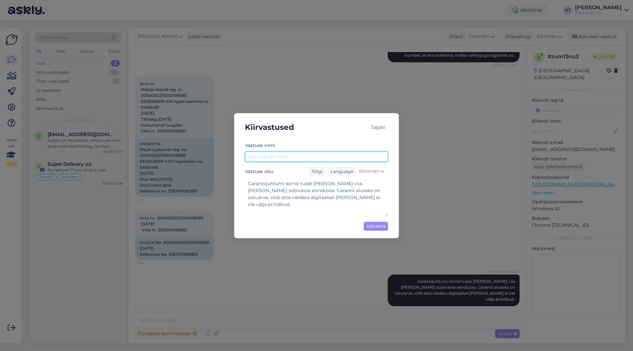
click at [291, 158] on input "text" at bounding box center [316, 157] width 143 height 10
type input "Garantiijuhtum"
click at [373, 227] on div "Salvesta" at bounding box center [375, 226] width 24 height 9
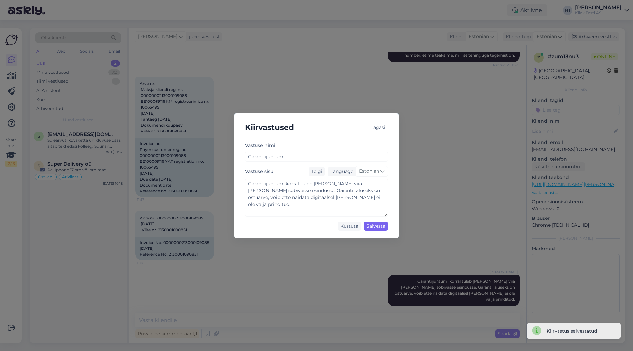
scroll to position [127, 0]
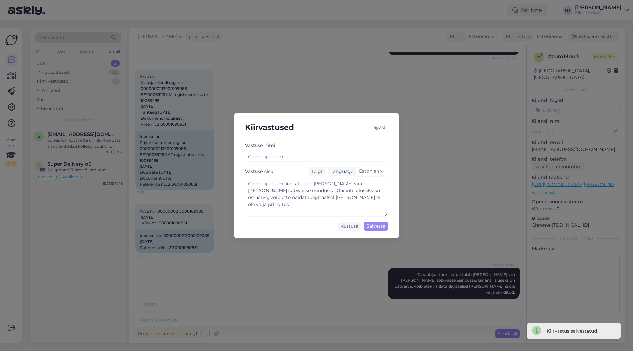
click at [346, 265] on div "Kiirvastused Tagasi [PERSON_NAME] nimi Garantiijuhtum Vastuse sisu Tõlgi Langua…" at bounding box center [316, 175] width 633 height 351
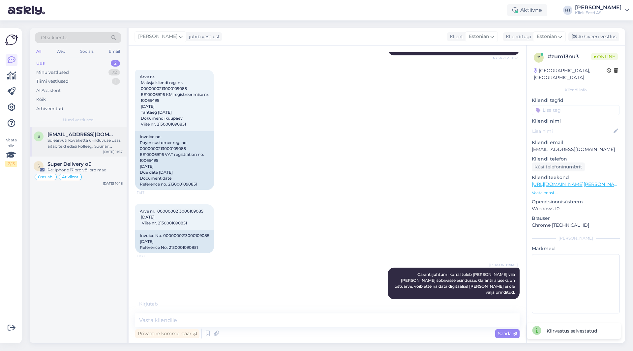
click at [85, 152] on div "s [EMAIL_ADDRESS][DOMAIN_NAME] Sülearvuti kõvaketta ühilduvuse osas aitab teid …" at bounding box center [78, 142] width 97 height 30
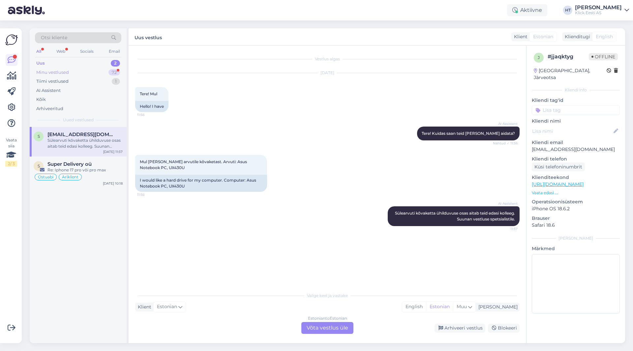
click at [112, 75] on div "72" at bounding box center [114, 72] width 12 height 7
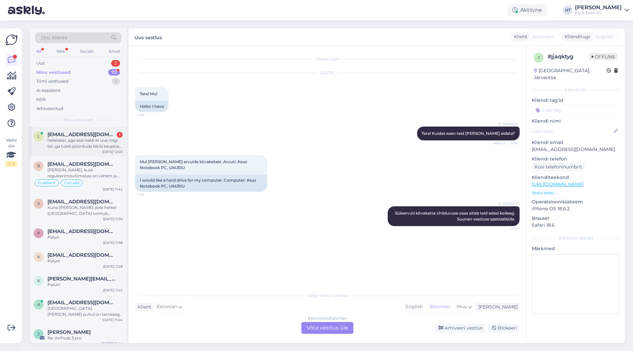
click at [93, 130] on div "l [EMAIL_ADDRESS][DOMAIN_NAME] 1 helistasin, aga seal öeldi et uue ringi tel.-g…" at bounding box center [78, 142] width 97 height 30
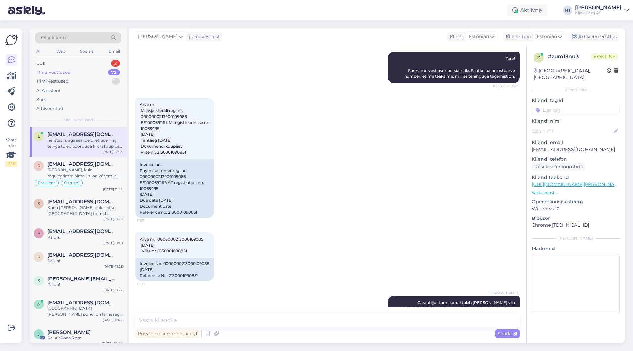
scroll to position [154, 0]
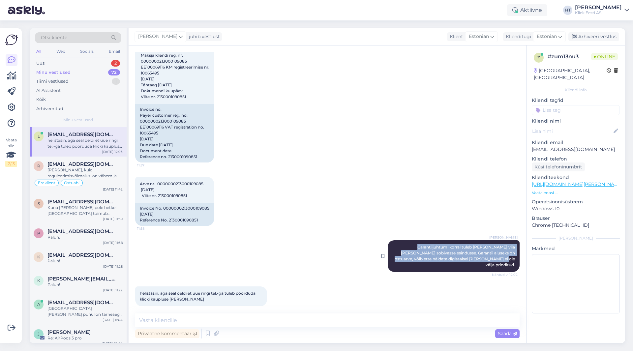
drag, startPoint x: 396, startPoint y: 245, endPoint x: 511, endPoint y: 264, distance: 117.2
click at [511, 264] on div "[PERSON_NAME] Garantiijuhtumi korral tuleb [PERSON_NAME] viia [PERSON_NAME] sob…" at bounding box center [453, 256] width 132 height 32
click at [326, 214] on div "Arve nr. 0000000213000109085 [DATE] Viite nr. 2130001090851 11:58 Invoice No. 0…" at bounding box center [327, 201] width 384 height 63
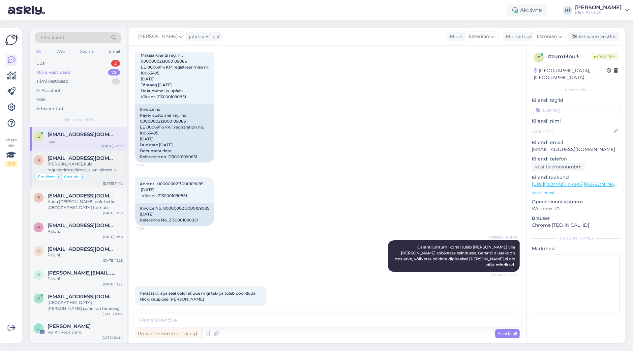
click at [102, 168] on div "[PERSON_NAME], kuid reguleerimisvõimalusi on vähem ja iste pole polsterdatud." at bounding box center [84, 167] width 75 height 12
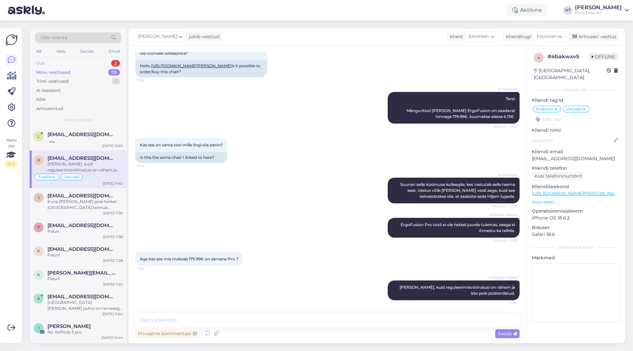
click at [111, 63] on div "2" at bounding box center [115, 63] width 9 height 7
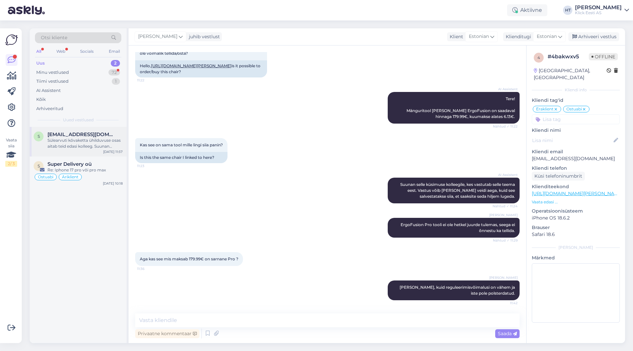
click at [90, 138] on div "Sülearvuti kõvaketta ühilduvuse osas aitab teid edasi kolleeg. Suunan vestluse …" at bounding box center [84, 143] width 75 height 12
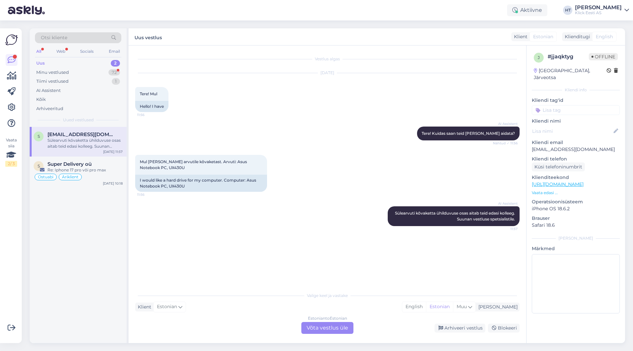
click at [329, 331] on div "Estonian to Estonian Võta vestlus üle" at bounding box center [327, 328] width 52 height 12
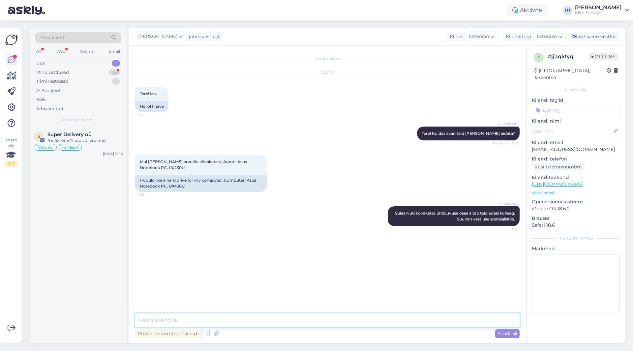
click at [324, 327] on textarea at bounding box center [327, 320] width 384 height 14
paste textarea "[URL][DOMAIN_NAME]"
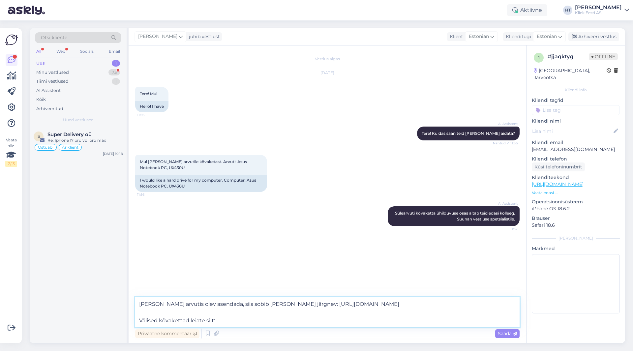
paste textarea "[URL][DOMAIN_NAME][PERSON_NAME]"
type textarea "[PERSON_NAME] arvutis olev asendada, siis sobib [PERSON_NAME] järgnev: [URL][DO…"
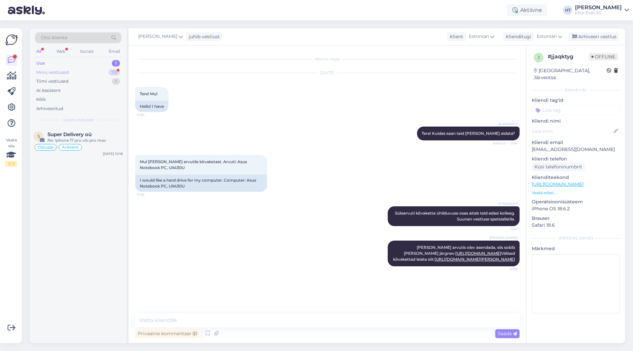
click at [108, 71] on div "73" at bounding box center [114, 72] width 12 height 7
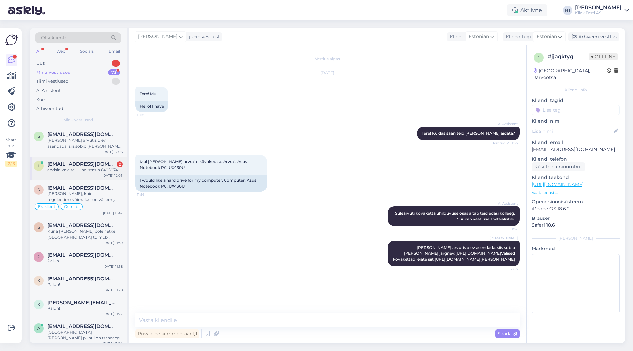
click at [108, 162] on div "[EMAIL_ADDRESS][DOMAIN_NAME] 2" at bounding box center [84, 164] width 75 height 6
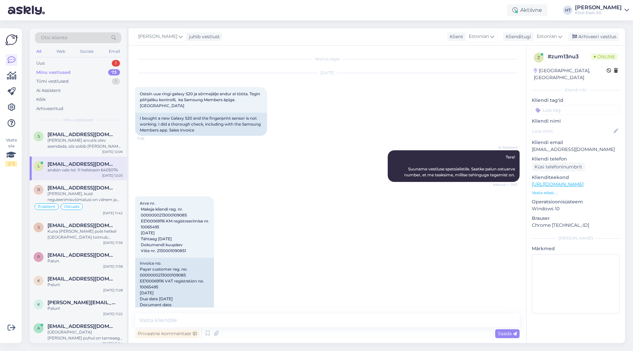
scroll to position [211, 0]
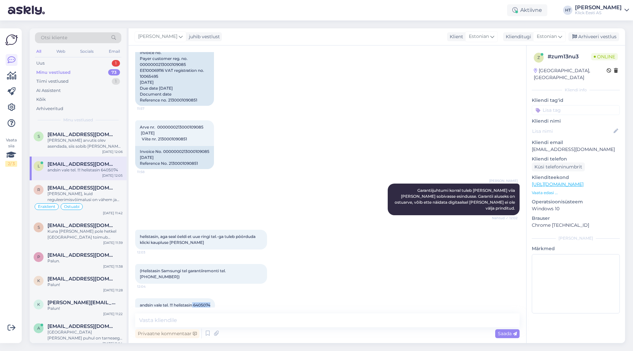
drag, startPoint x: 194, startPoint y: 292, endPoint x: 211, endPoint y: 292, distance: 17.1
click at [210, 302] on span "andsin vale tel. !!! helistasin 6405074" at bounding box center [175, 304] width 71 height 5
click at [203, 302] on span "andsin vale tel. !!! helistasin 6405074" at bounding box center [175, 304] width 71 height 5
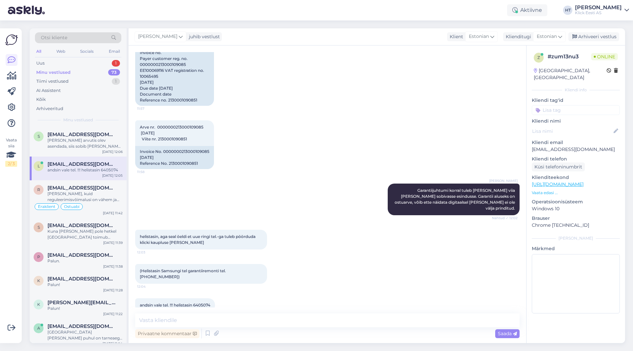
click at [223, 268] on div "(Helistasin Samsungi tel garantiiremonti tel. [PHONE_NUMBER]) 12:04" at bounding box center [201, 274] width 132 height 20
drag, startPoint x: 229, startPoint y: 265, endPoint x: 250, endPoint y: 264, distance: 20.8
click at [227, 268] on span "(Helistasin Samsungi tel garantiiremonti tel. [PHONE_NUMBER])" at bounding box center [183, 273] width 87 height 11
click at [316, 271] on div "(Helistasin Samsungi tel garantiiremonti tel. [PHONE_NUMBER]) 12:04" at bounding box center [327, 274] width 384 height 34
click at [273, 317] on textarea at bounding box center [327, 320] width 384 height 14
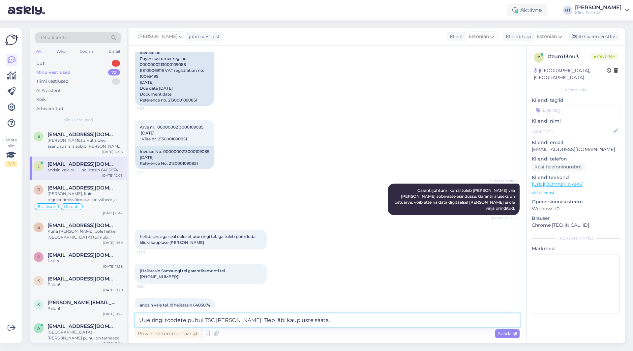
type textarea "Uue ringi toodete puhul TSC [PERSON_NAME]. Tuleb läbi kaupluste saata."
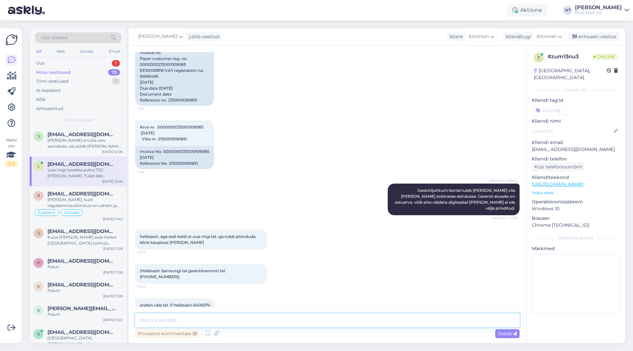
scroll to position [245, 0]
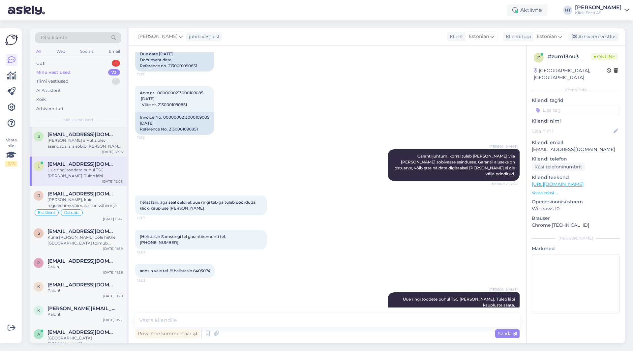
click at [99, 142] on div "[PERSON_NAME] arvutis olev asendada, siis sobib [PERSON_NAME] järgnev: [URL][DO…" at bounding box center [84, 143] width 75 height 12
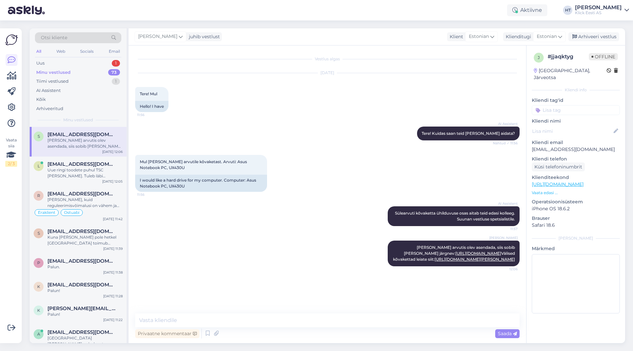
scroll to position [0, 0]
click at [111, 63] on div "Uus 1" at bounding box center [78, 63] width 86 height 9
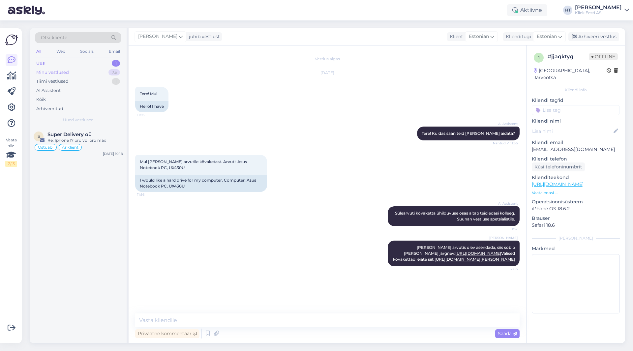
click at [102, 72] on div "Minu vestlused 73" at bounding box center [78, 72] width 86 height 9
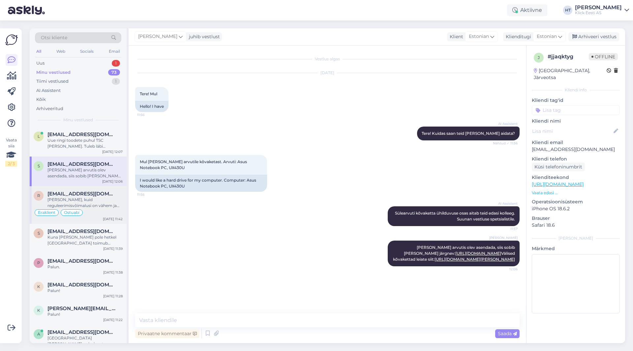
click at [100, 194] on div "[EMAIL_ADDRESS][DOMAIN_NAME]" at bounding box center [84, 194] width 75 height 6
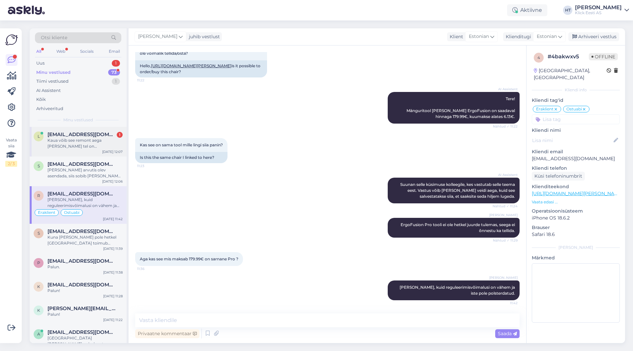
click at [92, 136] on div "[EMAIL_ADDRESS][DOMAIN_NAME] 1" at bounding box center [84, 134] width 75 height 6
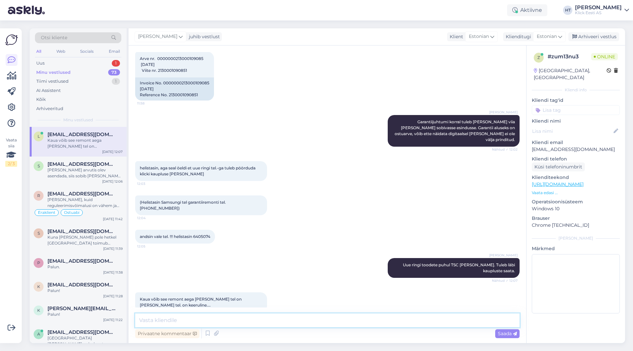
click at [288, 326] on textarea at bounding box center [327, 320] width 384 height 14
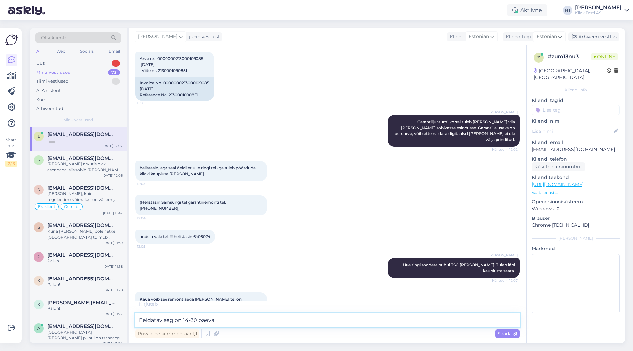
type textarea "Eeldatav aeg on 14-30 päeva."
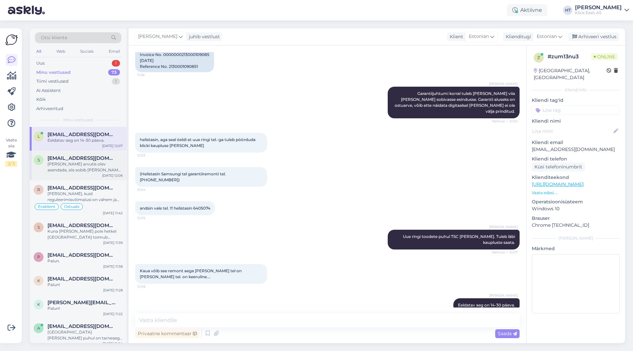
click at [80, 175] on div "s [EMAIL_ADDRESS][DOMAIN_NAME] [PERSON_NAME] arvutis olev asendada, siis sobib …" at bounding box center [78, 166] width 97 height 30
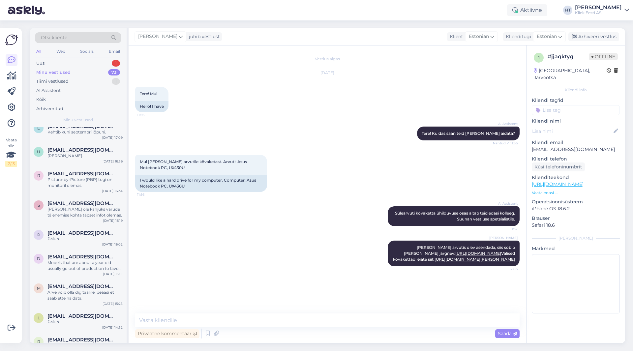
scroll to position [486, 0]
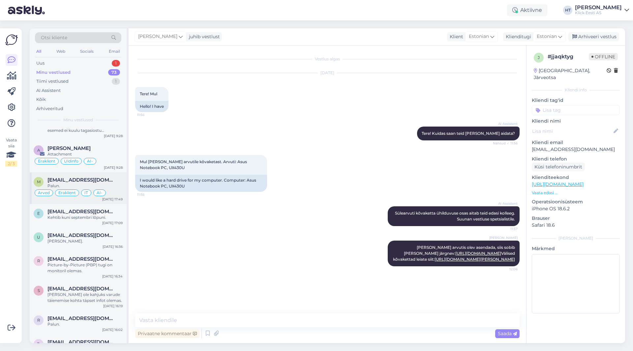
click at [87, 185] on div "Palun." at bounding box center [84, 186] width 75 height 6
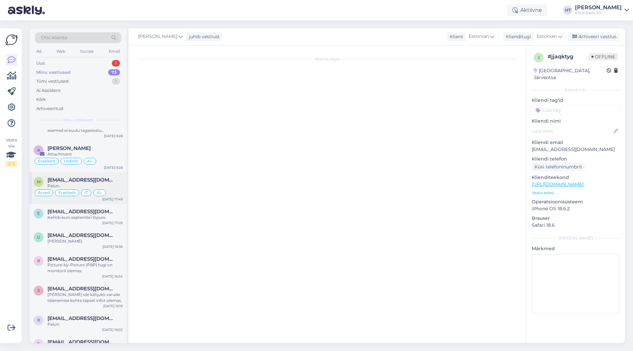
scroll to position [70, 0]
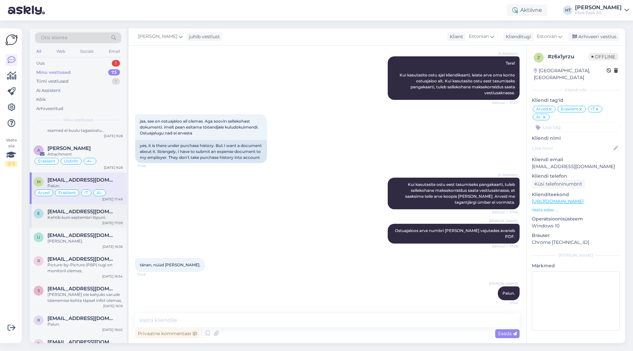
click at [88, 209] on span "[EMAIL_ADDRESS][DOMAIN_NAME]" at bounding box center [81, 212] width 69 height 6
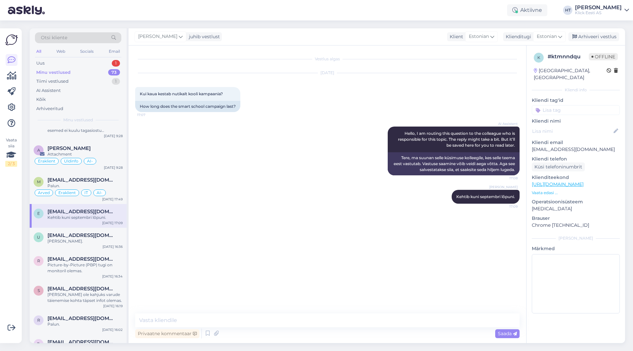
scroll to position [0, 0]
click at [100, 178] on span "[EMAIL_ADDRESS][DOMAIN_NAME]" at bounding box center [81, 180] width 69 height 6
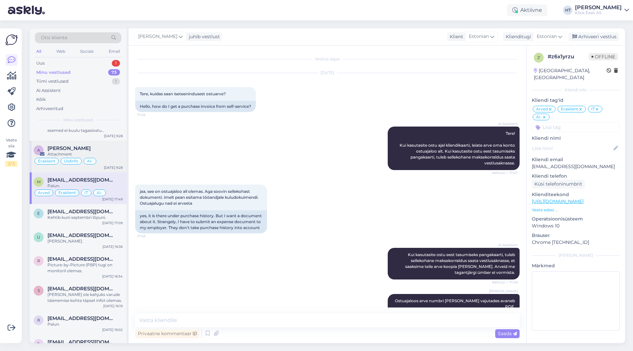
scroll to position [70, 0]
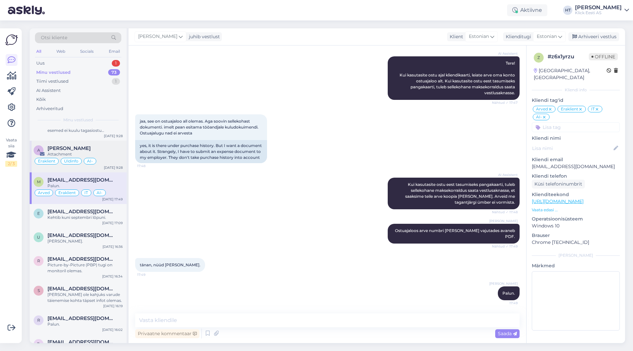
click at [101, 153] on div "Attachment" at bounding box center [84, 154] width 75 height 6
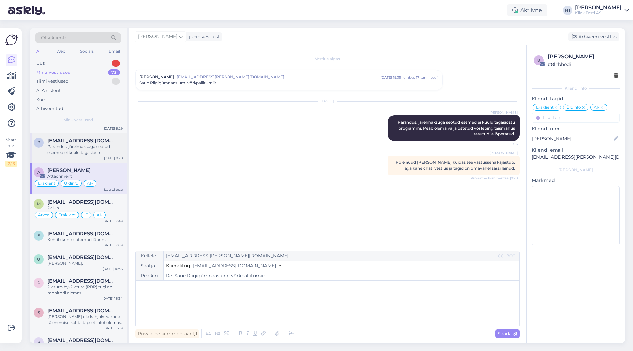
scroll to position [453, 0]
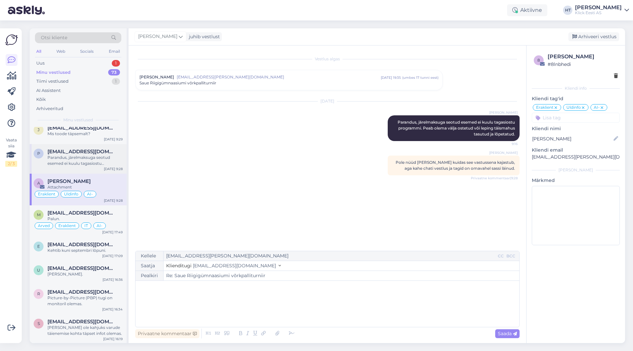
click at [100, 165] on div "Parandus, järelmaksuga seotud esemed ei kuulu tagasiostu programmi. Peab olema …" at bounding box center [84, 161] width 75 height 12
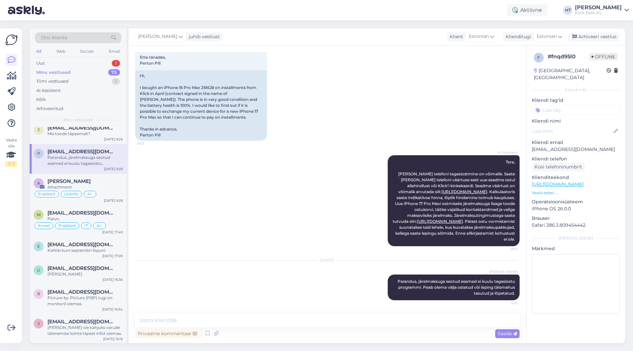
scroll to position [420, 0]
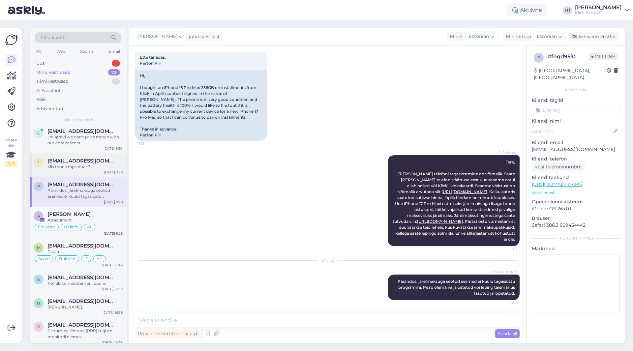
click at [99, 164] on div "Mis toode täpsemalt?" at bounding box center [84, 167] width 75 height 6
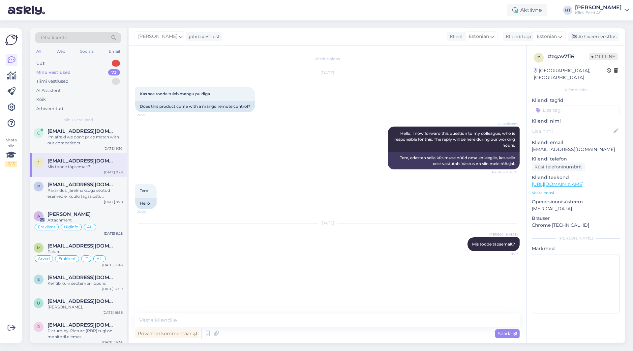
scroll to position [0, 0]
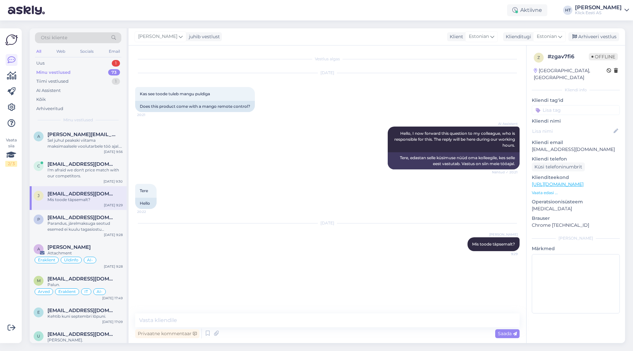
click at [99, 164] on span "[EMAIL_ADDRESS][DOMAIN_NAME]" at bounding box center [81, 164] width 69 height 6
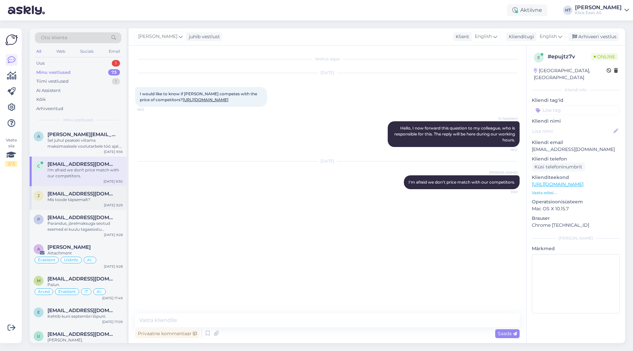
scroll to position [355, 0]
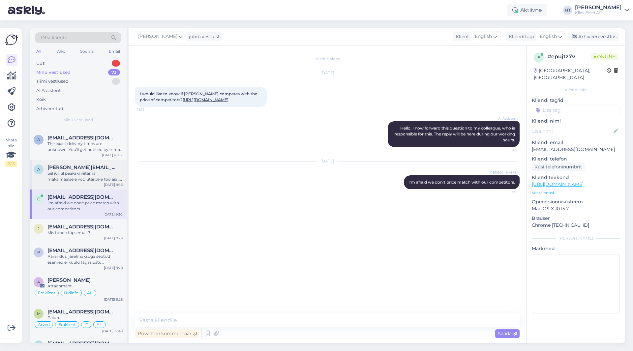
click at [97, 165] on span "[PERSON_NAME][EMAIL_ADDRESS][DOMAIN_NAME]" at bounding box center [81, 167] width 69 height 6
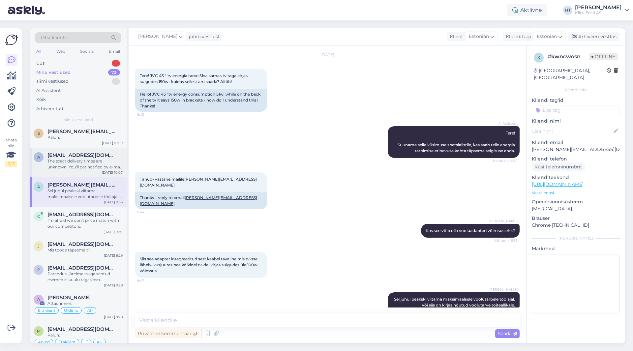
scroll to position [322, 0]
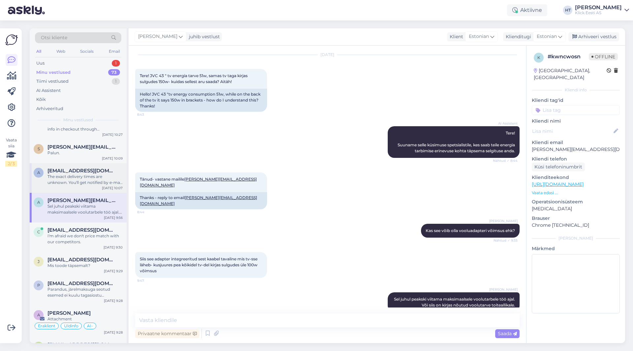
click at [97, 167] on div "a [EMAIL_ADDRESS][DOMAIN_NAME] The exact delivery times are unknown. You'll get…" at bounding box center [78, 178] width 97 height 30
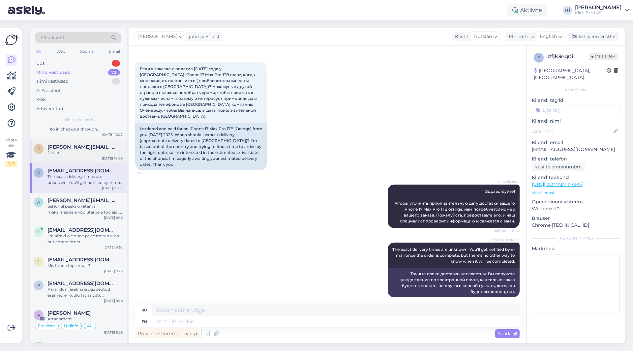
scroll to position [289, 0]
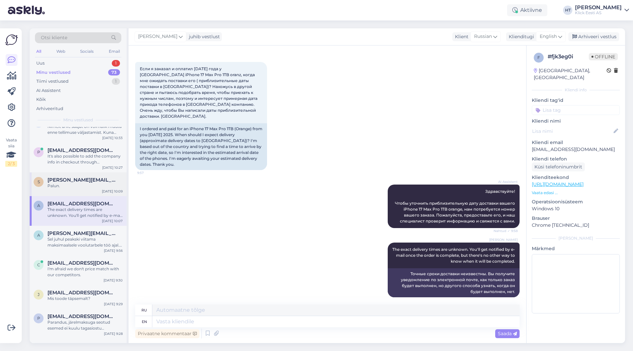
click at [93, 180] on span "[PERSON_NAME][EMAIL_ADDRESS][DOMAIN_NAME]" at bounding box center [81, 180] width 69 height 6
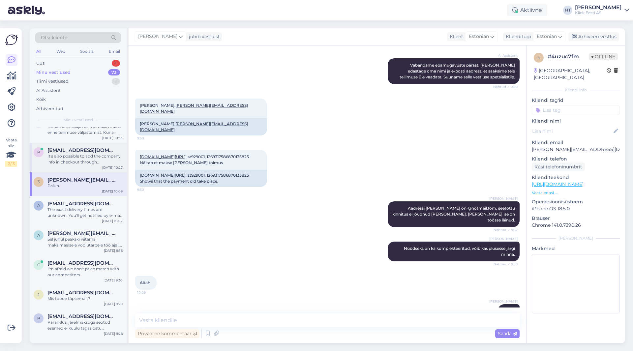
click at [95, 159] on div "It's also possible to add the company info in checkout through [DOMAIN_NAME]" at bounding box center [84, 159] width 75 height 12
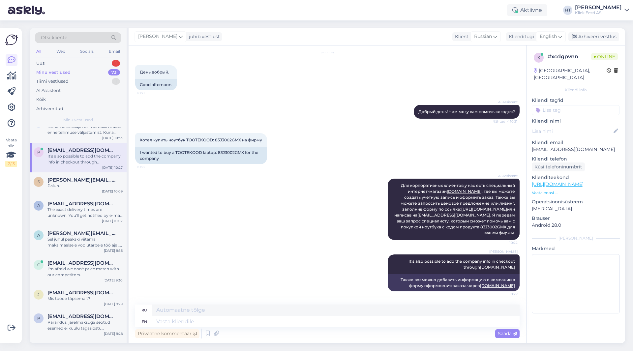
scroll to position [256, 0]
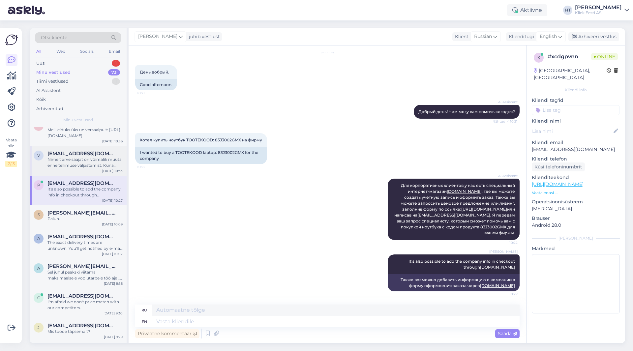
click at [92, 162] on div "Nimelt arve saajat on võimalik muuta enne tellimuse väljastamist. Kuna tellimus…" at bounding box center [84, 163] width 75 height 12
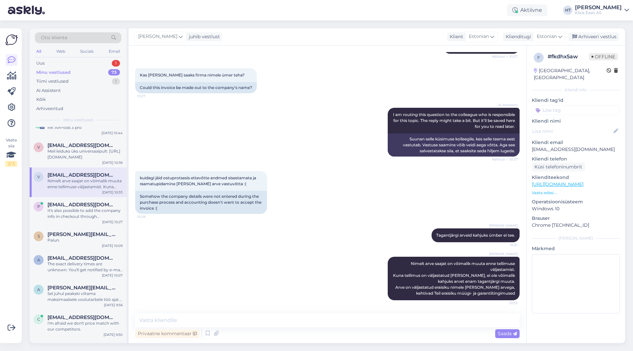
scroll to position [223, 0]
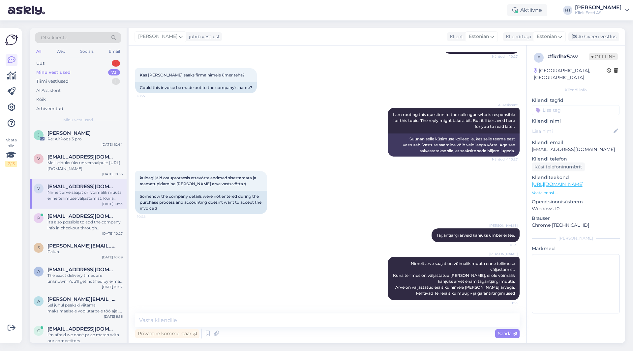
click at [92, 162] on div "Meil leiduks üks universaalpult: [URL][DOMAIN_NAME]" at bounding box center [84, 166] width 75 height 12
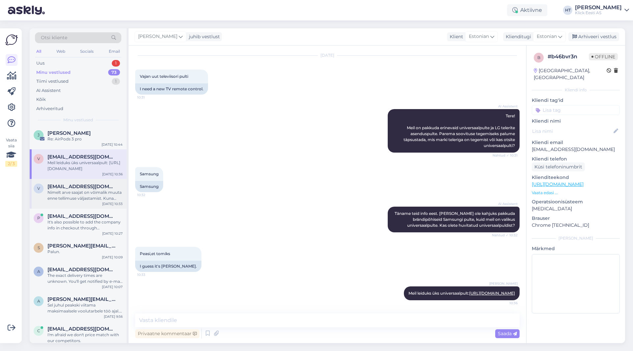
scroll to position [190, 0]
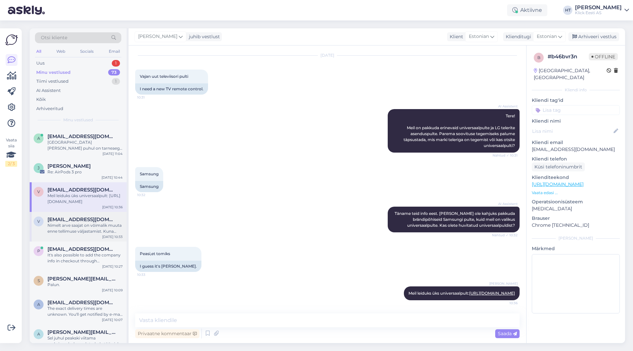
click at [92, 162] on div "[PERSON_NAME] Re: AirPods 3 pro [DATE] 10:44" at bounding box center [78, 170] width 97 height 24
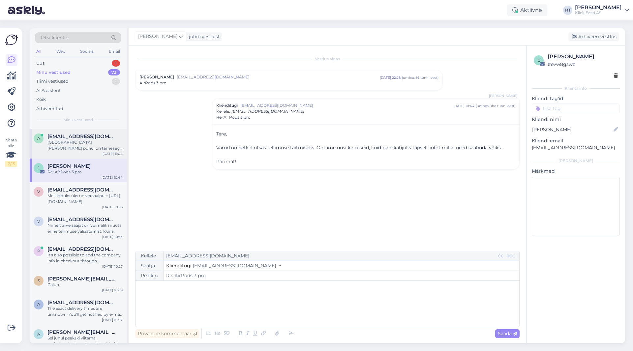
click at [92, 146] on div "[GEOGRAPHIC_DATA] [PERSON_NAME] puhul on tarneaeg 1-3 tööpäeva. Kuna hetkel tel…" at bounding box center [84, 145] width 75 height 12
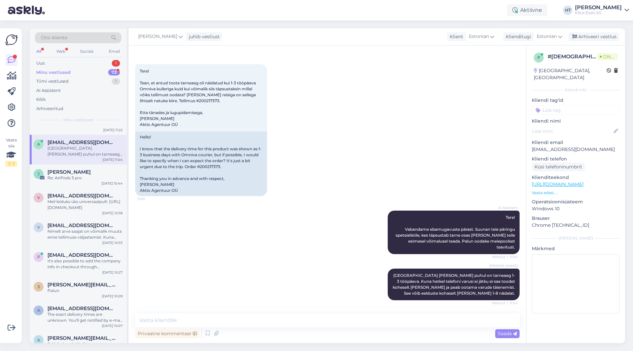
scroll to position [163, 0]
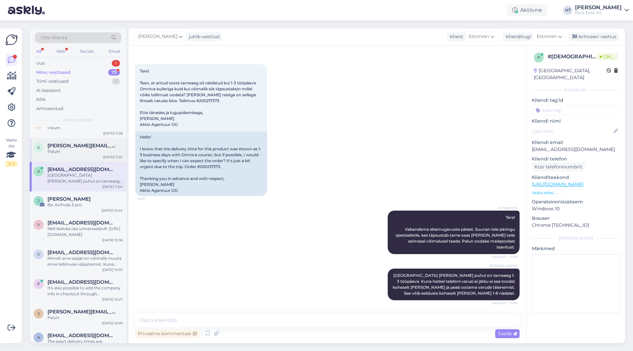
click at [91, 151] on div "Palun!" at bounding box center [84, 152] width 75 height 6
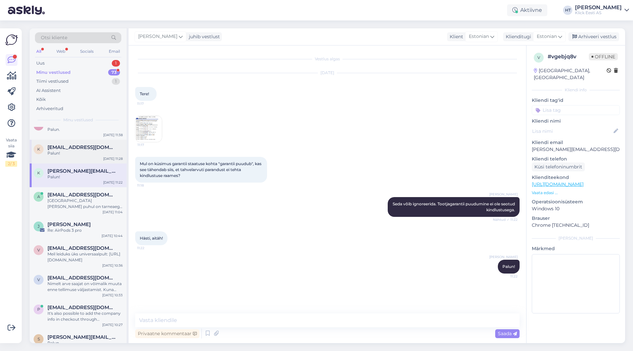
scroll to position [130, 0]
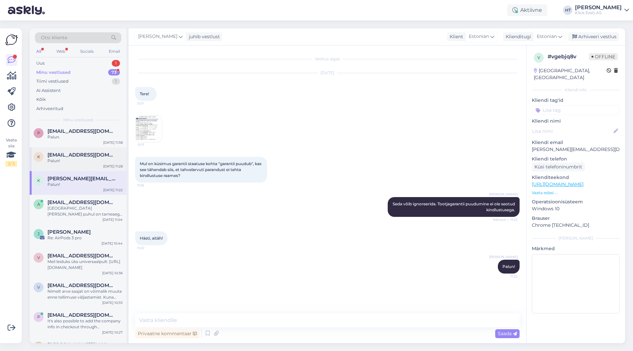
click at [90, 153] on span "[EMAIL_ADDRESS][DOMAIN_NAME]" at bounding box center [81, 155] width 69 height 6
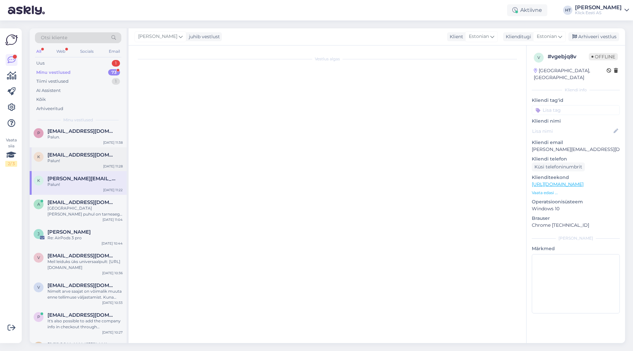
scroll to position [0, 0]
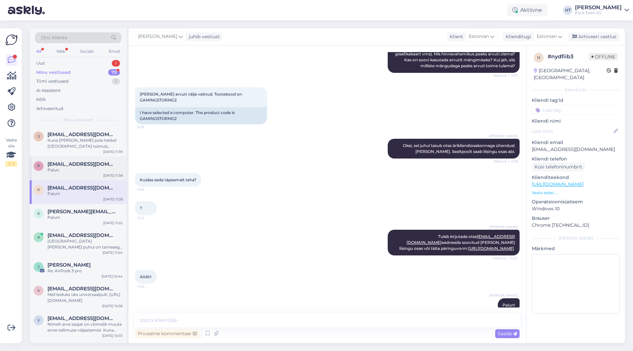
click at [83, 166] on span "[EMAIL_ADDRESS][DOMAIN_NAME]" at bounding box center [81, 164] width 69 height 6
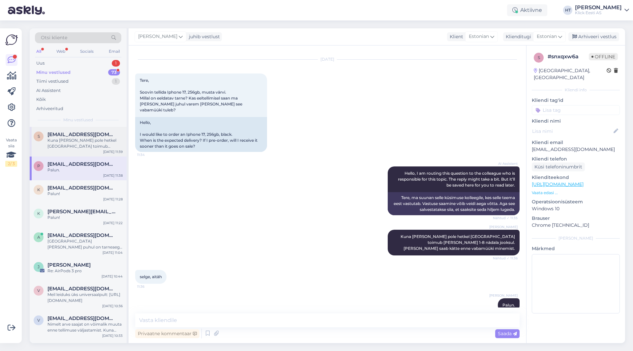
click at [82, 144] on div "Kuna [PERSON_NAME] pole hetkel [GEOGRAPHIC_DATA] toimub [PERSON_NAME] 1-8 nädal…" at bounding box center [84, 143] width 75 height 12
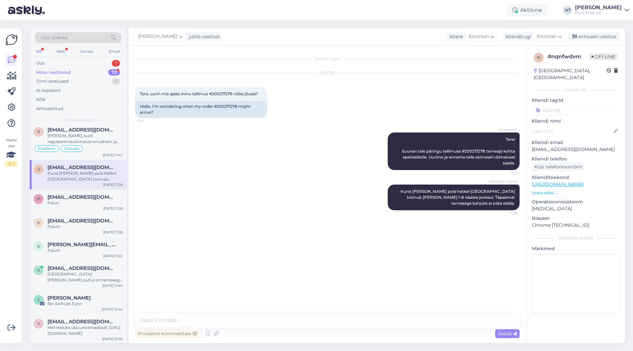
click at [82, 144] on div "[PERSON_NAME], kuid reguleerimisvõimalusi on vähem ja iste pole polsterdatud." at bounding box center [84, 139] width 75 height 12
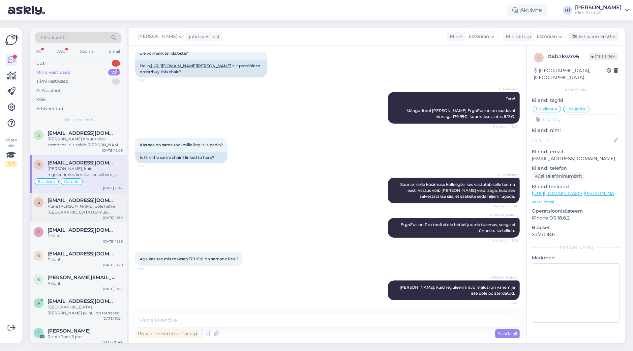
click at [82, 144] on div "[PERSON_NAME] arvutis olev asendada, siis sobib [PERSON_NAME] järgnev: [URL][DO…" at bounding box center [84, 142] width 75 height 12
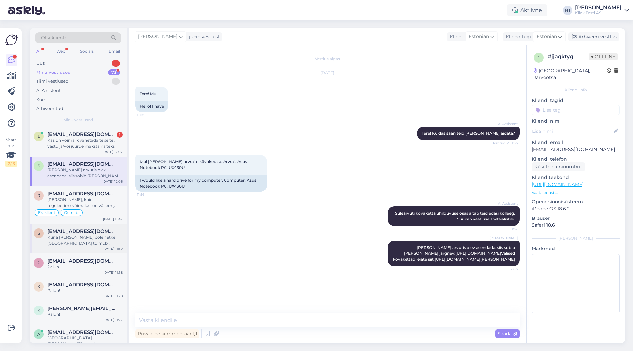
click at [82, 144] on div "Kas on võimalik vahetada teise tel. vastu ja/või juurde maksta näiteks" at bounding box center [84, 143] width 75 height 12
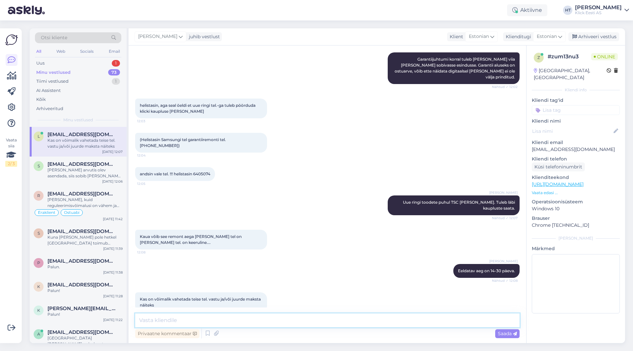
click at [224, 316] on textarea at bounding box center [327, 320] width 384 height 14
paste textarea "Kui toode on ostetud tavapoest või e-poest äriettevõttele siis 14-päevane kauba…"
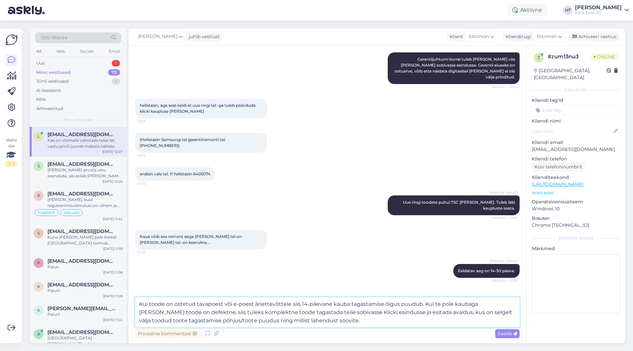
type textarea "Kui toode on ostetud tavapoest või e-poest äriettevõttele siis 14-päevane kauba…"
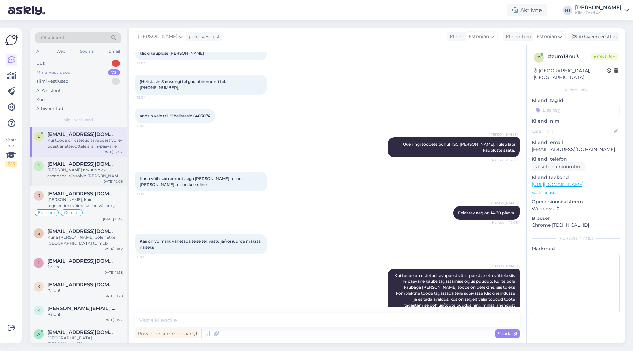
click at [95, 167] on div "[PERSON_NAME] arvutis olev asendada, siis sobib [PERSON_NAME] järgnev: [URL][DO…" at bounding box center [84, 173] width 75 height 12
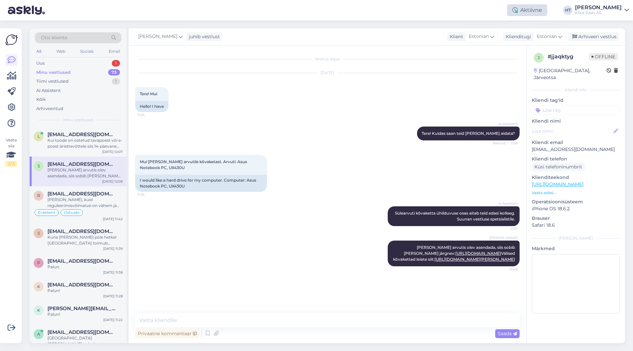
click at [545, 8] on div "Aktiivne" at bounding box center [527, 10] width 40 height 12
click at [492, 52] on button "1 tund" at bounding box center [482, 50] width 19 height 7
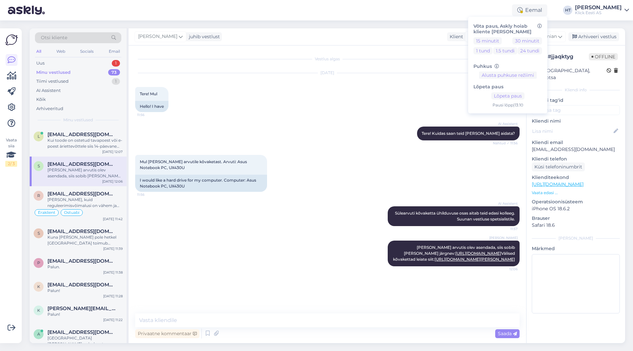
click at [401, 27] on div "Otsi kliente All Web Socials Email Uus 1 Minu vestlused 73 Tiimi vestlused 1 AI…" at bounding box center [329, 185] width 607 height 330
